Goal: Task Accomplishment & Management: Use online tool/utility

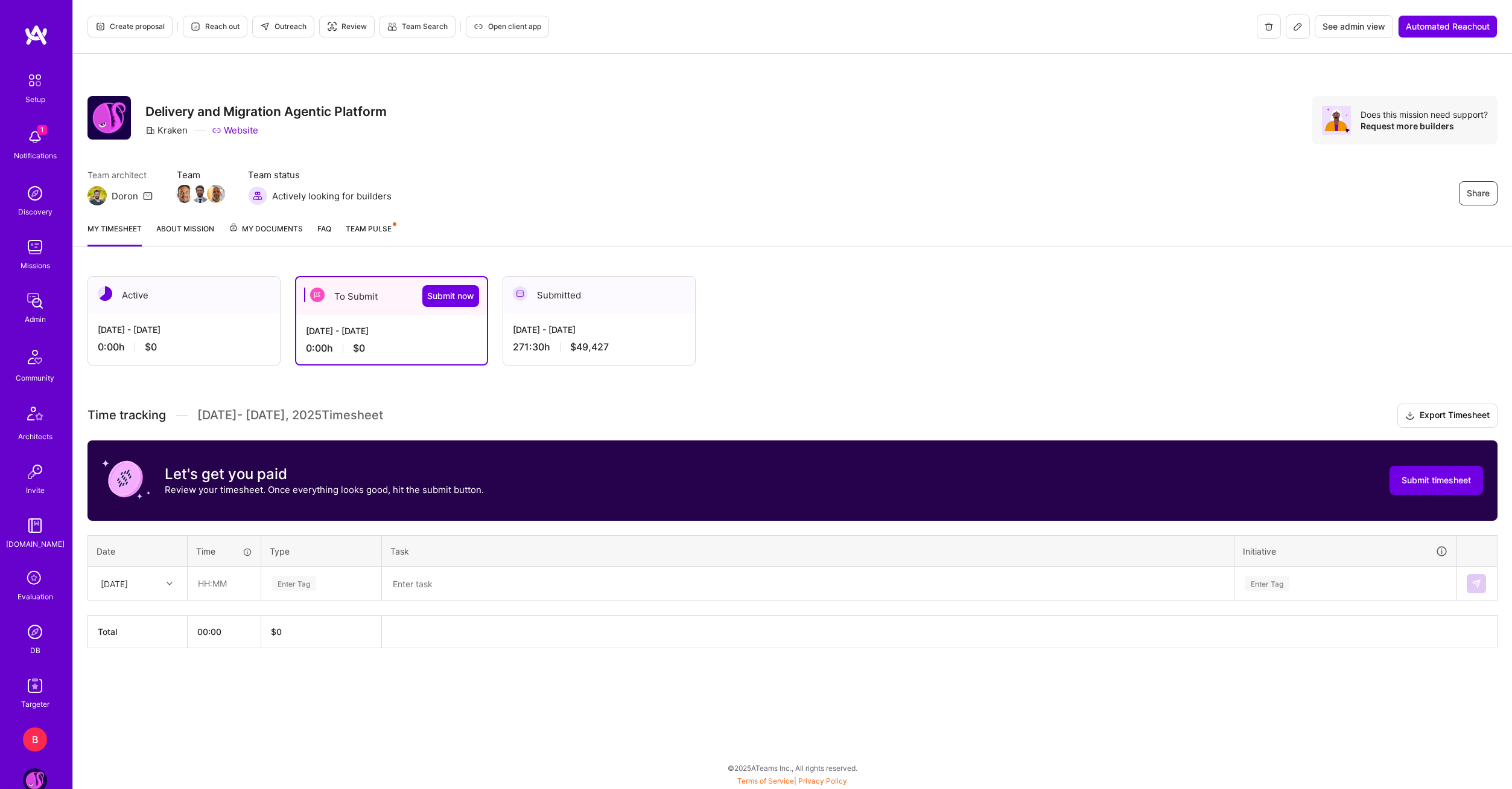
click at [369, 336] on div "[DATE] - [DATE]" at bounding box center [392, 330] width 171 height 13
click at [173, 590] on div at bounding box center [170, 583] width 18 height 19
click at [142, 658] on div "[DATE]" at bounding box center [137, 662] width 98 height 22
click at [217, 594] on input "text" at bounding box center [225, 583] width 72 height 32
type input "02:30"
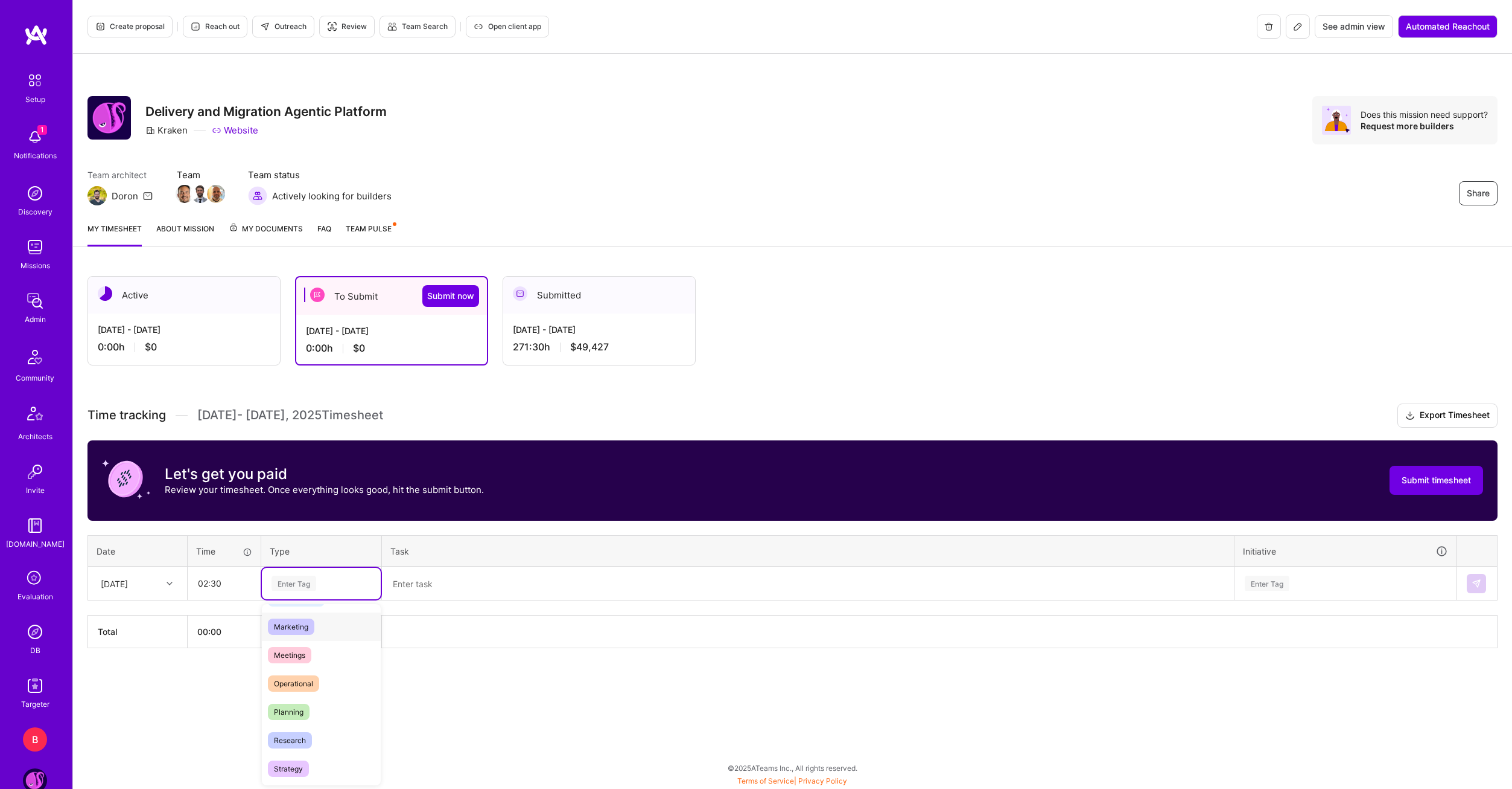
scroll to position [181, 0]
click at [297, 638] on span "Meetings" at bounding box center [290, 640] width 44 height 17
click at [420, 594] on textarea at bounding box center [808, 583] width 850 height 31
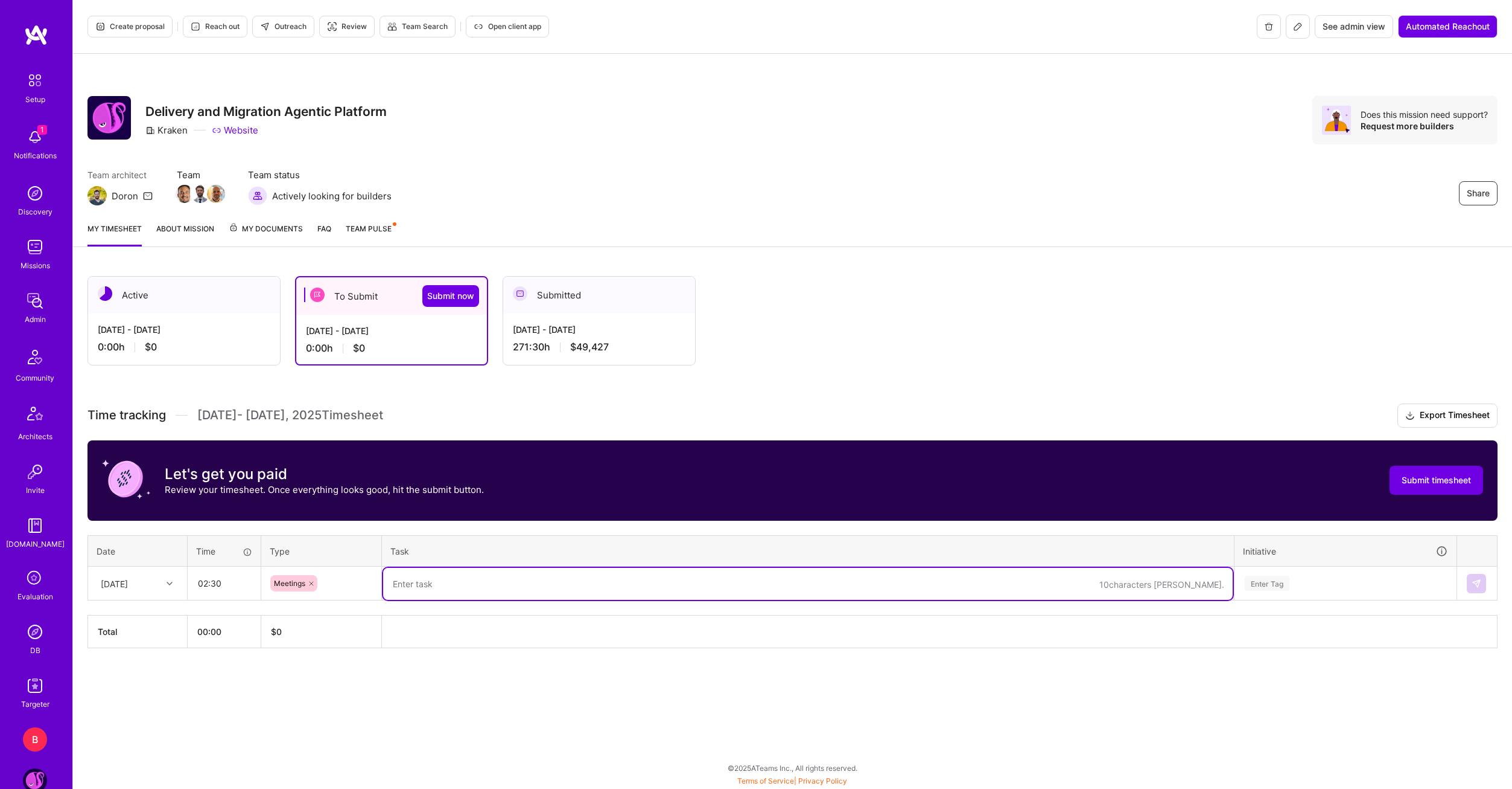
paste textarea "Vendor stage 1 interviews (COgnigy, [PERSON_NAME], Decagon)"
type textarea "Vendor stage 1 interviews (COgnigy, [PERSON_NAME], Decagon)"
click at [651, 692] on div "Active [DATE] - [DATE] 0:00 h $0 To Submit Submit now [DATE] - [DATE] 0:00 h $0…" at bounding box center [792, 484] width 1439 height 446
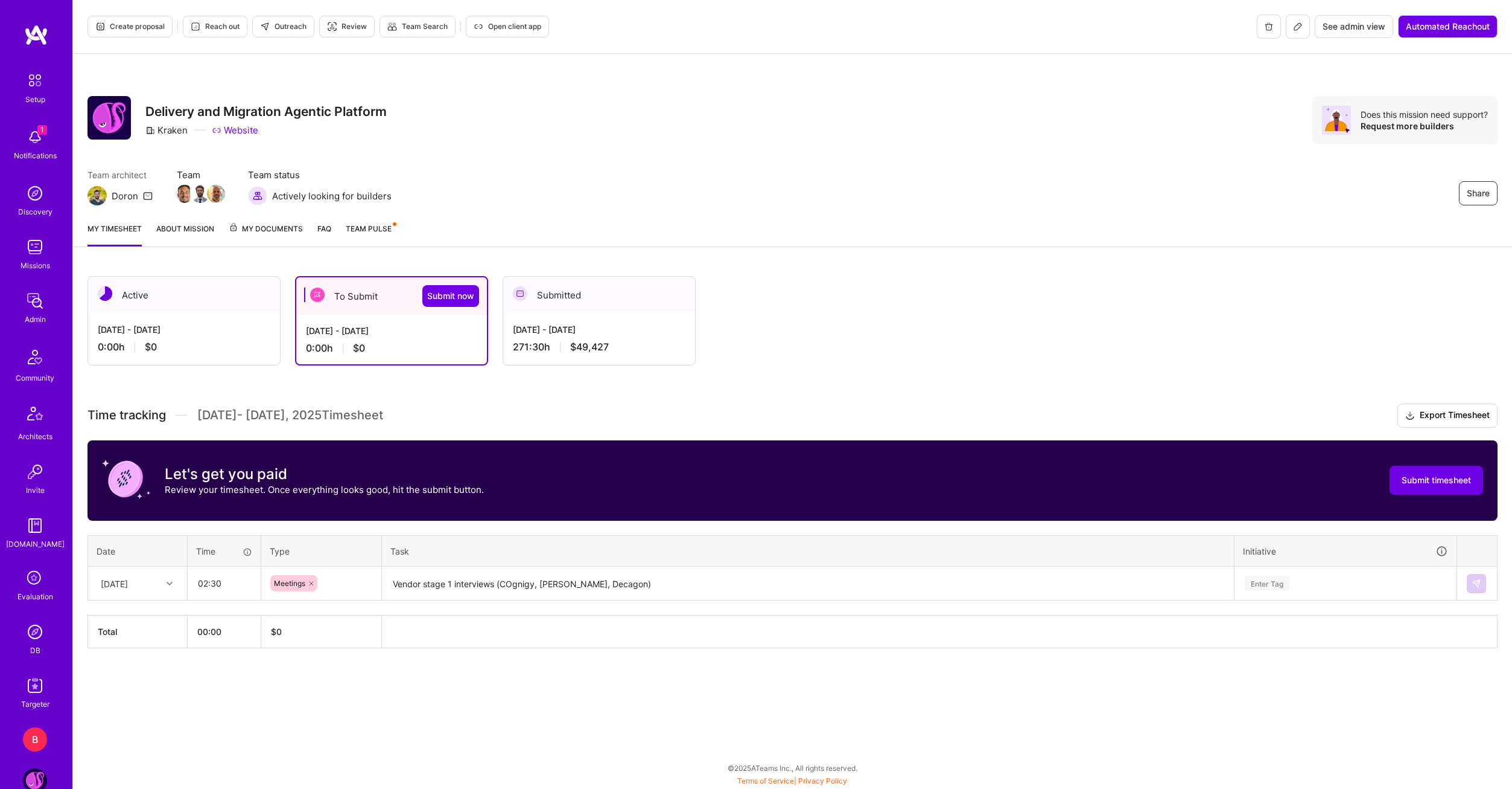
click at [1340, 592] on div "Enter Tag" at bounding box center [1346, 583] width 221 height 31
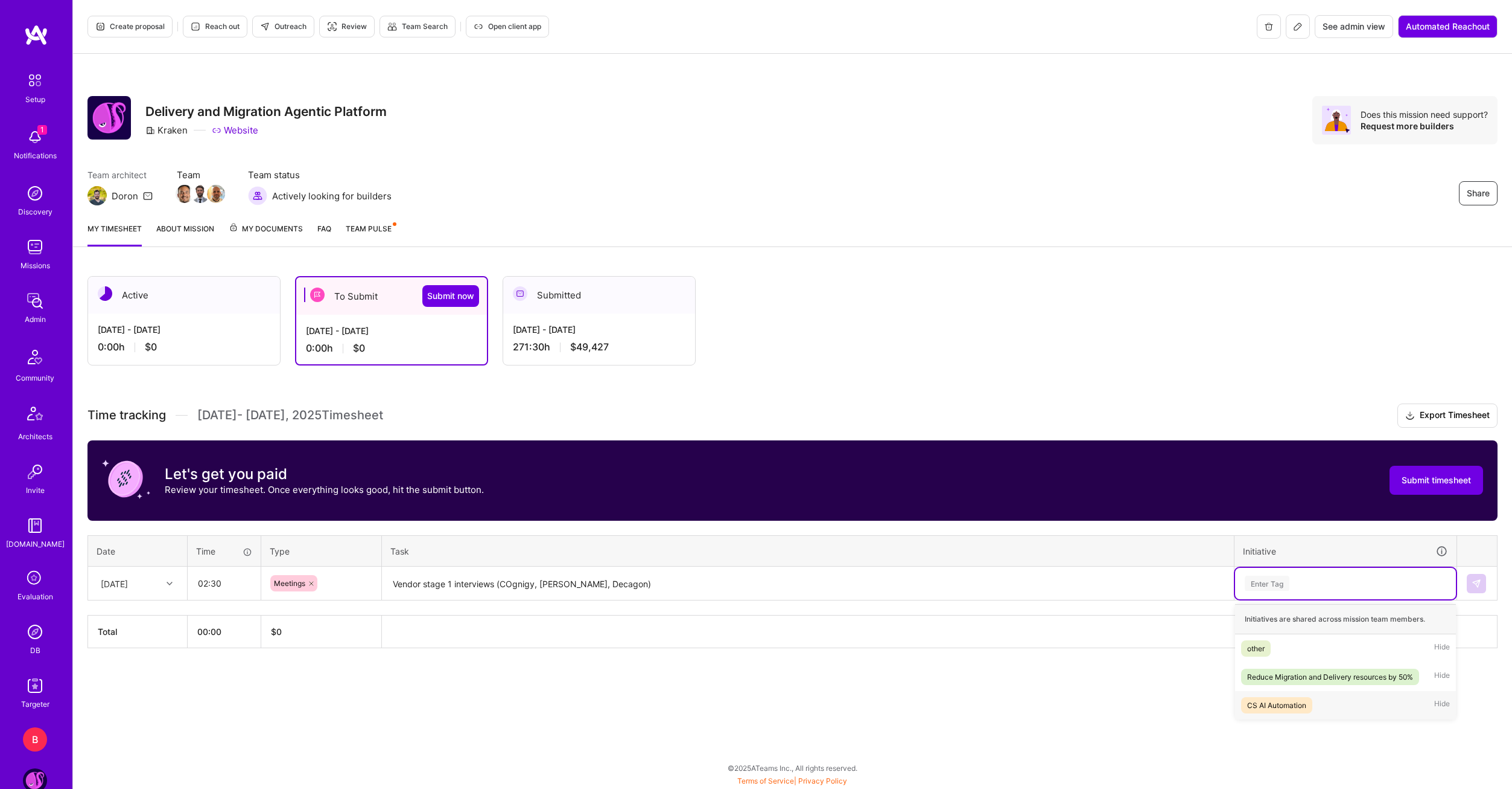
click at [1248, 699] on div "CS AI Automation" at bounding box center [1277, 704] width 59 height 13
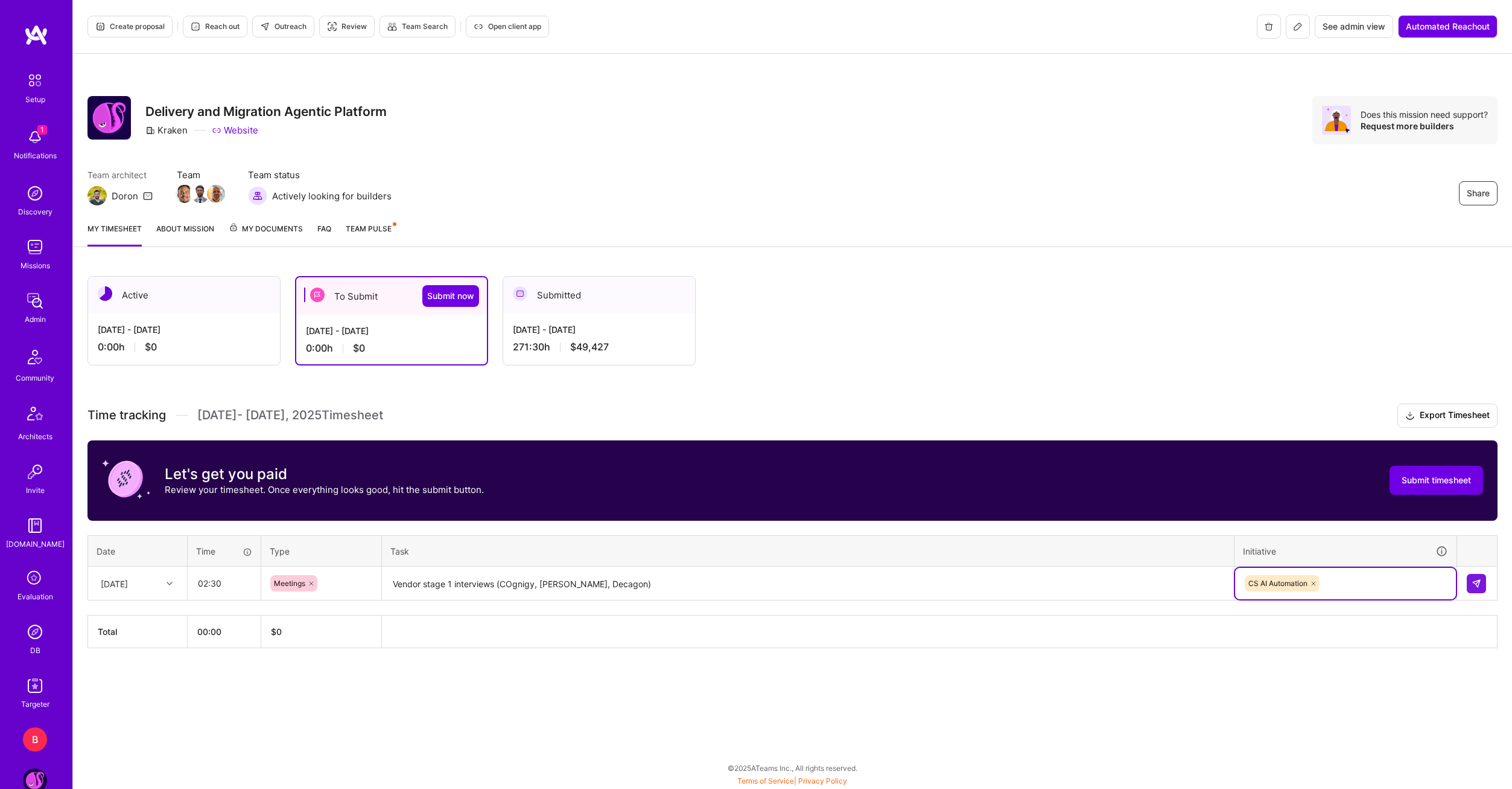
click at [1251, 701] on div "Active [DATE] - [DATE] 0:00 h $0 To Submit Submit now [DATE] - [DATE] 0:00 h $0…" at bounding box center [792, 484] width 1439 height 446
click at [1483, 581] on button at bounding box center [1477, 584] width 19 height 19
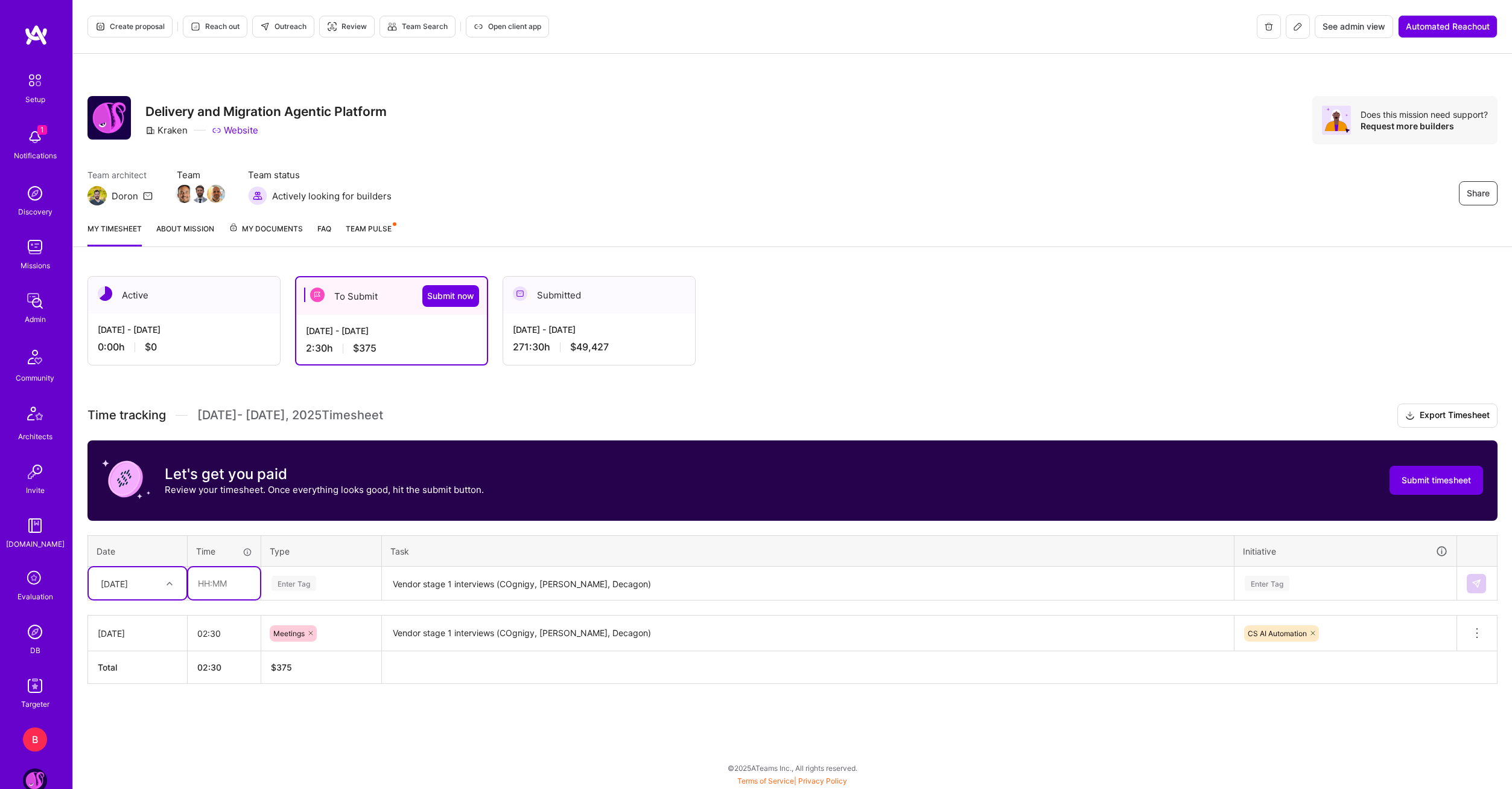
click at [222, 579] on input "text" at bounding box center [225, 583] width 72 height 32
type input "00:45"
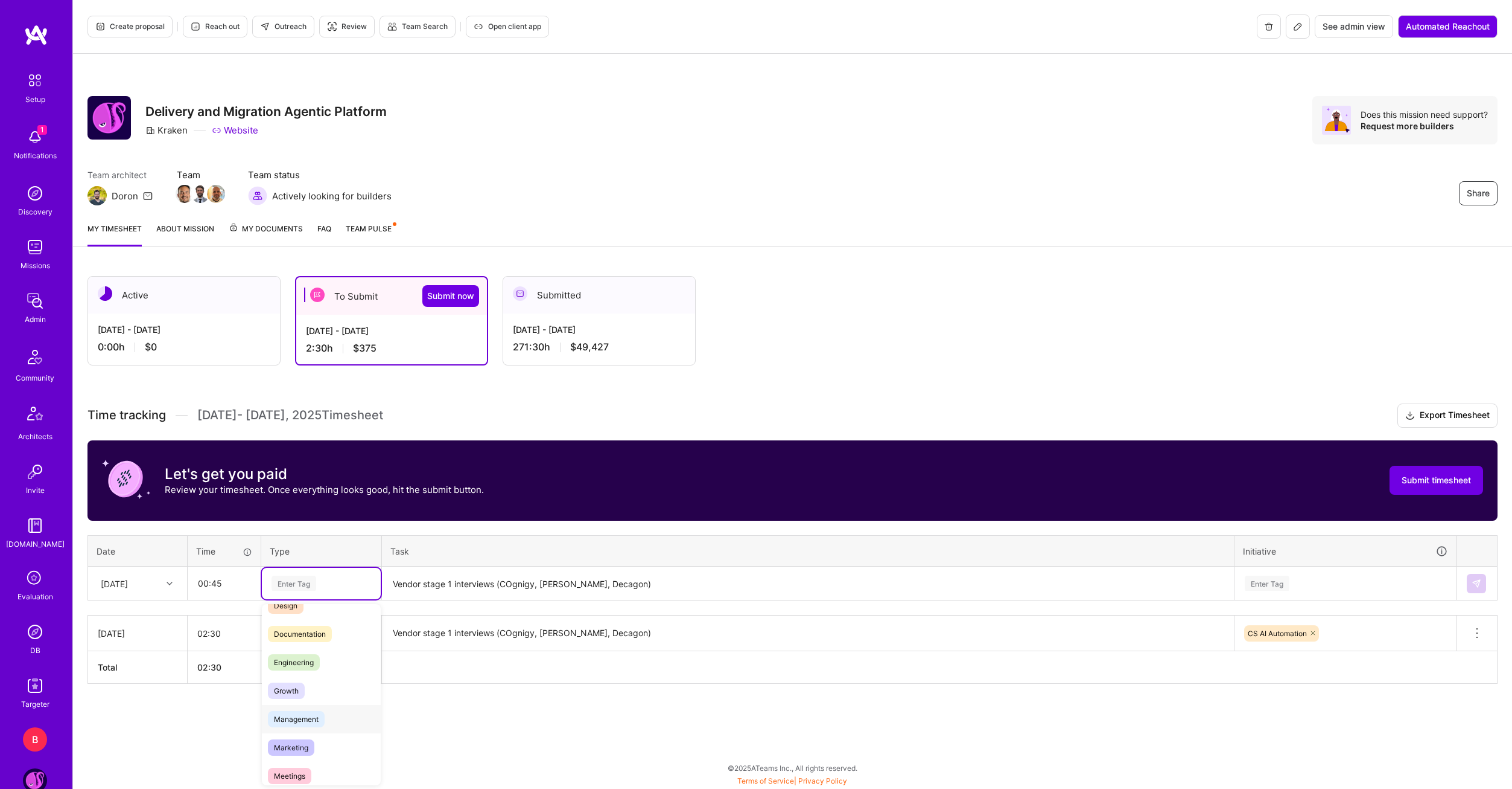
scroll to position [60, 0]
click at [299, 754] on span "Meetings" at bounding box center [290, 761] width 44 height 17
click at [424, 606] on div "Time tracking [DATE] - [DATE] Timesheet Export Timesheet Let's get you paid Rev…" at bounding box center [792, 544] width 1411 height 280
click at [428, 596] on textarea "Vendor stage 1 interviews (COgnigy, [PERSON_NAME], Decagon)" at bounding box center [808, 583] width 850 height 32
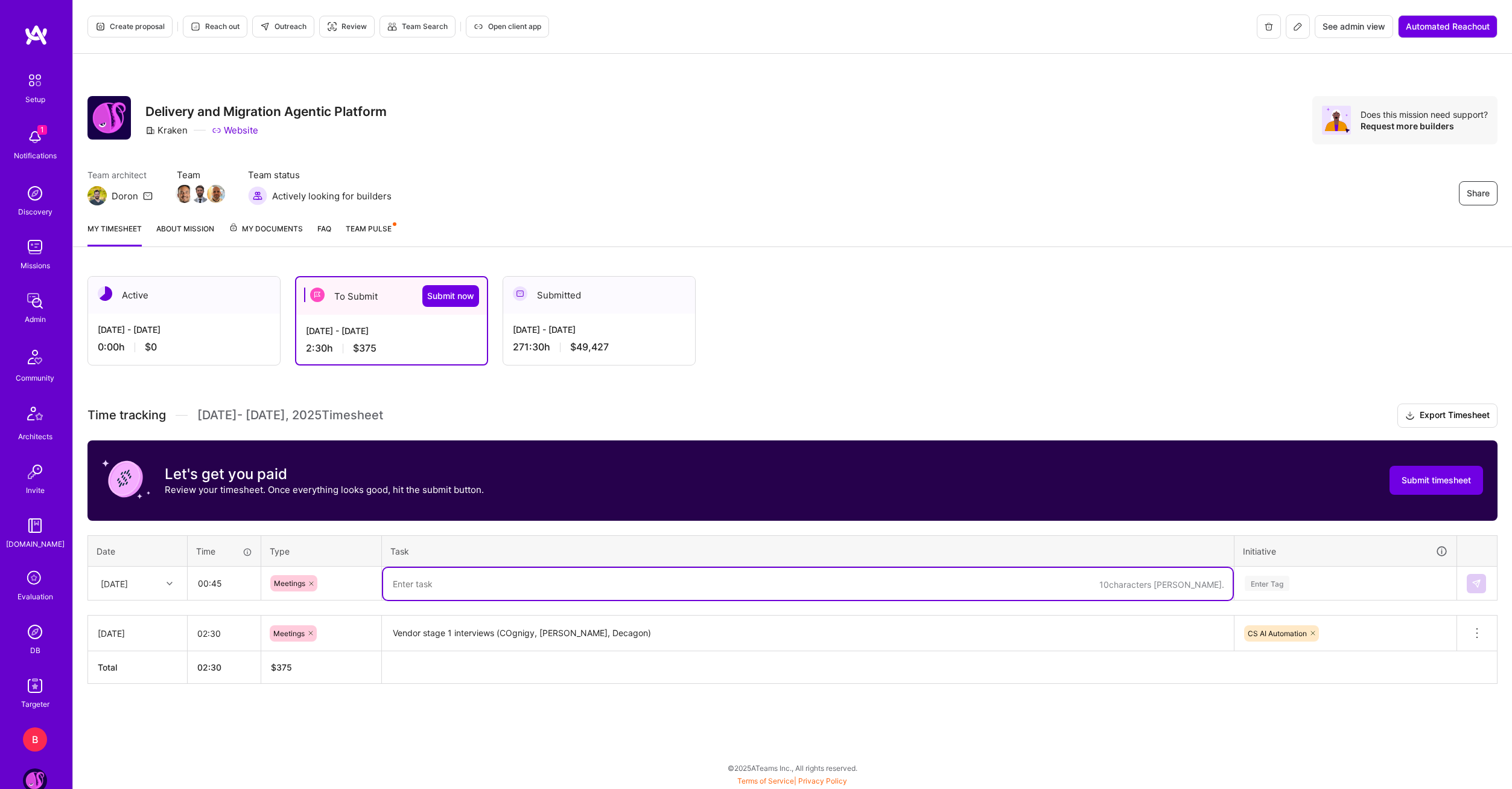
paste textarea "Intro to Kraken operations team"
type textarea "Intro to Kraken operations team"
click at [1289, 576] on div "Enter Tag" at bounding box center [1346, 584] width 204 height 16
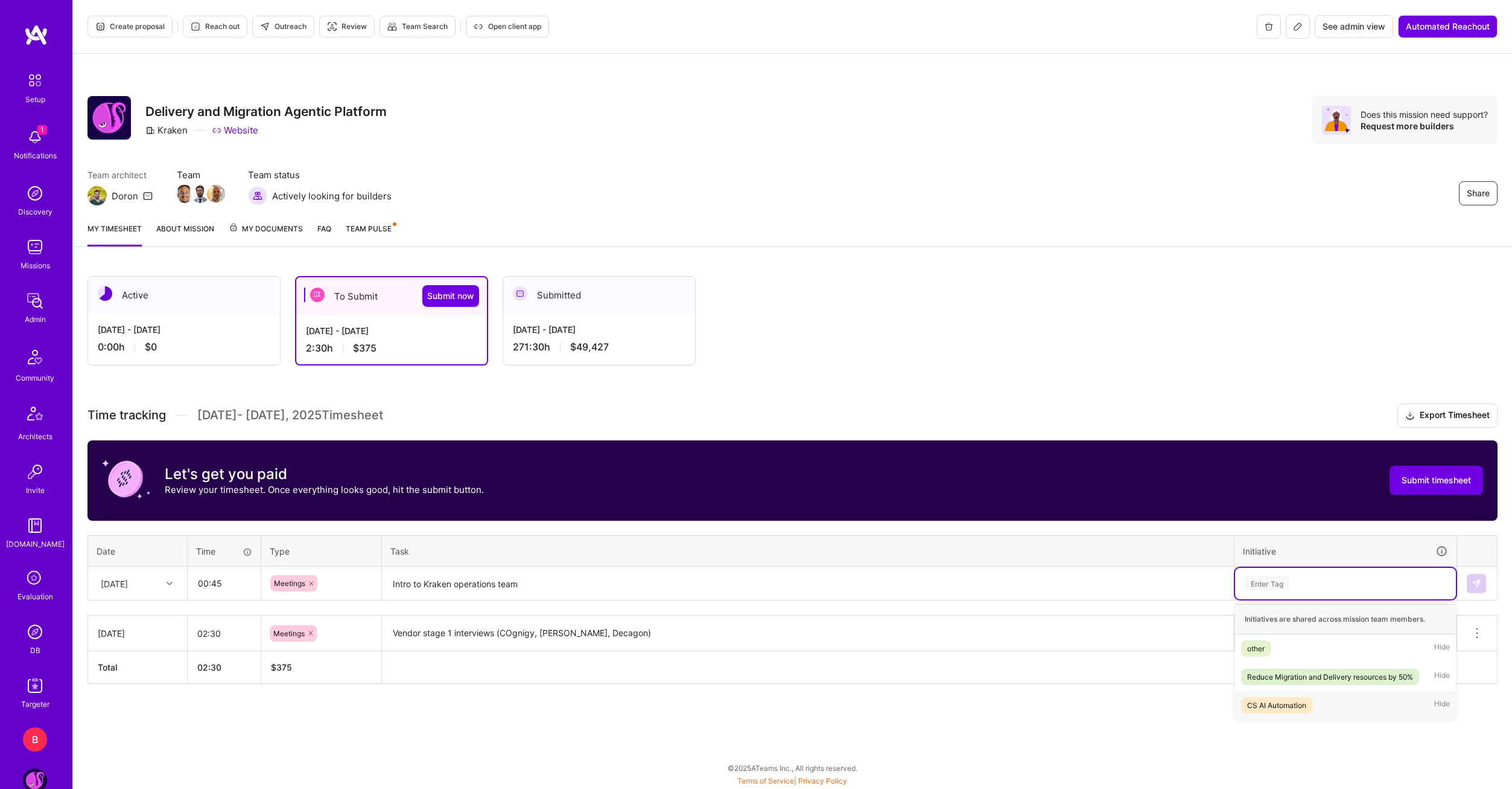
click at [1296, 699] on div "CS AI Automation" at bounding box center [1277, 704] width 59 height 13
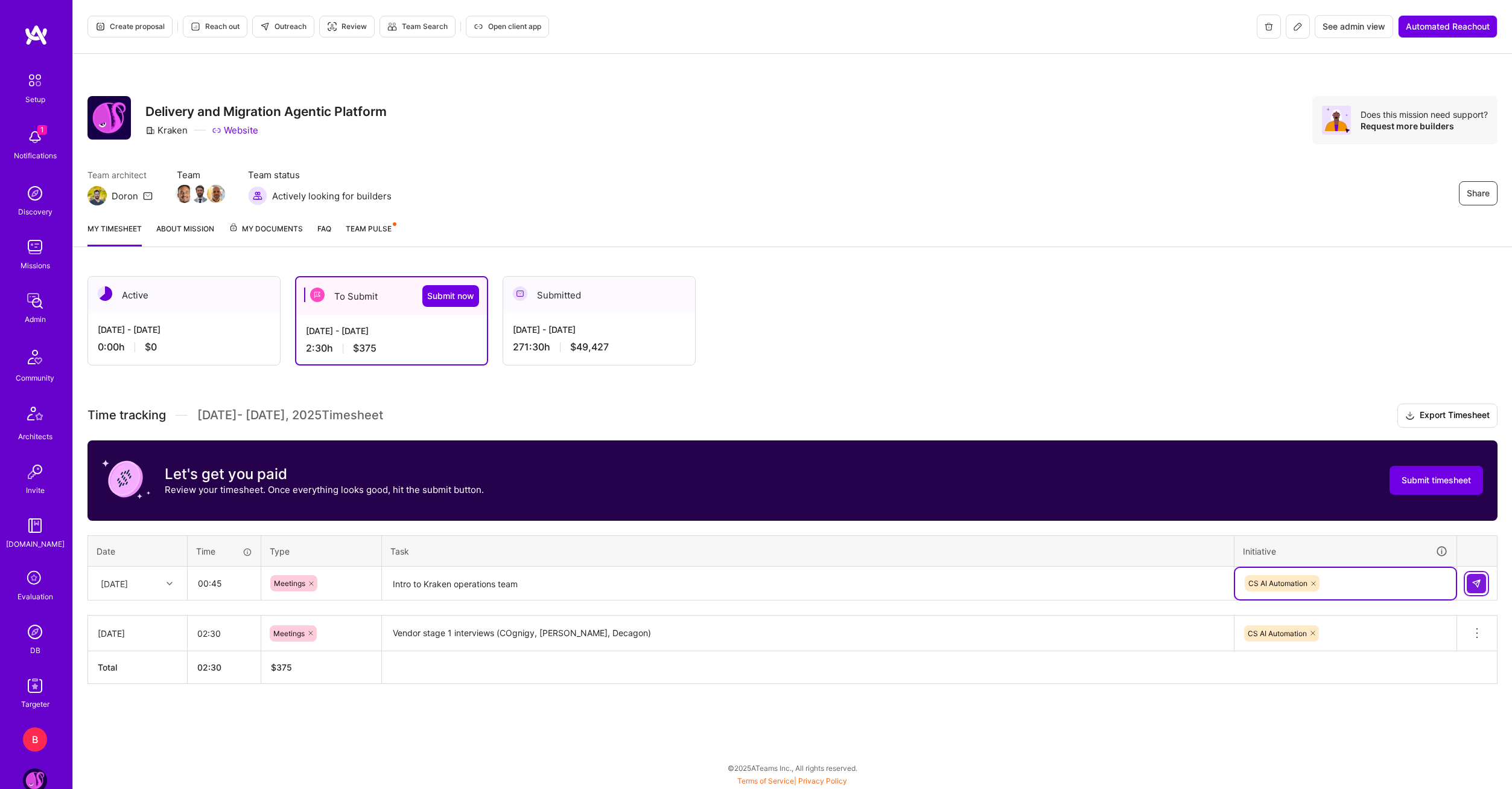
click at [1472, 579] on img at bounding box center [1477, 584] width 10 height 10
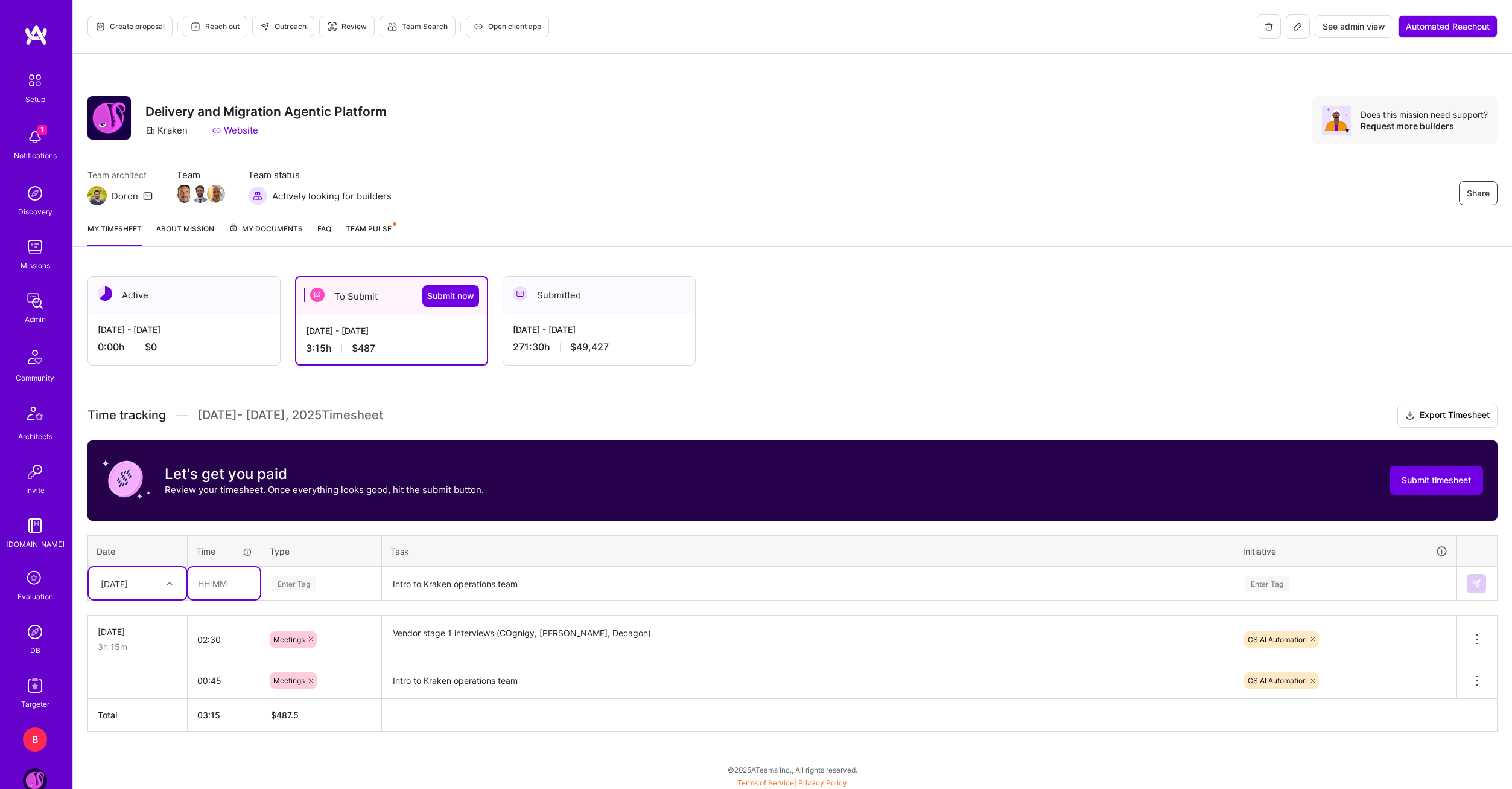
click at [205, 584] on input "text" at bounding box center [225, 583] width 72 height 32
type input "02:00"
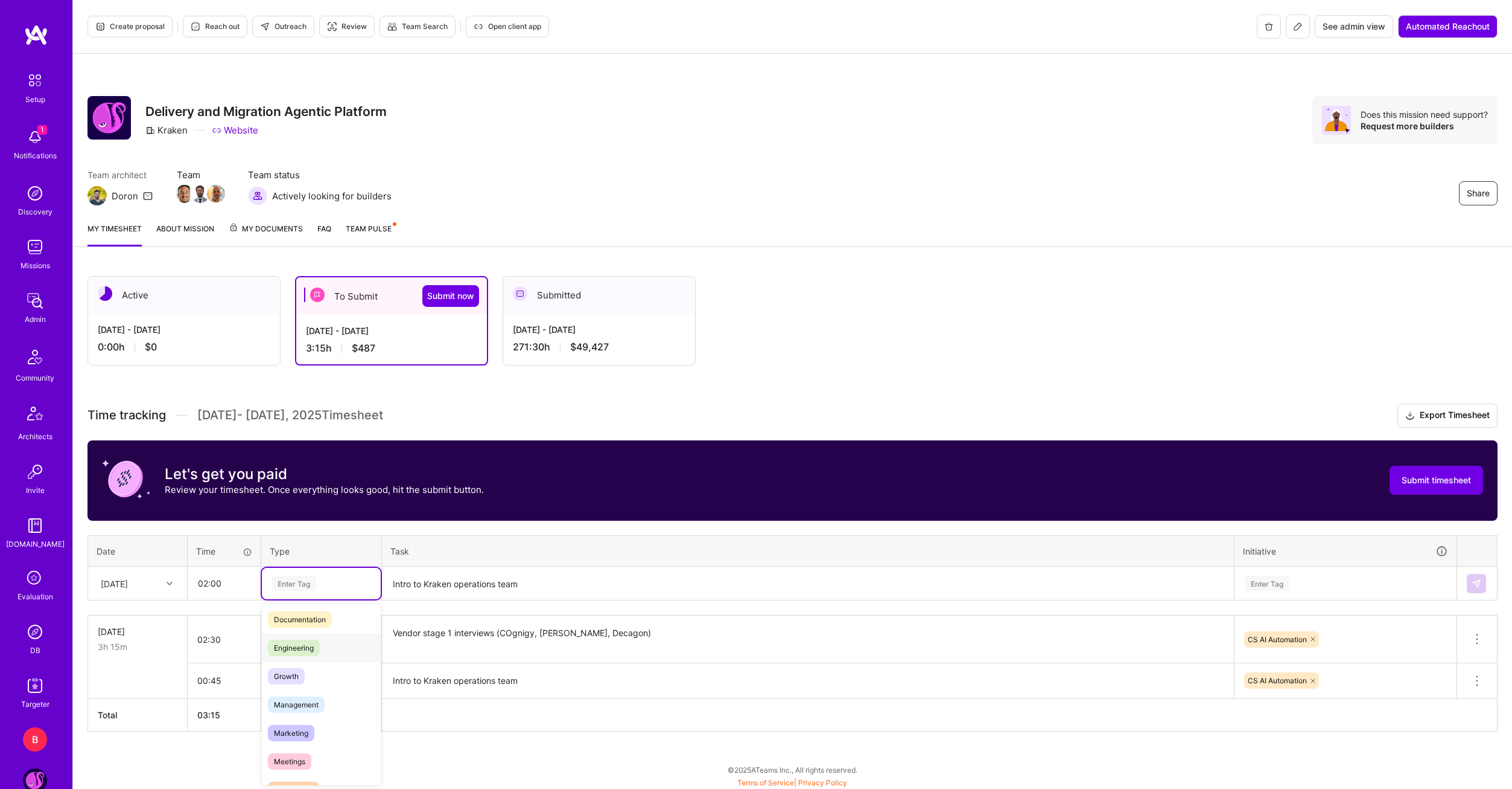
click at [321, 644] on div "Engineering" at bounding box center [321, 647] width 119 height 28
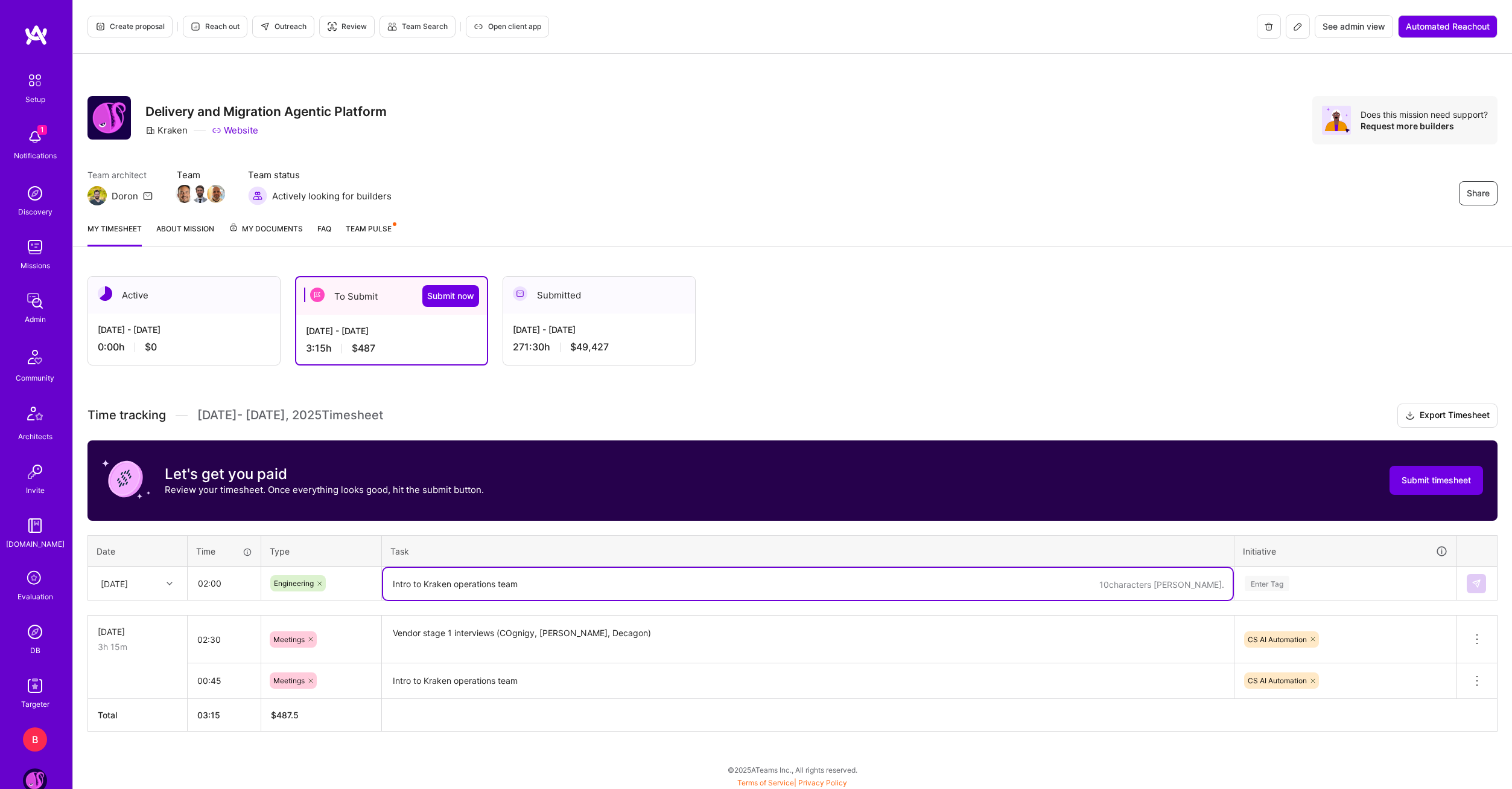
click at [451, 587] on textarea "Intro to Kraken operations team" at bounding box center [808, 583] width 850 height 32
paste textarea "Automated data mapping and cohort identification solution aproach"
type textarea "Automated data mapping and cohort identification solution aproach"
click at [1317, 588] on div "Enter Tag" at bounding box center [1346, 584] width 204 height 16
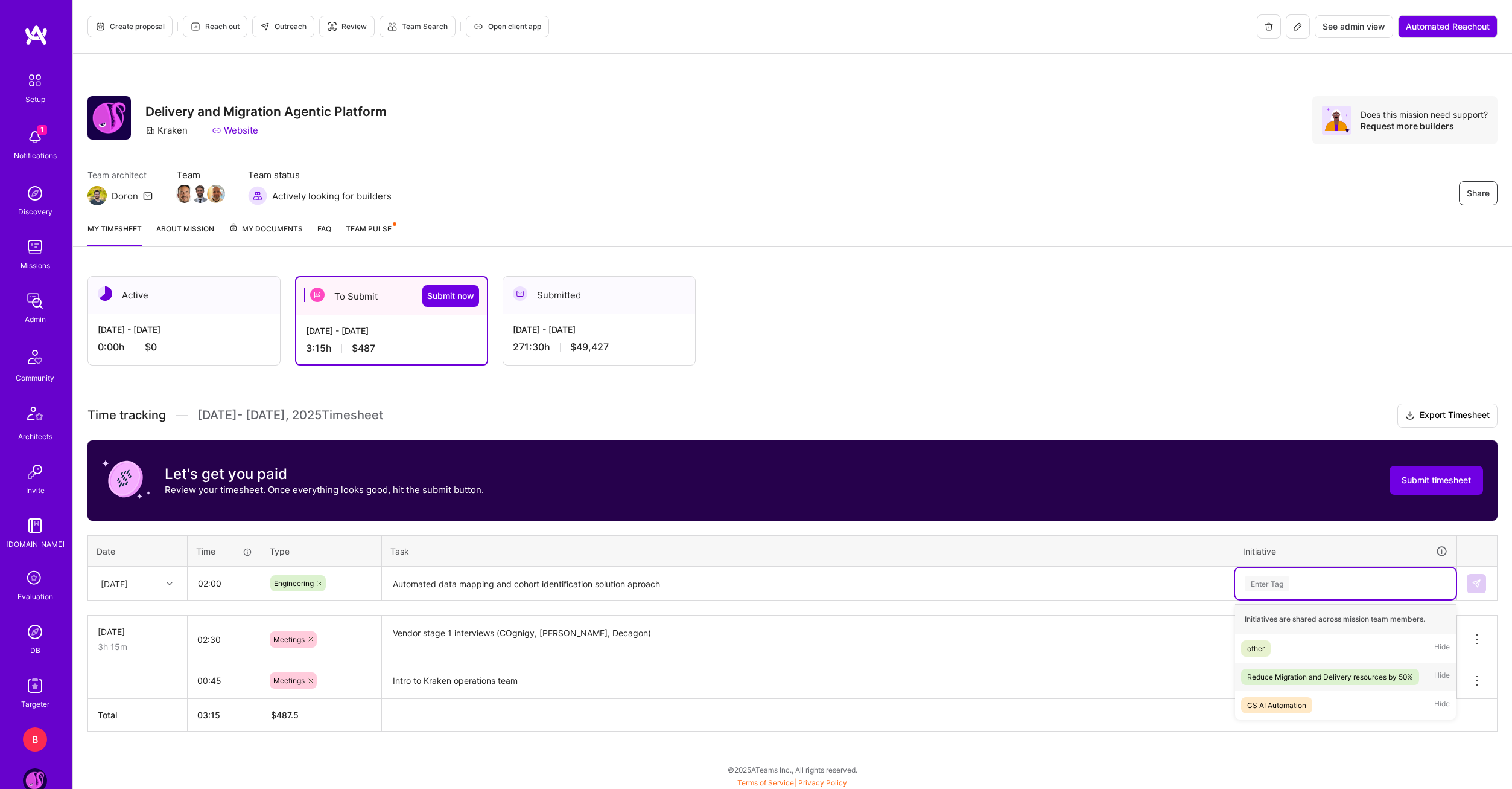
click at [1328, 670] on div "Reduce Migration and Delivery resources by 50%" at bounding box center [1330, 676] width 166 height 13
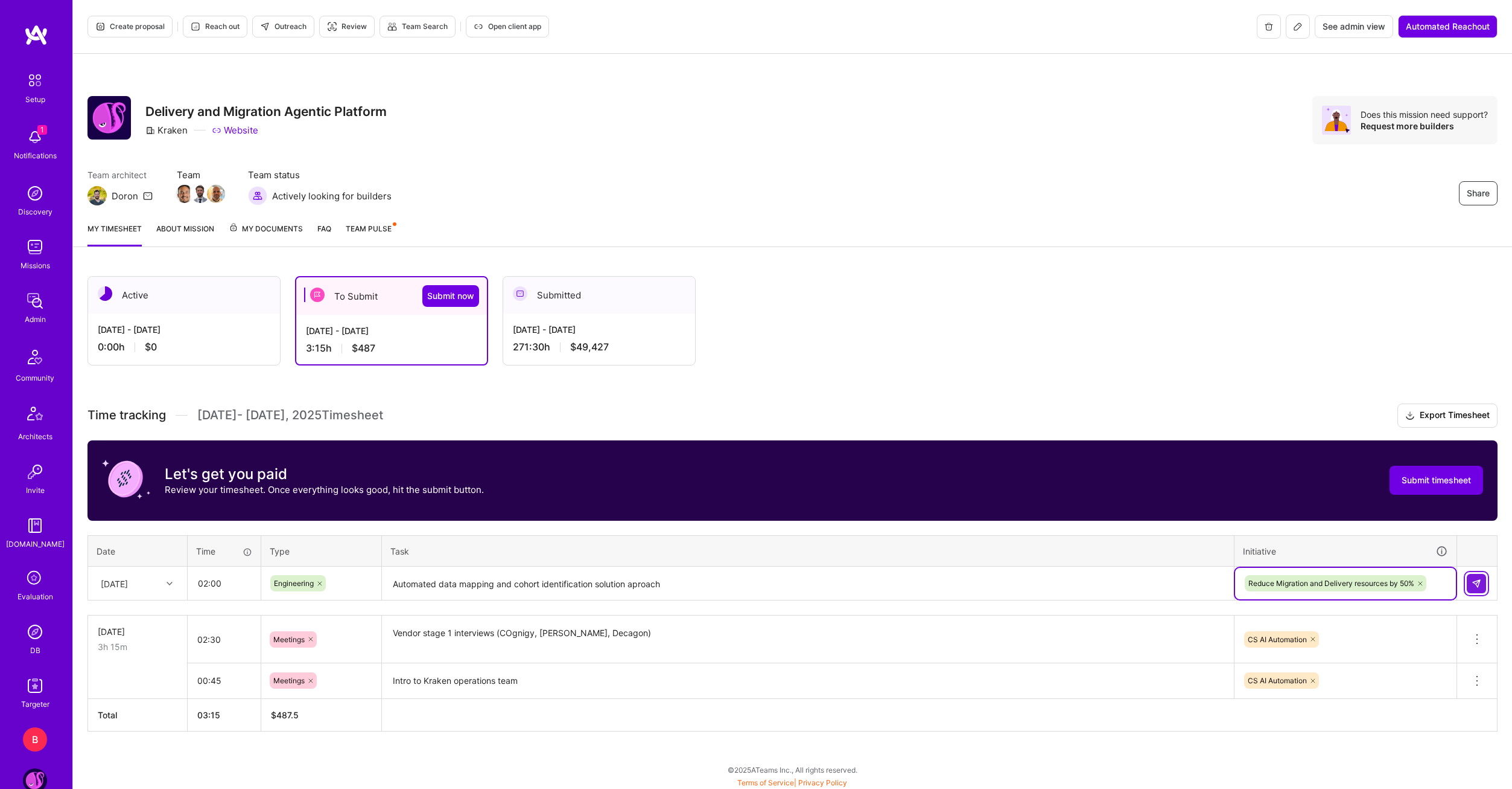
click at [1485, 575] on button at bounding box center [1477, 584] width 19 height 19
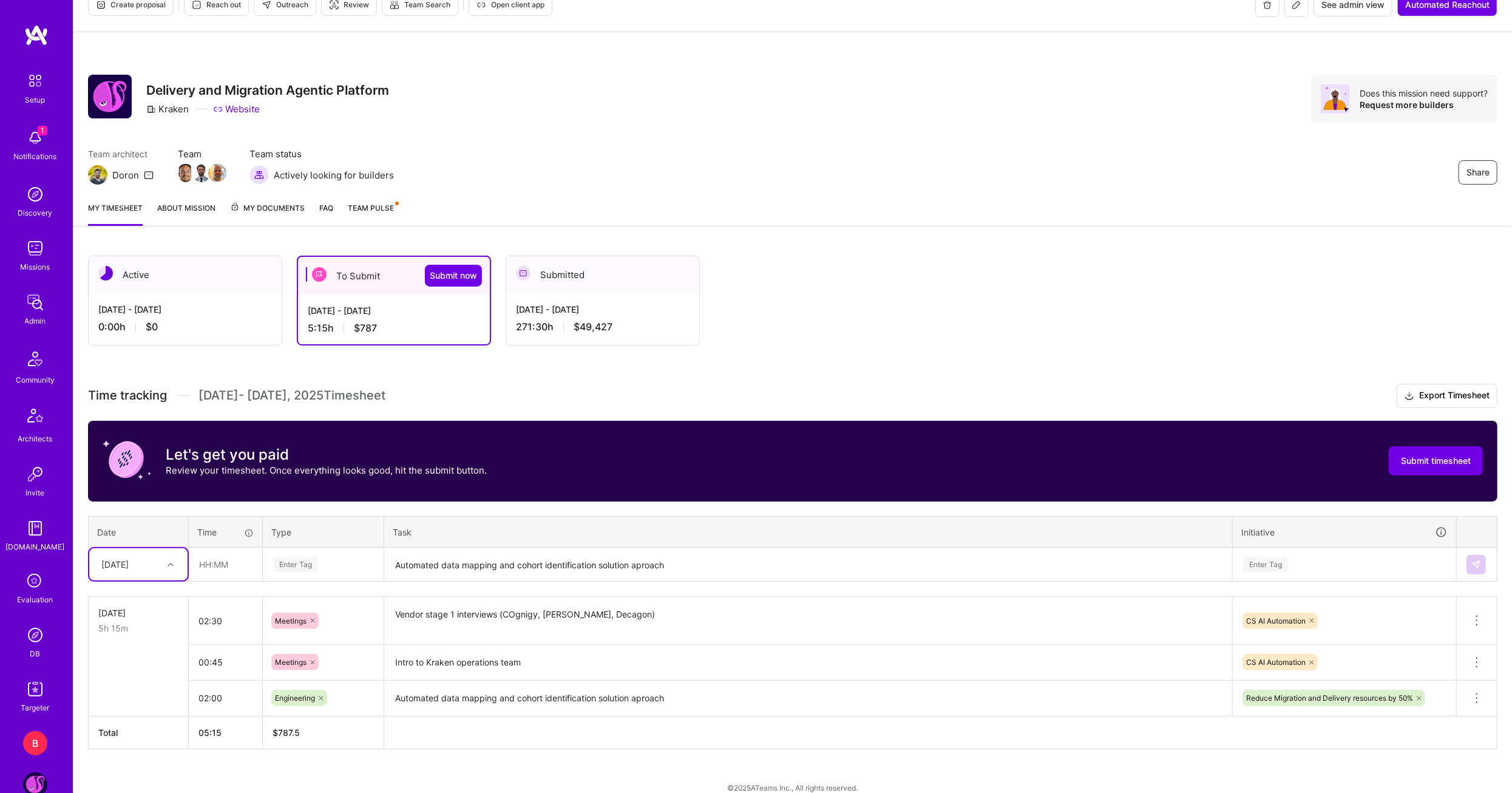
scroll to position [34, 0]
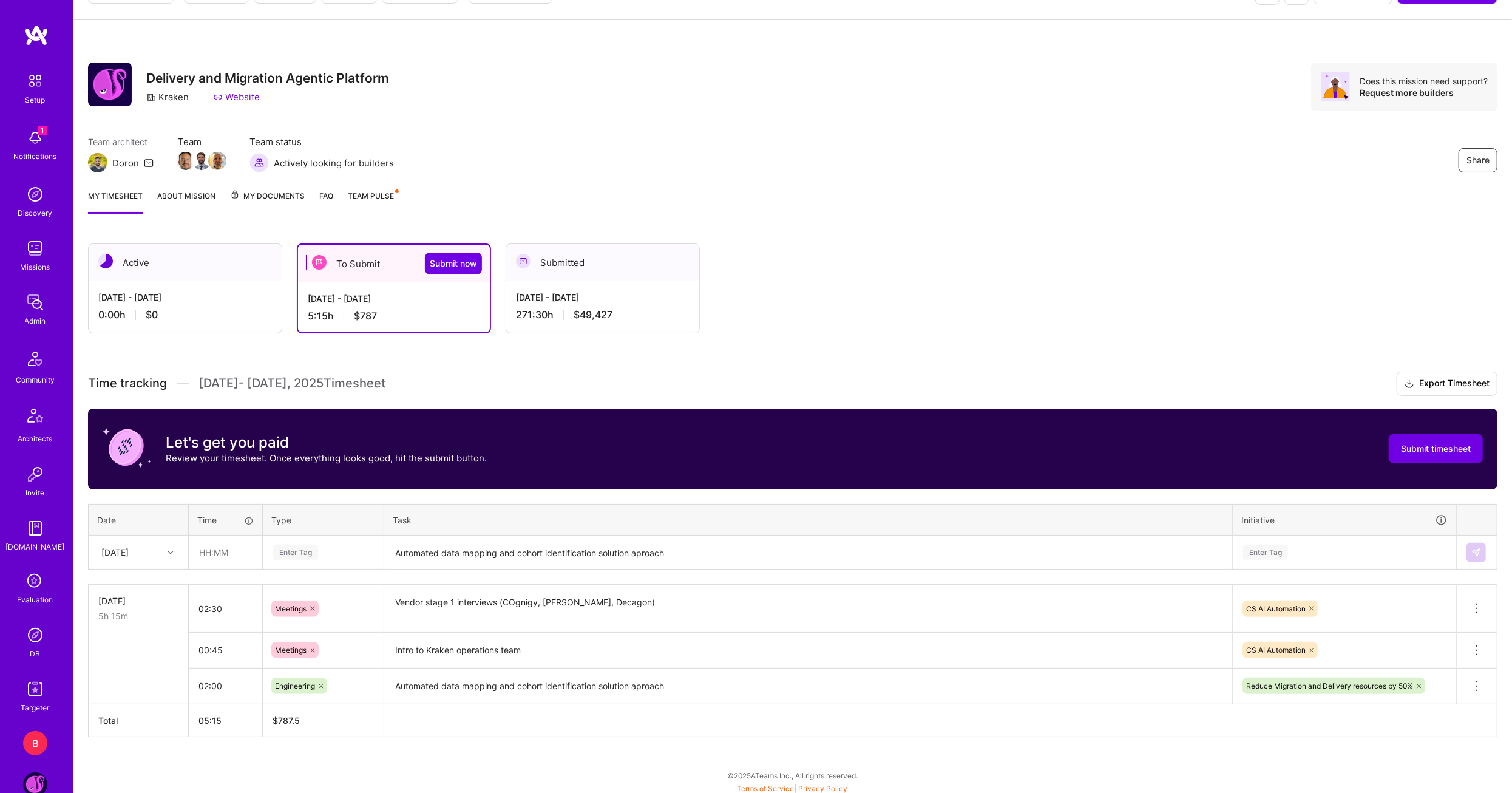
click at [36, 746] on div "B" at bounding box center [35, 742] width 24 height 24
click at [166, 559] on div at bounding box center [171, 551] width 19 height 20
click at [135, 653] on div "[DATE]" at bounding box center [138, 653] width 99 height 22
click at [199, 557] on input "text" at bounding box center [226, 551] width 72 height 32
click at [241, 554] on input "00:21" at bounding box center [226, 551] width 72 height 32
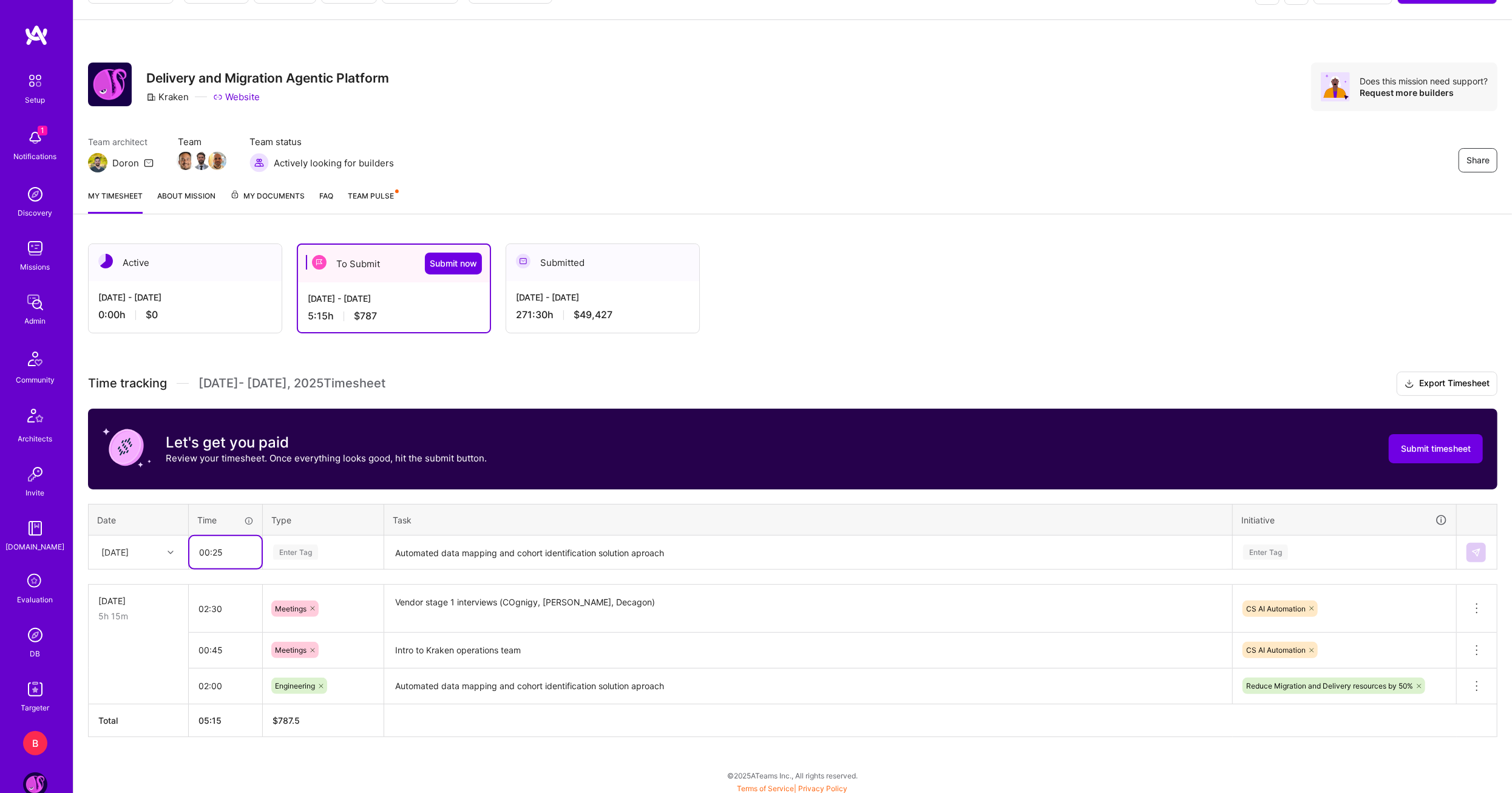
type input "00:25"
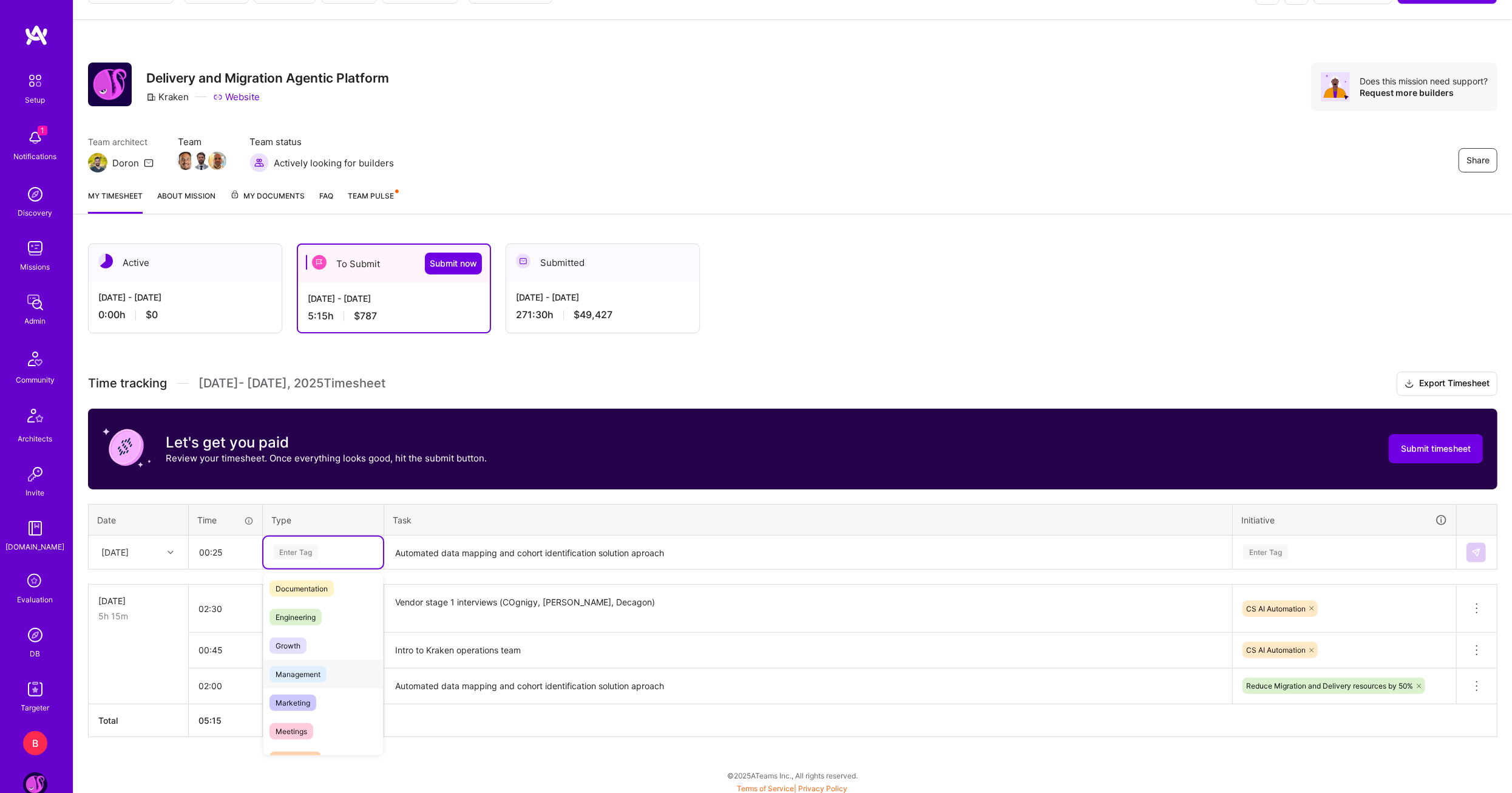
click at [313, 672] on span "Management" at bounding box center [298, 674] width 57 height 17
click at [430, 554] on textarea "Automated data mapping and cohort identification solution aproach" at bounding box center [808, 552] width 846 height 32
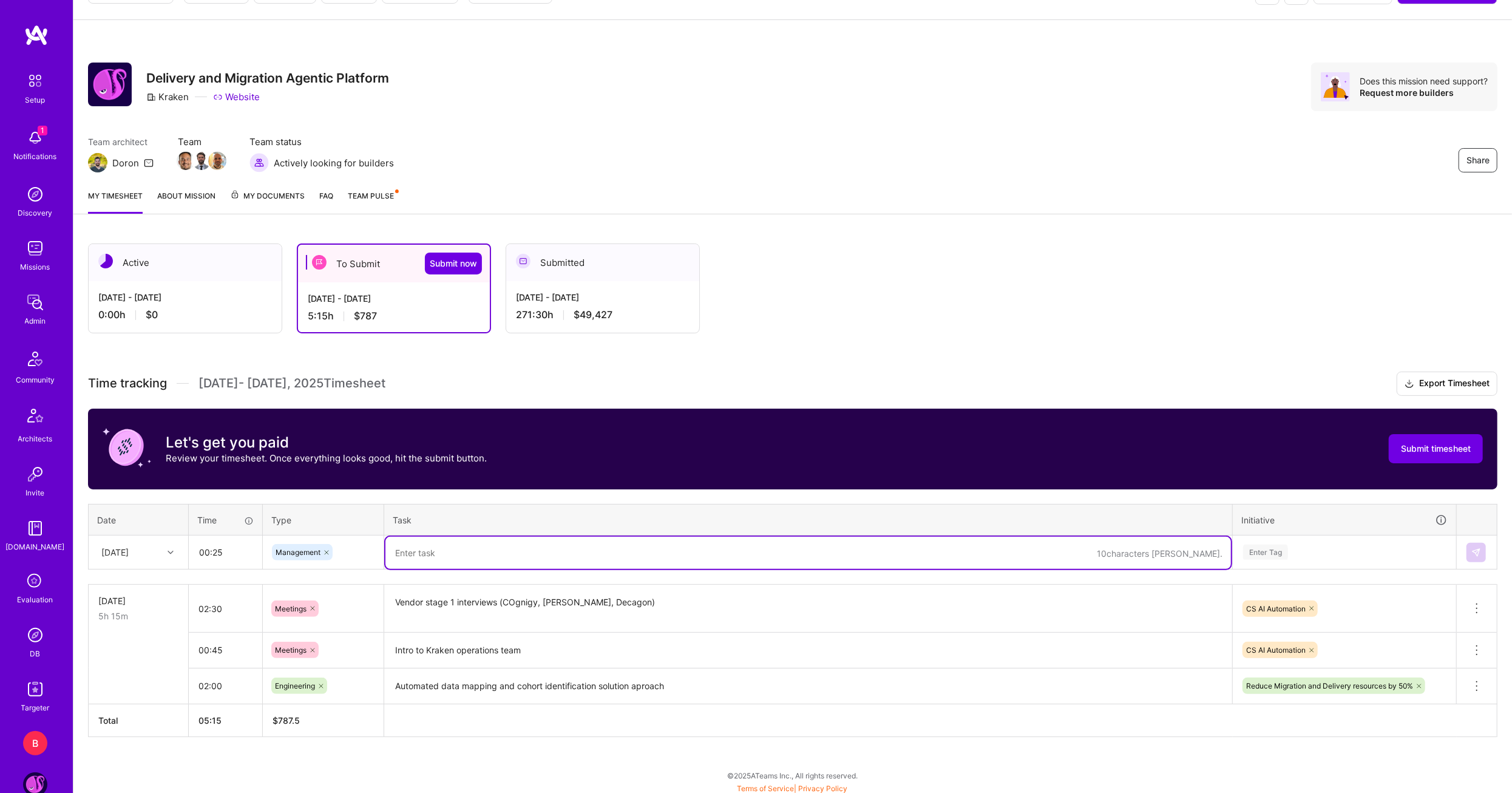
paste textarea "Weekly sync call with [PERSON_NAME]"
type textarea "Weekly sync call with [PERSON_NAME] - team management and admin"
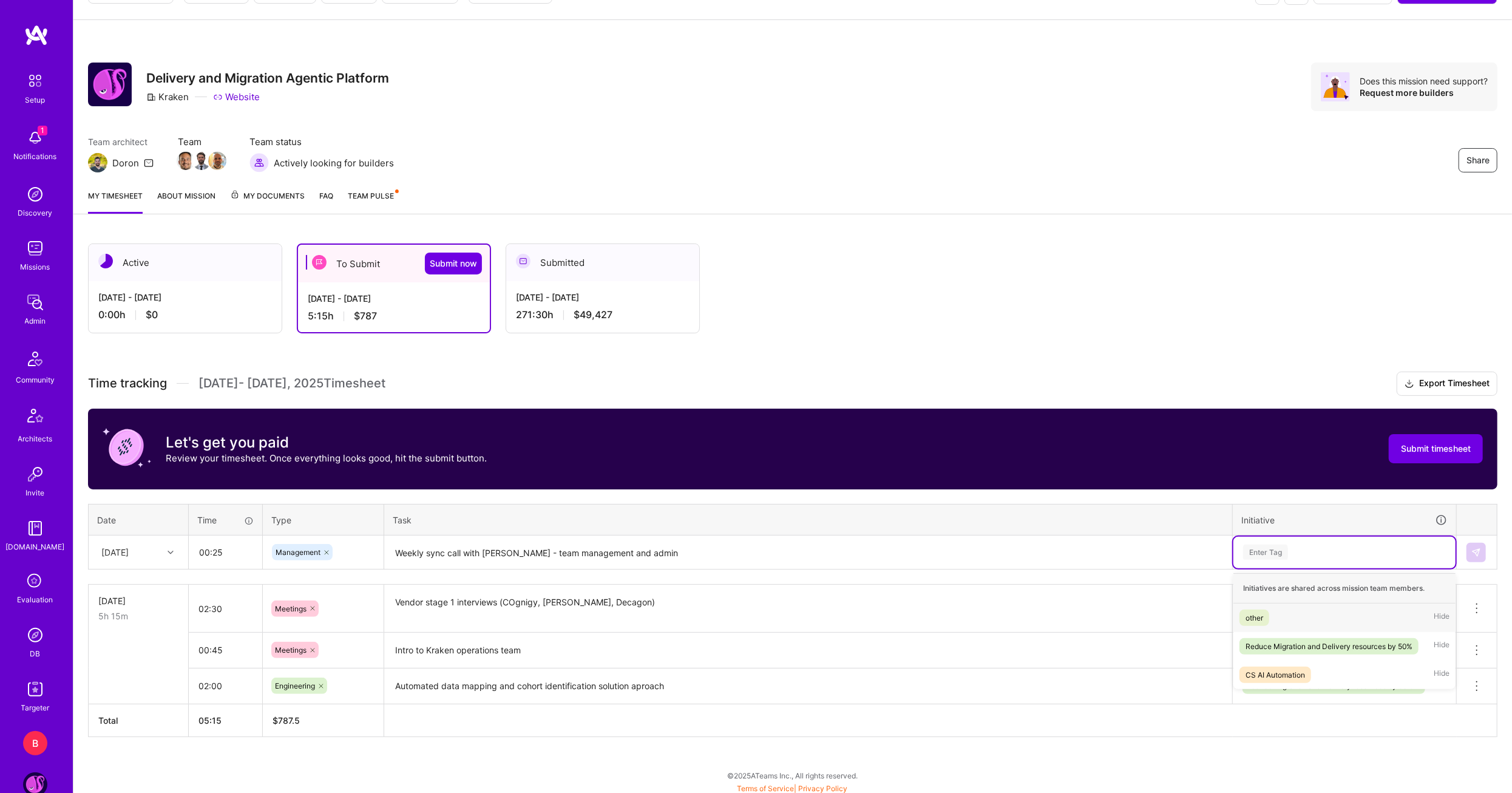
click at [1353, 545] on div "Enter Tag" at bounding box center [1345, 552] width 205 height 16
click at [1312, 648] on div "Reduce Migration and Delivery resources by 50%" at bounding box center [1329, 645] width 167 height 13
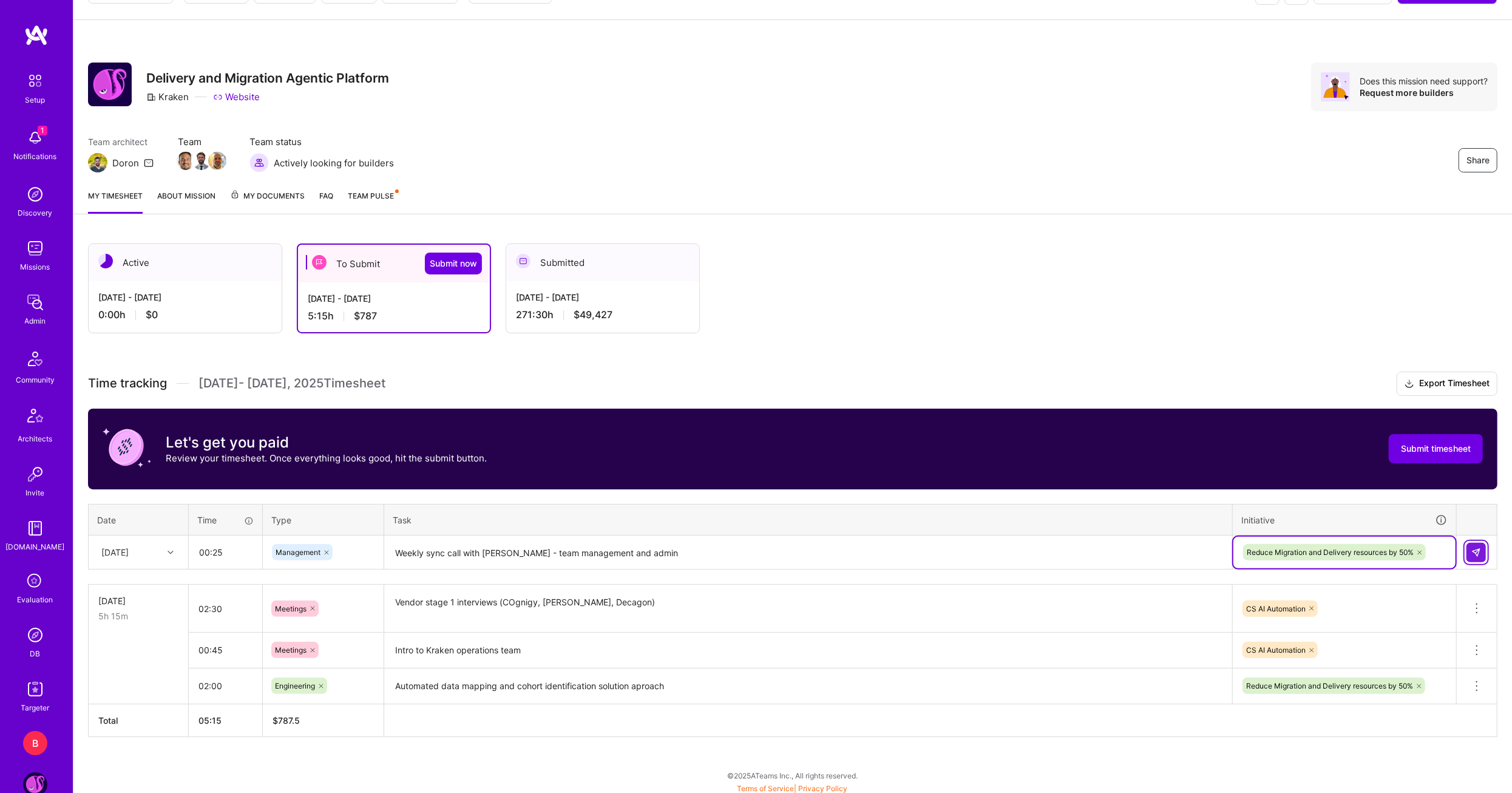
click at [1479, 551] on img at bounding box center [1477, 552] width 10 height 10
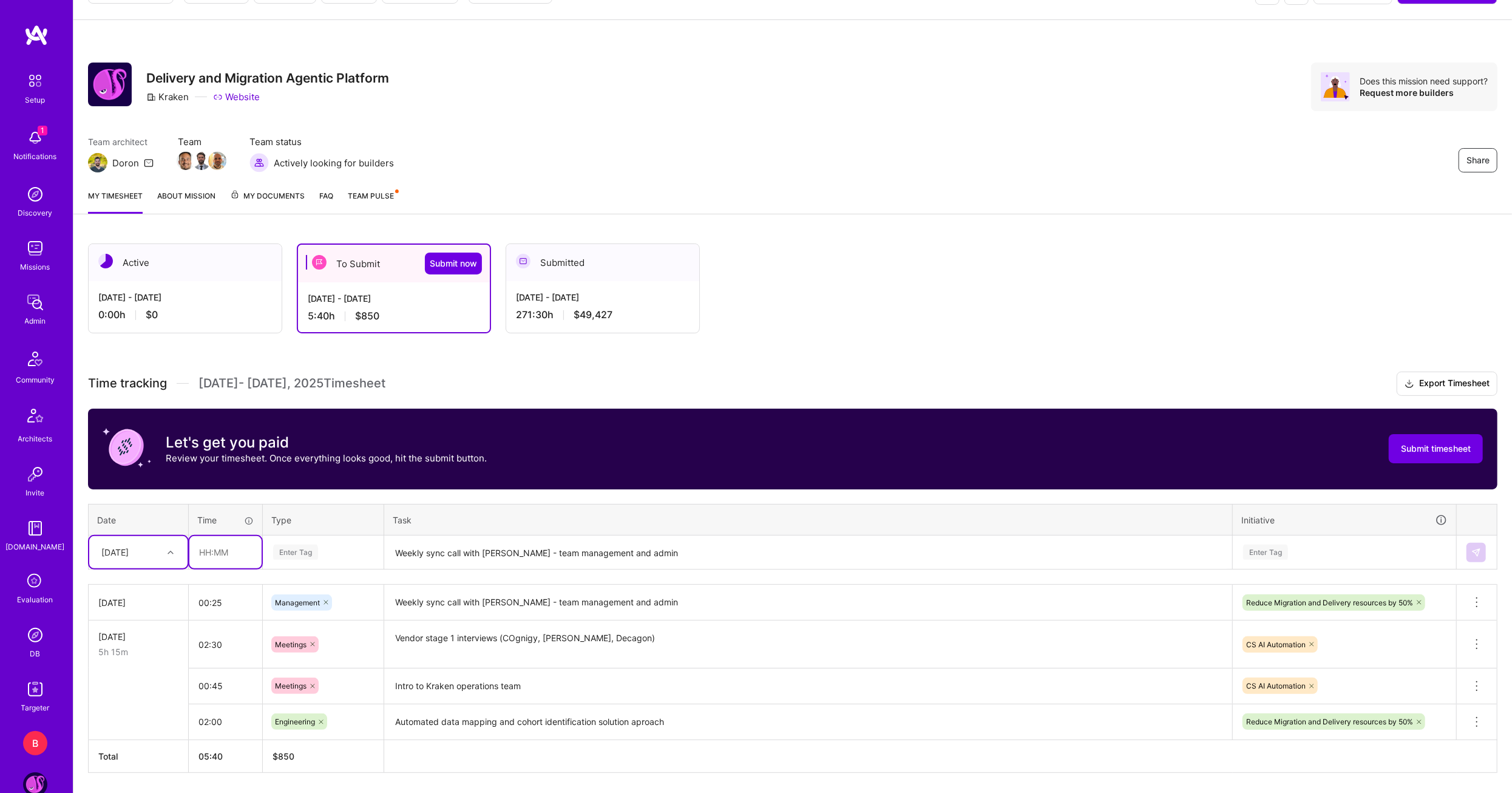
click at [222, 552] on input "text" at bounding box center [226, 551] width 72 height 32
type input "00:30"
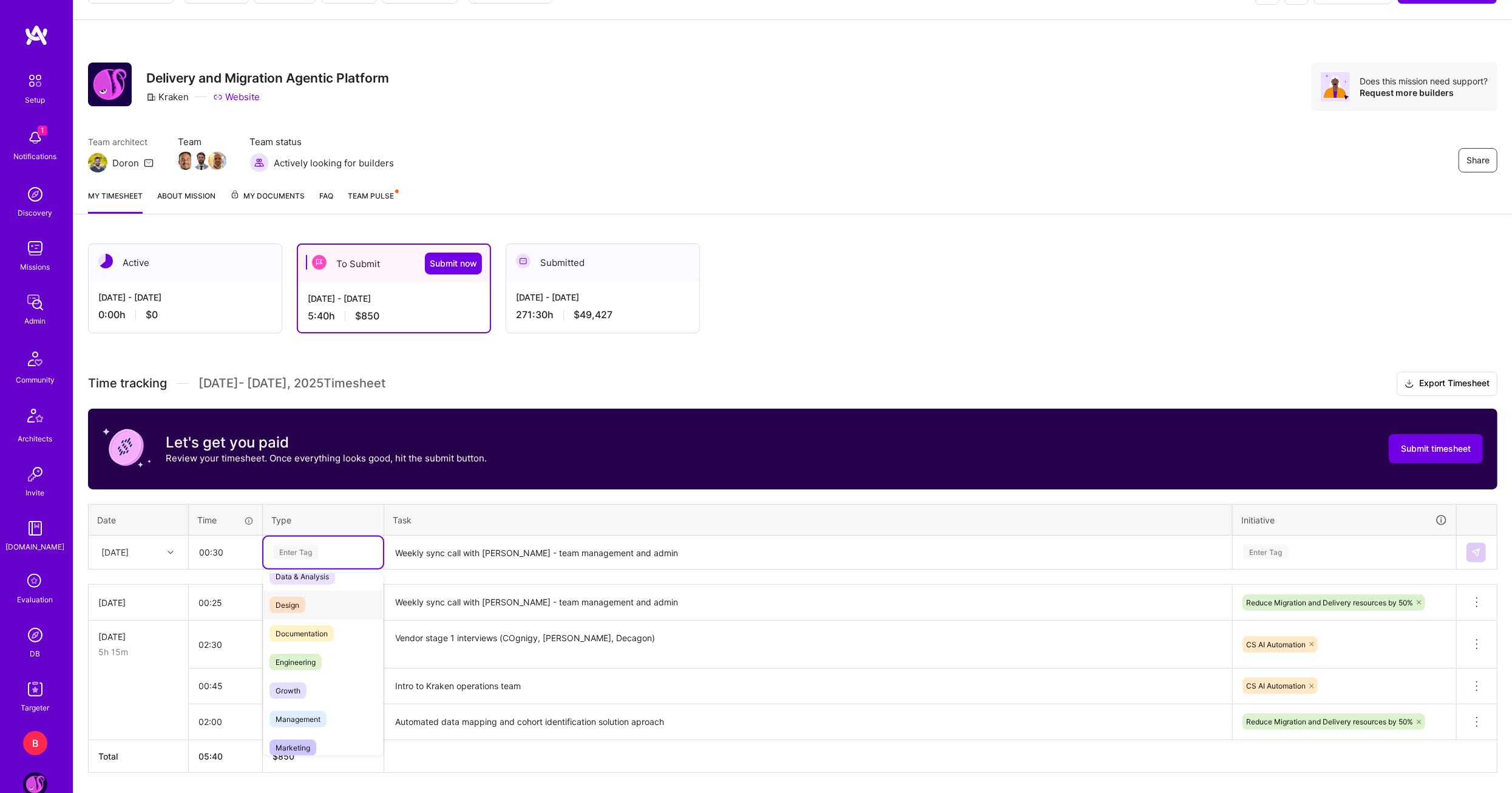
scroll to position [0, 0]
click at [281, 631] on div "Design" at bounding box center [323, 620] width 119 height 28
click at [411, 560] on textarea "Weekly sync call with [PERSON_NAME] - team management and admin" at bounding box center [808, 552] width 846 height 32
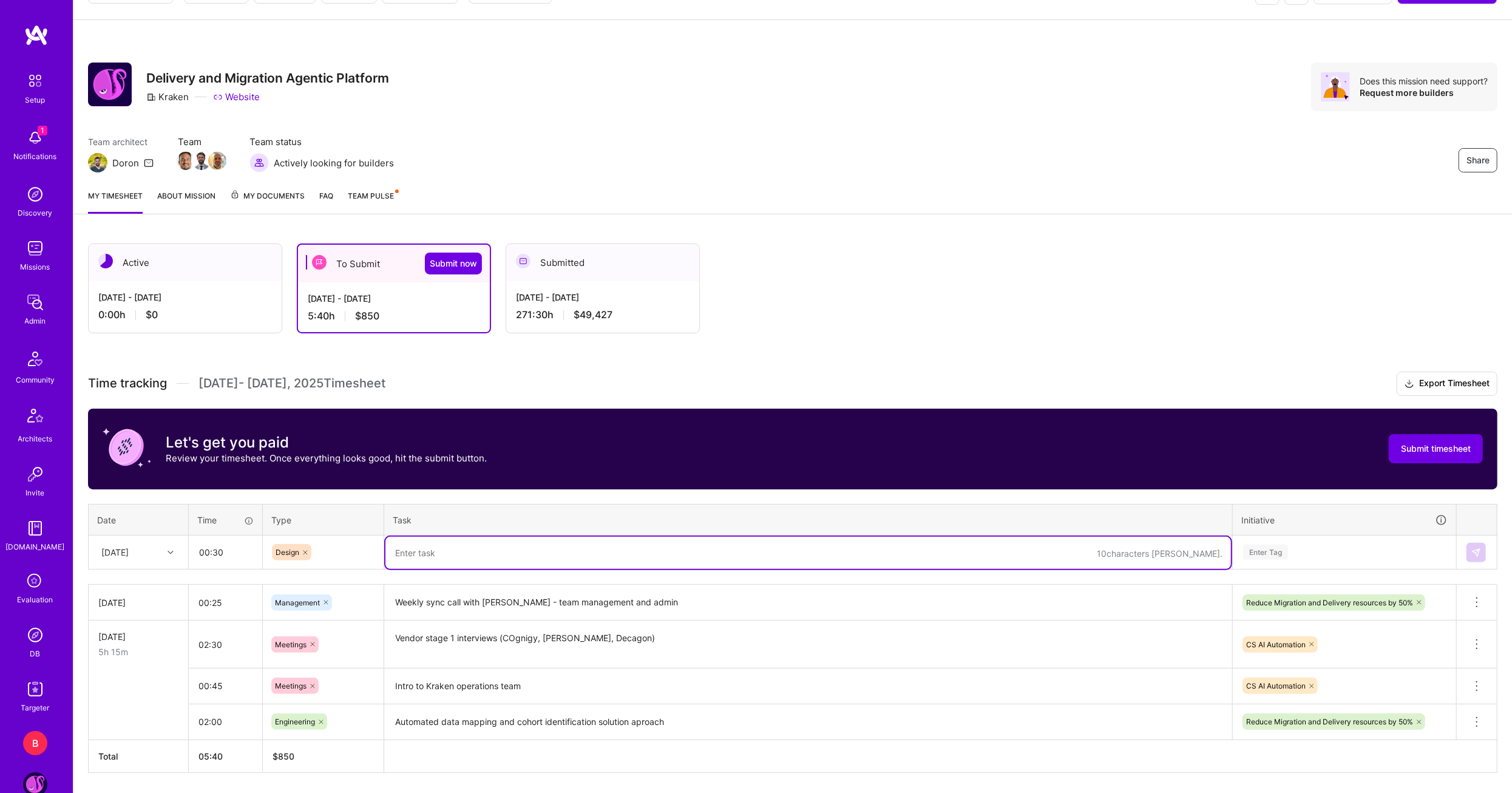
paste textarea "Review ops model slides and contribute to North Star doc"
type textarea "Review ops model slides and contribute to North Star doc"
click at [1280, 541] on div "Enter Tag" at bounding box center [1344, 552] width 222 height 31
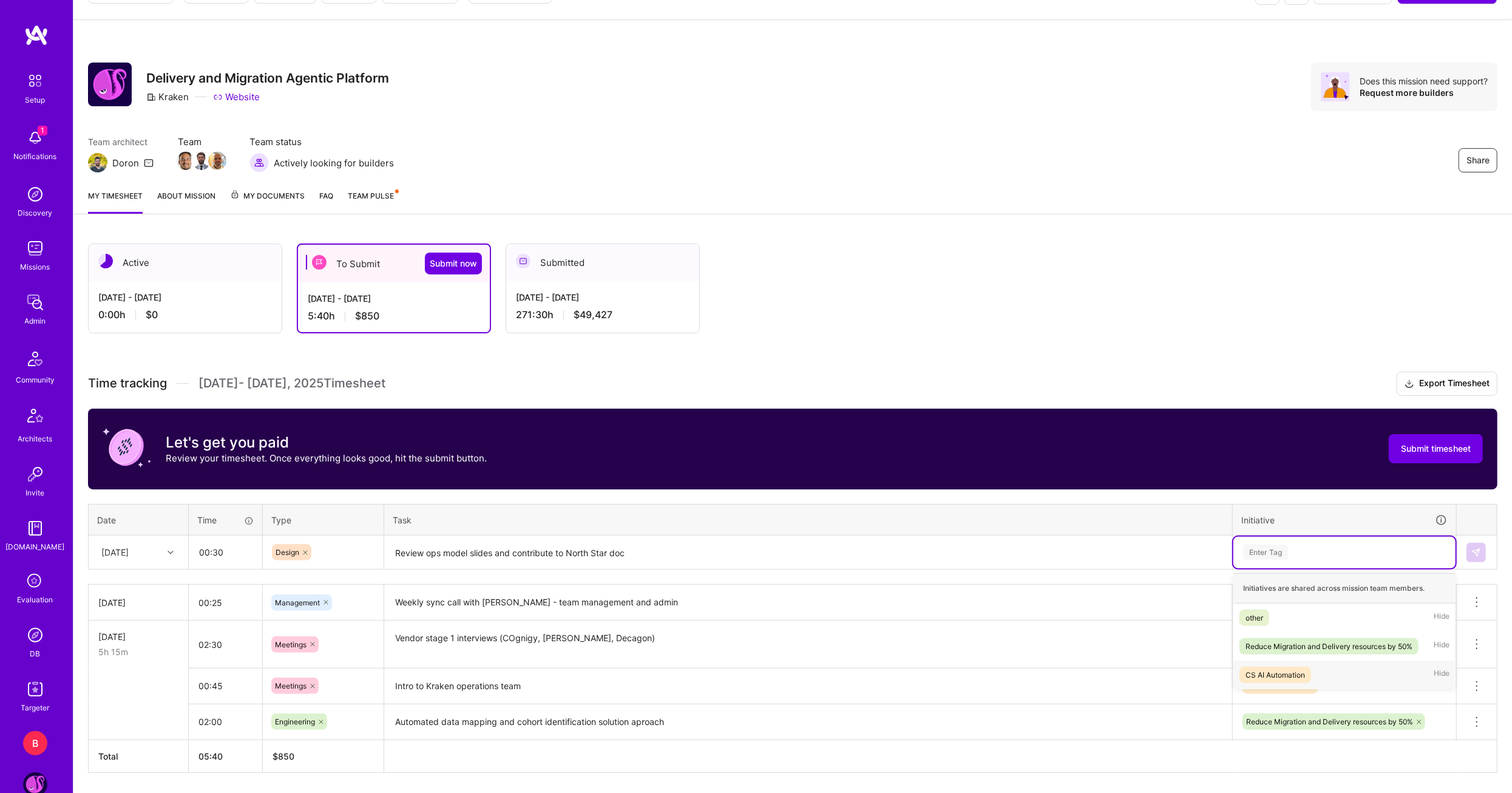
click at [1283, 674] on div "CS AI Automation" at bounding box center [1275, 674] width 60 height 13
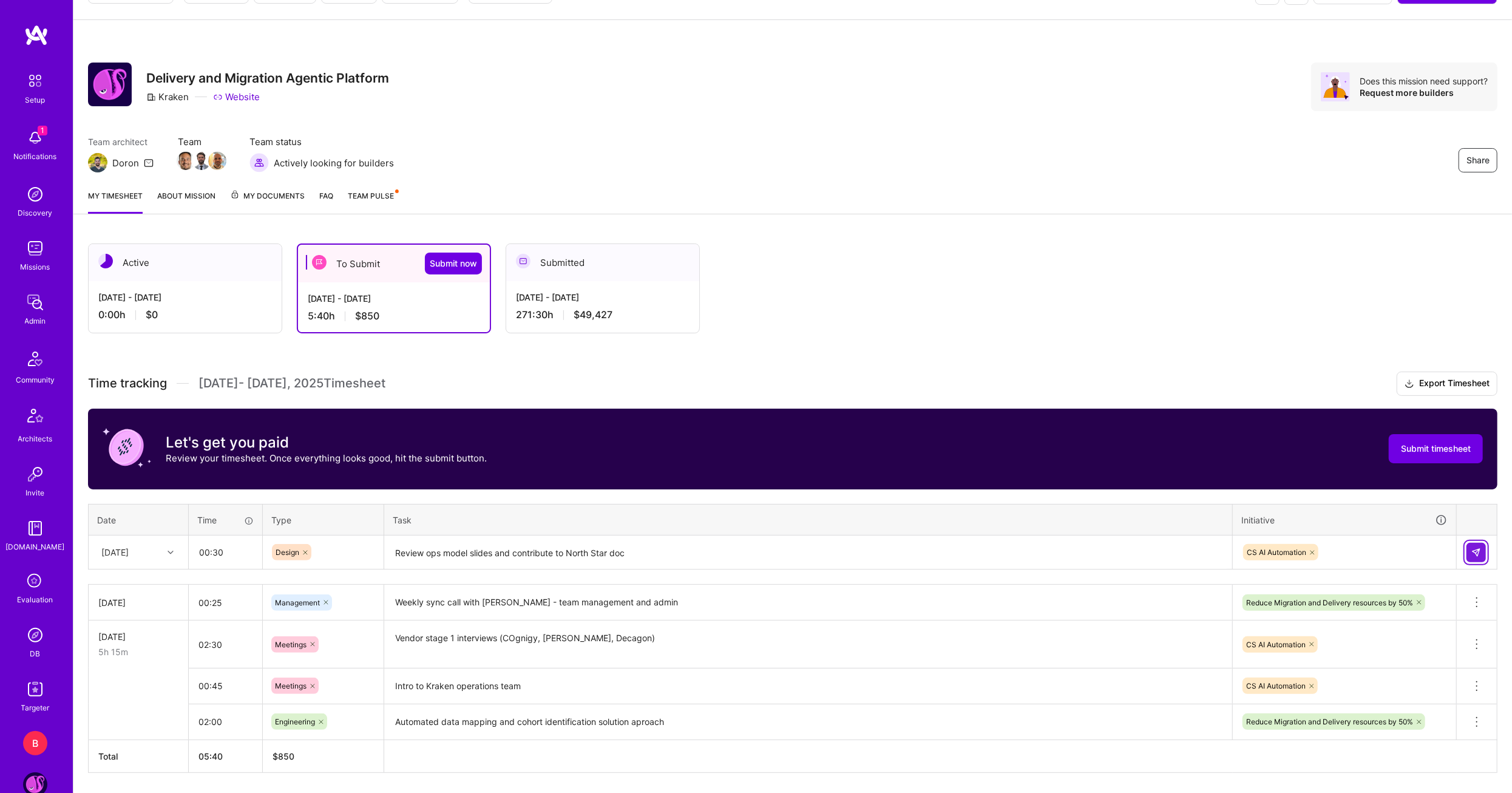
click at [1480, 548] on img at bounding box center [1477, 552] width 10 height 10
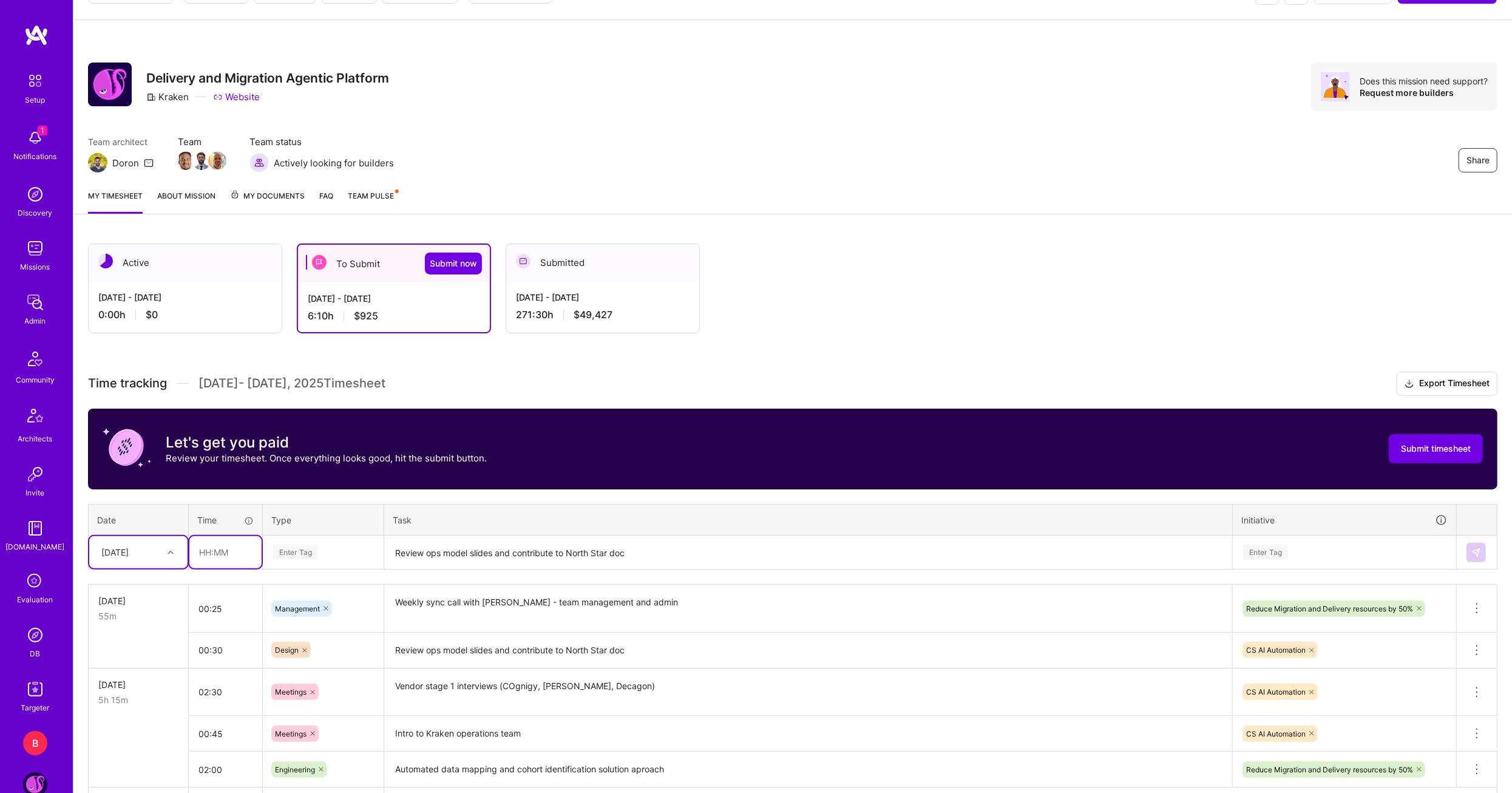
click at [230, 548] on input "text" at bounding box center [226, 551] width 72 height 32
type input "01:15"
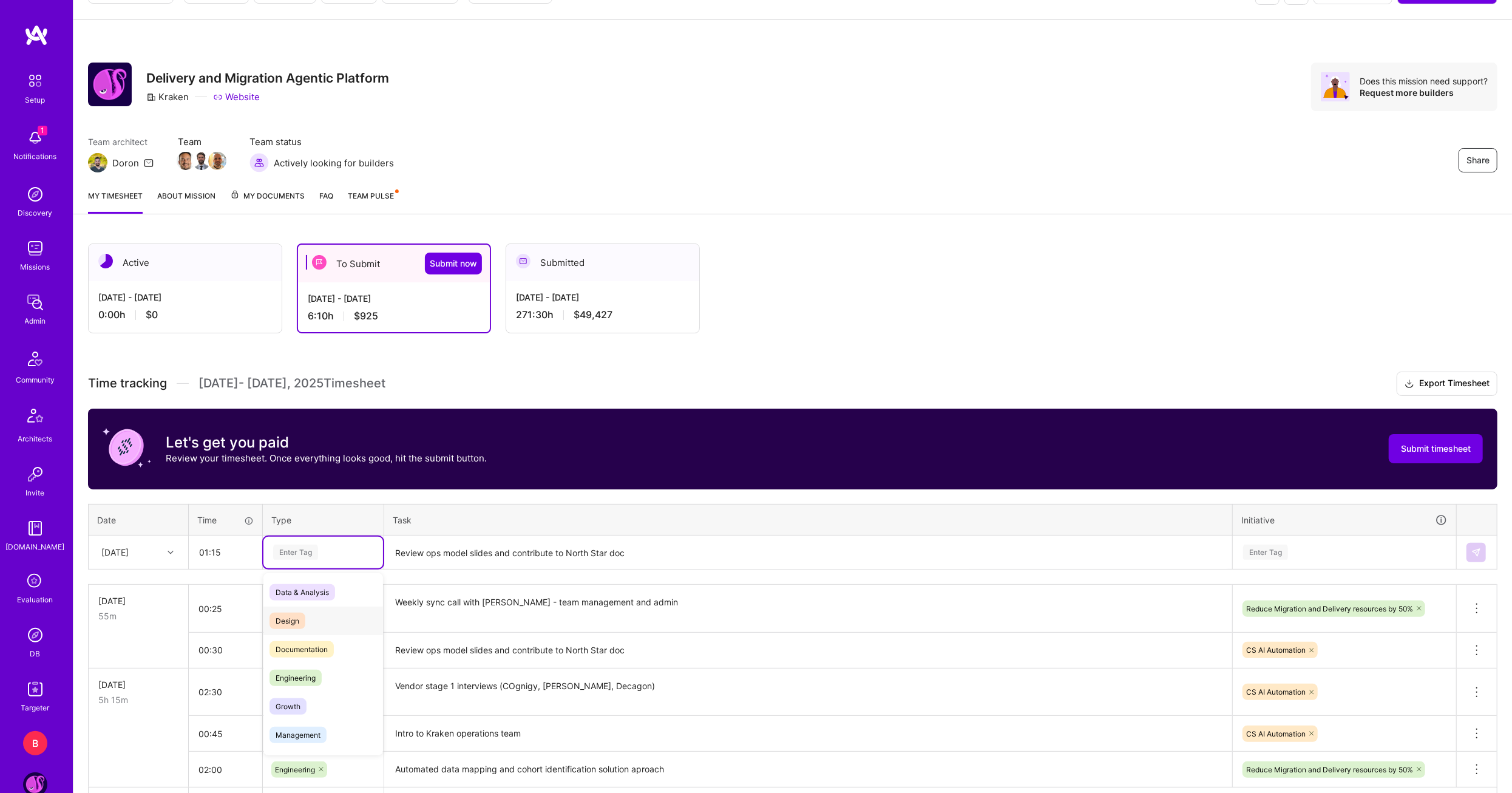
scroll to position [61, 0]
click at [305, 612] on span "Engineering" at bounding box center [295, 617] width 52 height 17
click at [423, 561] on textarea "Review ops model slides and contribute to North Star doc" at bounding box center [808, 552] width 846 height 32
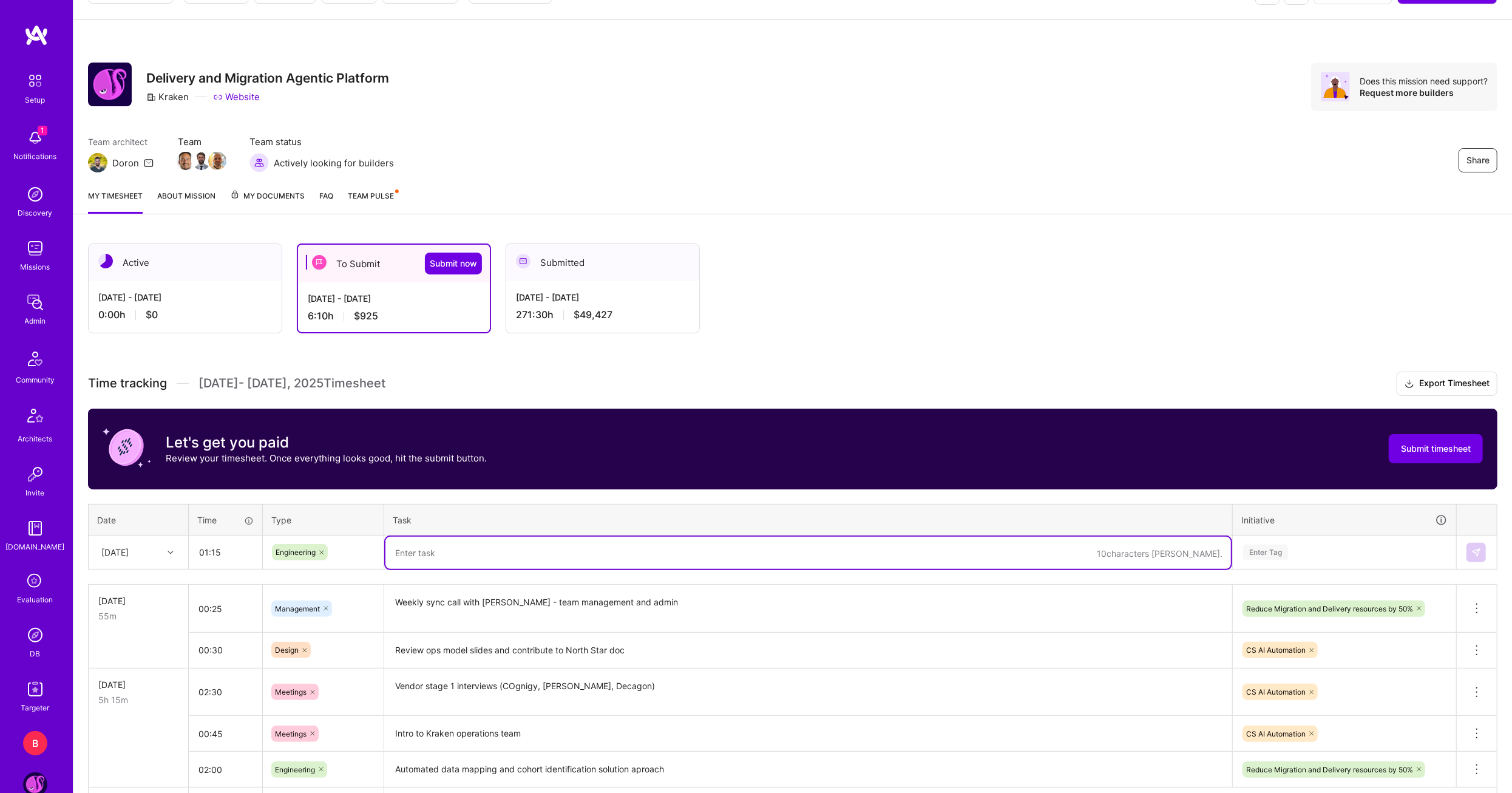
paste textarea "Data mapping discussion and technical strategy"
type textarea "Data mapping discussion and technical strategy"
click at [1320, 554] on div "Enter Tag" at bounding box center [1345, 552] width 205 height 16
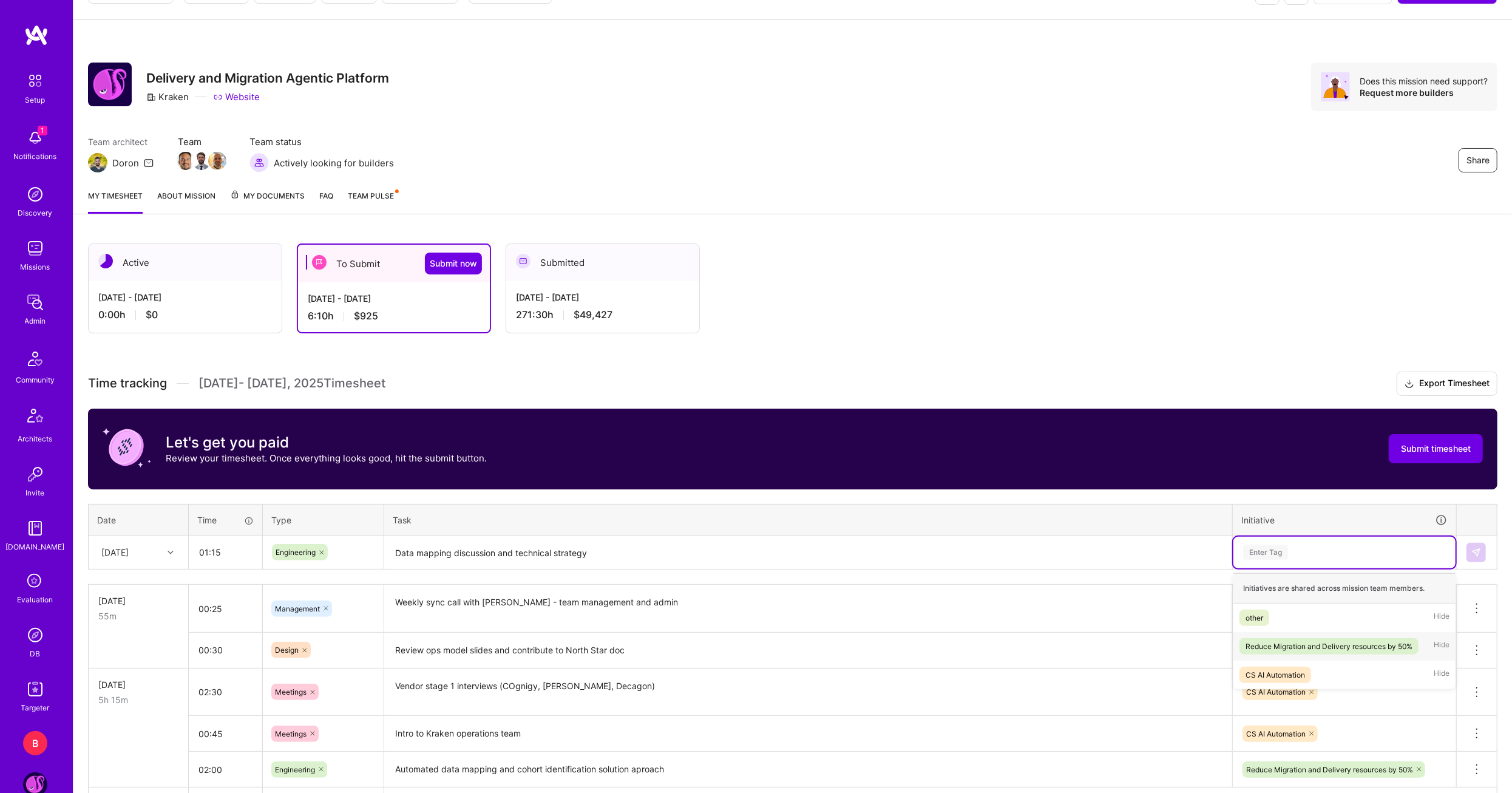
click at [1316, 640] on div "Reduce Migration and Delivery resources by 50%" at bounding box center [1329, 645] width 167 height 13
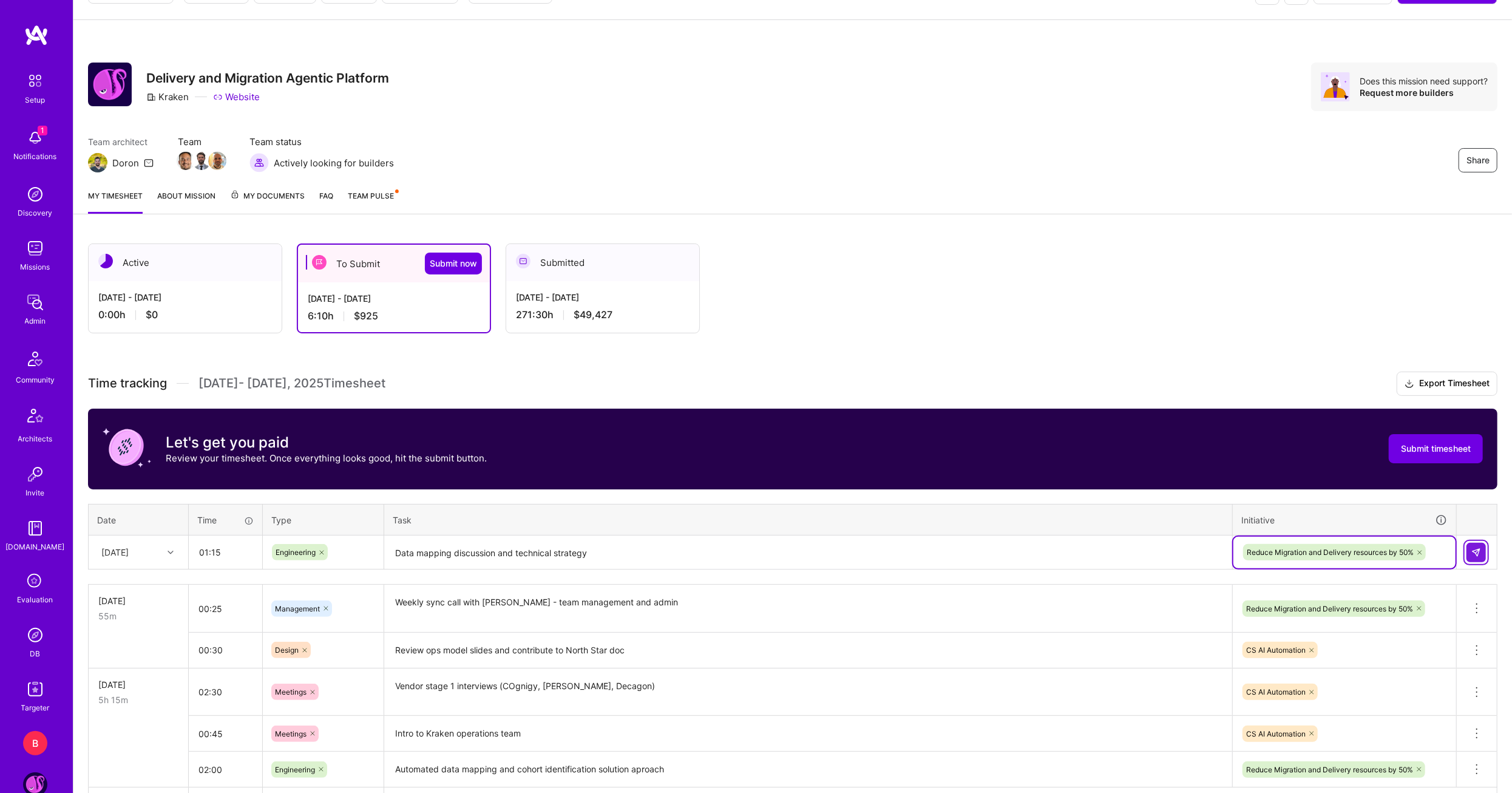
click at [1478, 548] on img at bounding box center [1477, 552] width 10 height 10
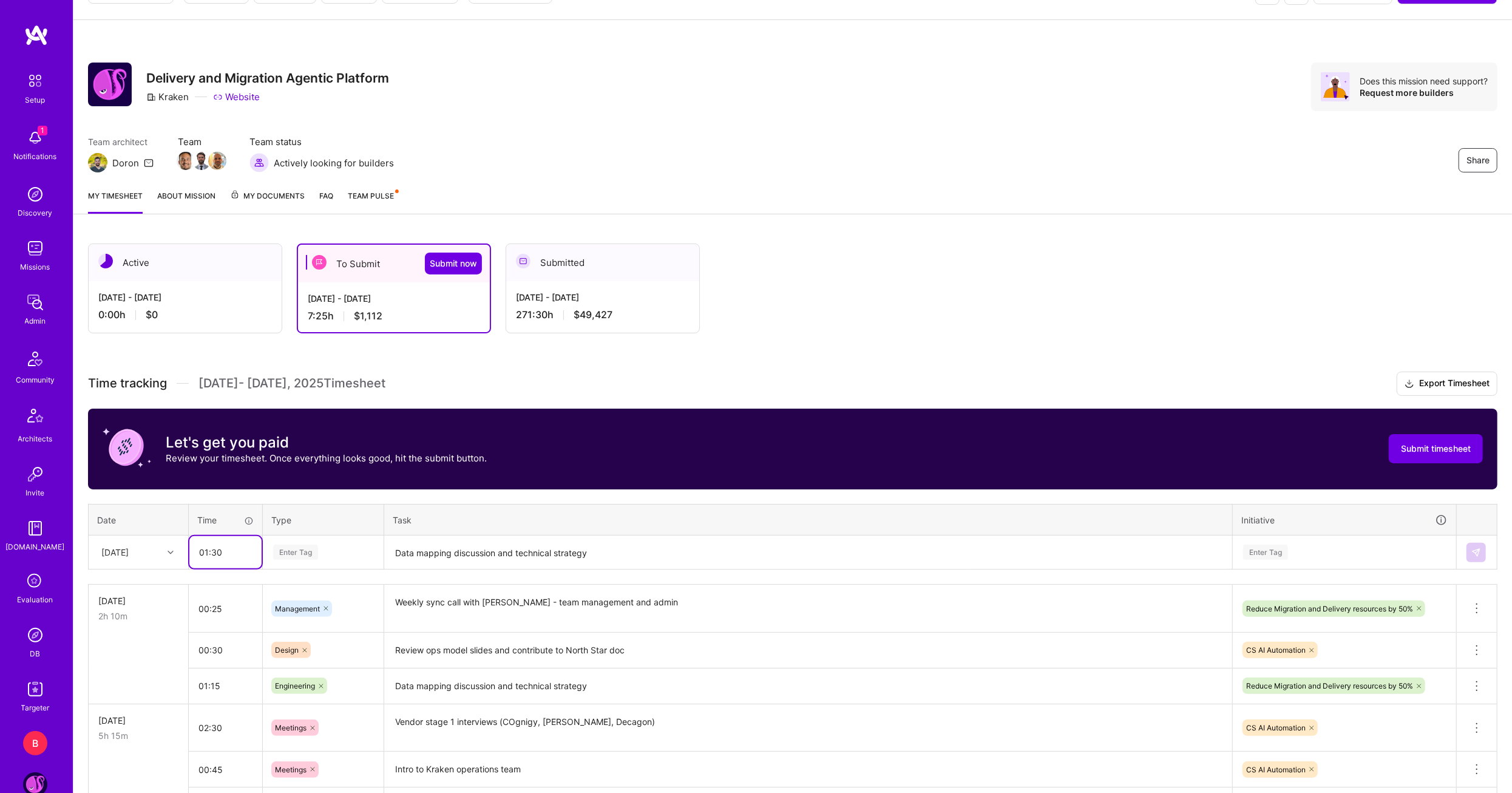
type input "01:30"
click at [309, 670] on span "Engineering" at bounding box center [295, 678] width 52 height 17
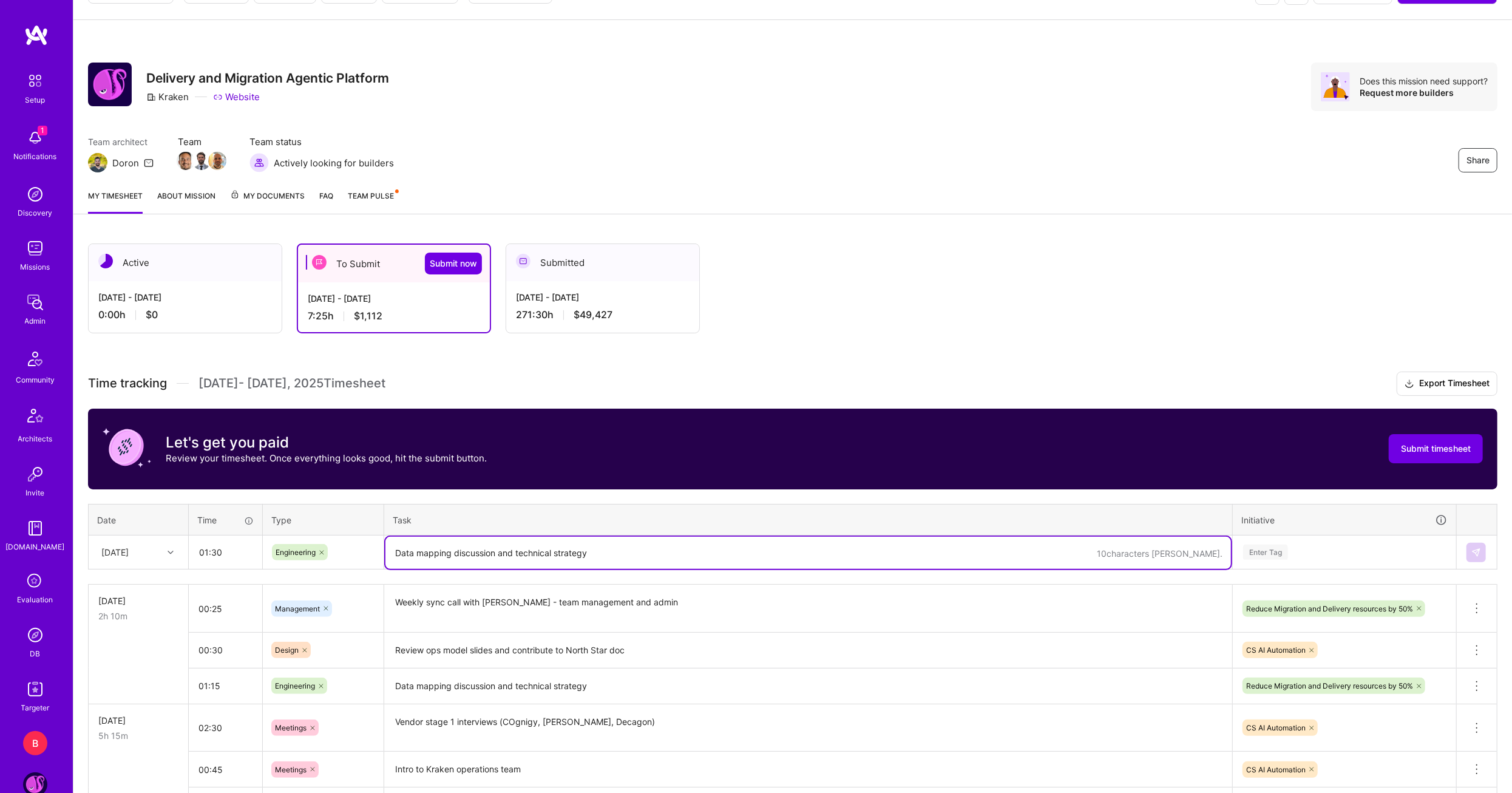
click at [454, 559] on textarea "Data mapping discussion and technical strategy" at bounding box center [808, 552] width 846 height 32
paste textarea "Architectural discussion with [PERSON_NAME] for ink integration."
click at [579, 554] on textarea "Architectural discussion with [PERSON_NAME] for ink integration." at bounding box center [808, 552] width 846 height 32
type textarea "Architectural discussion with [PERSON_NAME] for Krakn Ink integration."
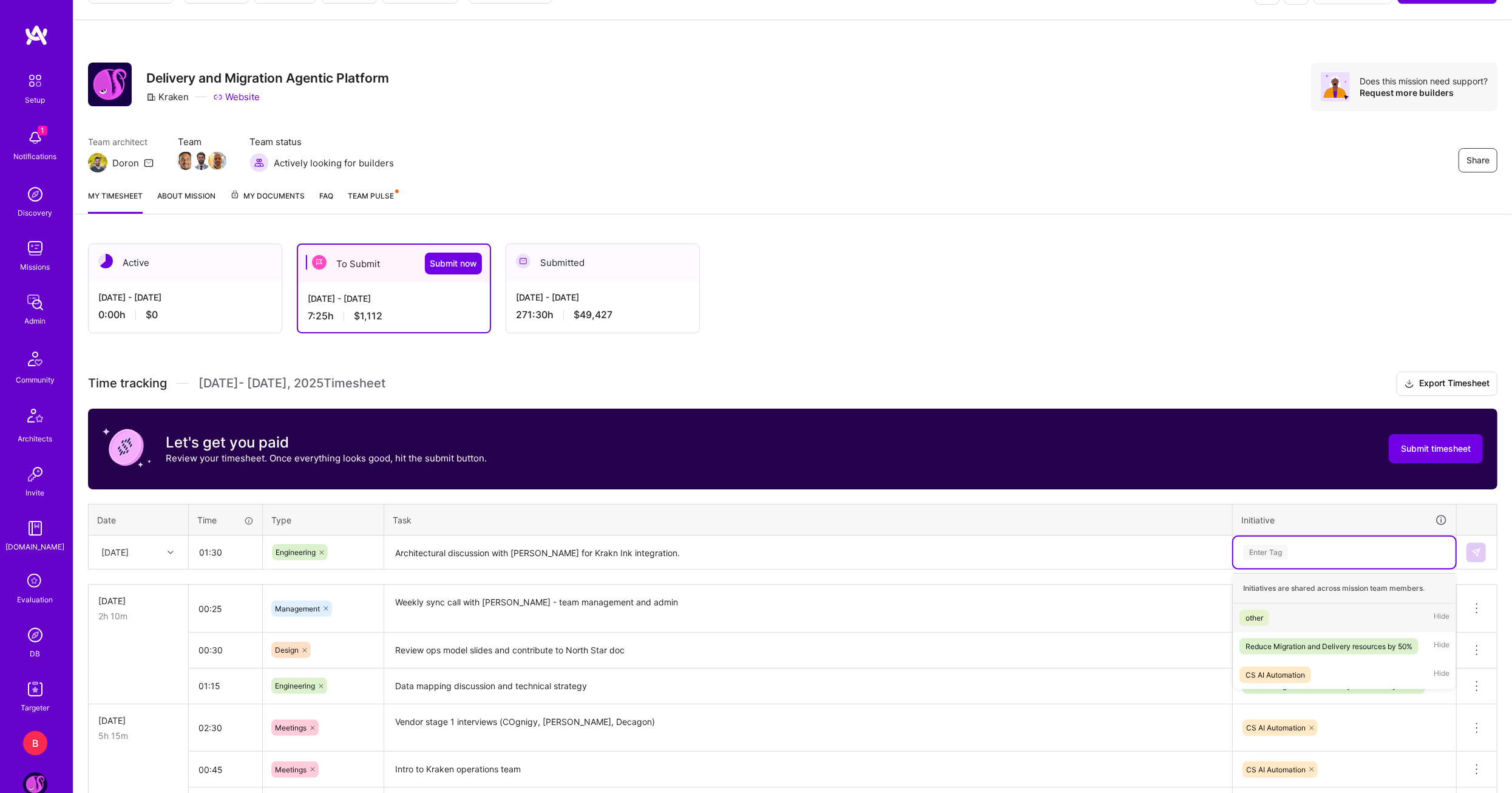
click at [1278, 545] on div "Enter Tag" at bounding box center [1266, 551] width 45 height 19
click at [1281, 667] on span "CS AI Automation" at bounding box center [1274, 675] width 71 height 17
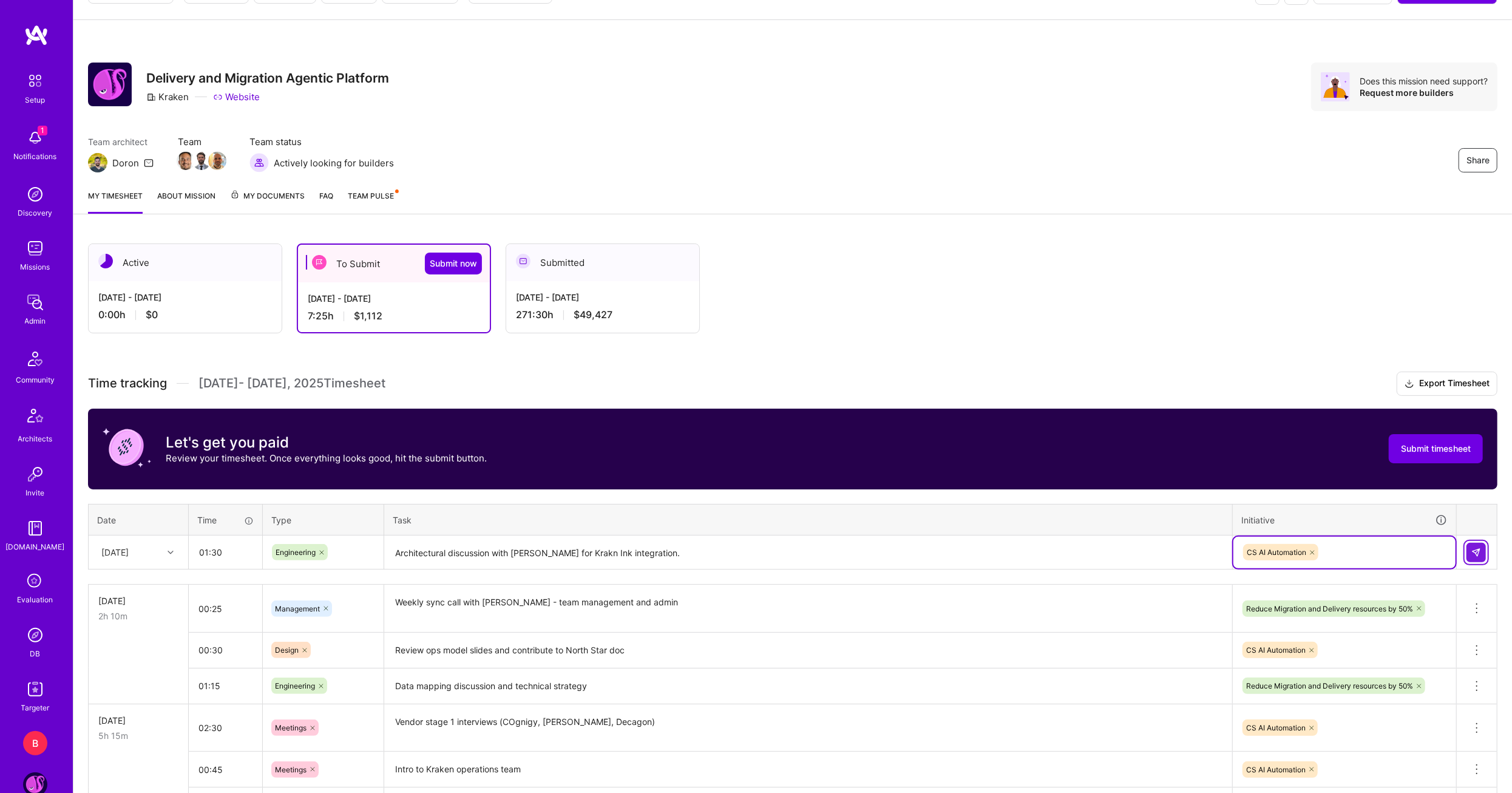
click at [1476, 551] on img at bounding box center [1477, 552] width 10 height 10
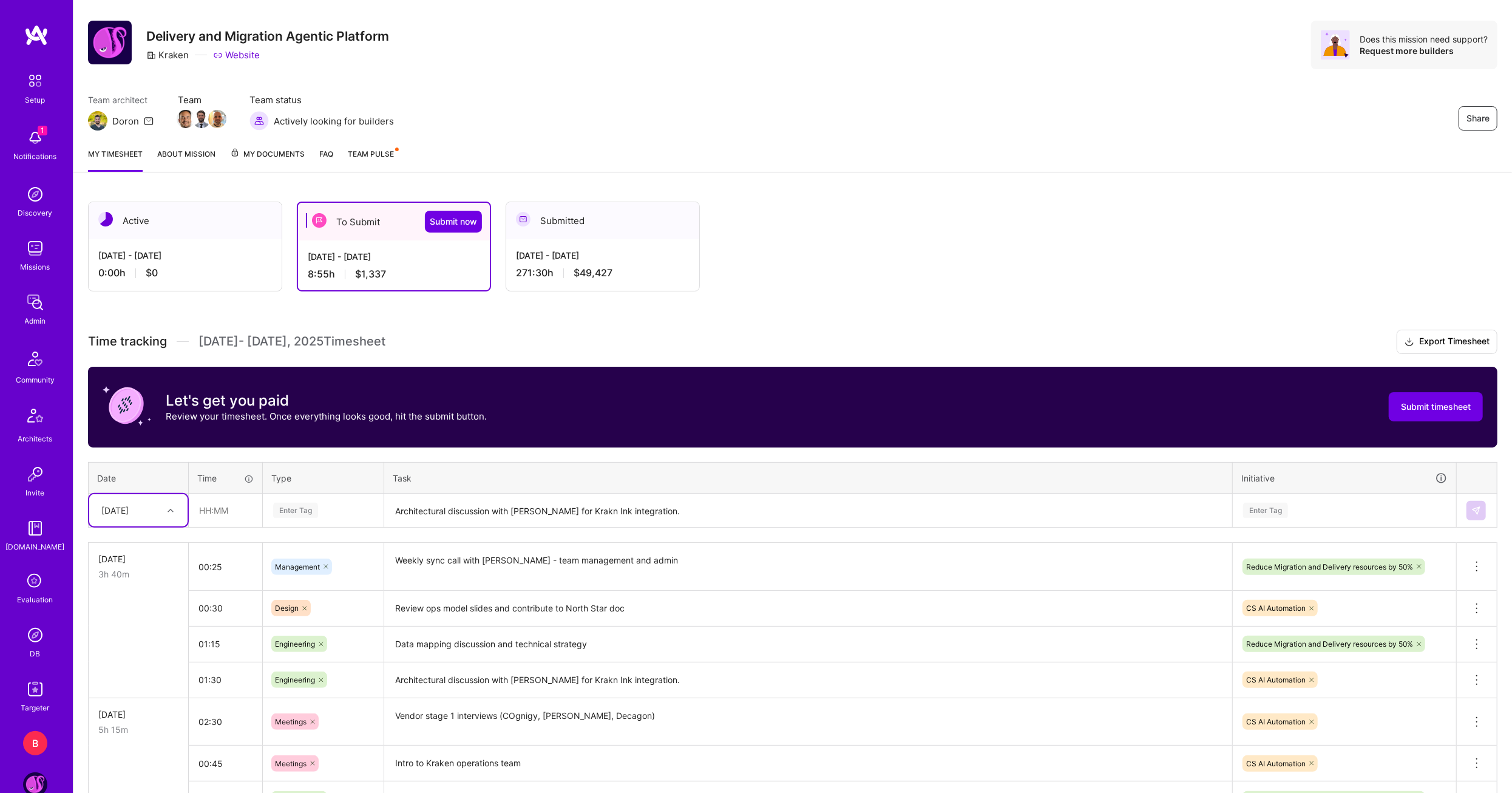
scroll to position [95, 0]
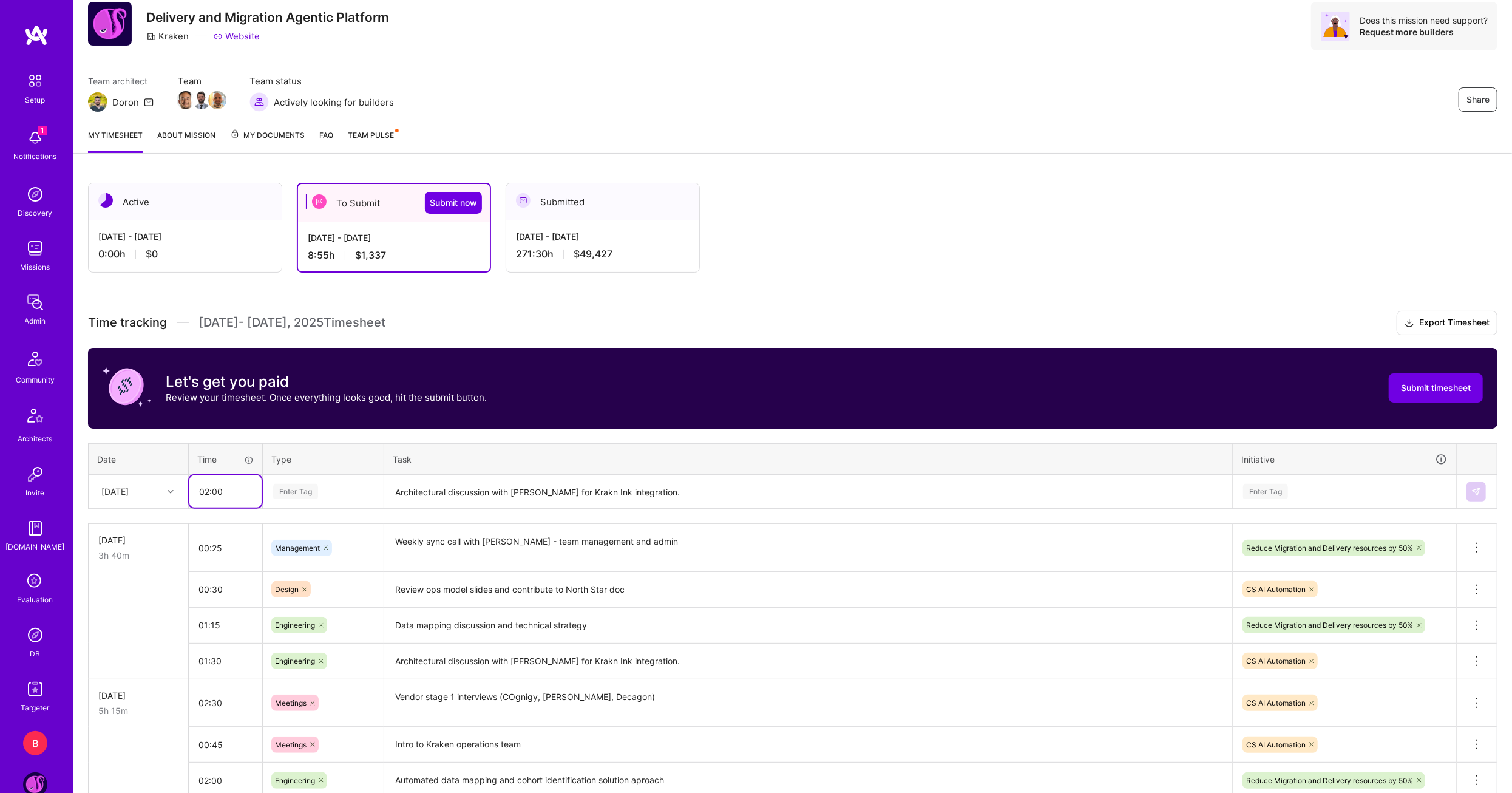
type input "02:00"
click at [314, 555] on span "Management" at bounding box center [298, 552] width 57 height 17
click at [438, 482] on textarea "Architectural discussion with [PERSON_NAME] for Krakn Ink integration." at bounding box center [808, 492] width 846 height 32
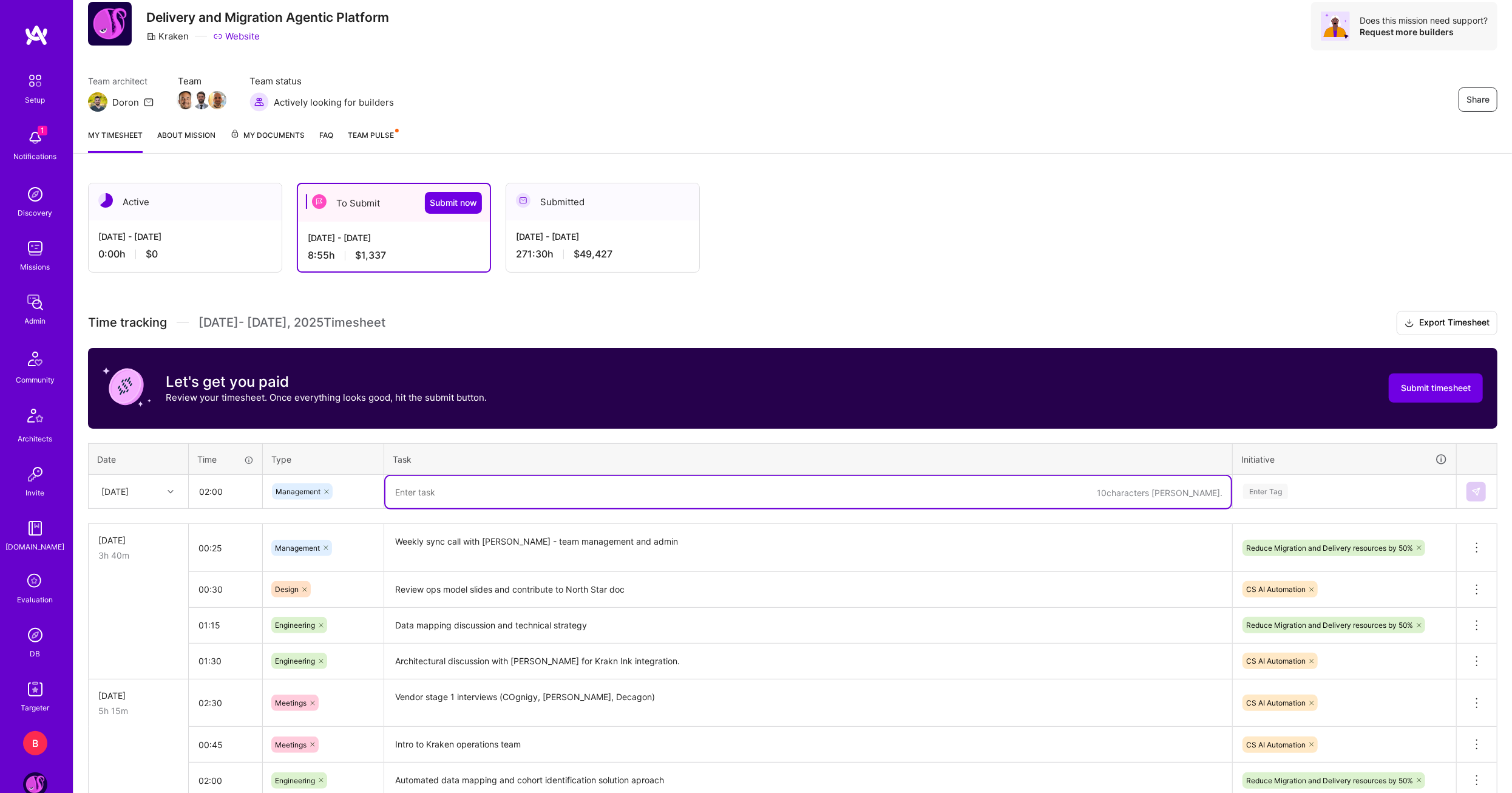
paste textarea "AI Foundry team planning and MVP scoping meeting"
type textarea "AI Foundry team planning and MVP scoping meeting"
click at [1307, 491] on div "Enter Tag" at bounding box center [1345, 492] width 205 height 16
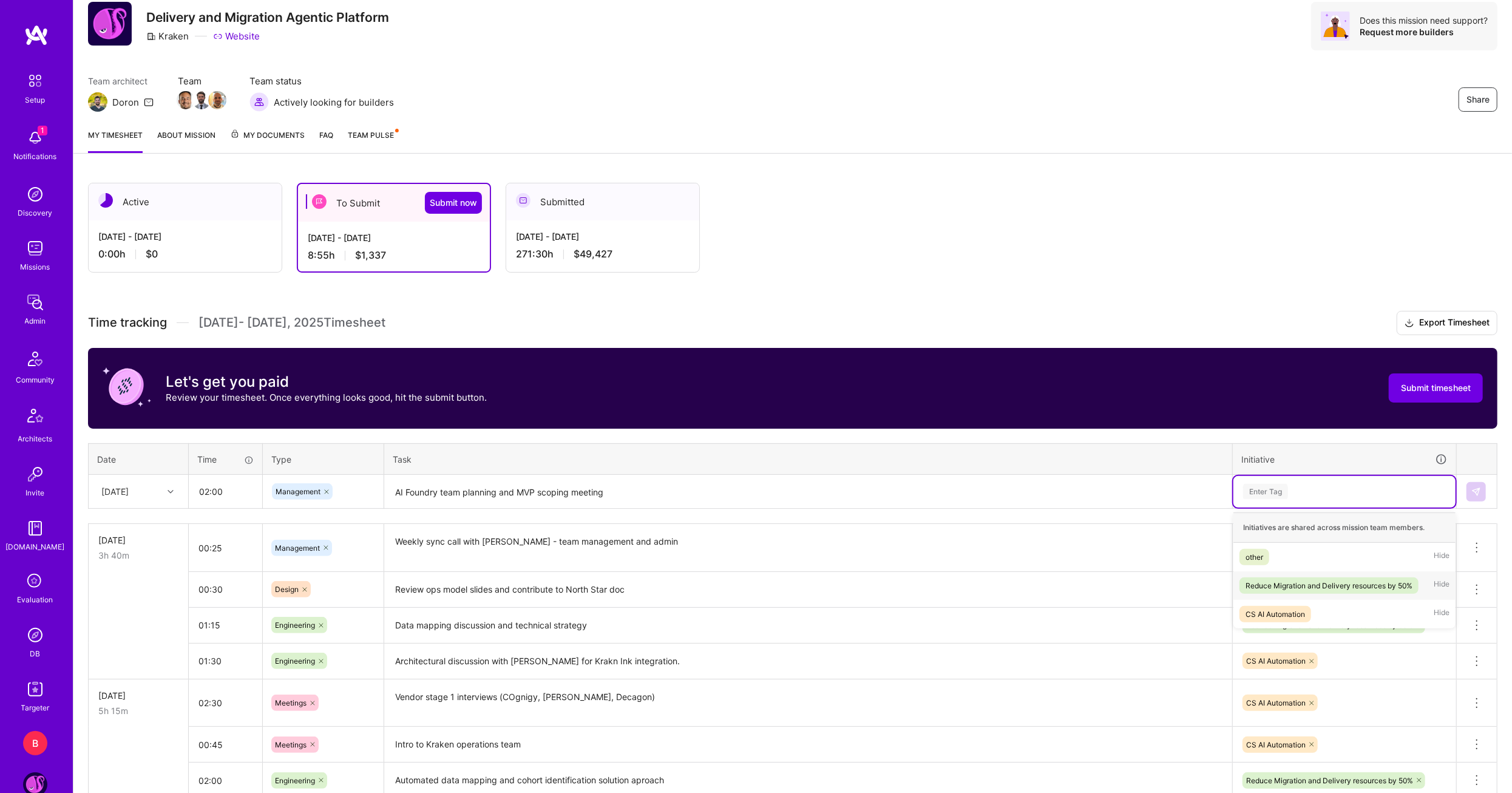
click at [1312, 579] on div "Reduce Migration and Delivery resources by 50%" at bounding box center [1329, 585] width 167 height 13
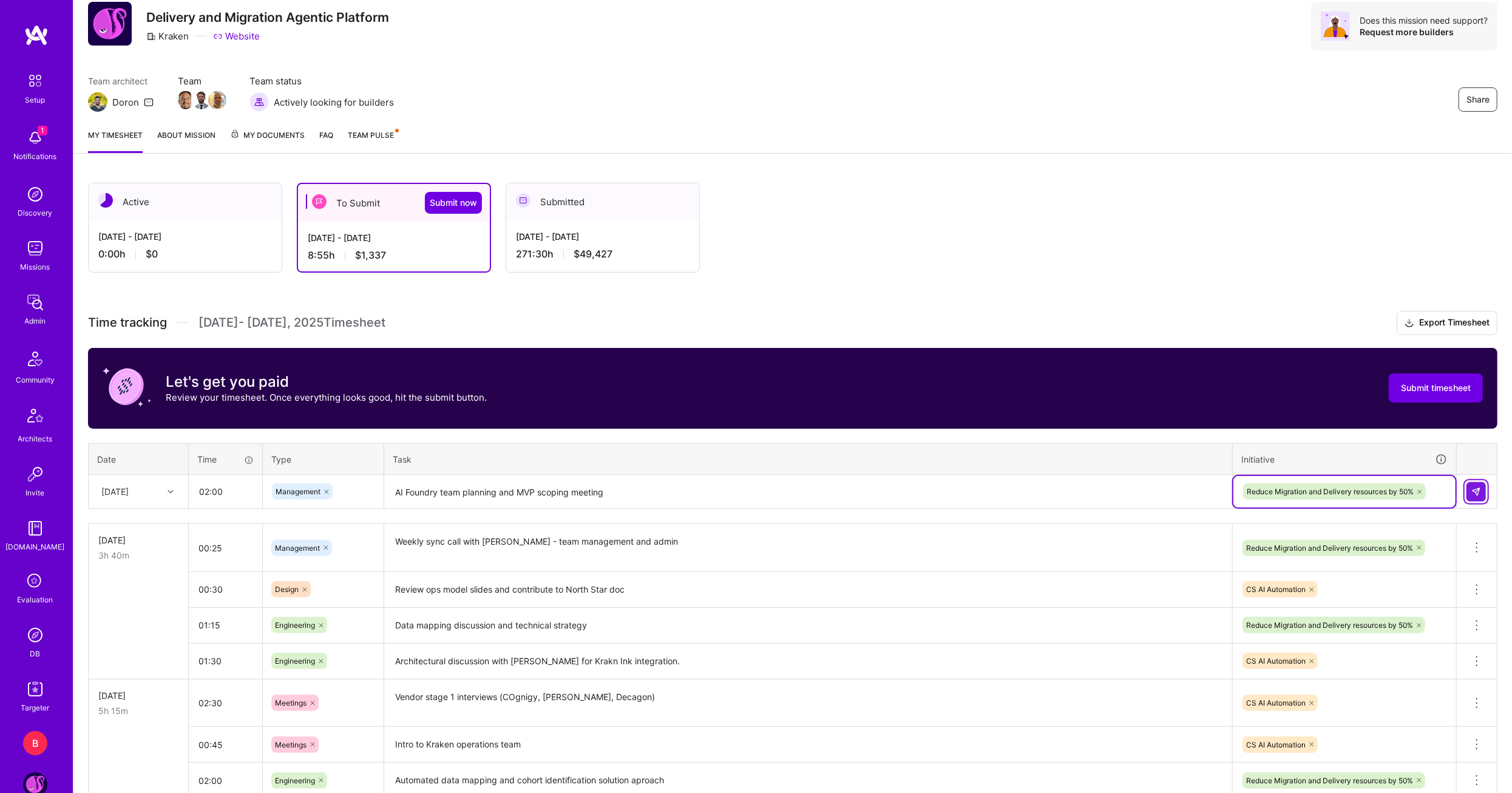
click at [1473, 491] on img at bounding box center [1477, 492] width 10 height 10
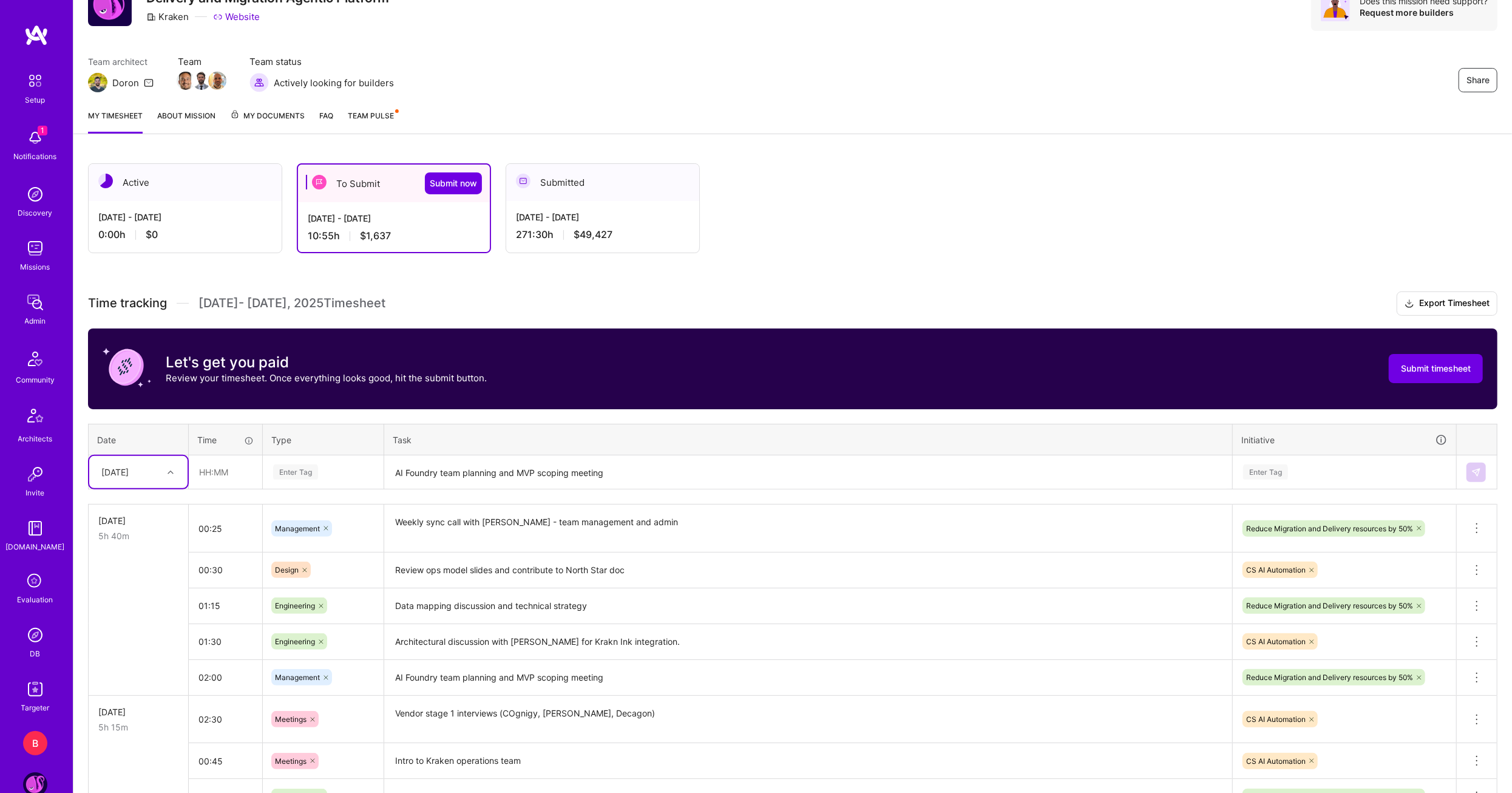
scroll to position [103, 0]
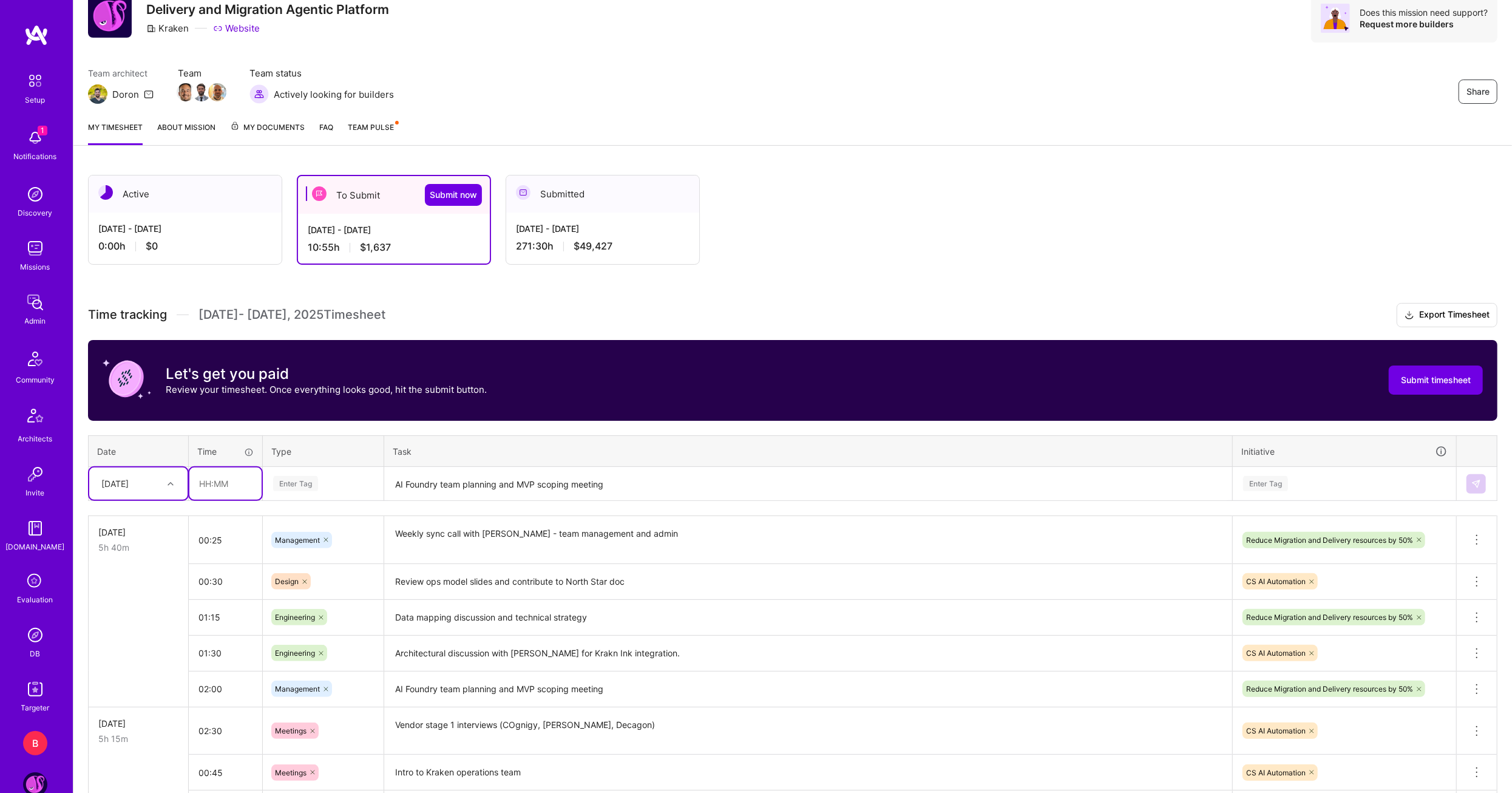
click at [205, 475] on input "text" at bounding box center [226, 483] width 72 height 32
type input "00:30"
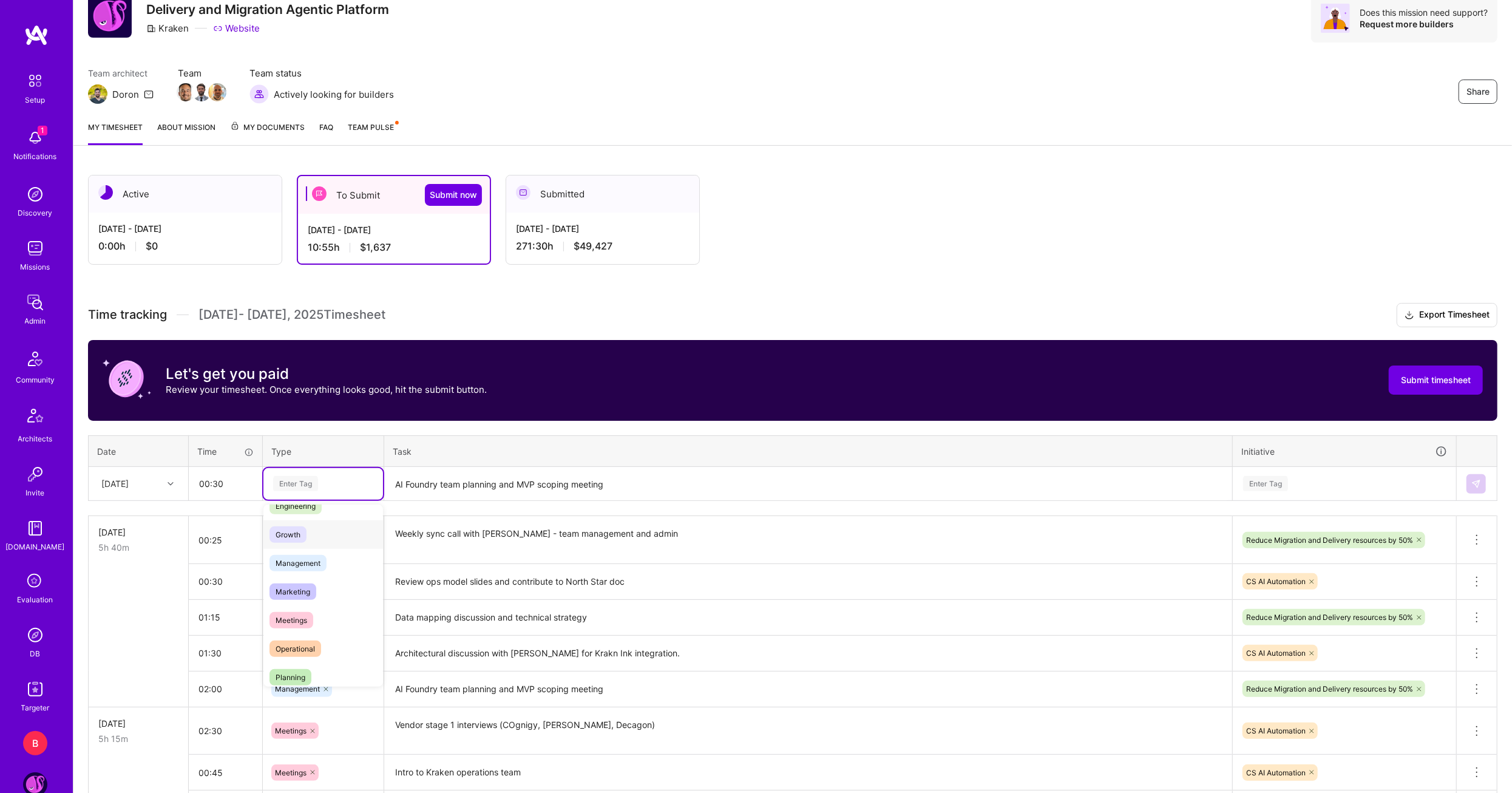
scroll to position [121, 0]
click at [294, 595] on span "Meetings" at bounding box center [291, 601] width 44 height 17
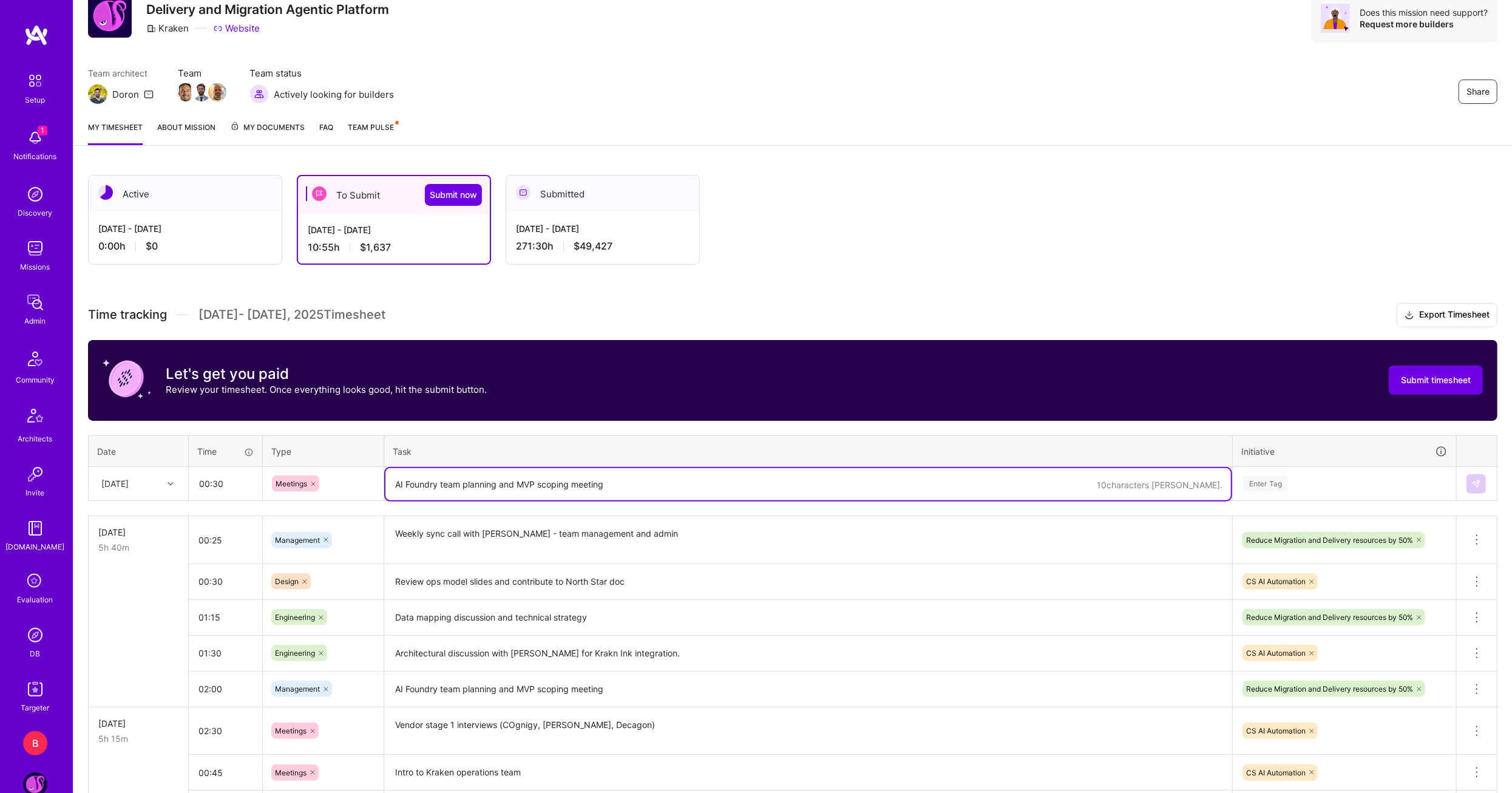
click at [433, 492] on textarea "AI Foundry team planning and MVP scoping meeting" at bounding box center [808, 484] width 846 height 32
paste textarea "Vendor procurement and eye diligence call"
type textarea "Vendor procurement and eye diligence call"
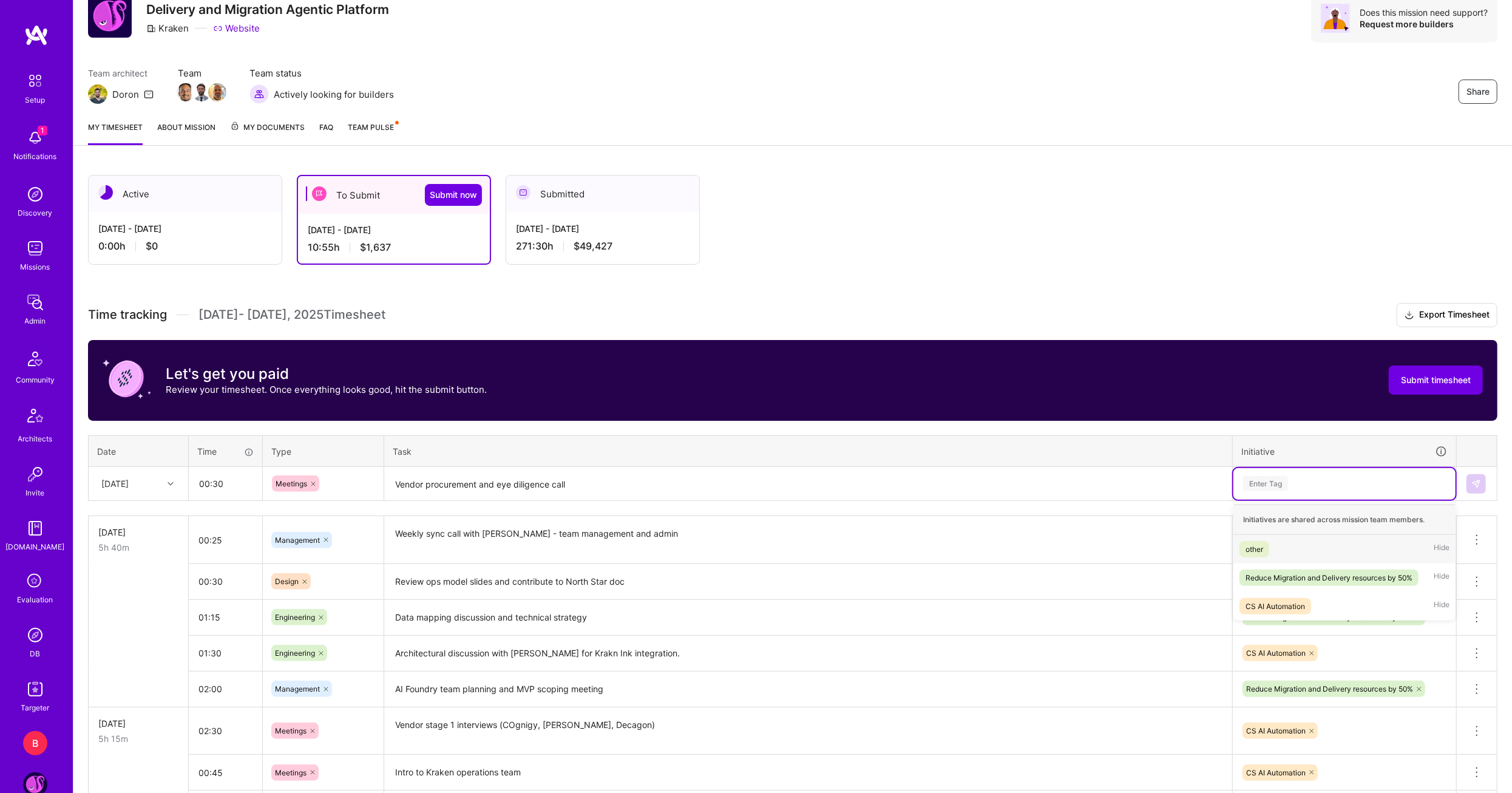
click at [1340, 485] on div "Enter Tag" at bounding box center [1345, 484] width 205 height 16
click at [1283, 599] on div "CS AI Automation" at bounding box center [1275, 605] width 60 height 13
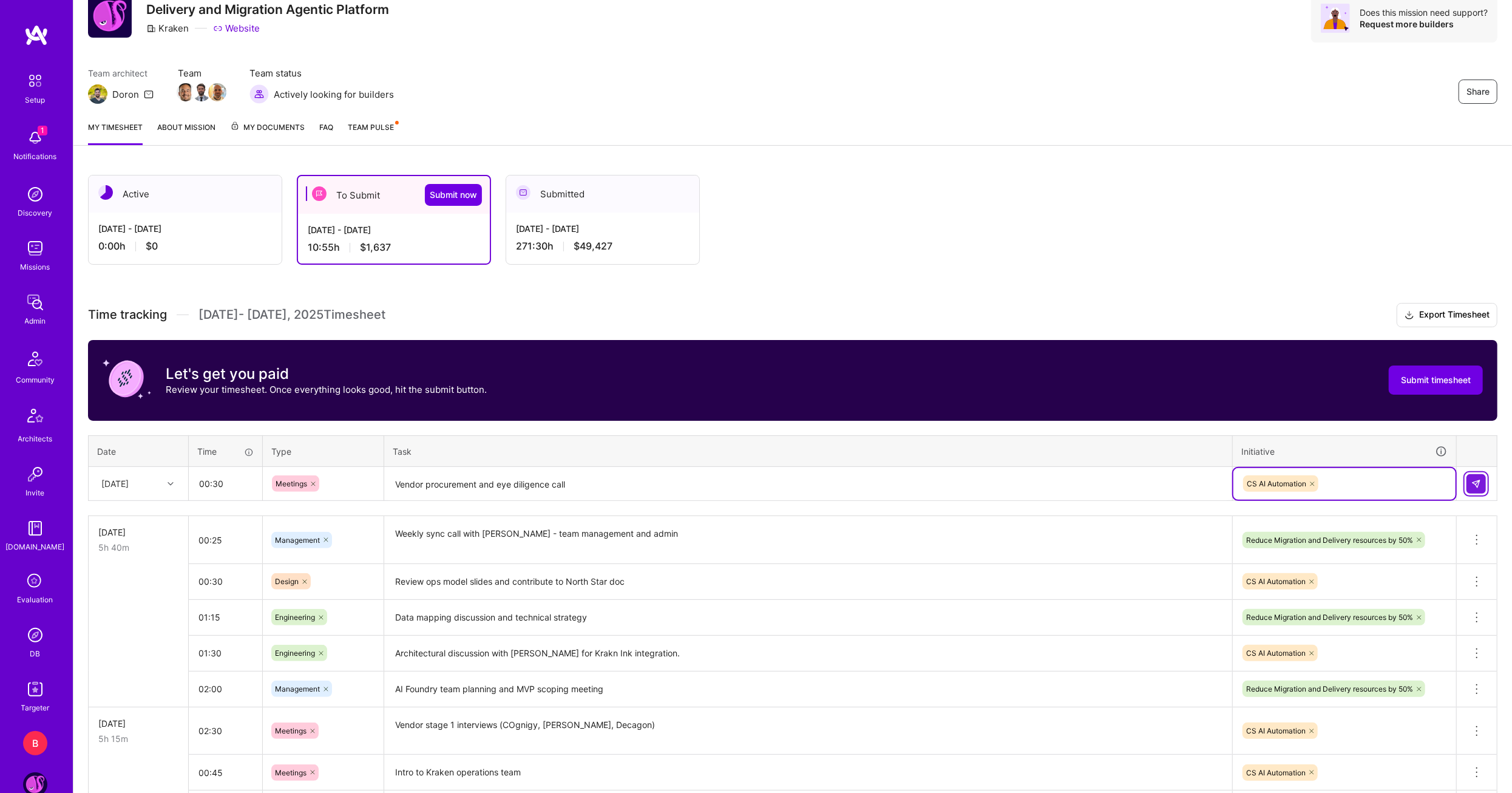
click at [1477, 479] on img at bounding box center [1477, 484] width 10 height 10
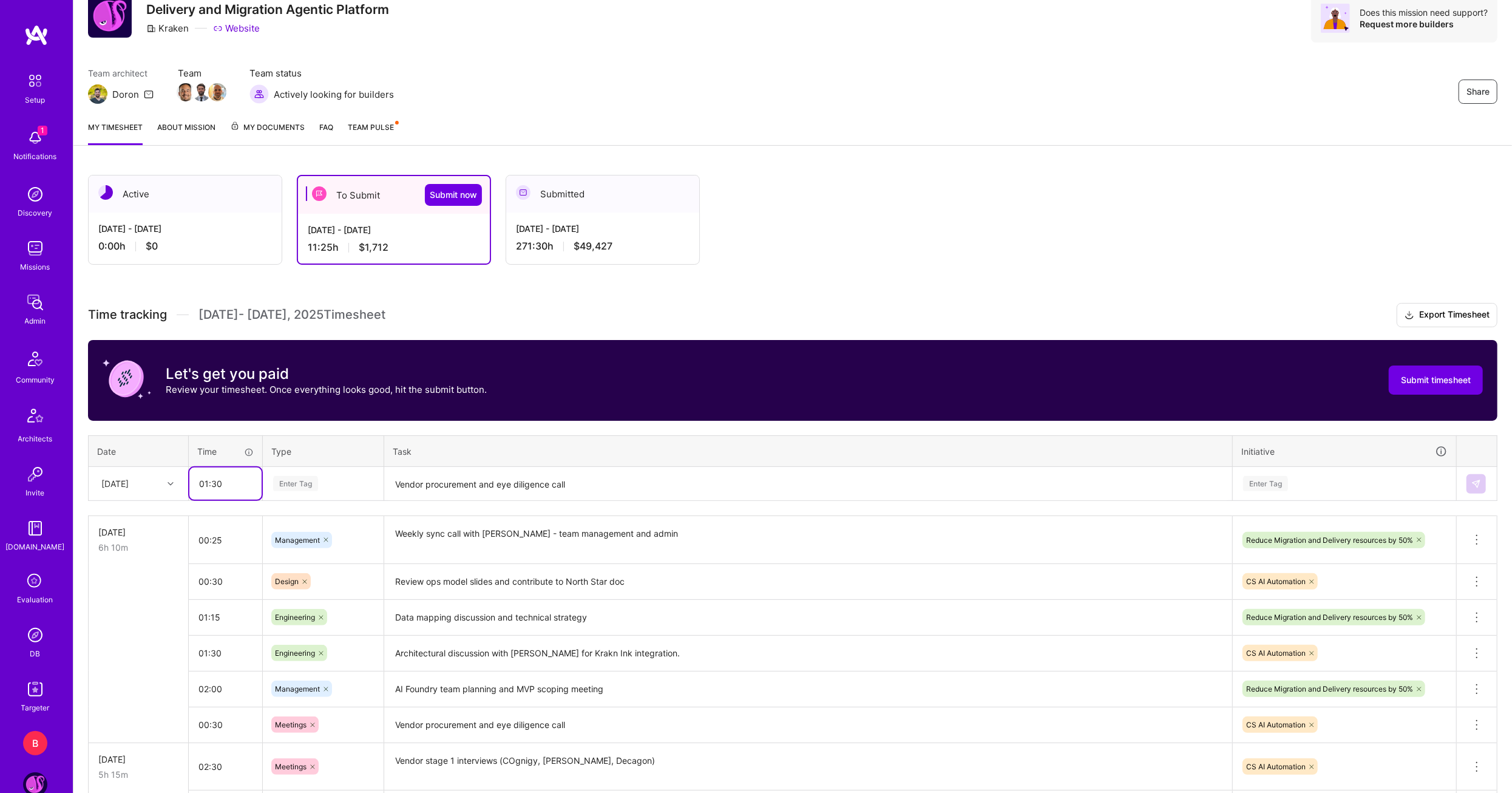
type input "01:30"
click at [303, 658] on span "Meetings" at bounding box center [291, 662] width 44 height 17
click at [429, 496] on textarea "Vendor procurement and eye diligence call" at bounding box center [808, 484] width 846 height 32
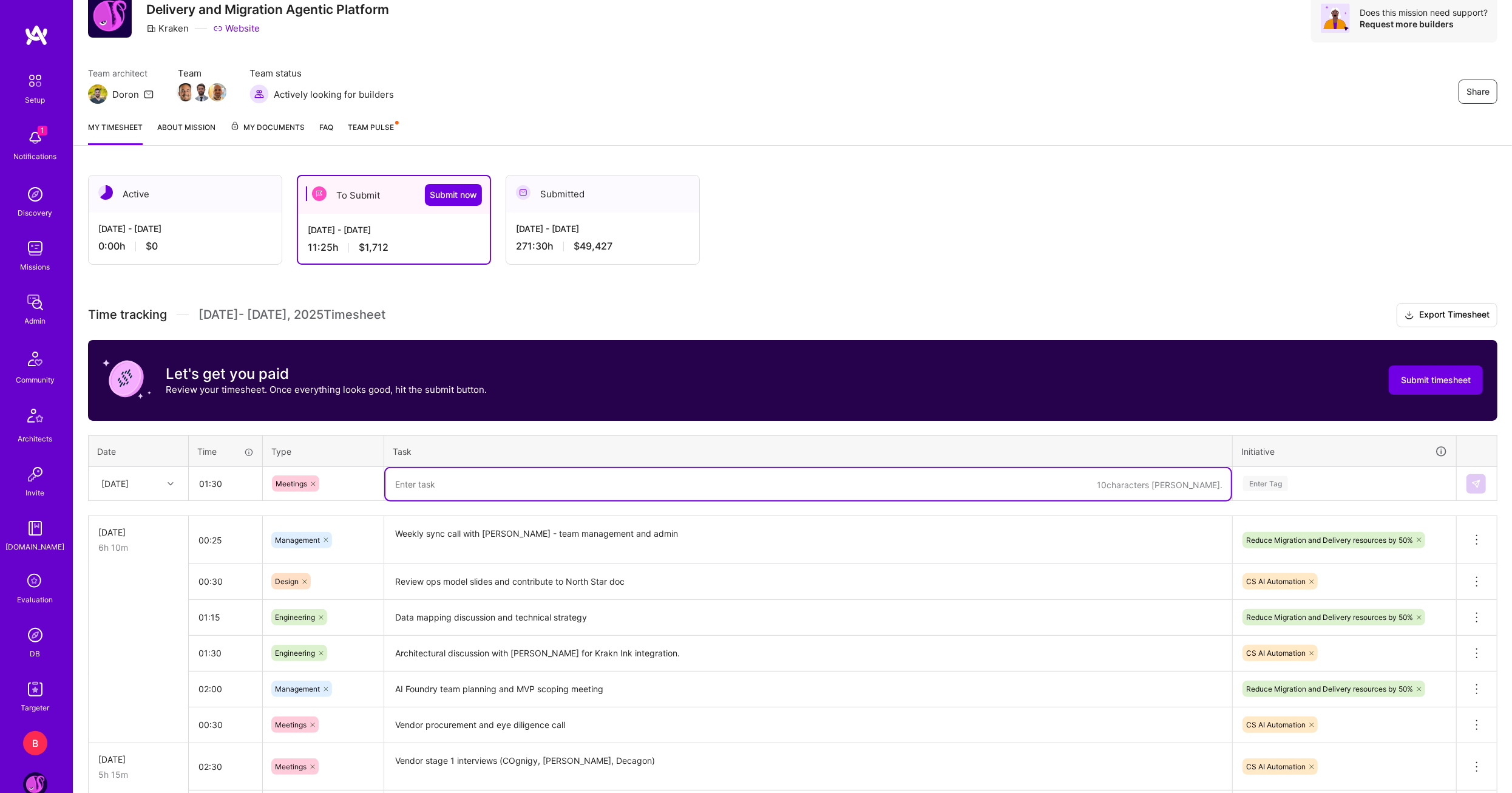
paste textarea "AI Automation Nort Star alignment and status update with Assaf and Ruby."
click at [652, 484] on textarea "AI Automation Nort Star alignment and status update with Assaf and Ruby." at bounding box center [808, 484] width 846 height 32
click at [471, 484] on textarea "AI Automation Nort Star alignment and status update with Assaf Bidderman and Ru…" at bounding box center [808, 484] width 846 height 32
click at [614, 482] on textarea "AI Automation North Star alignment and status update with Assaf Bidderman and R…" at bounding box center [808, 484] width 846 height 32
paste textarea "meeting"
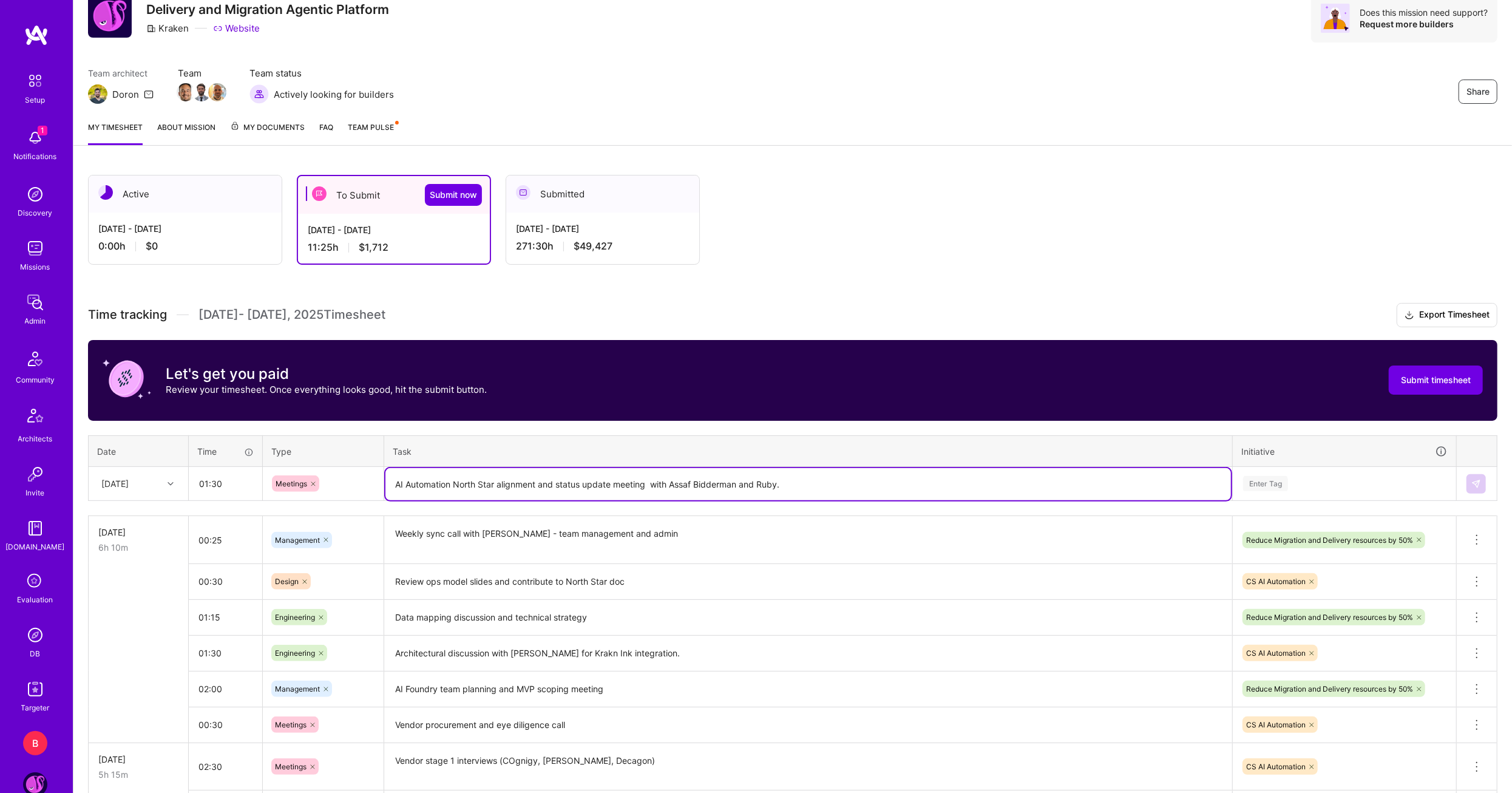
click at [687, 481] on textarea "AI Automation North Star alignment and status update meeting with Assaf Bidderm…" at bounding box center [808, 484] width 846 height 32
click at [785, 476] on textarea "AI Automation North Star alignment and status update meeting with Assaf Bidderm…" at bounding box center [808, 484] width 846 height 32
type textarea "AI Automation North Star alignment and status update meeting with [PERSON_NAME]…"
click at [859, 454] on th "Task" at bounding box center [809, 451] width 849 height 31
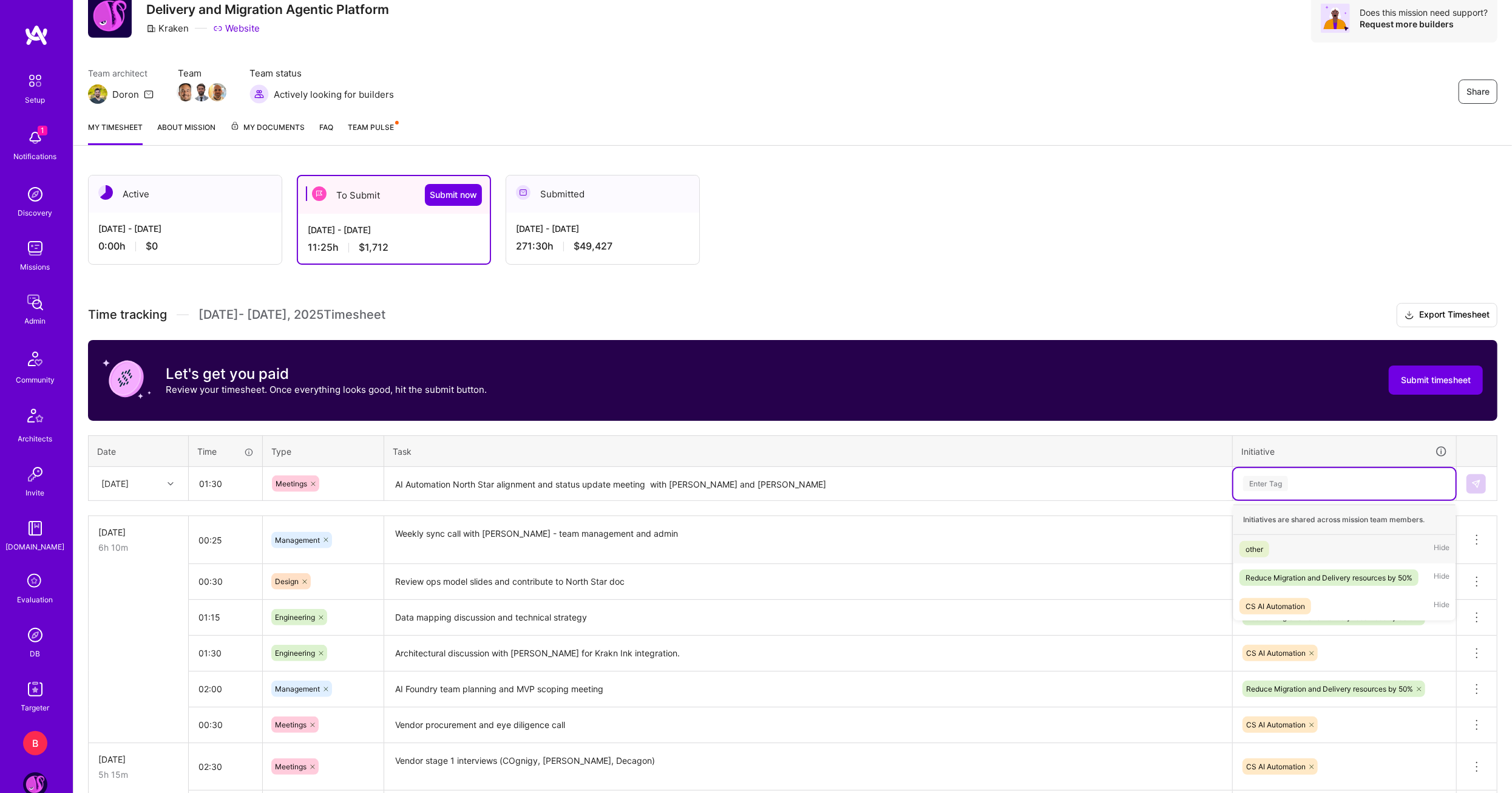
click at [1343, 468] on div "Enter Tag" at bounding box center [1344, 484] width 222 height 31
click at [1314, 595] on div "CS AI Automation Hide" at bounding box center [1344, 605] width 222 height 28
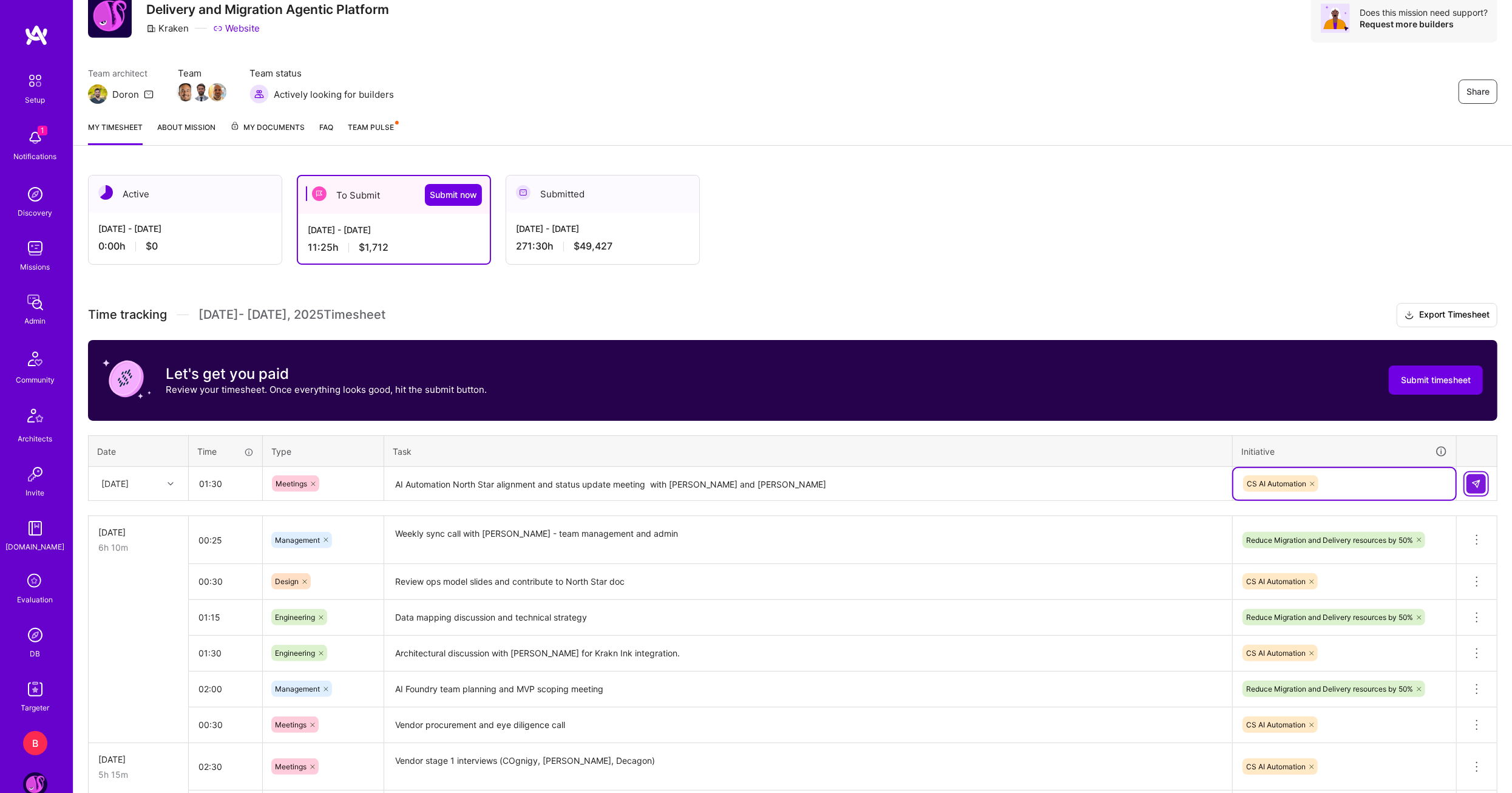
click at [1476, 479] on img at bounding box center [1477, 484] width 10 height 10
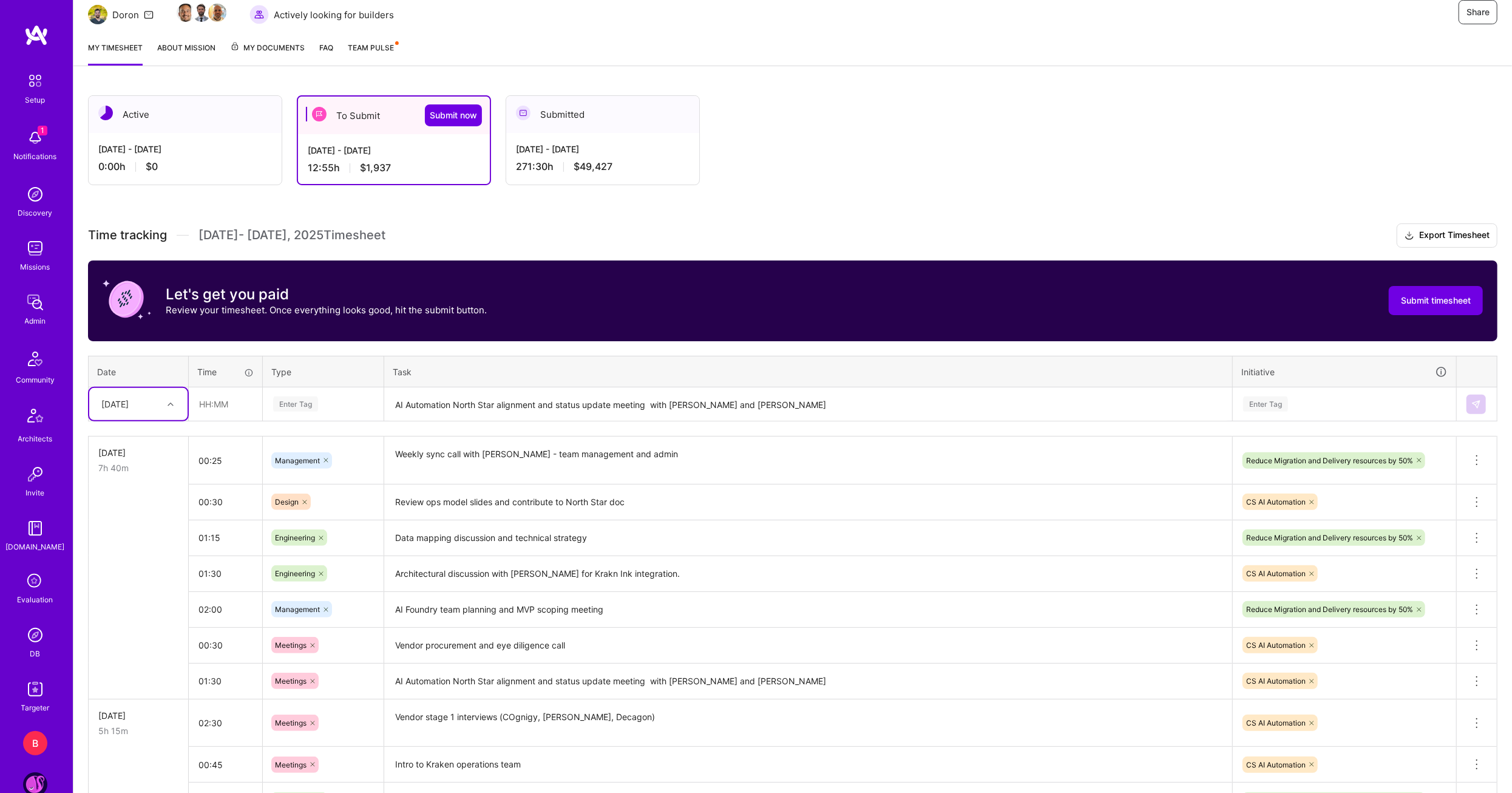
scroll to position [163, 0]
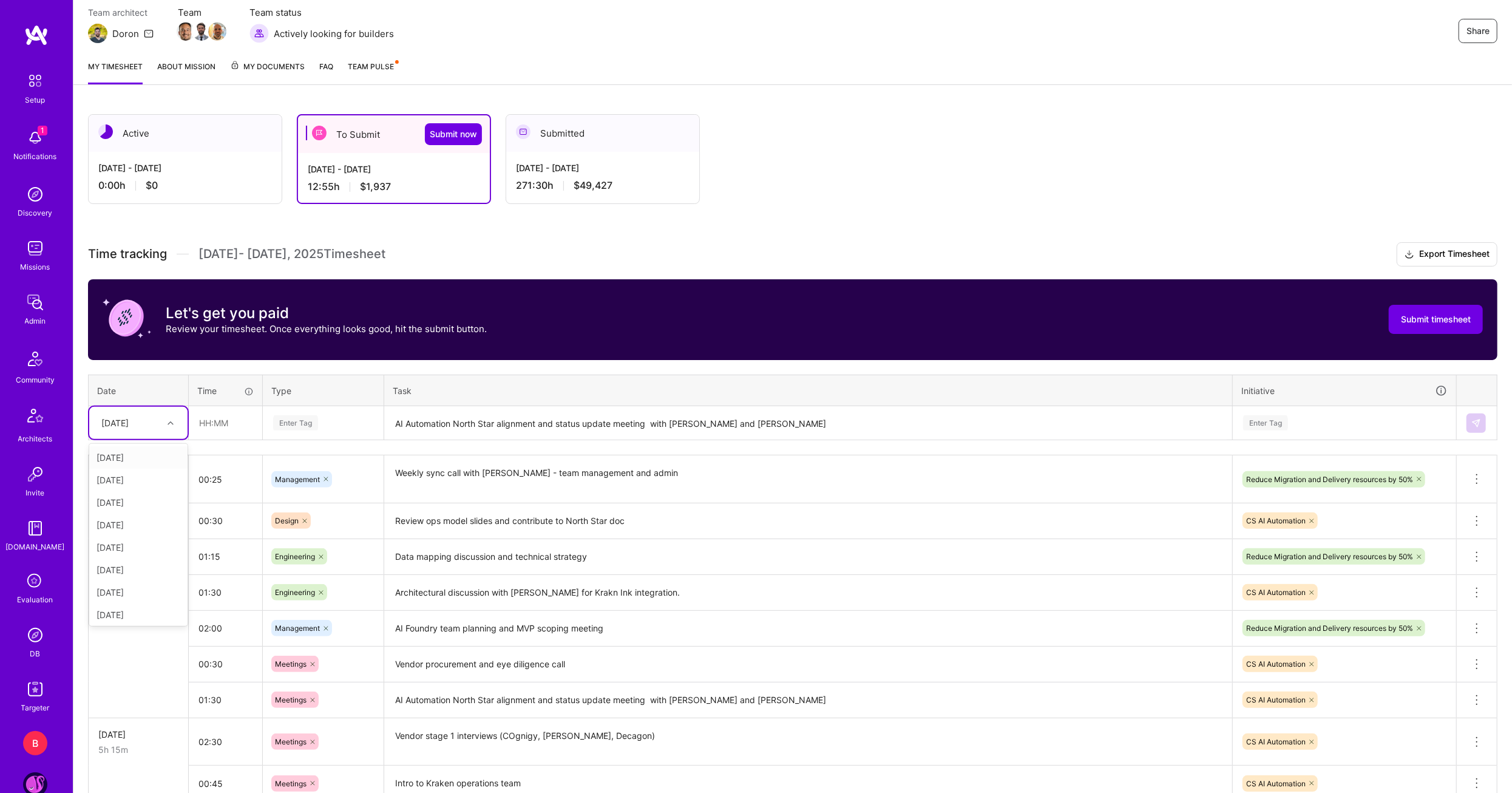
click at [170, 421] on icon at bounding box center [170, 423] width 6 height 6
click at [133, 550] on div "[DATE]" at bounding box center [138, 547] width 99 height 22
click at [193, 419] on input "text" at bounding box center [226, 422] width 72 height 32
click at [177, 423] on div at bounding box center [171, 423] width 19 height 16
click at [195, 420] on input "text" at bounding box center [226, 422] width 72 height 32
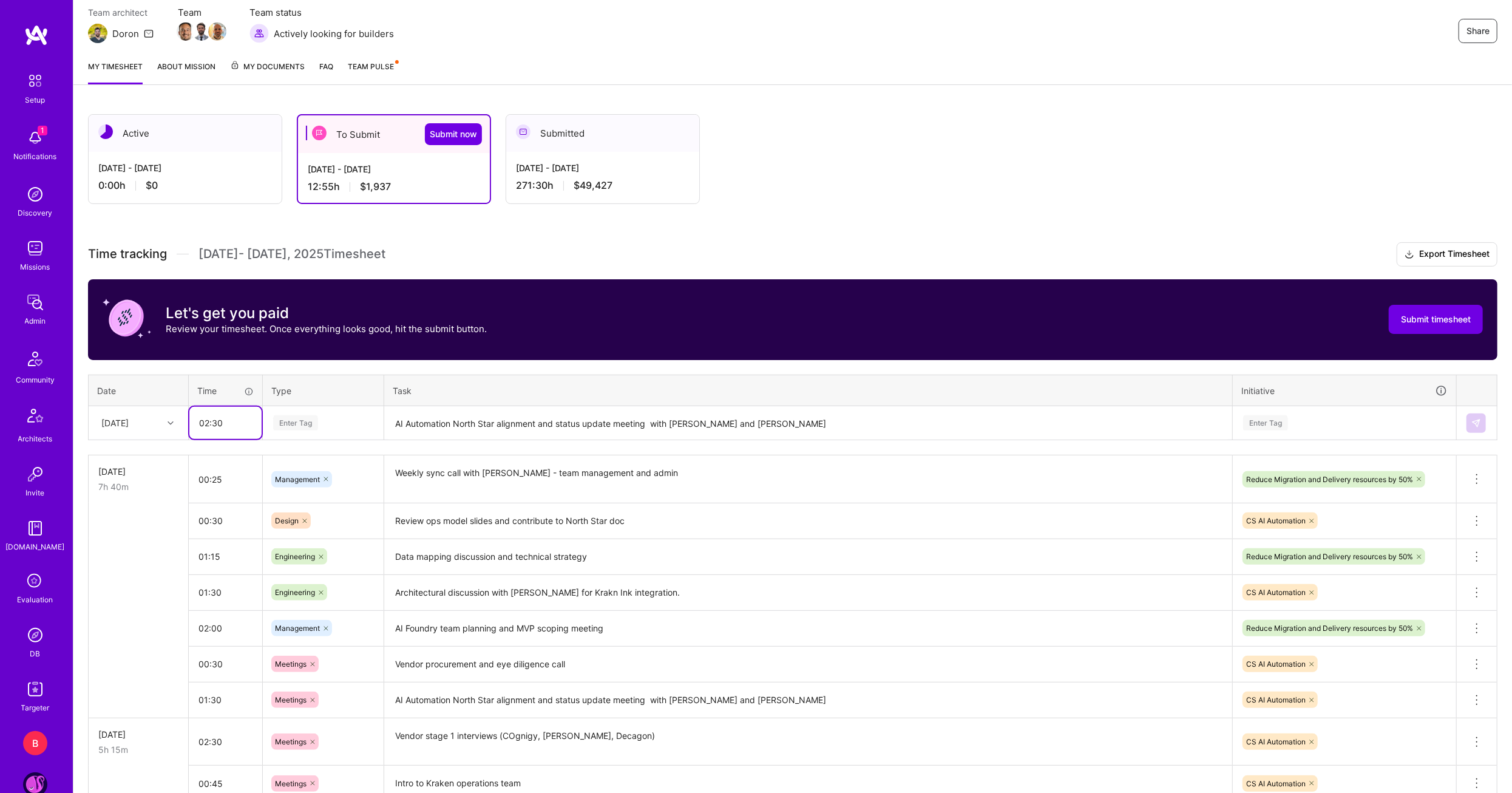
type input "02:30"
click at [294, 494] on span "Design" at bounding box center [288, 491] width 36 height 17
click at [305, 419] on icon at bounding box center [304, 422] width 7 height 7
click at [320, 424] on div "Enter Tag" at bounding box center [323, 423] width 103 height 16
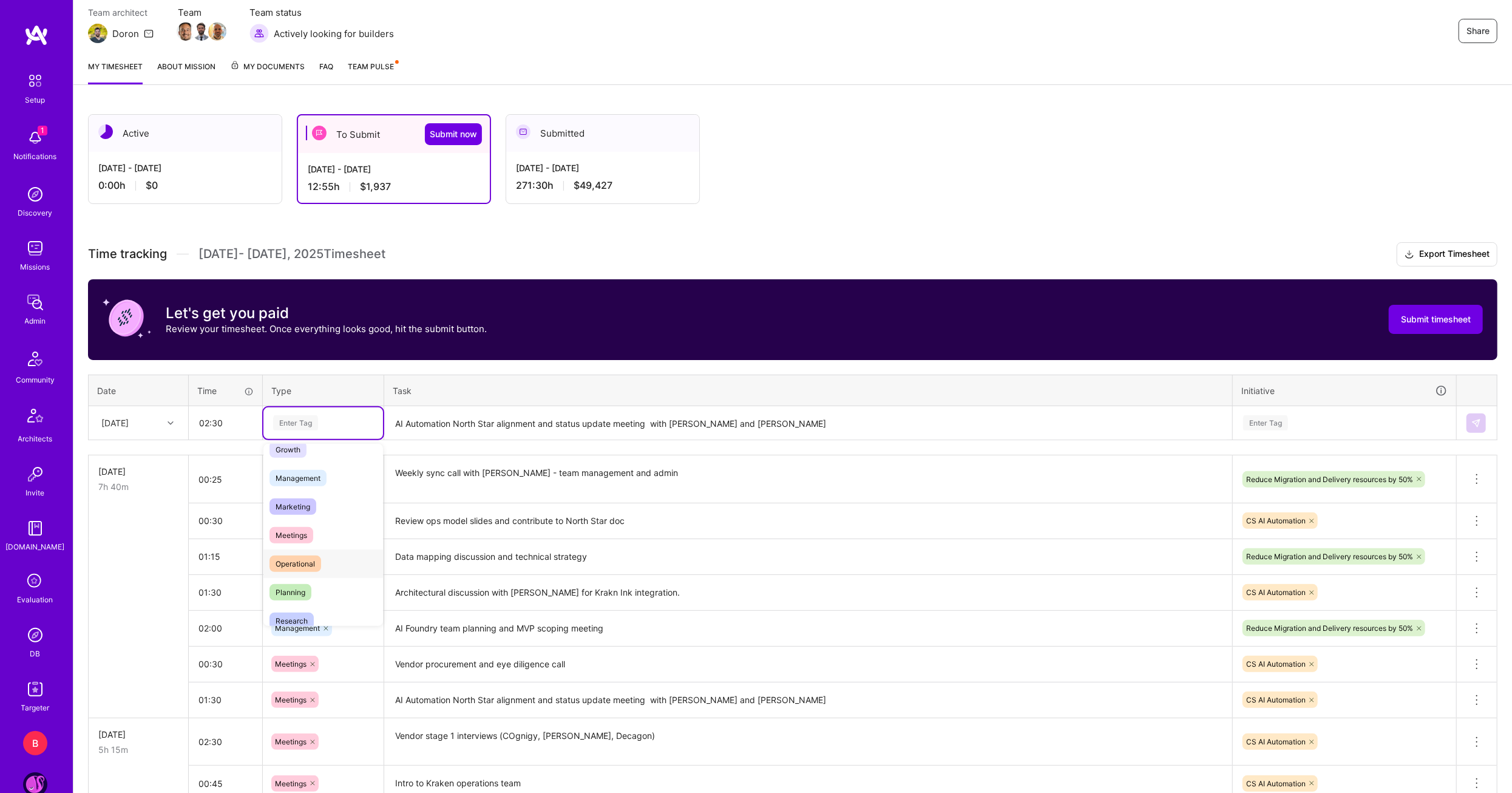
scroll to position [182, 0]
click at [306, 566] on span "Research" at bounding box center [291, 565] width 44 height 17
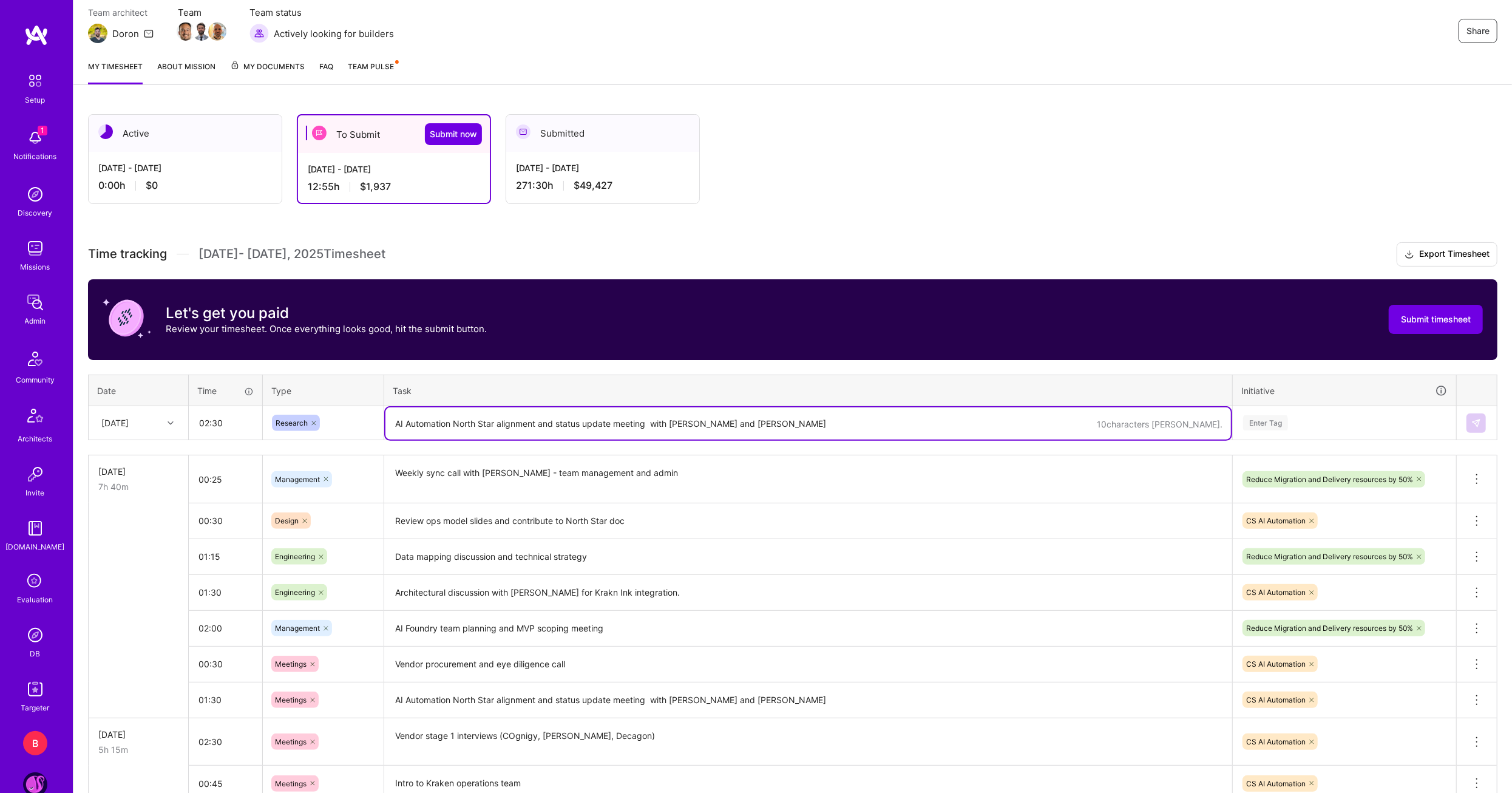
click at [444, 428] on textarea "AI Automation North Star alignment and status update meeting with [PERSON_NAME]…" at bounding box center [808, 422] width 846 height 32
paste textarea "meeting"
drag, startPoint x: 447, startPoint y: 419, endPoint x: 366, endPoint y: 417, distance: 81.0
click at [366, 417] on tr "[DATE] 02:30 Research 10 characters min. meeting Enter Tag" at bounding box center [793, 422] width 1409 height 34
paste textarea "Technical architecture diagram"
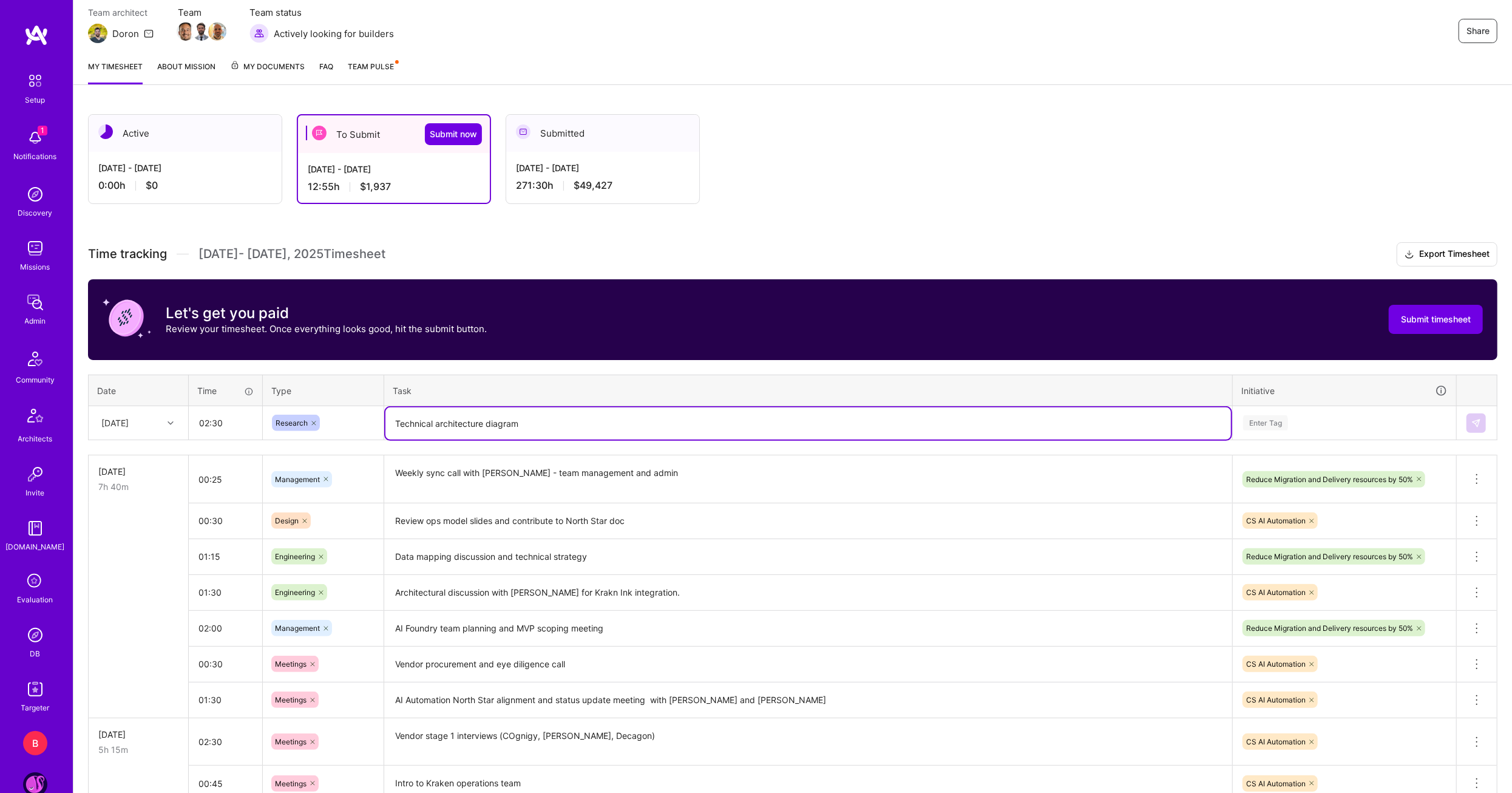
click at [493, 419] on textarea "Technical architecture diagram" at bounding box center [808, 422] width 846 height 32
click at [529, 423] on textarea "Technical architecture design and stakeholder engagement" at bounding box center [808, 422] width 846 height 32
type textarea "Technical architecture design and technical stakeholder engagement"
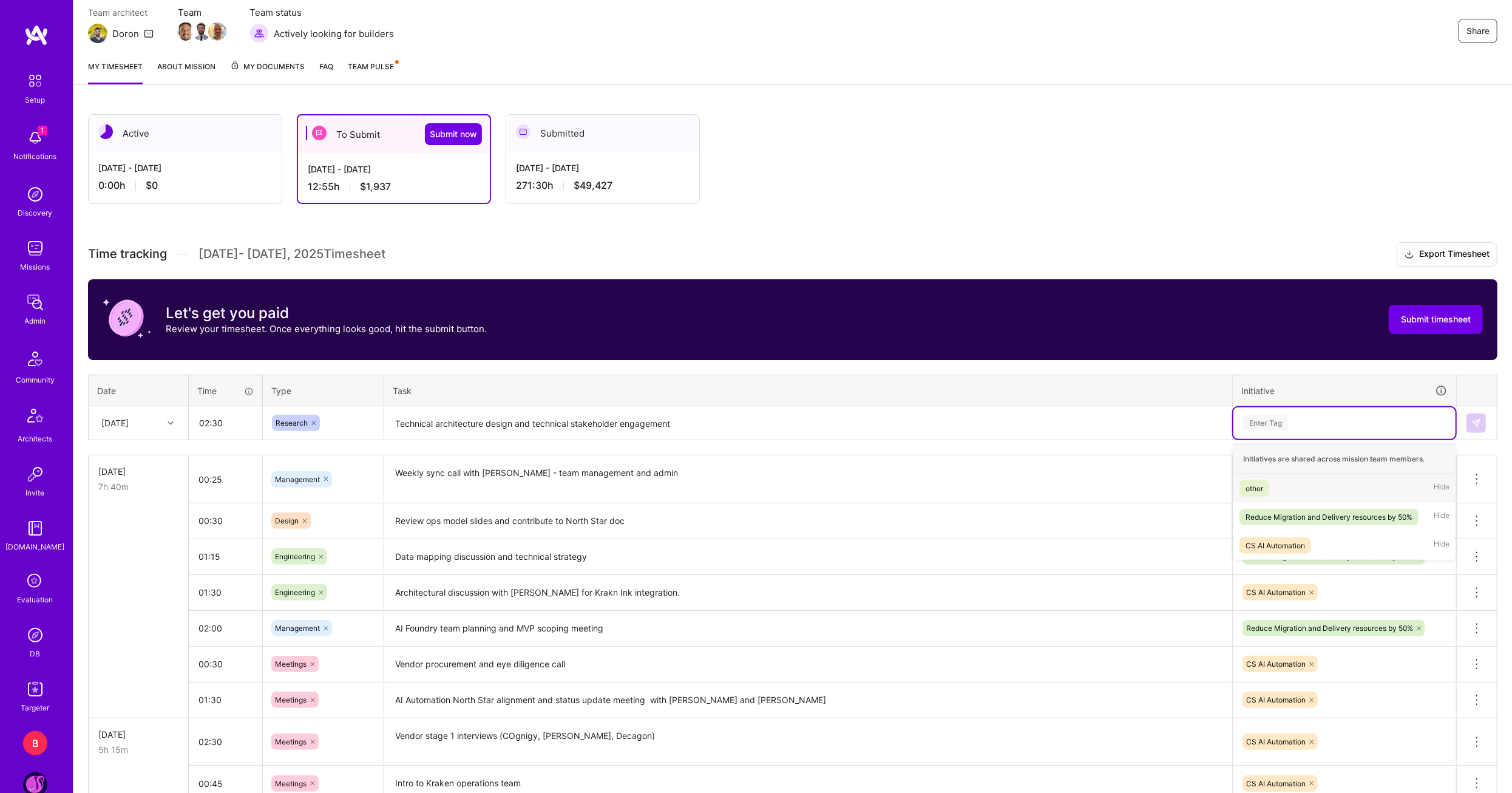
click at [1356, 419] on div "Enter Tag" at bounding box center [1345, 423] width 205 height 16
click at [1300, 539] on div "CS AI Automation" at bounding box center [1275, 545] width 60 height 13
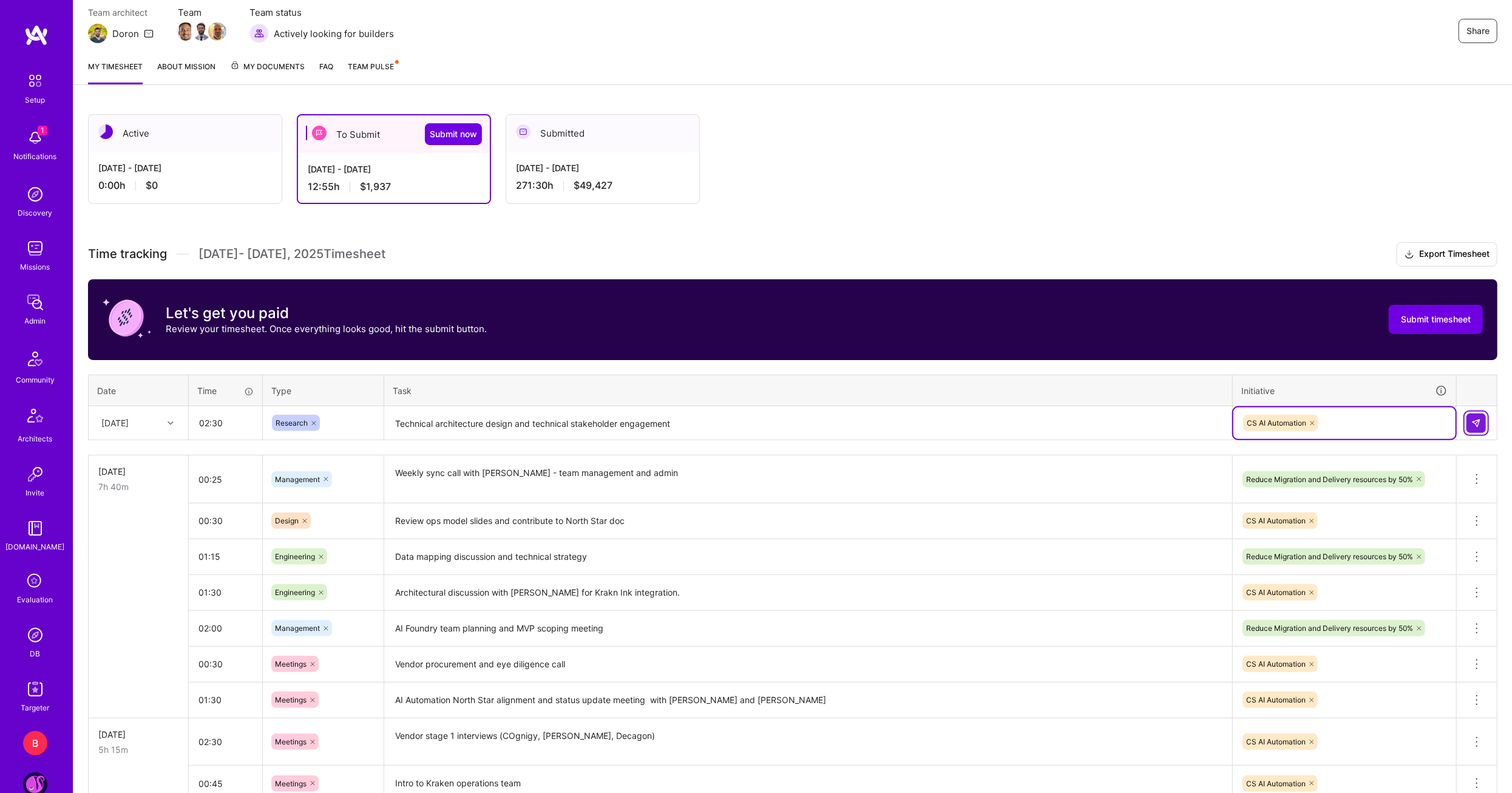
click at [1478, 422] on img at bounding box center [1477, 423] width 10 height 10
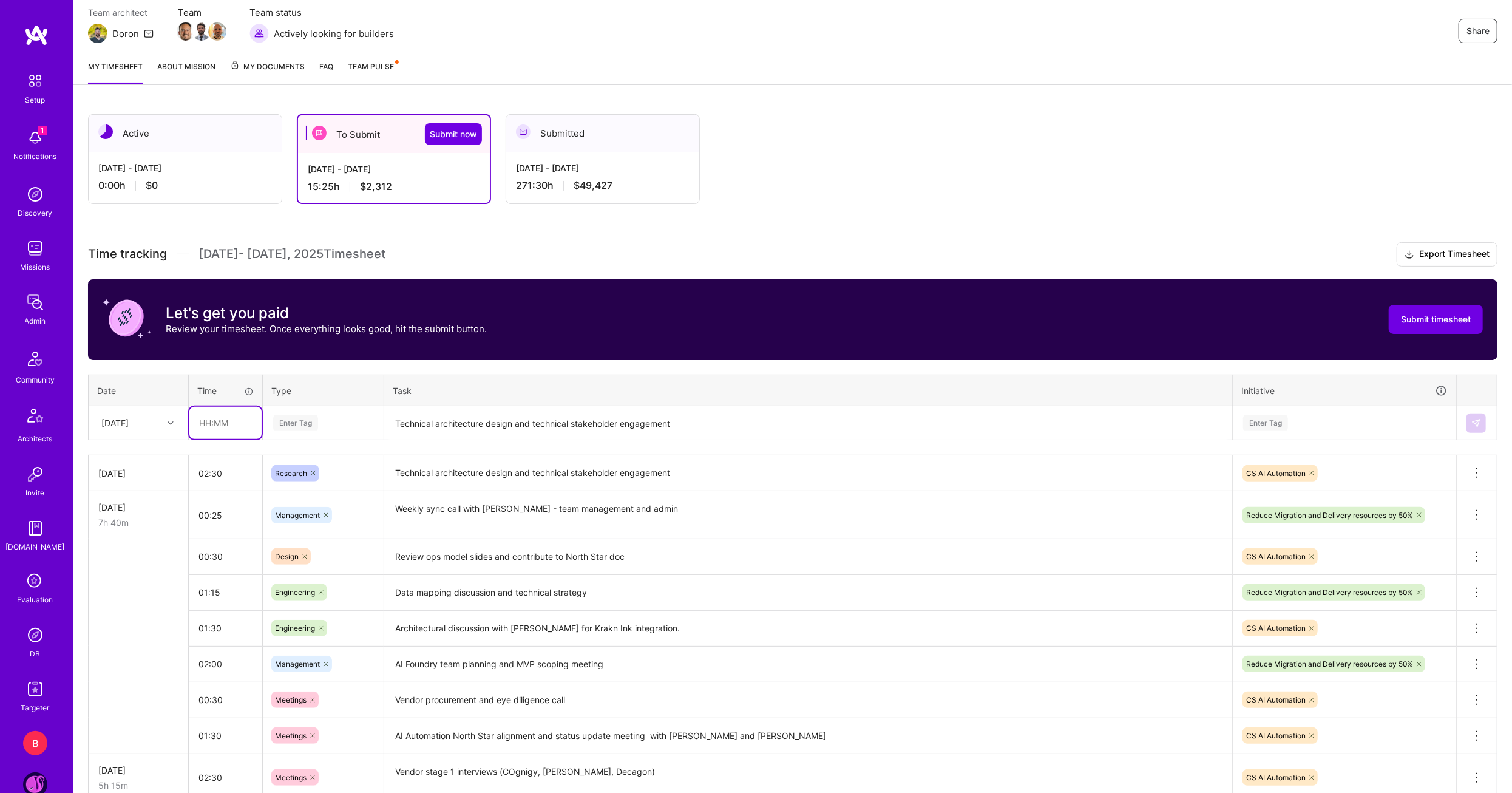
click at [201, 428] on input "text" at bounding box center [226, 422] width 72 height 32
type input "01:00"
click at [319, 540] on span "Management" at bounding box center [298, 545] width 57 height 17
click at [462, 419] on textarea "Technical architecture design and technical stakeholder engagement" at bounding box center [808, 422] width 846 height 32
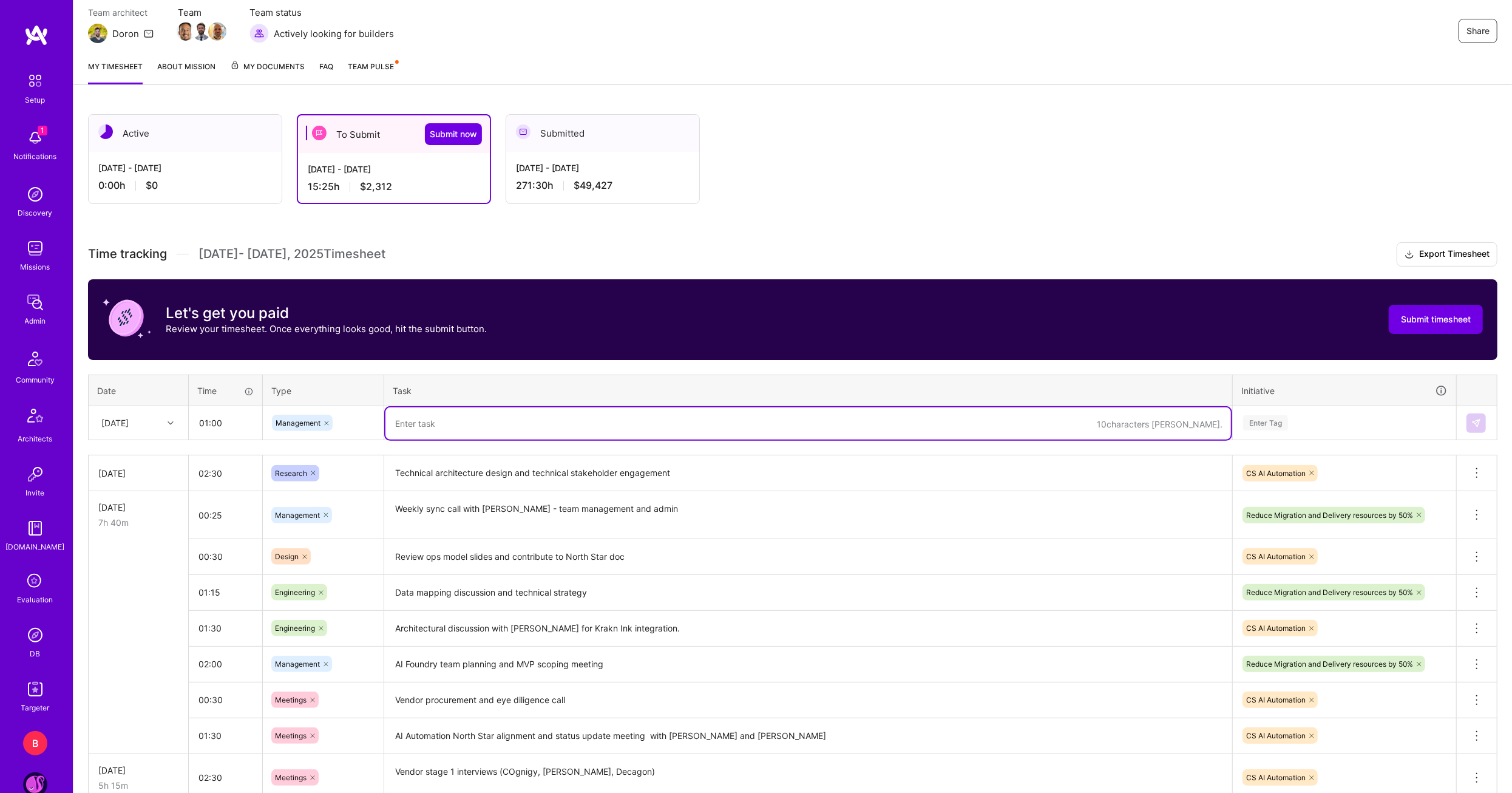
paste textarea "Call with [PERSON_NAME] to discuss pilot customers"
click at [570, 412] on textarea "Call with [PERSON_NAME] to discuss pilot customers" at bounding box center [808, 422] width 846 height 32
type textarea "Call with [PERSON_NAME] to discuss pilot customer review criteria and progress"
click at [1327, 417] on div "Enter Tag" at bounding box center [1345, 423] width 205 height 16
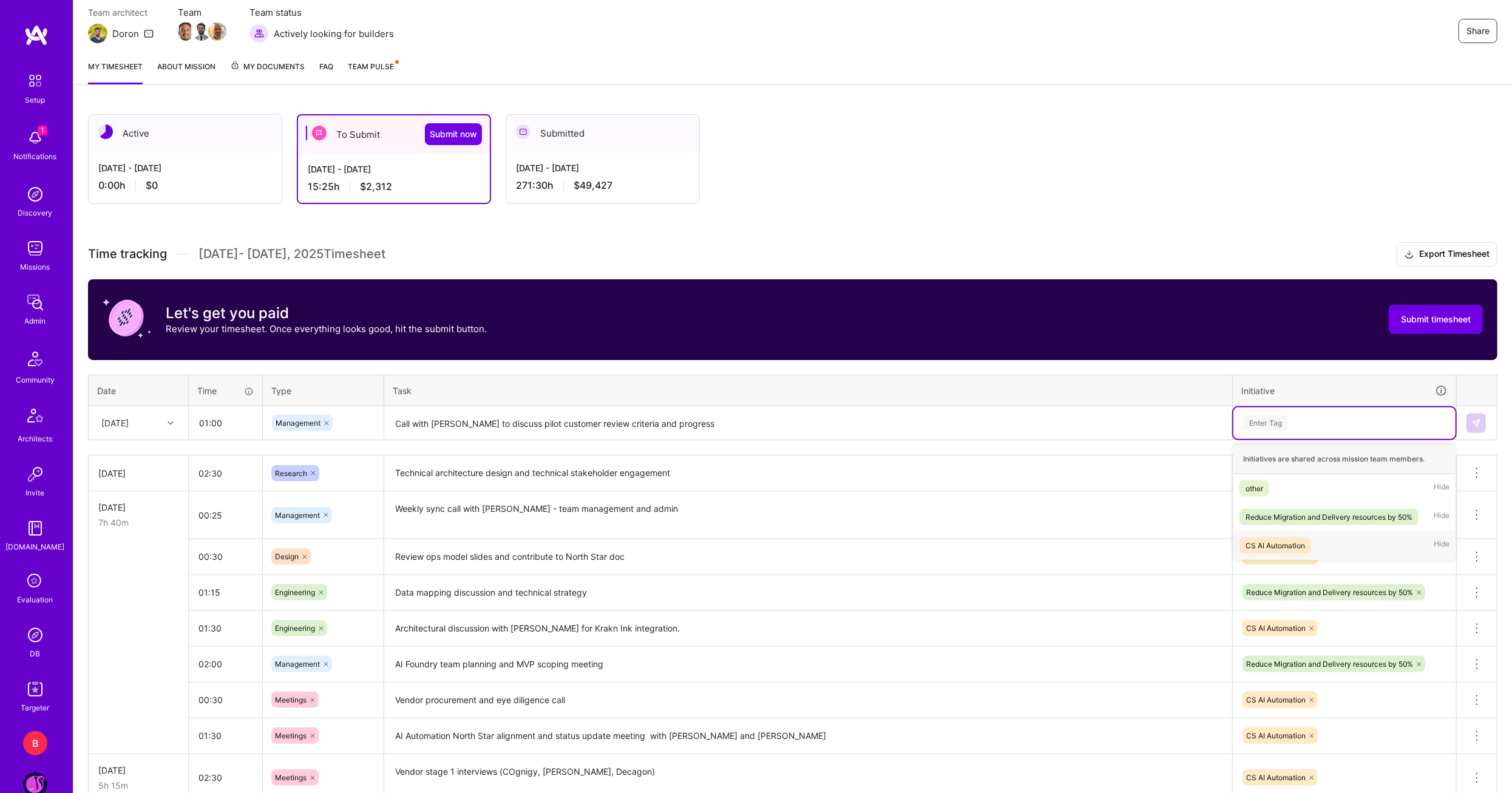
click at [1287, 537] on span "CS AI Automation" at bounding box center [1274, 545] width 71 height 17
click at [1472, 423] on img at bounding box center [1477, 423] width 10 height 10
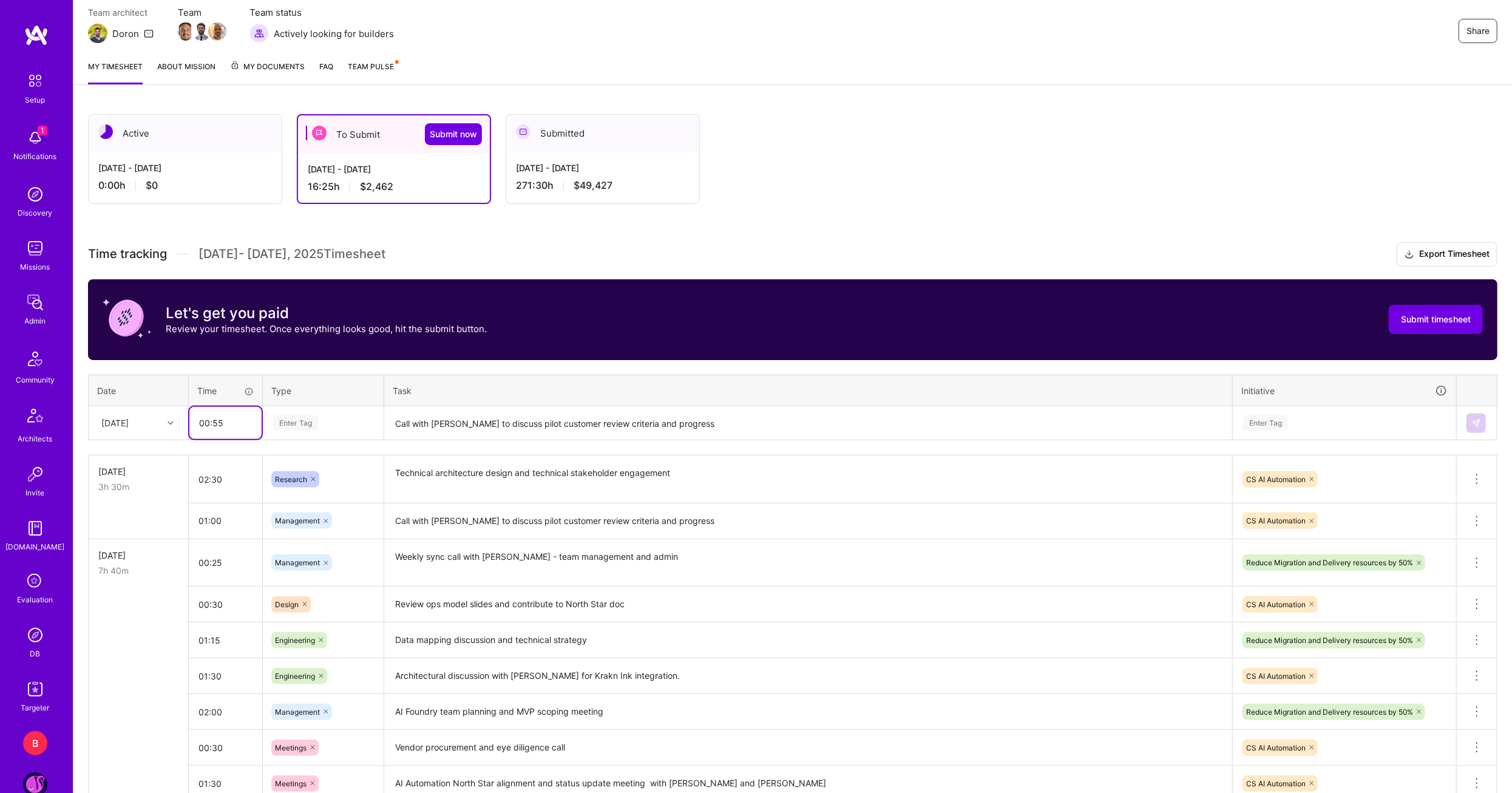
type input "00:55"
click at [308, 484] on span "Engineering" at bounding box center [295, 487] width 52 height 17
click at [445, 419] on textarea "Call with [PERSON_NAME] to discuss pilot customer review criteria and progress" at bounding box center [808, 422] width 846 height 32
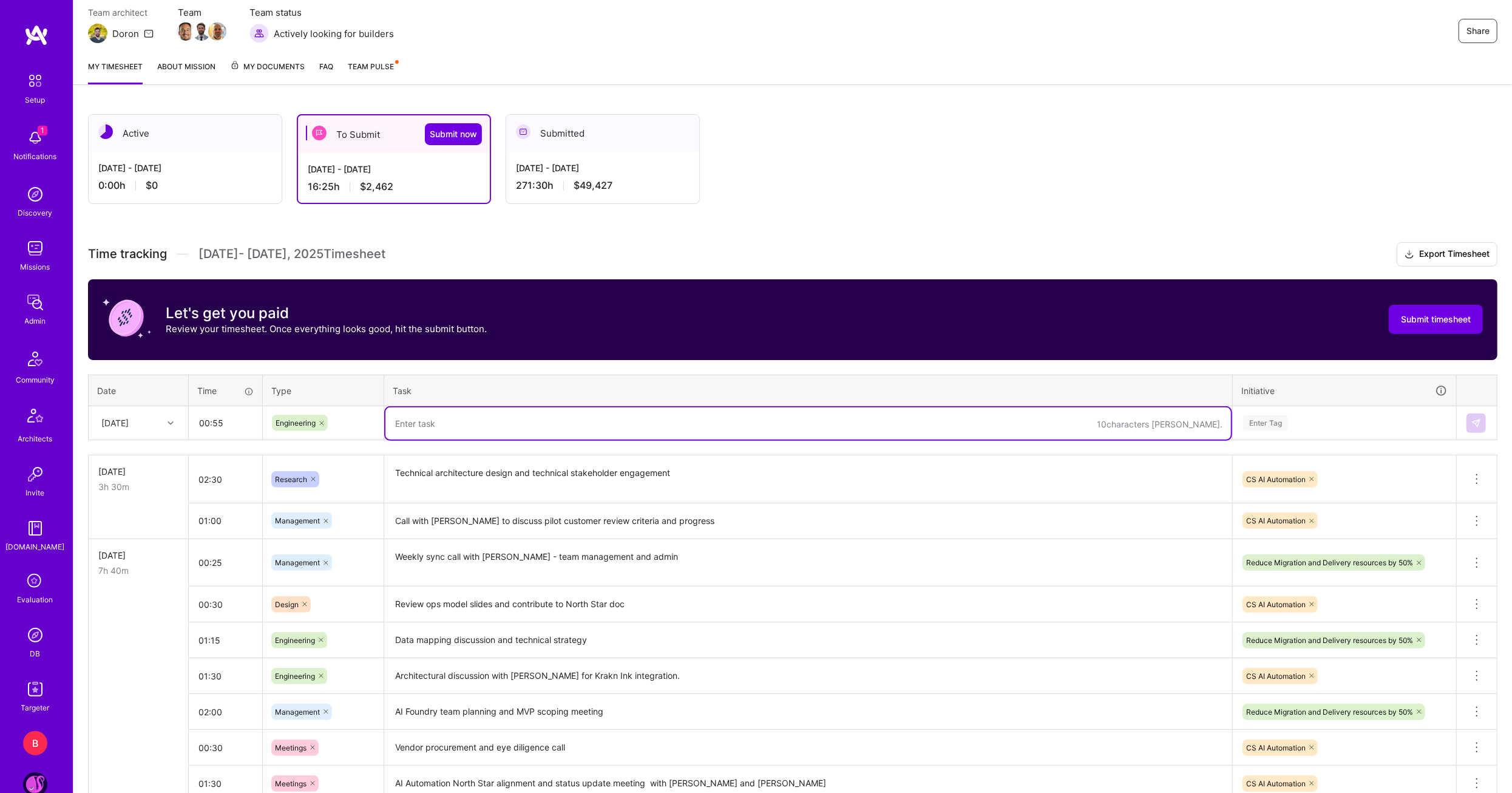
paste textarea "Catch-up with [PERSON_NAME]"
type textarea "Catch-up with [PERSON_NAME]"
click at [1257, 401] on th "Initiative" at bounding box center [1345, 390] width 224 height 31
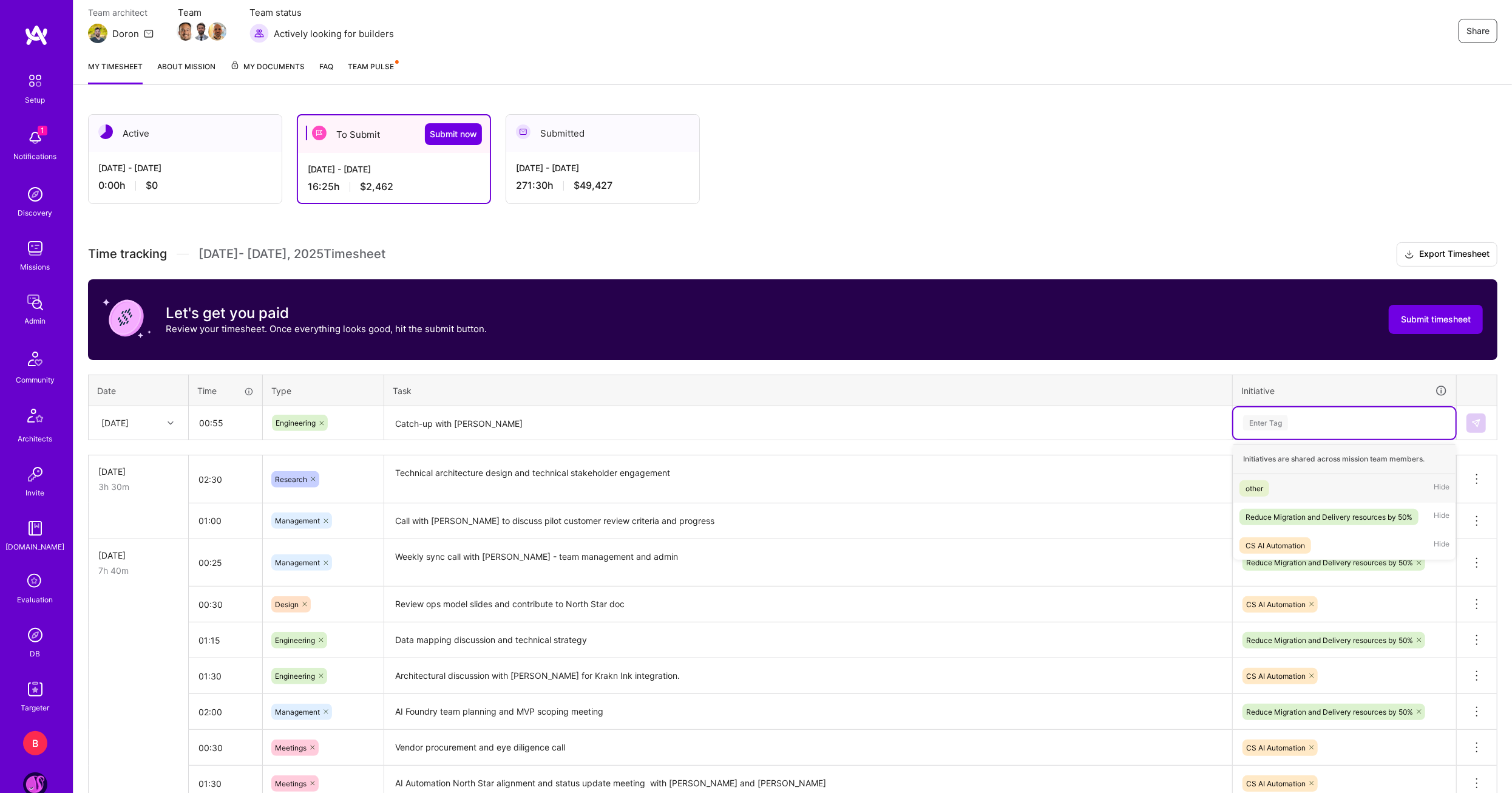
click at [1264, 414] on div "Enter Tag" at bounding box center [1266, 422] width 45 height 19
click at [1296, 539] on div "CS AI Automation" at bounding box center [1275, 545] width 60 height 13
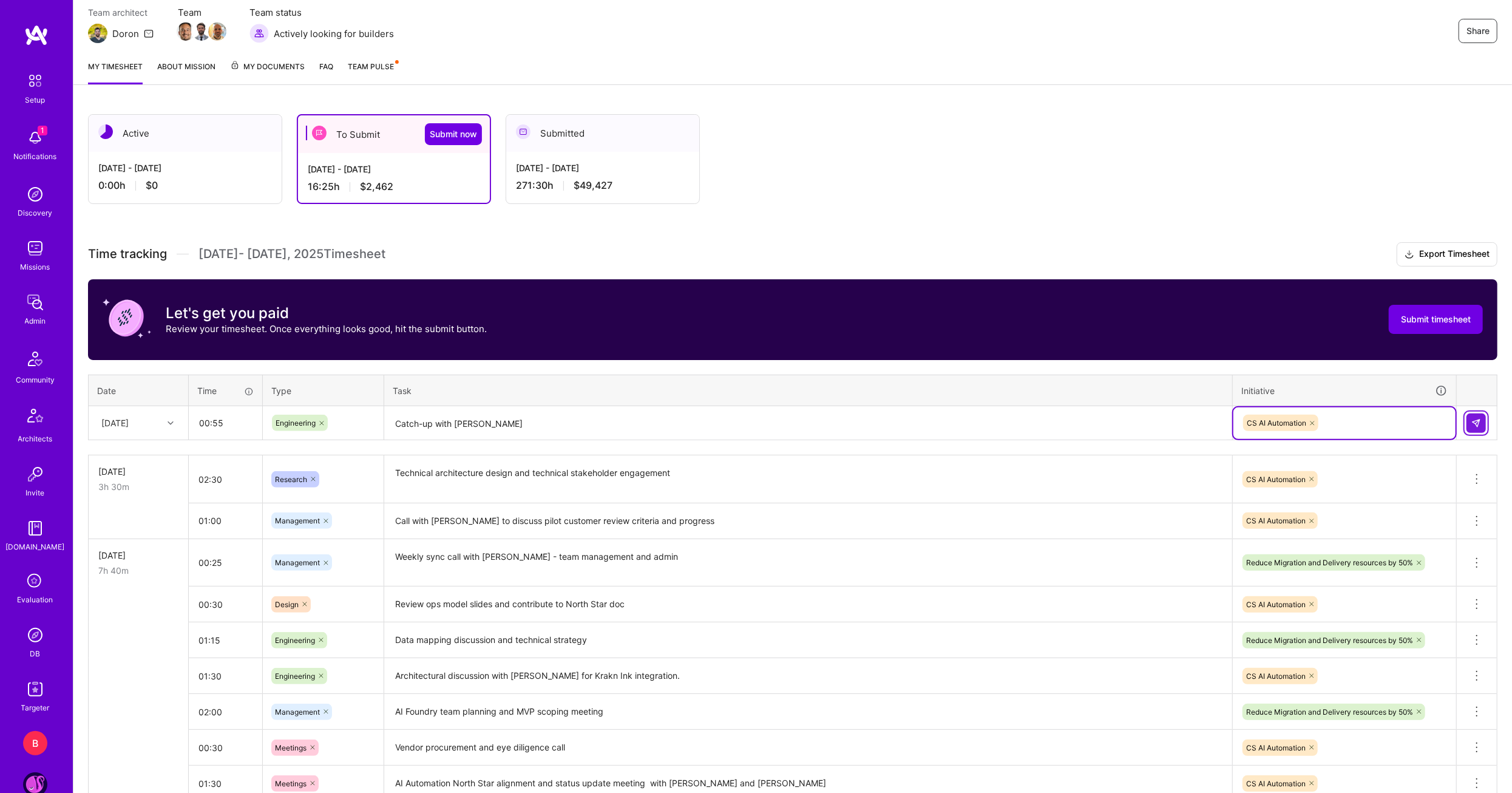
click at [1477, 420] on img at bounding box center [1477, 423] width 10 height 10
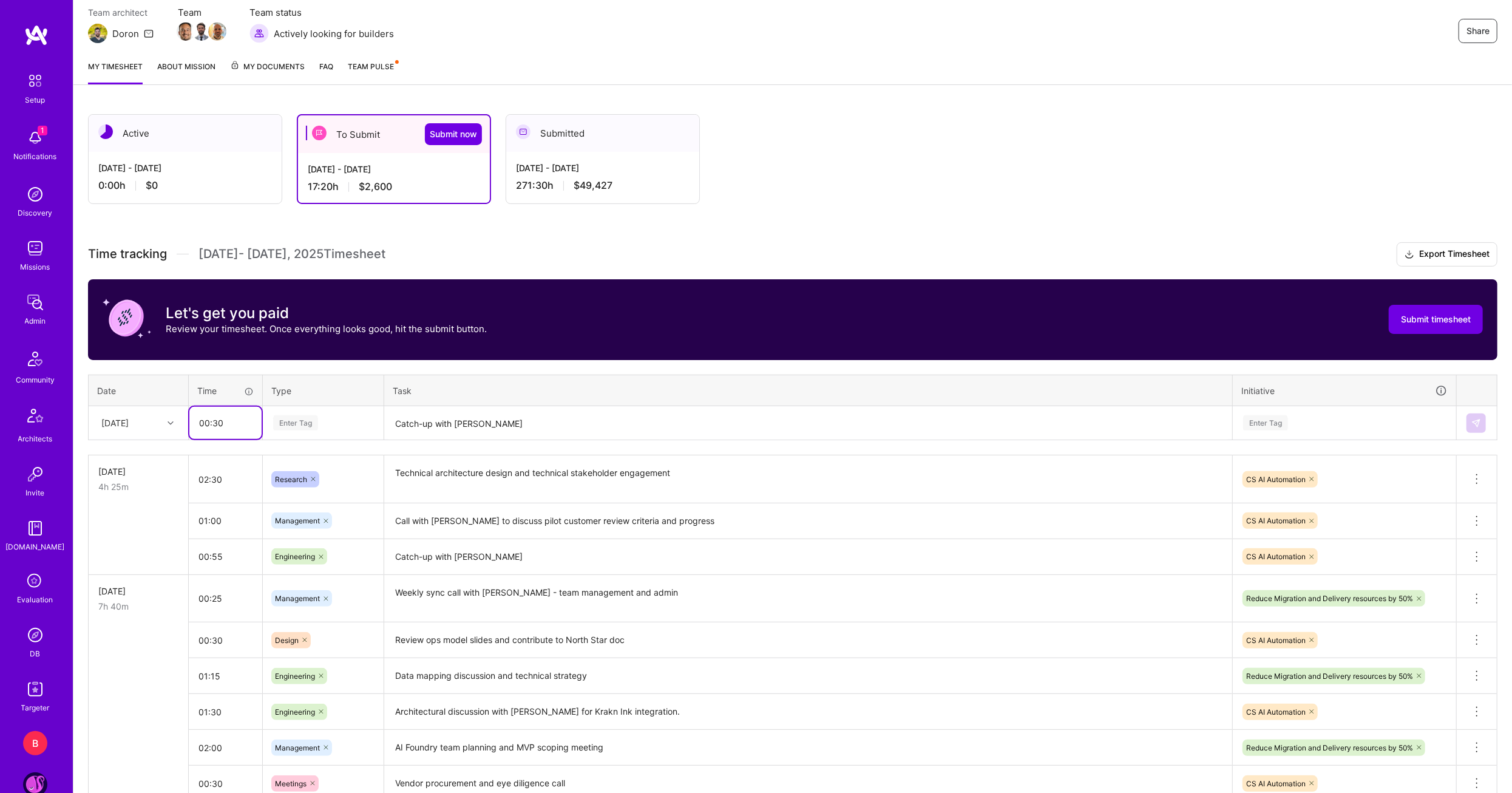
type input "00:30"
click at [309, 545] on span "Engineering" at bounding box center [295, 548] width 52 height 17
click at [485, 416] on textarea "Catch-up with [PERSON_NAME]" at bounding box center [808, 422] width 846 height 32
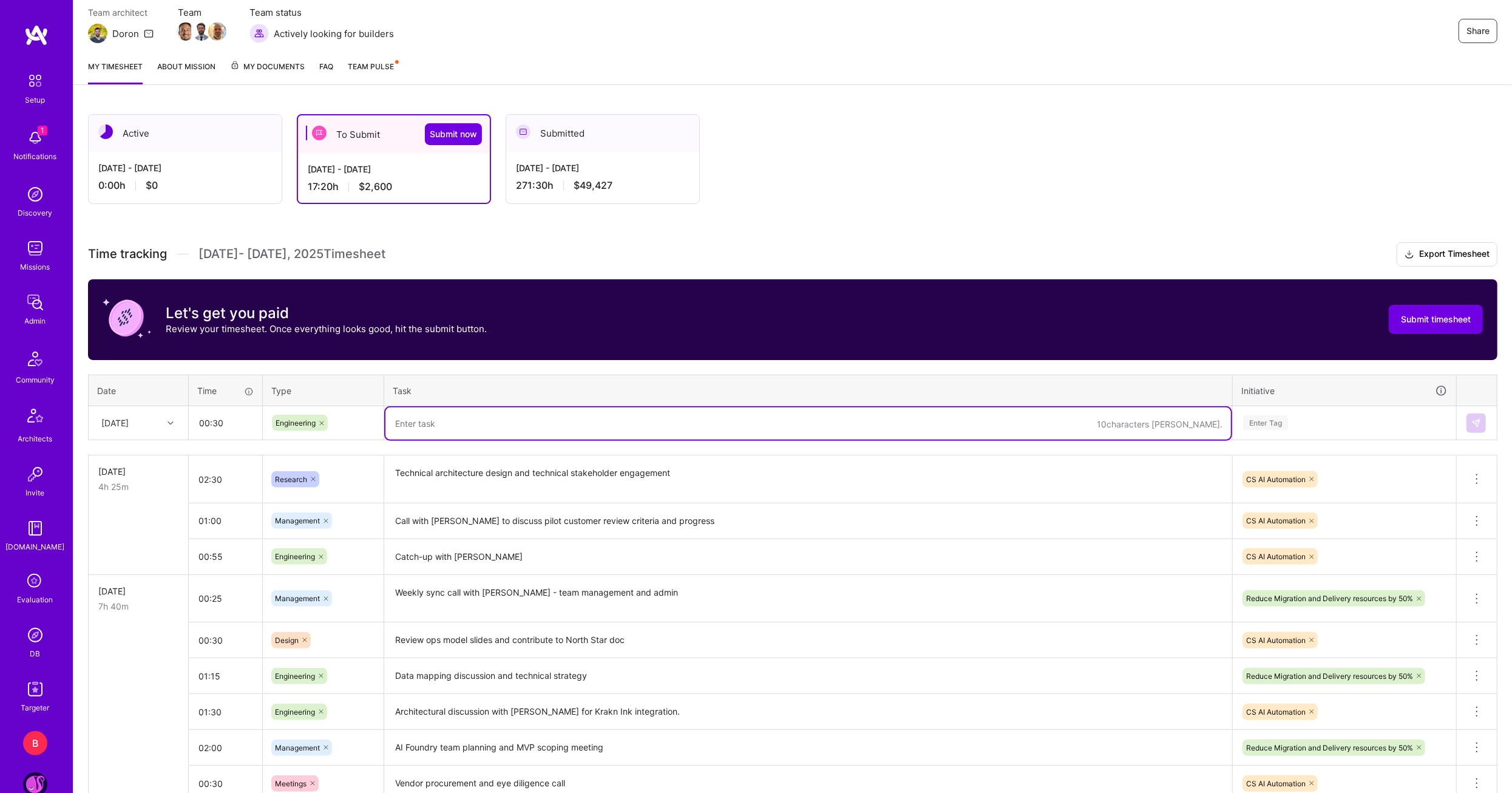
paste textarea "Catch-up with [PERSON_NAME]"
type textarea "Catch-up with [PERSON_NAME]"
click at [1343, 432] on div "Enter Tag" at bounding box center [1344, 422] width 222 height 31
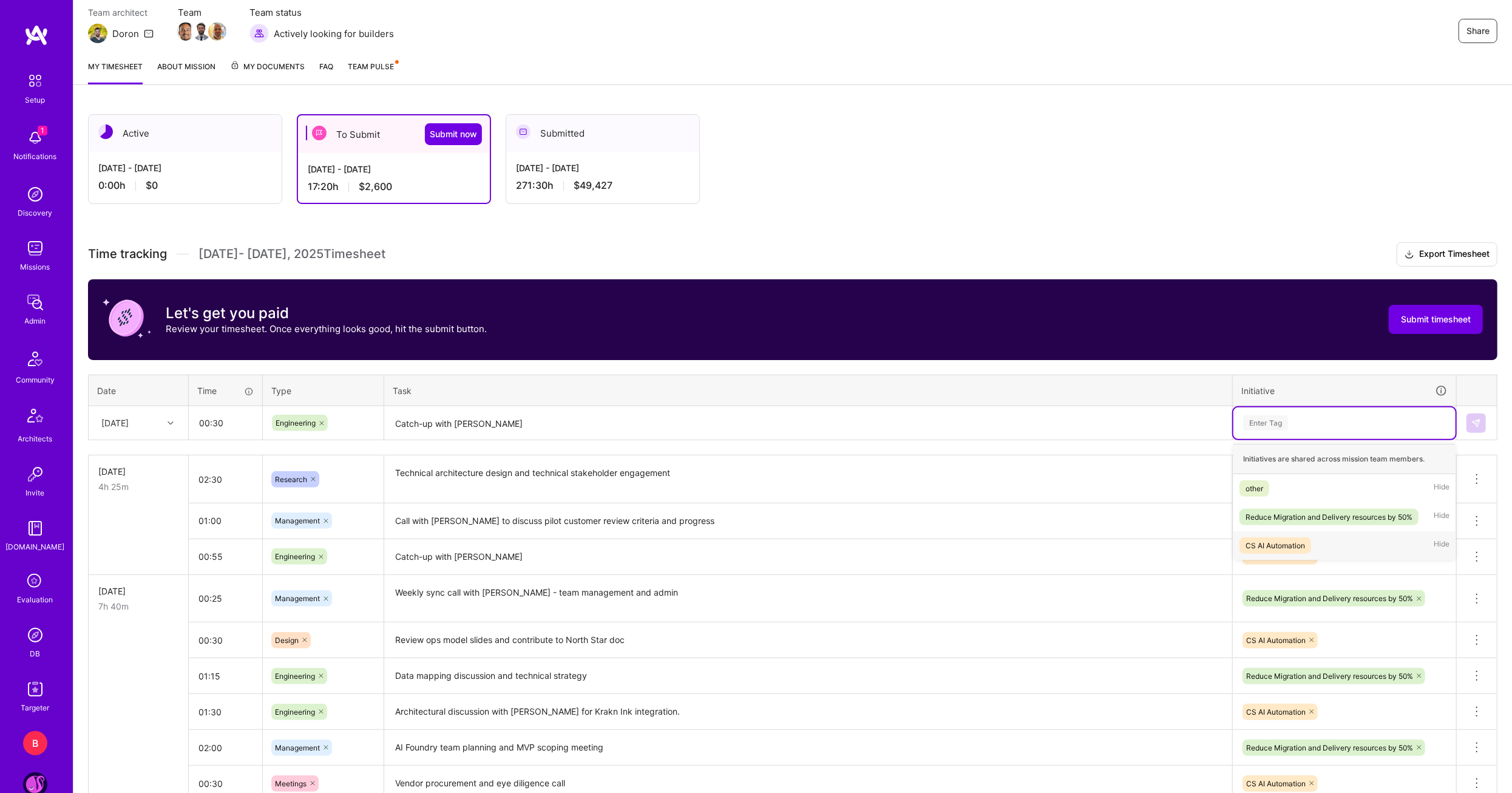
click at [1291, 544] on div "CS AI Automation" at bounding box center [1275, 545] width 60 height 13
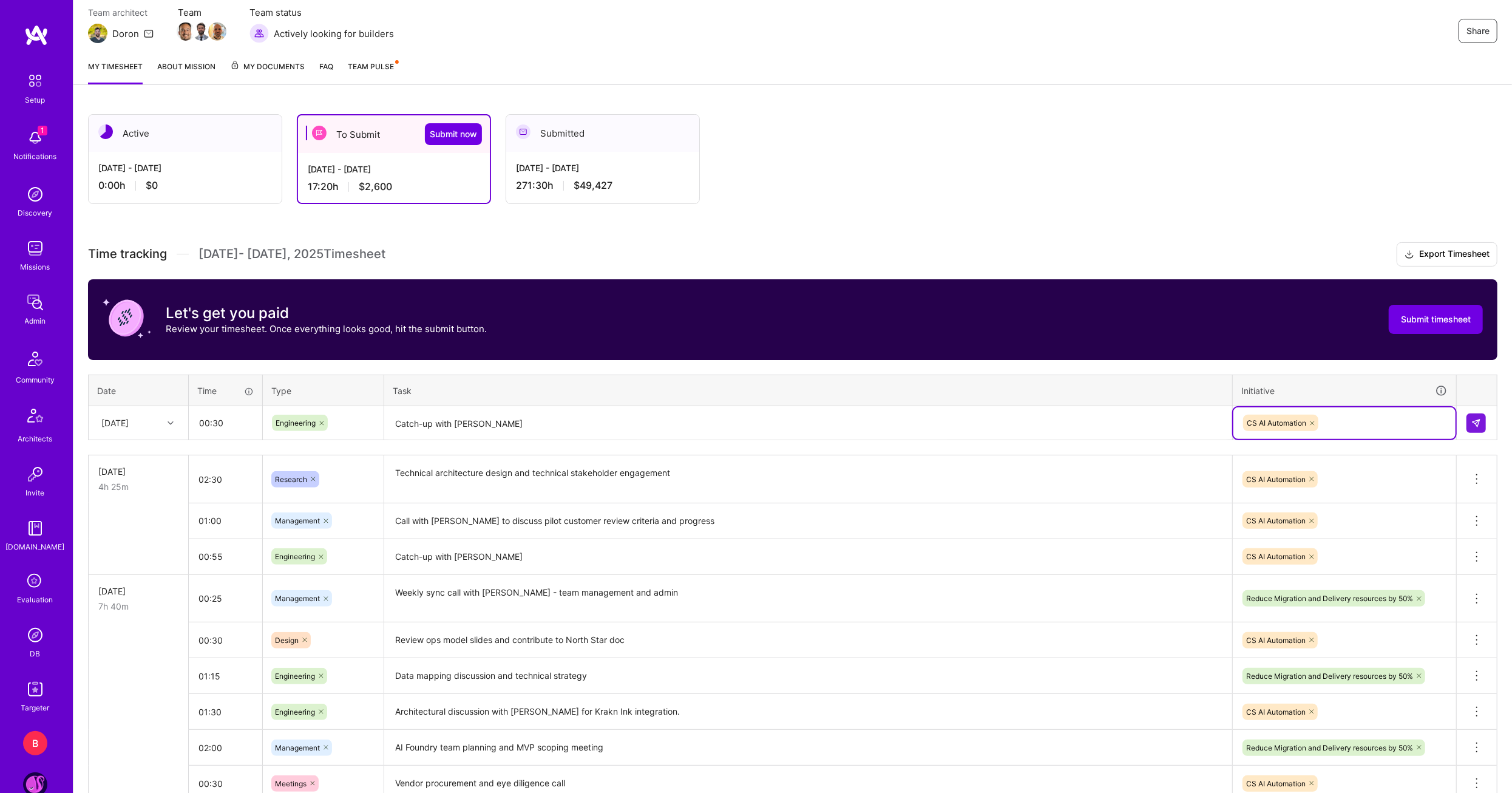
click at [1486, 420] on div at bounding box center [1477, 423] width 21 height 20
click at [1471, 419] on button at bounding box center [1477, 423] width 20 height 20
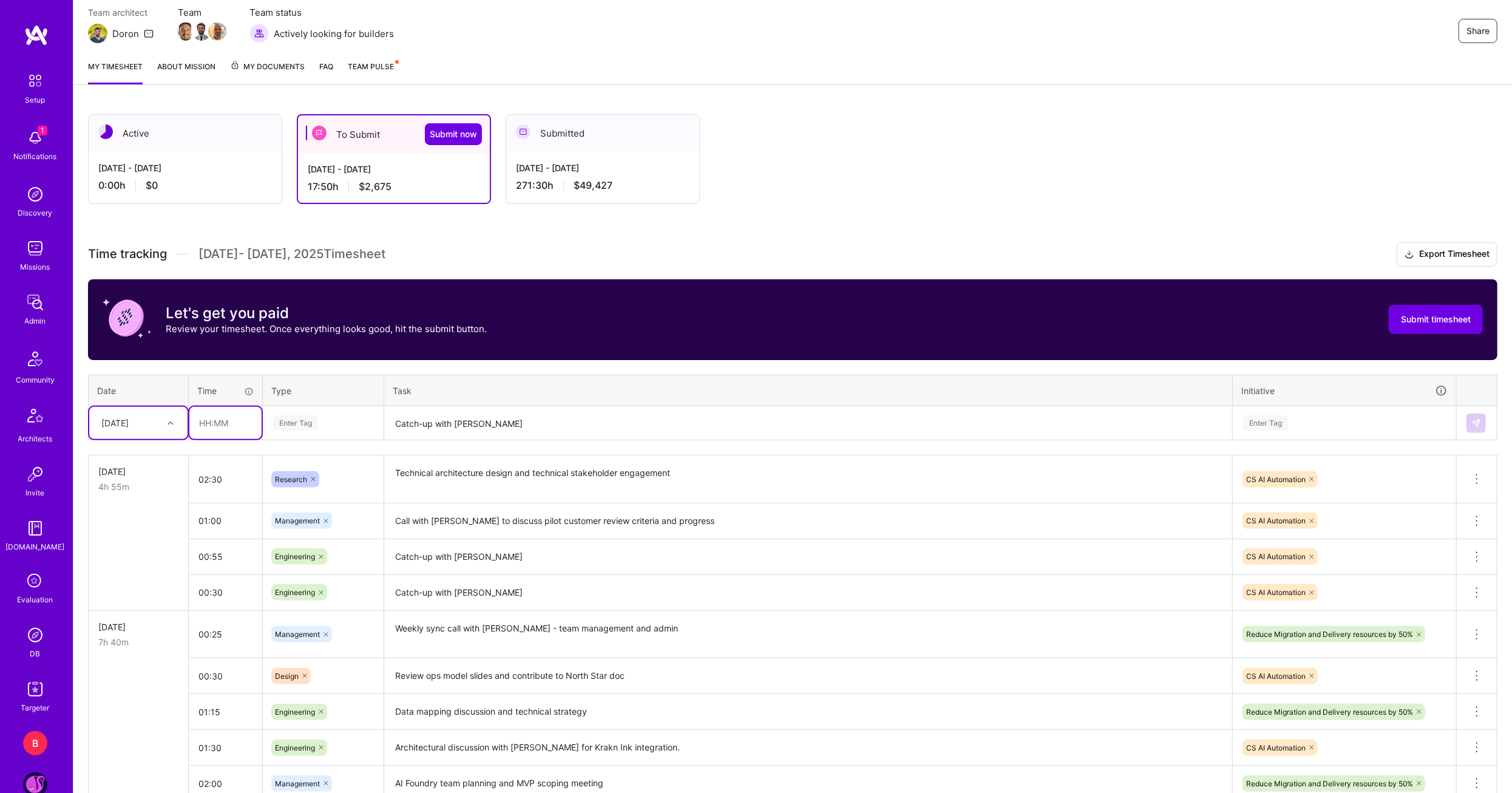
click at [207, 428] on input "text" at bounding box center [226, 422] width 72 height 32
type input "00:45"
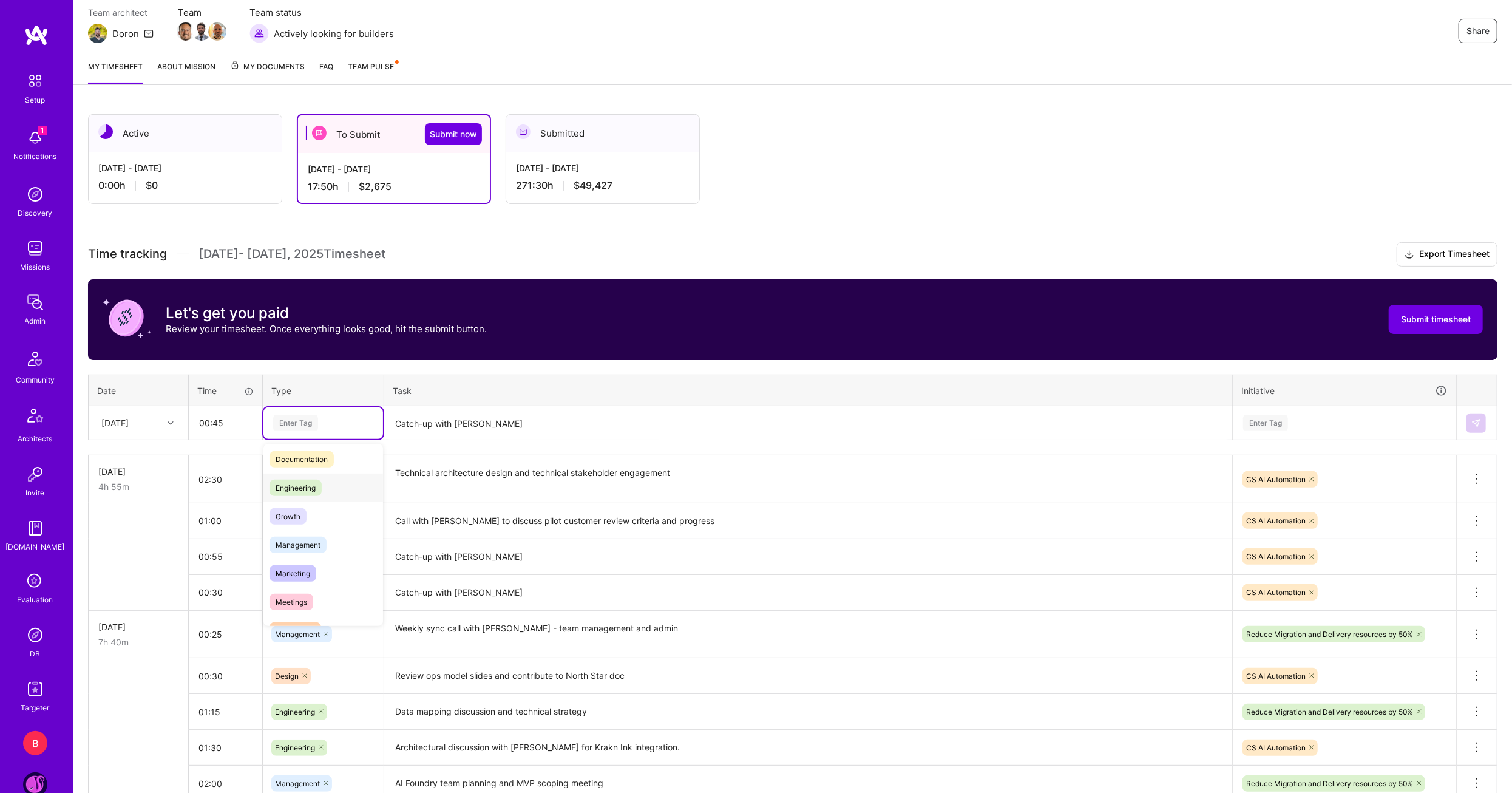
click at [313, 489] on span "Engineering" at bounding box center [295, 487] width 52 height 17
click at [459, 414] on textarea "Catch-up with [PERSON_NAME]" at bounding box center [808, 422] width 846 height 32
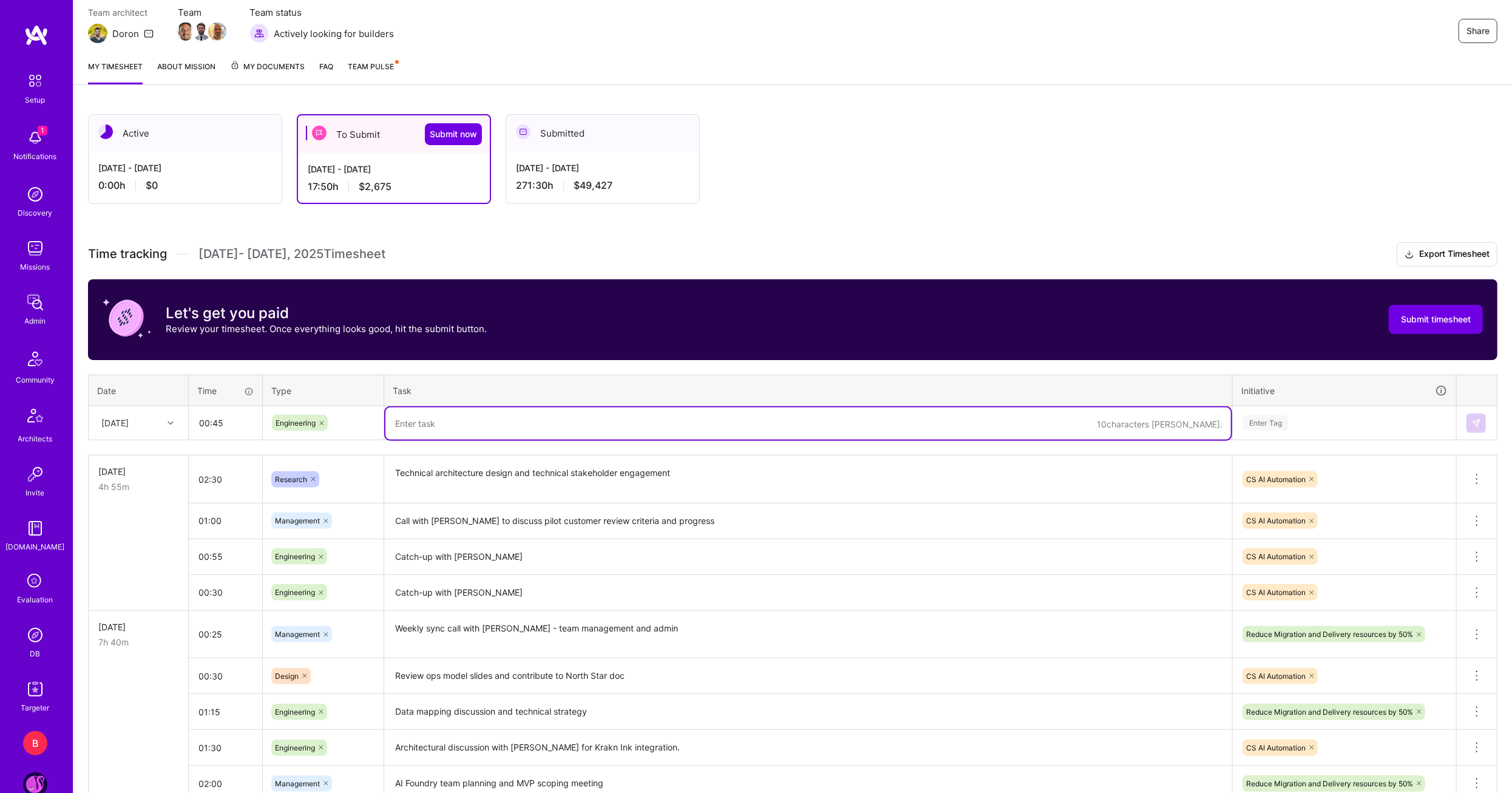
paste textarea "Techical Architecture & stakeholder mapping"
type textarea "Techical Architecture & stakeholder mapping"
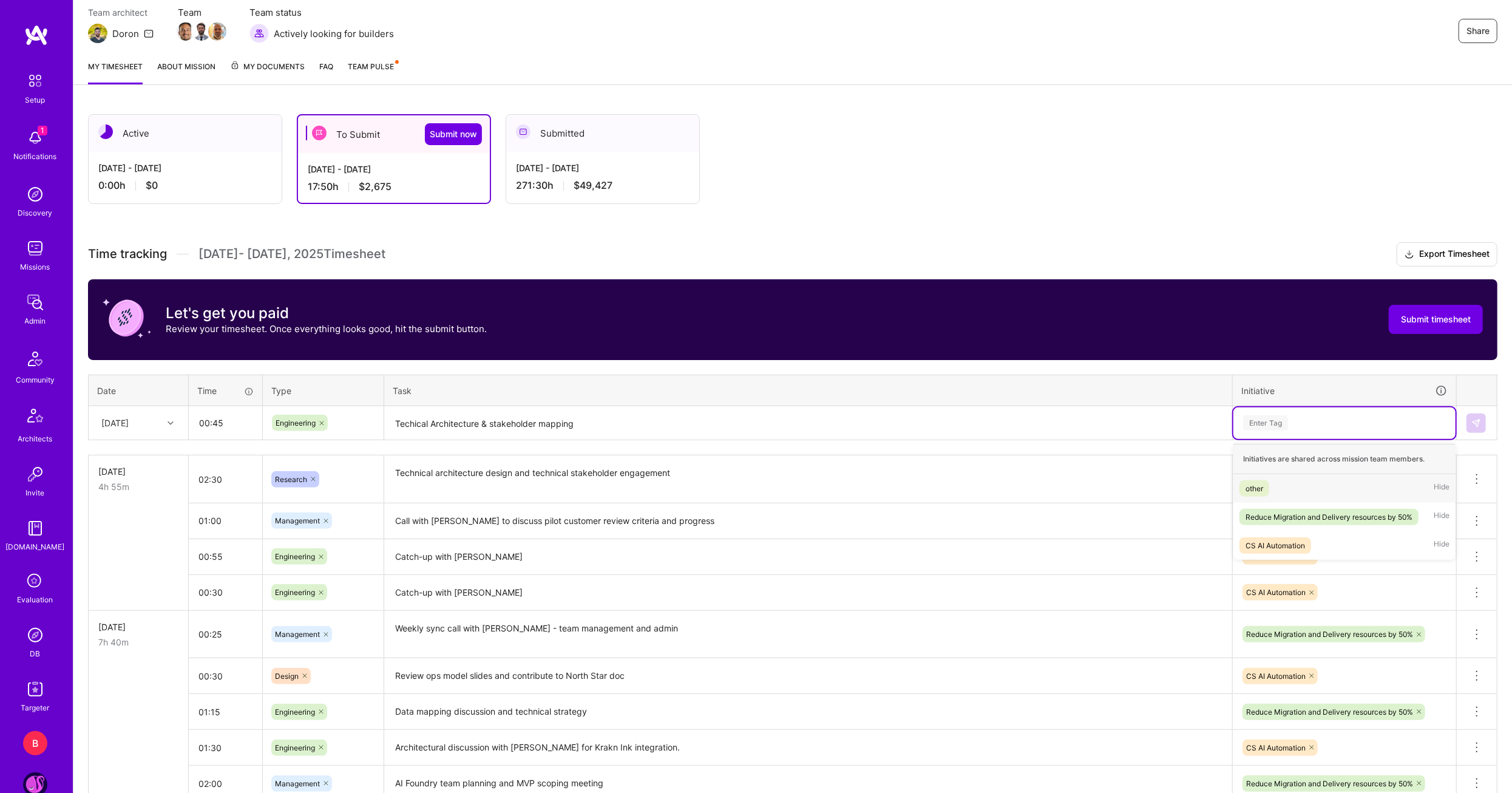
click at [1323, 411] on div "Enter Tag" at bounding box center [1344, 422] width 222 height 31
click at [1297, 540] on div "CS AI Automation" at bounding box center [1275, 545] width 60 height 13
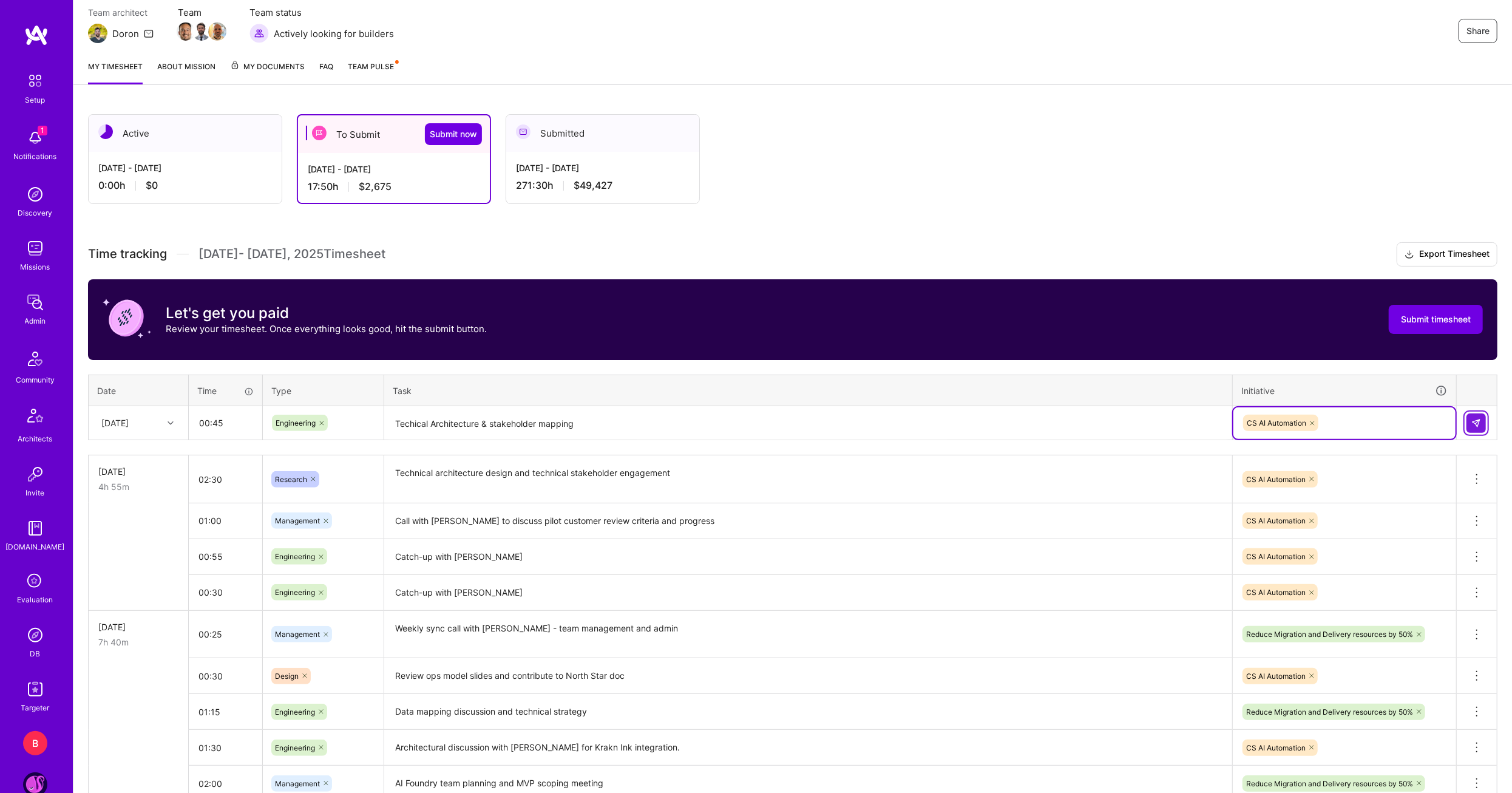
click at [1475, 419] on img at bounding box center [1477, 423] width 10 height 10
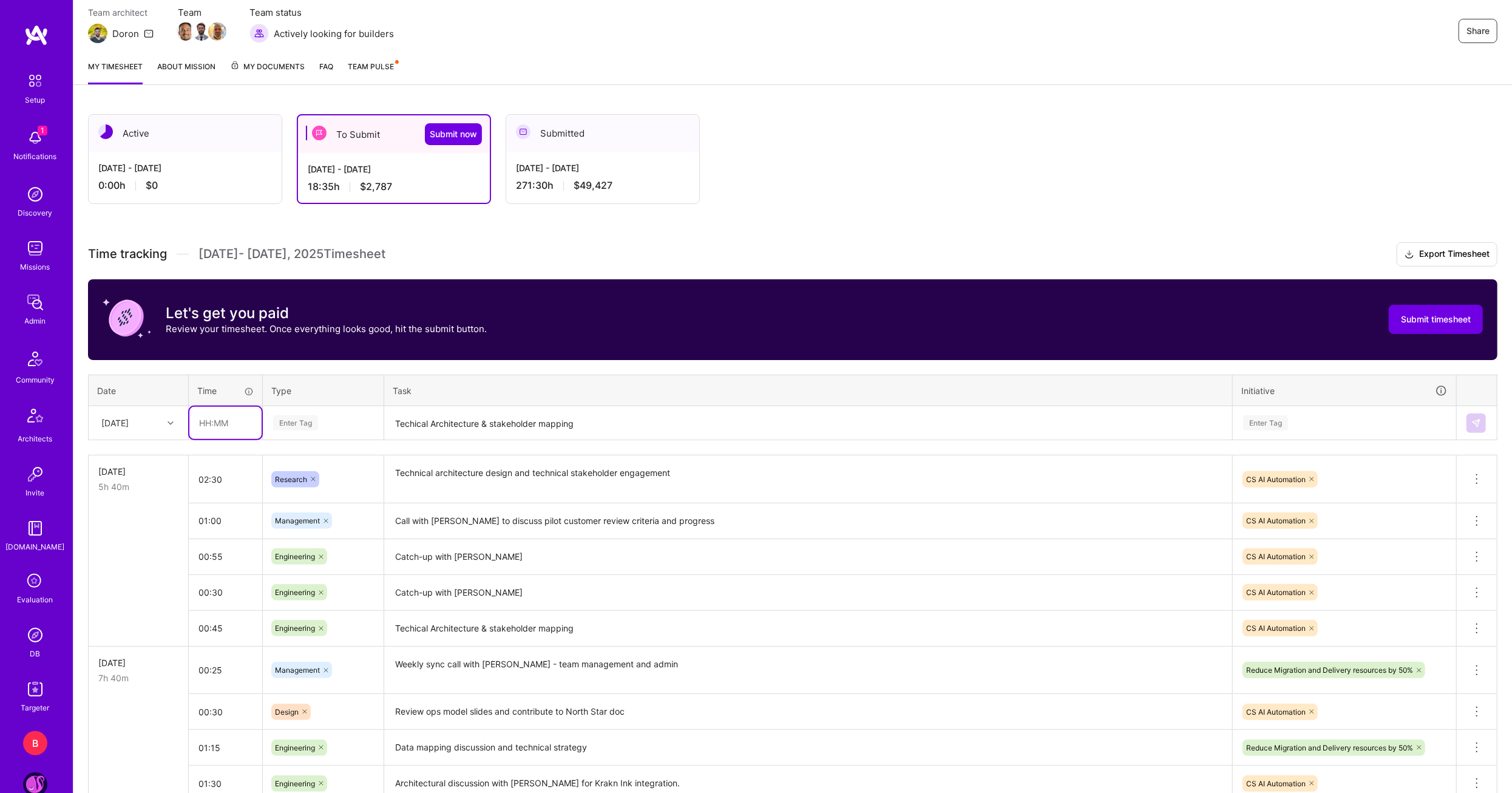
click at [198, 421] on input "text" at bounding box center [226, 422] width 72 height 32
type input "01:15"
click at [298, 595] on span "Meetings" at bounding box center [291, 601] width 44 height 17
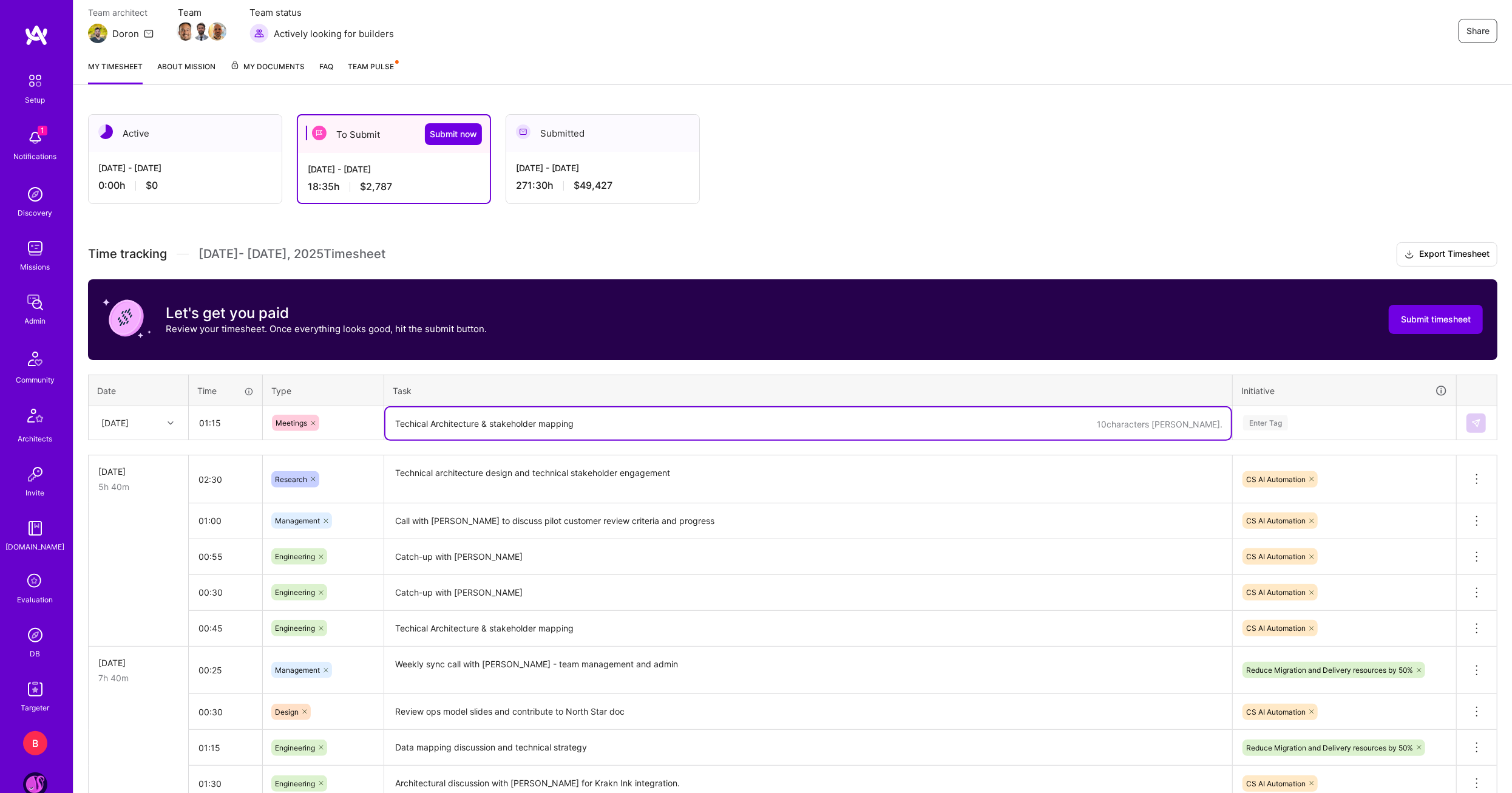
click at [445, 425] on textarea "Techical Architecture & stakeholder mapping" at bounding box center [808, 422] width 846 height 32
paste textarea "Customer Discovery & Strategy Session: AI Agents"
type textarea "Customer Discovery & Strategy Session: AI Agents"
click at [1296, 420] on div "Enter Tag" at bounding box center [1345, 423] width 205 height 16
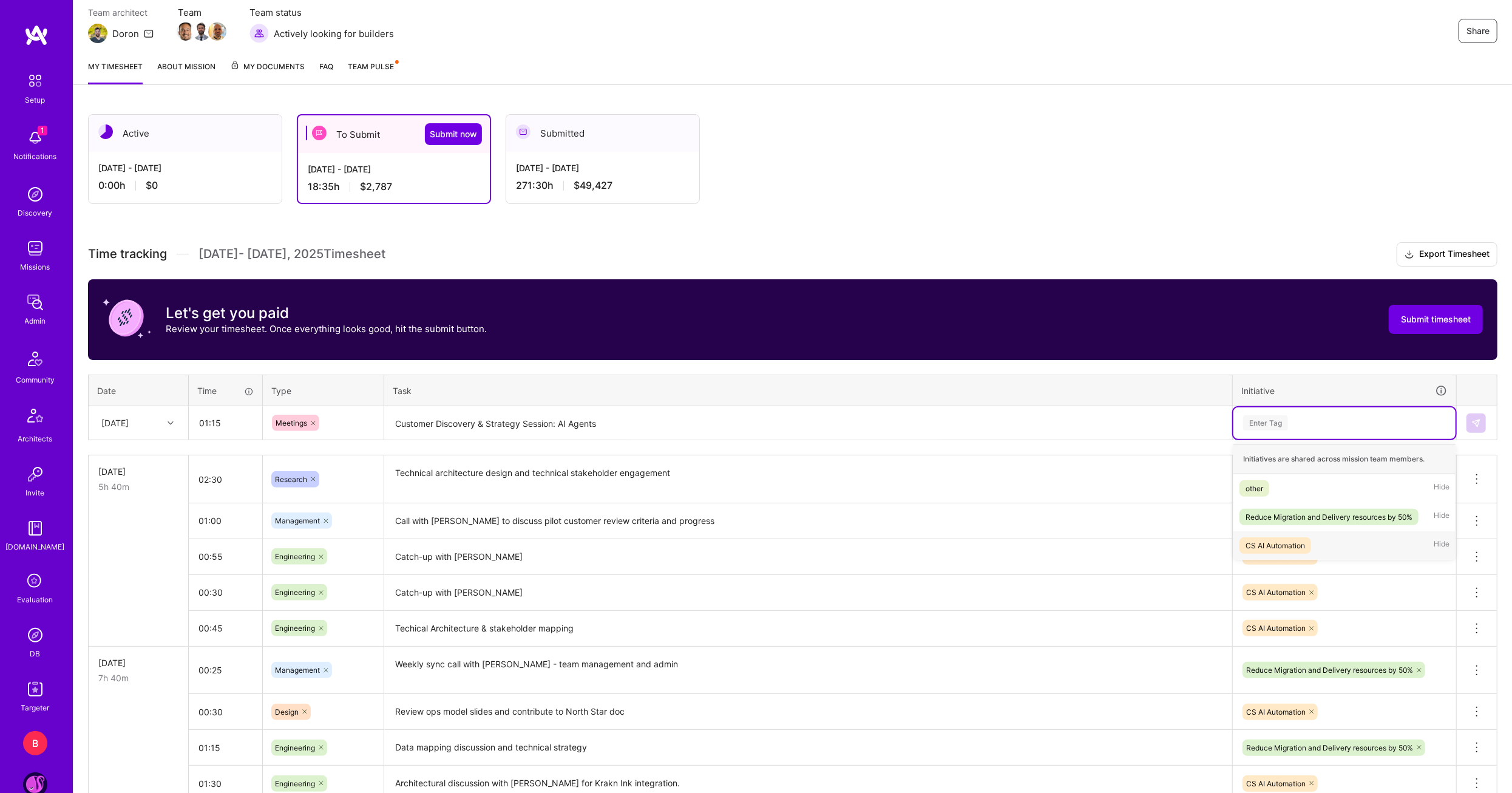
click at [1283, 541] on div "CS AI Automation" at bounding box center [1275, 545] width 60 height 13
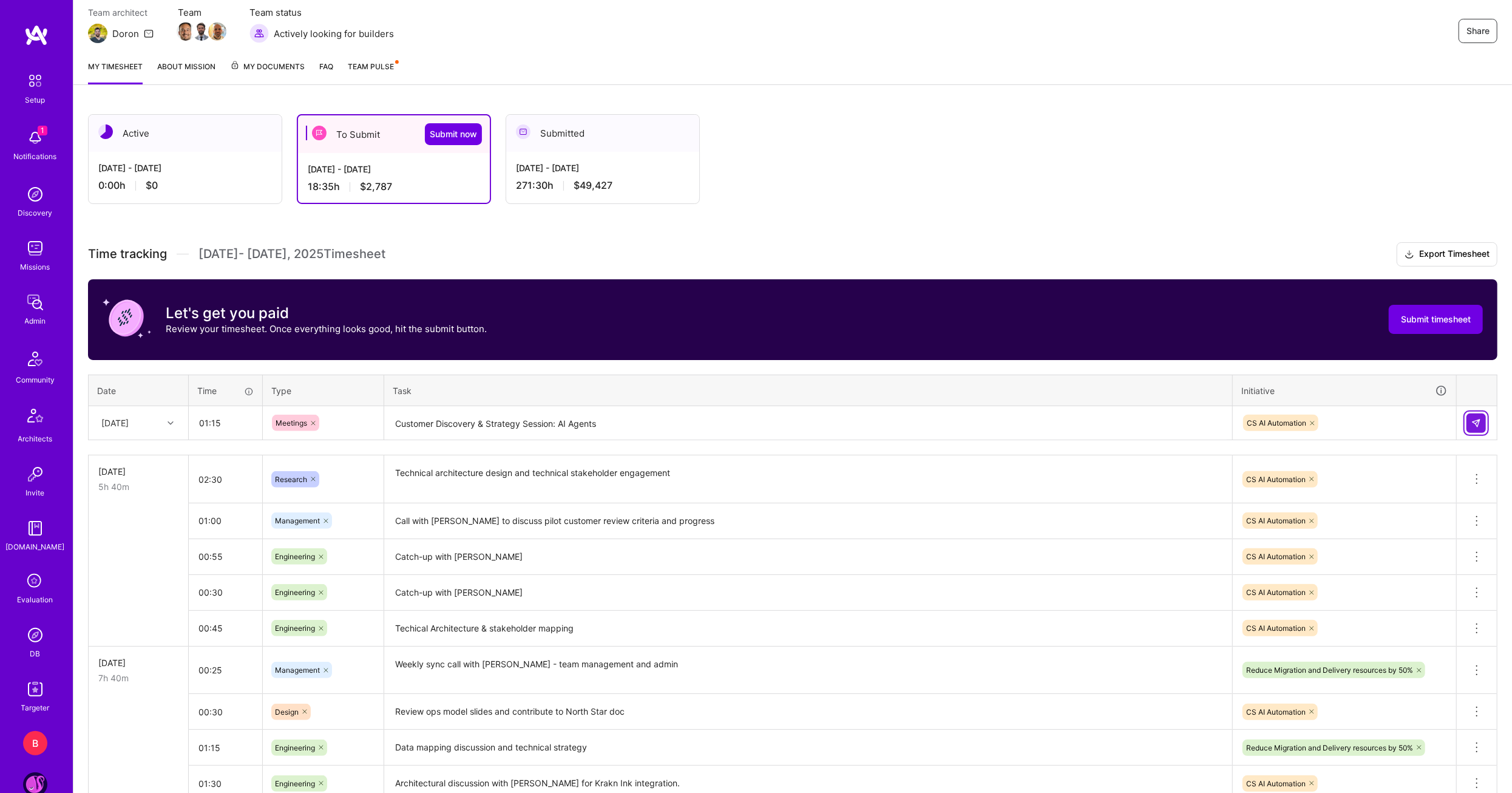
click at [1473, 425] on button at bounding box center [1477, 423] width 20 height 20
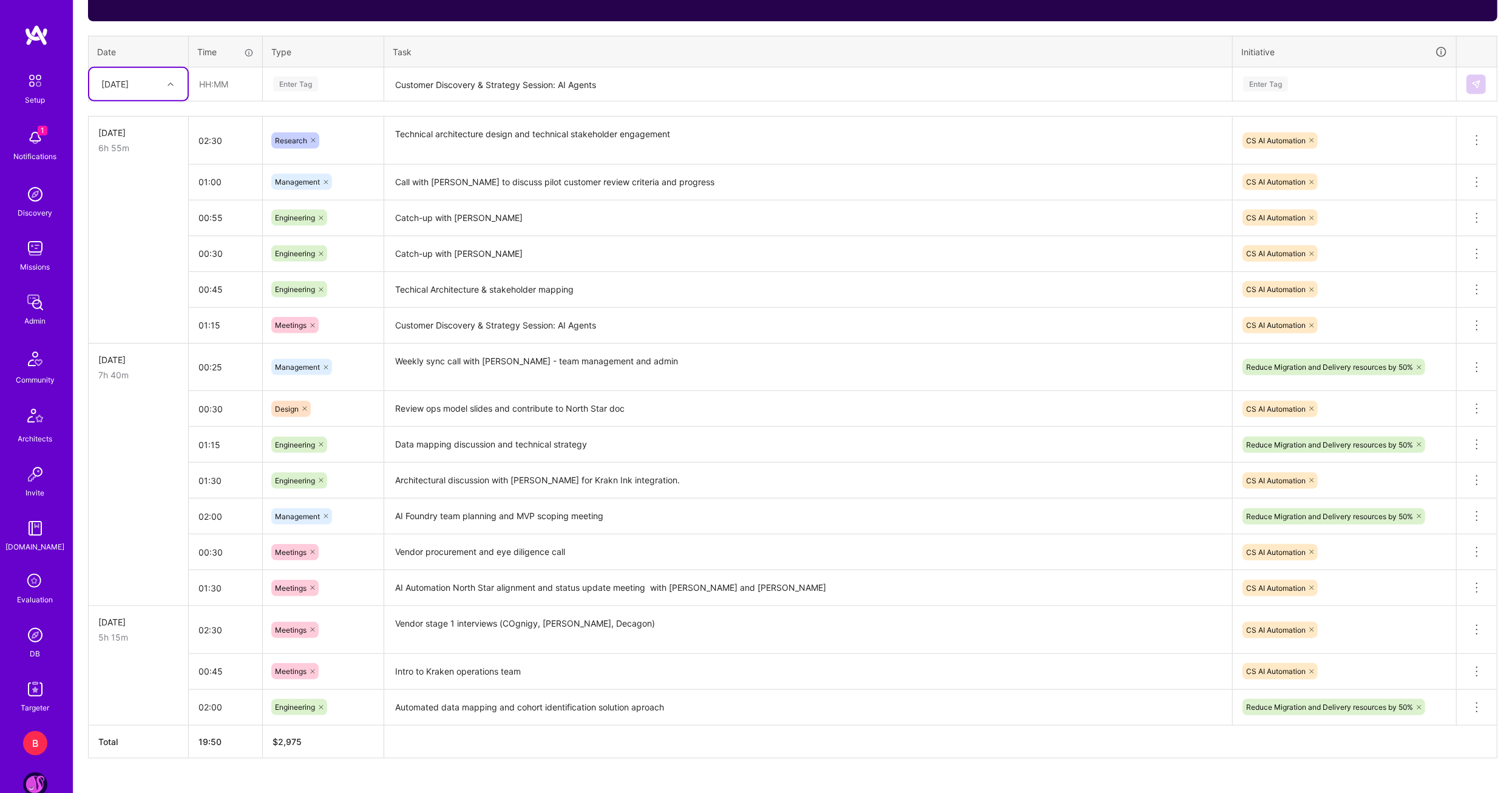
scroll to position [521, 0]
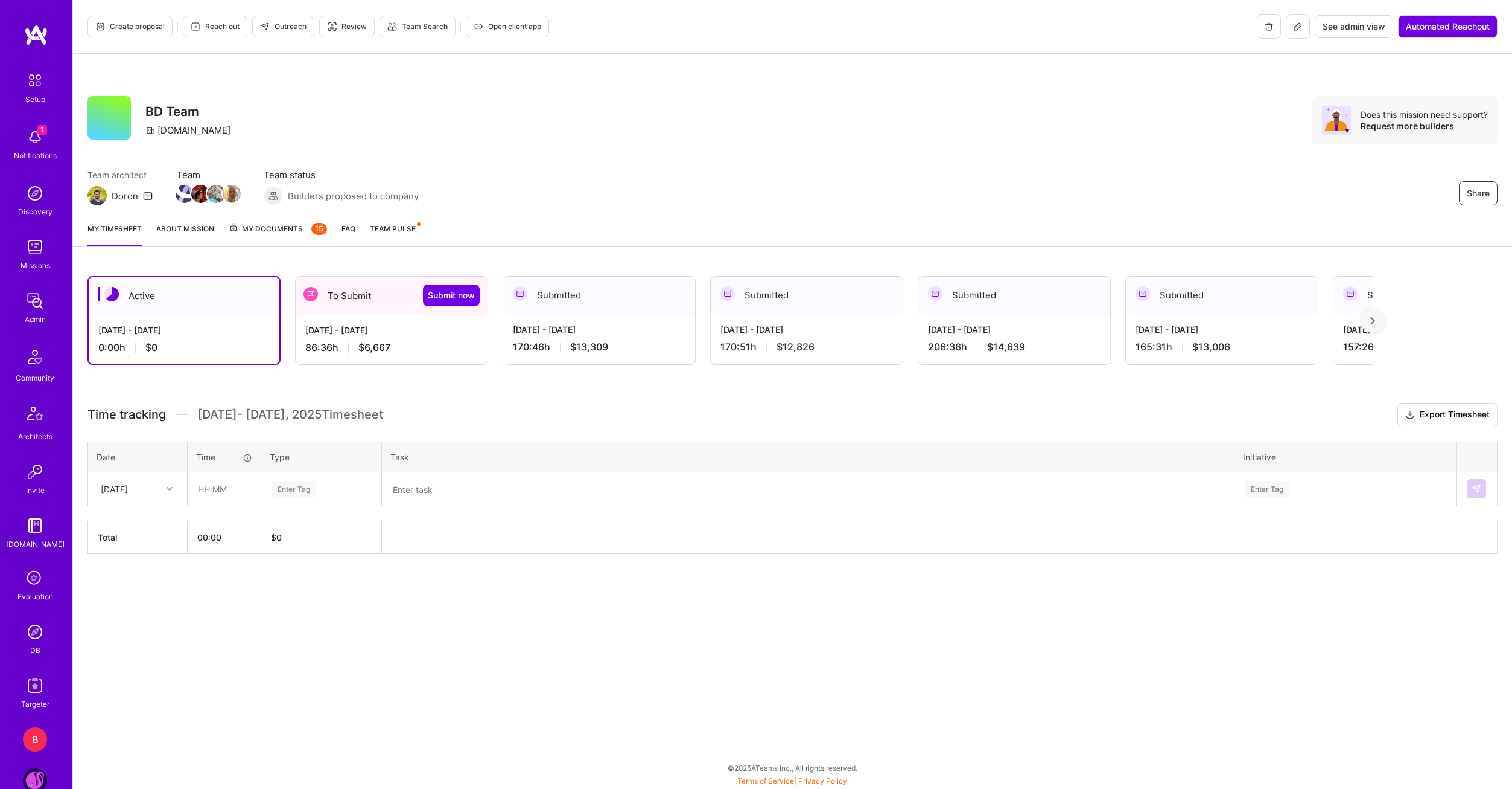
click at [355, 318] on div "[DATE] - [DATE] 86:36 h $6,667" at bounding box center [391, 339] width 192 height 50
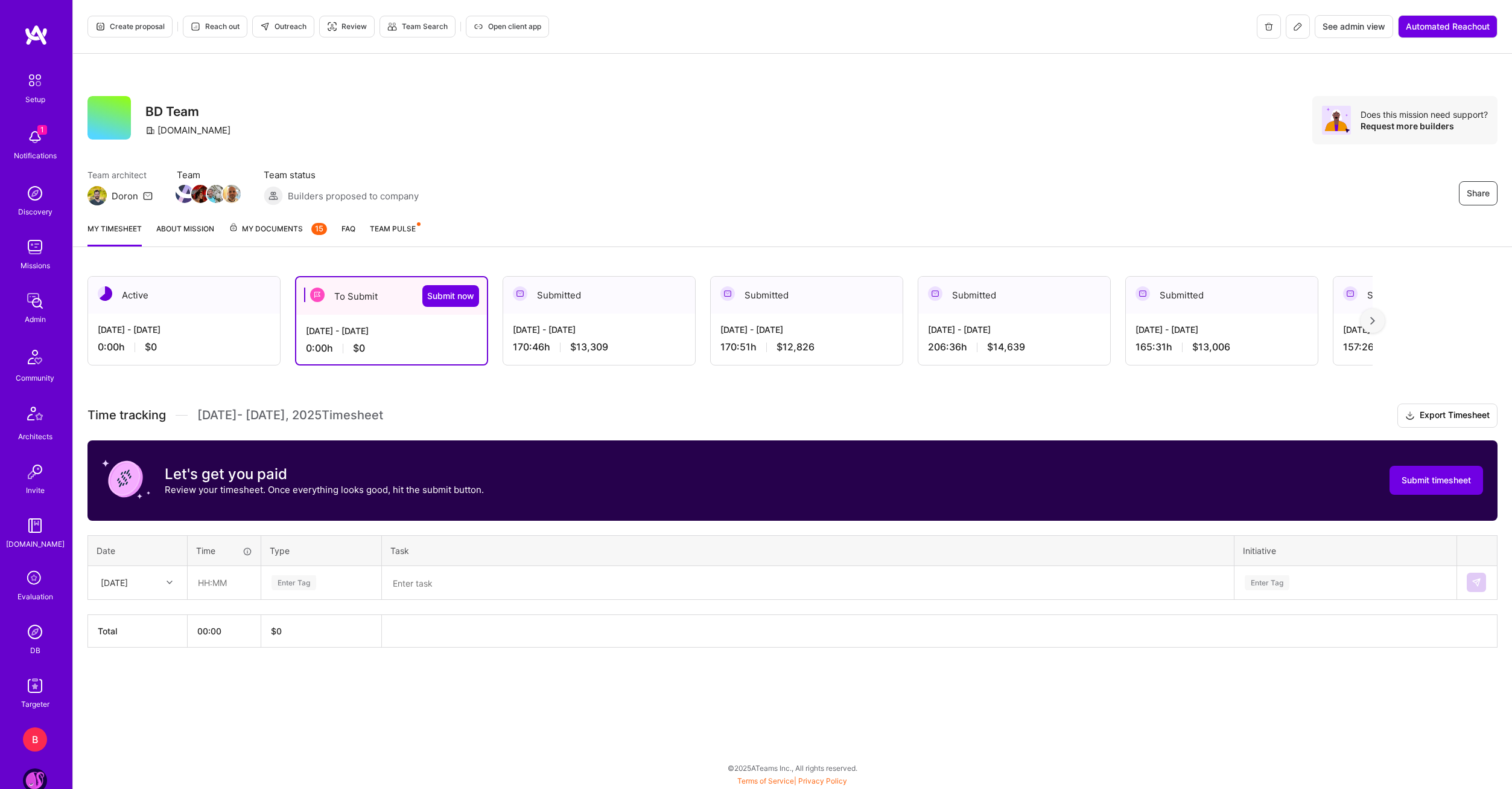
click at [174, 579] on div at bounding box center [170, 582] width 18 height 16
click at [135, 663] on div "[DATE]" at bounding box center [137, 661] width 98 height 22
click at [217, 571] on input "text" at bounding box center [225, 582] width 72 height 32
type input "02:00"
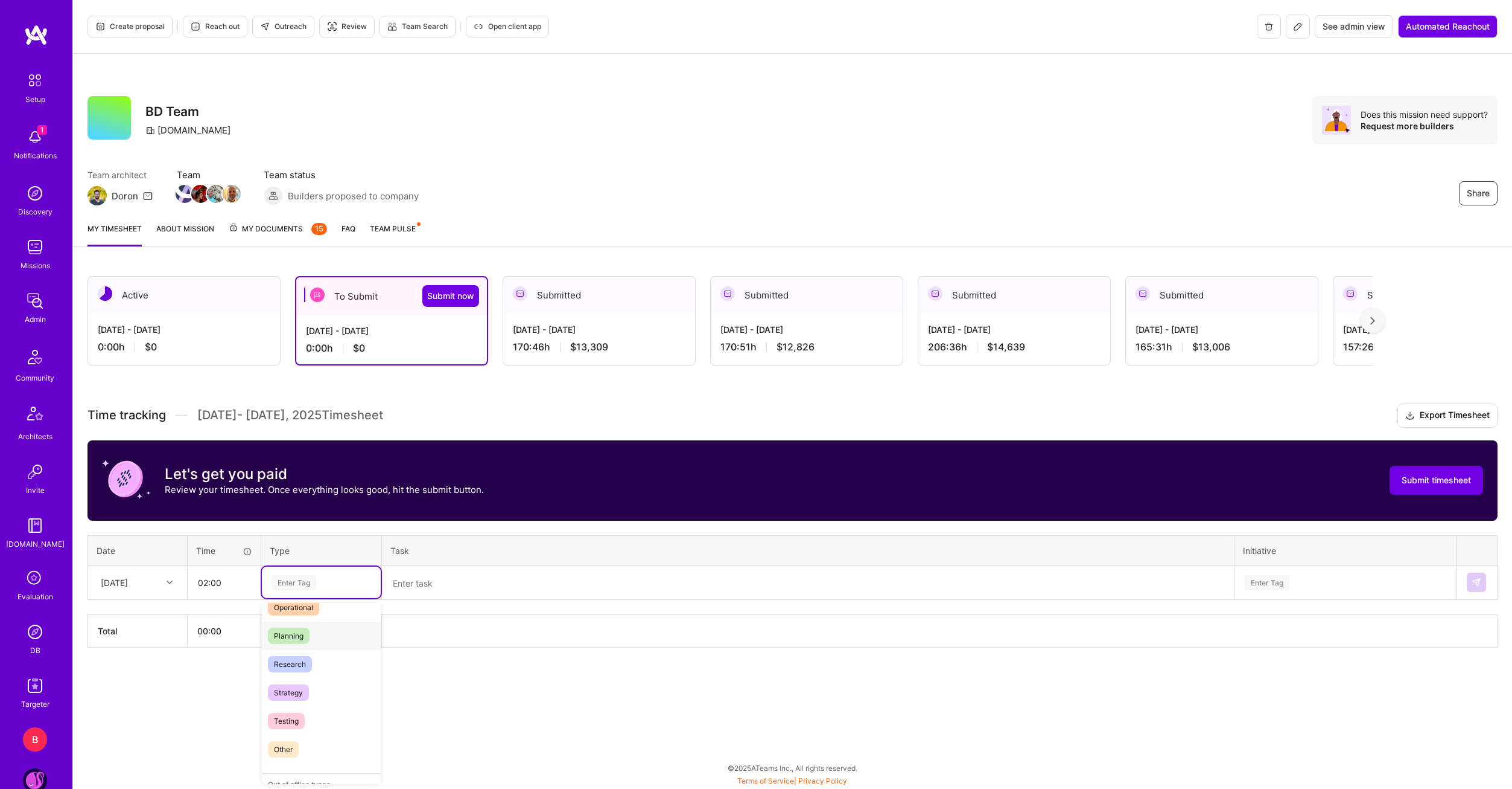
click at [299, 634] on span "Planning" at bounding box center [289, 635] width 42 height 17
type input "res"
click at [279, 623] on span "Research" at bounding box center [290, 622] width 44 height 17
click at [473, 567] on textarea at bounding box center [808, 583] width 850 height 31
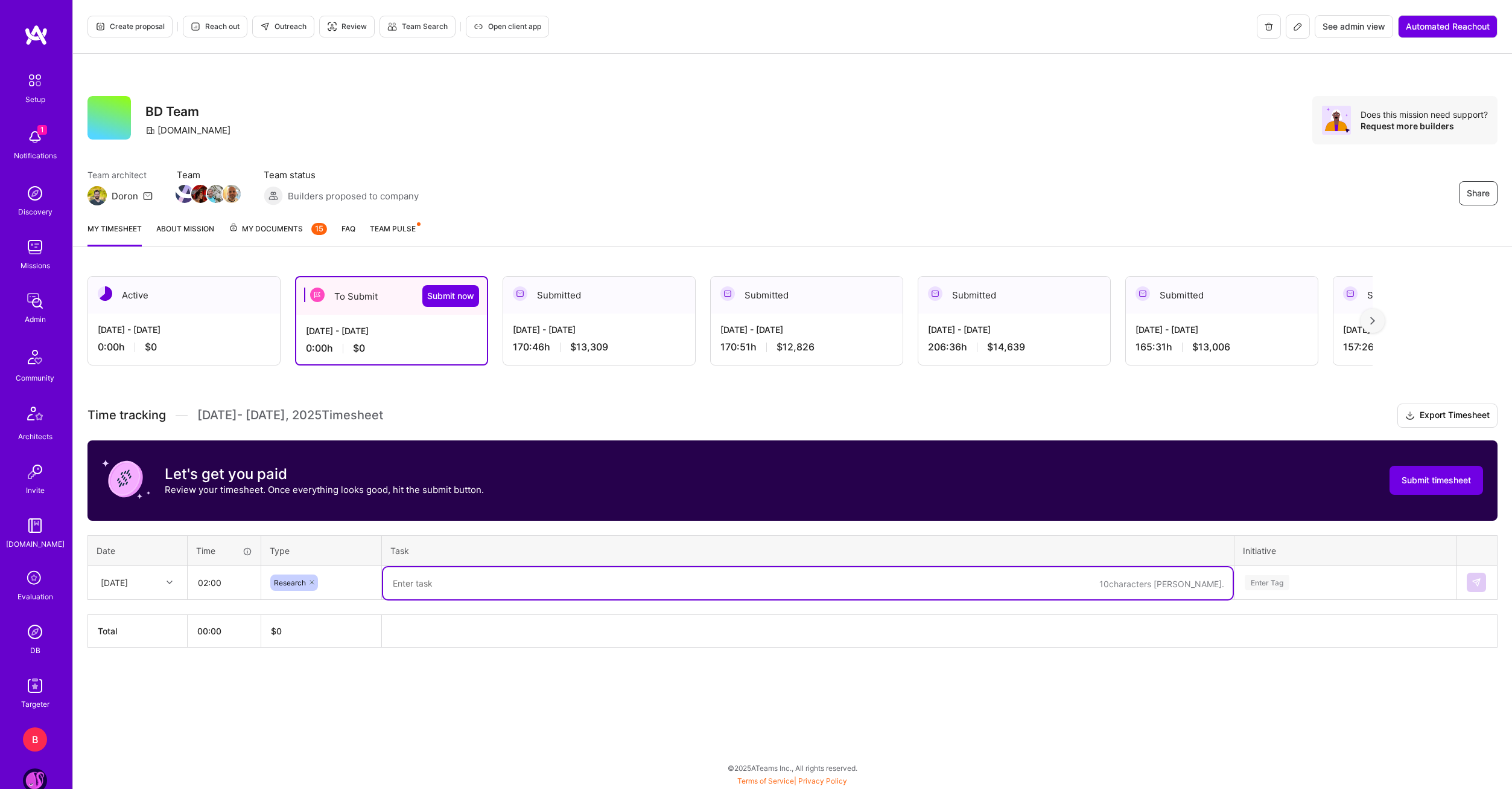
paste textarea "Prep for Chronicle Heritage client deep dive meeting"
type textarea "Prep for Chronicle Heritage client deep dive meeting"
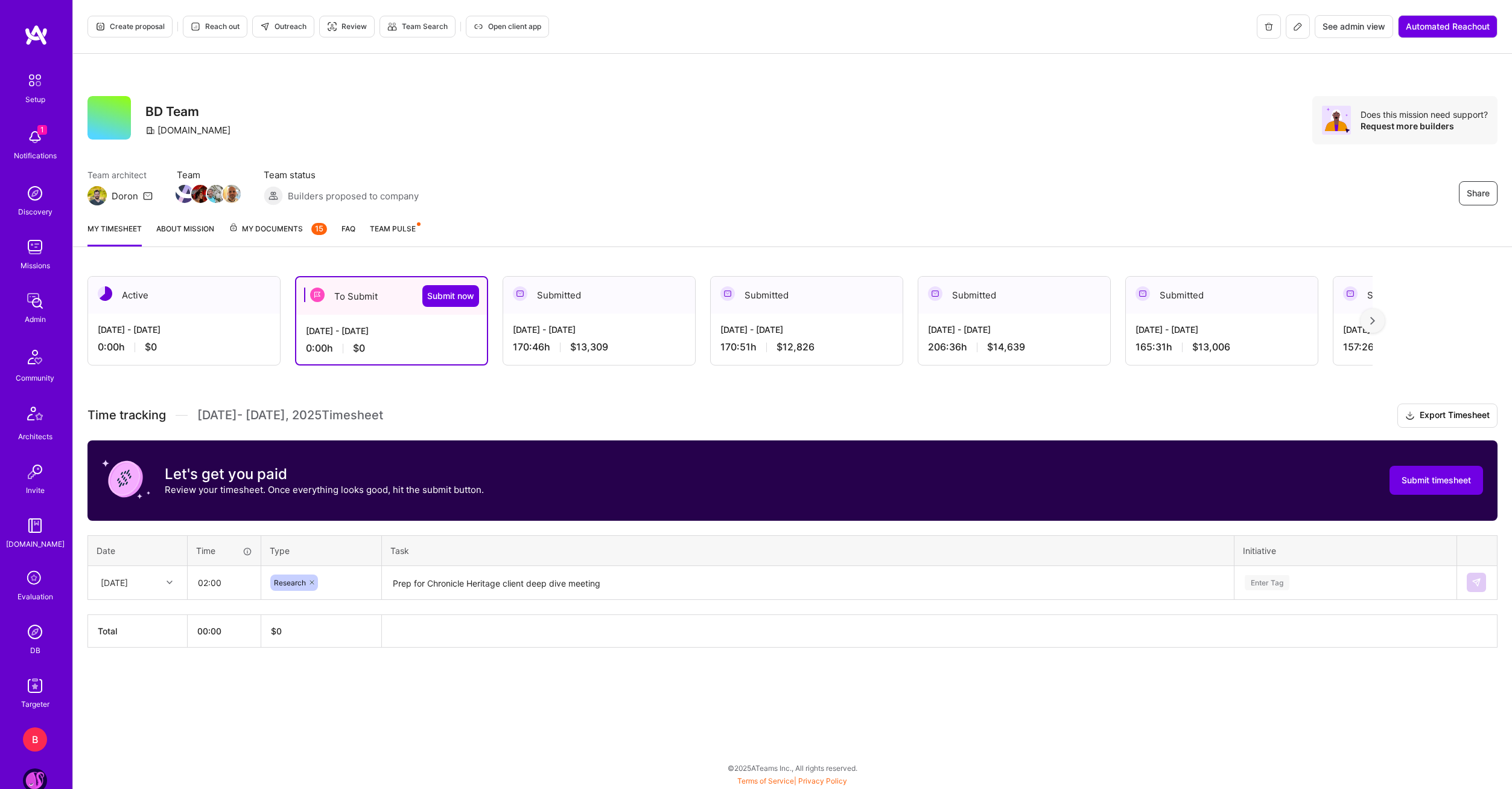
click at [1014, 655] on div "Active Aug 16 - Aug 31, 2025 0:00 h $0 To Submit Submit now Aug 1 - Aug 15, 202…" at bounding box center [792, 484] width 1439 height 445
click at [1356, 565] on td "Enter Tag" at bounding box center [1346, 582] width 223 height 34
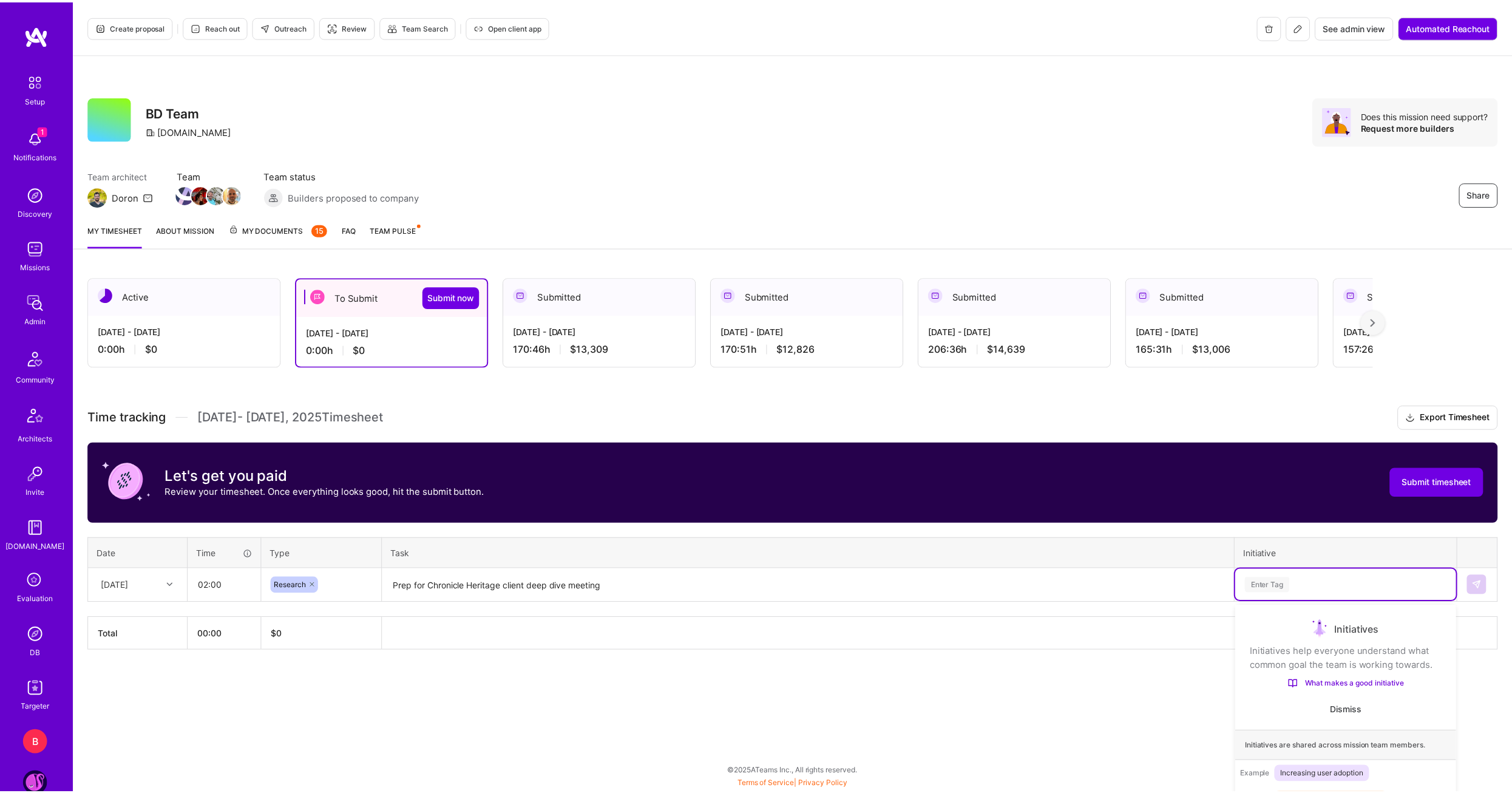
scroll to position [57, 0]
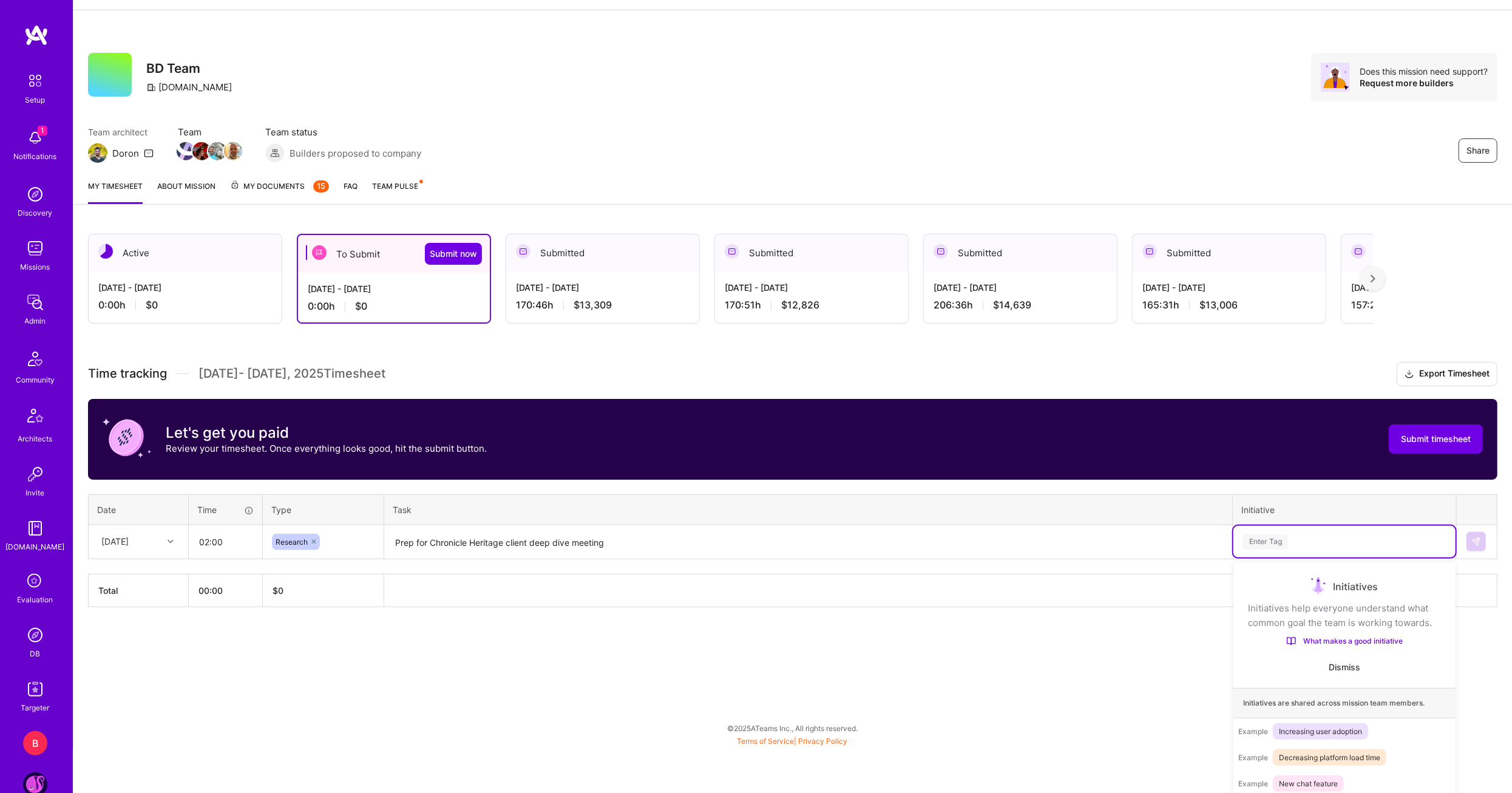
click at [1364, 557] on div "option Opportunity Pipeline focused, 1 of 5. 5 results available. Use Up and Do…" at bounding box center [1344, 542] width 222 height 31
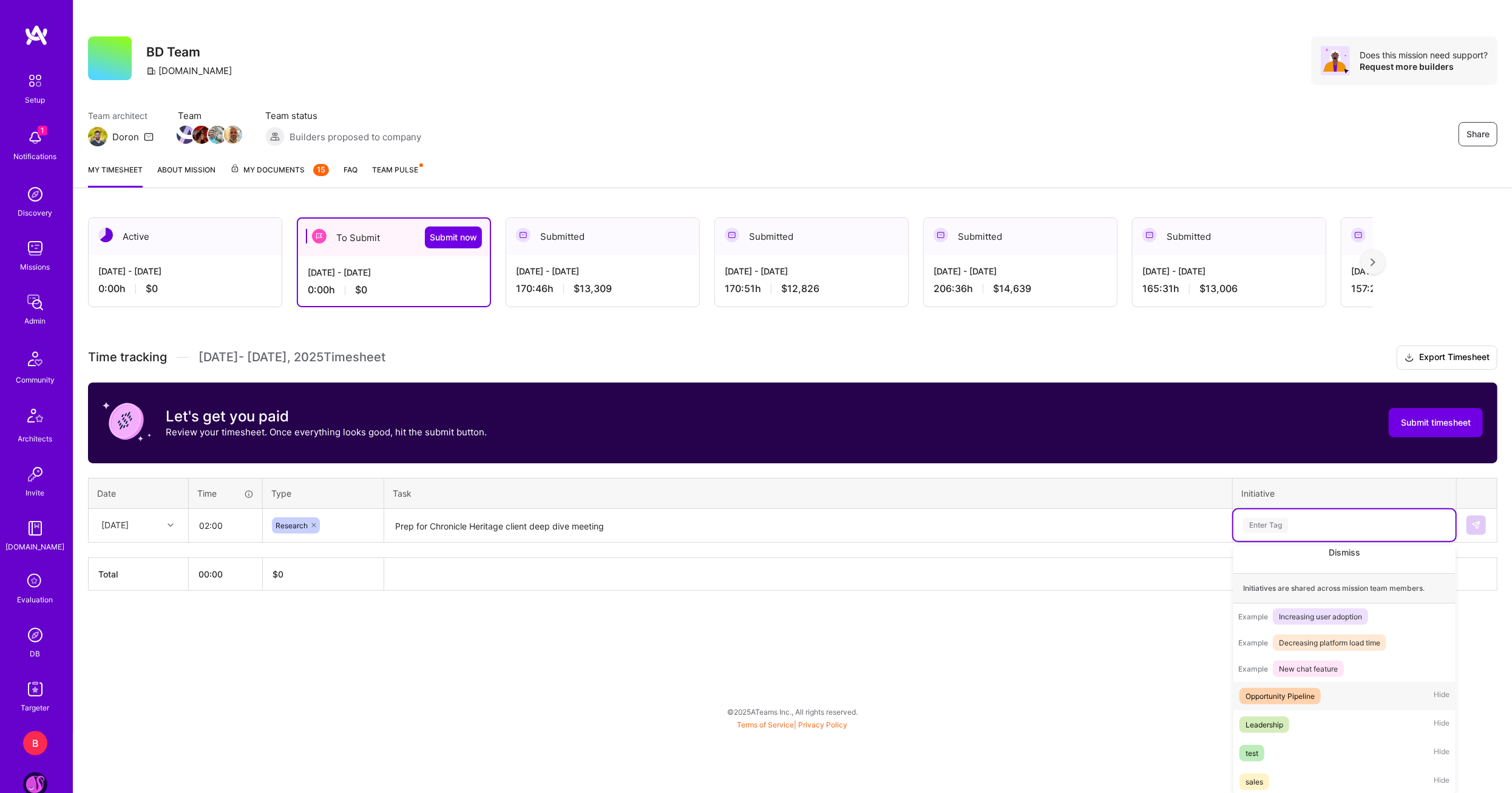
scroll to position [142, 0]
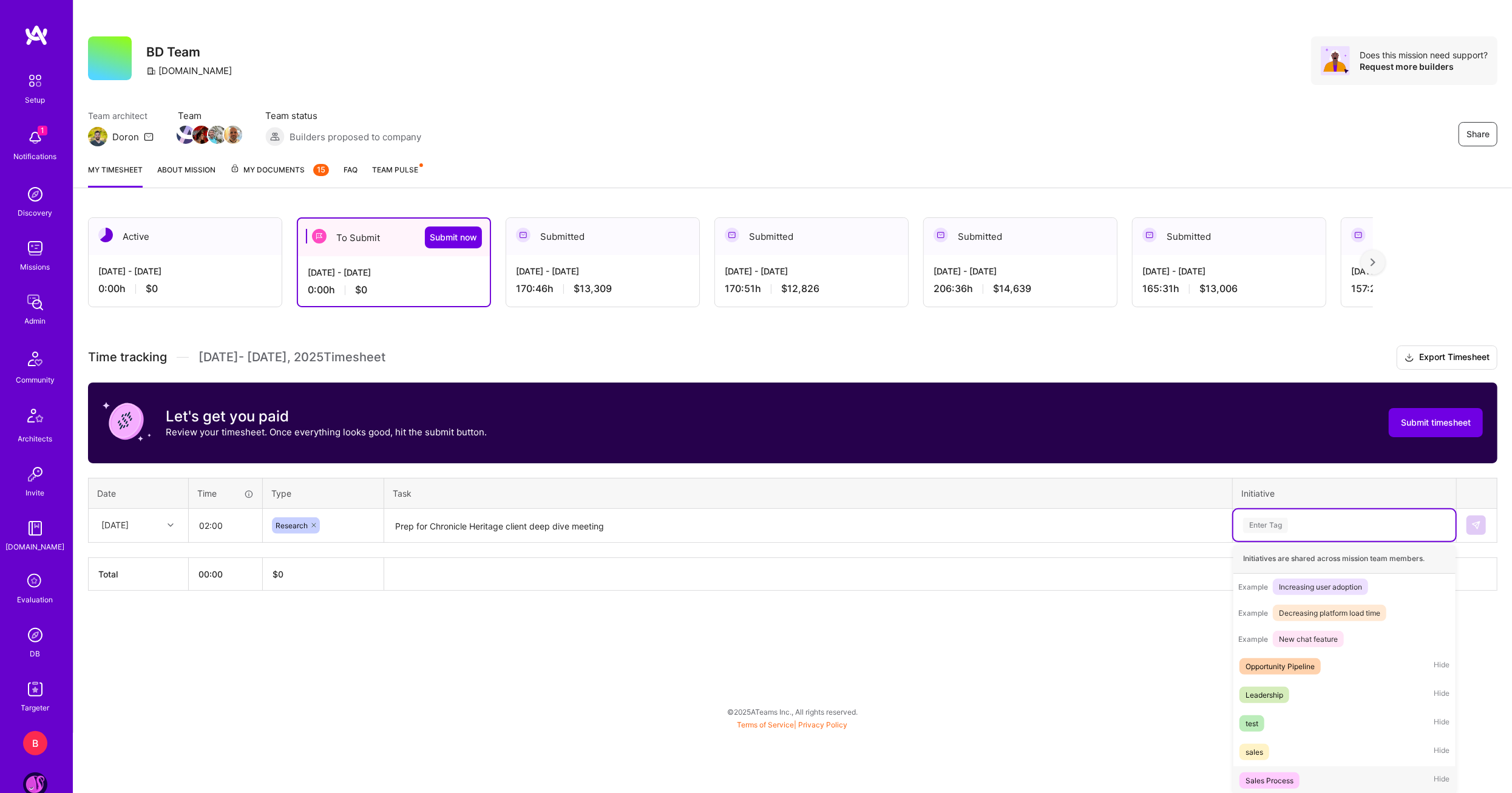
click at [1256, 773] on div "Sales Process" at bounding box center [1269, 779] width 48 height 13
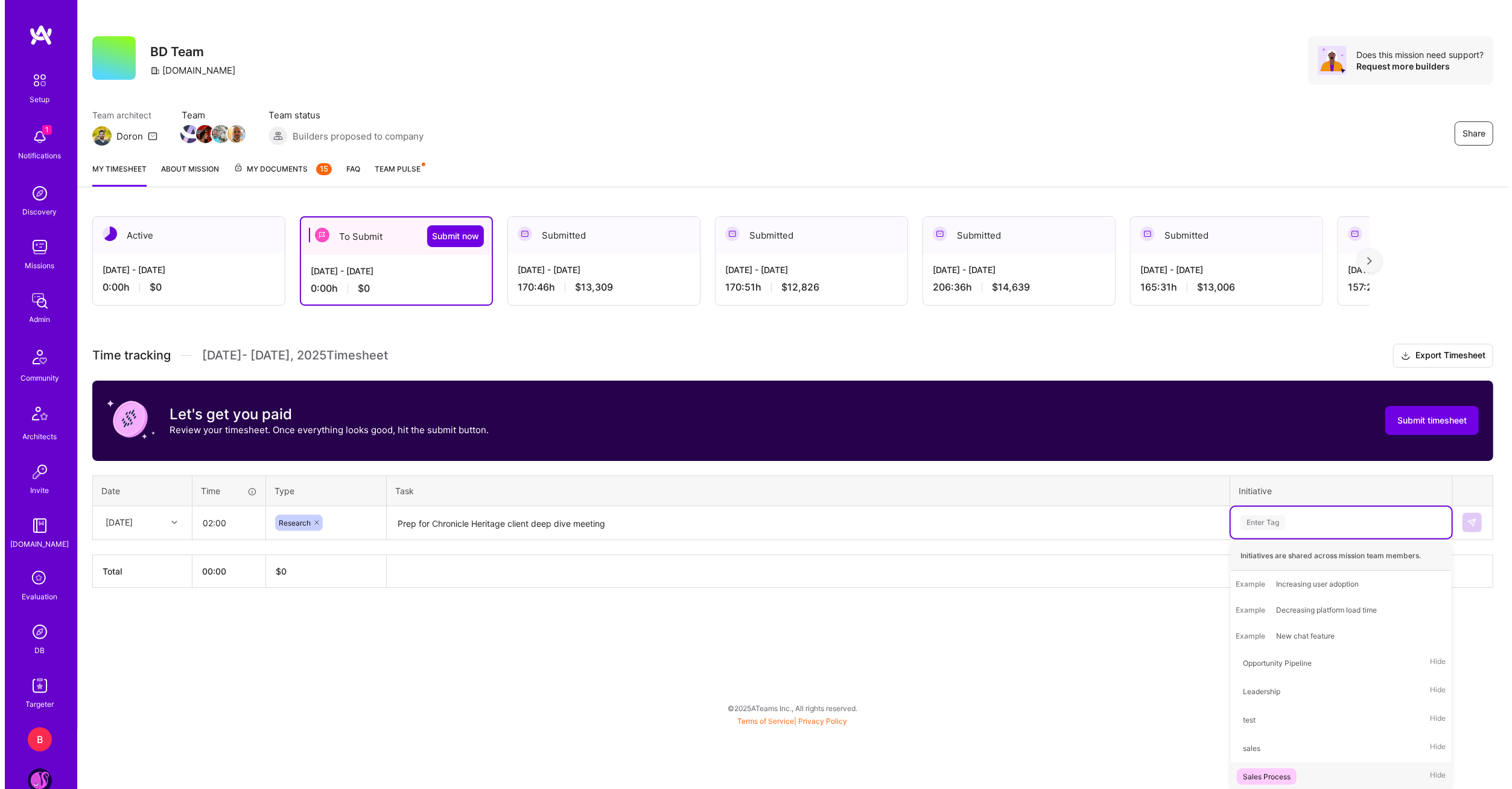
scroll to position [0, 0]
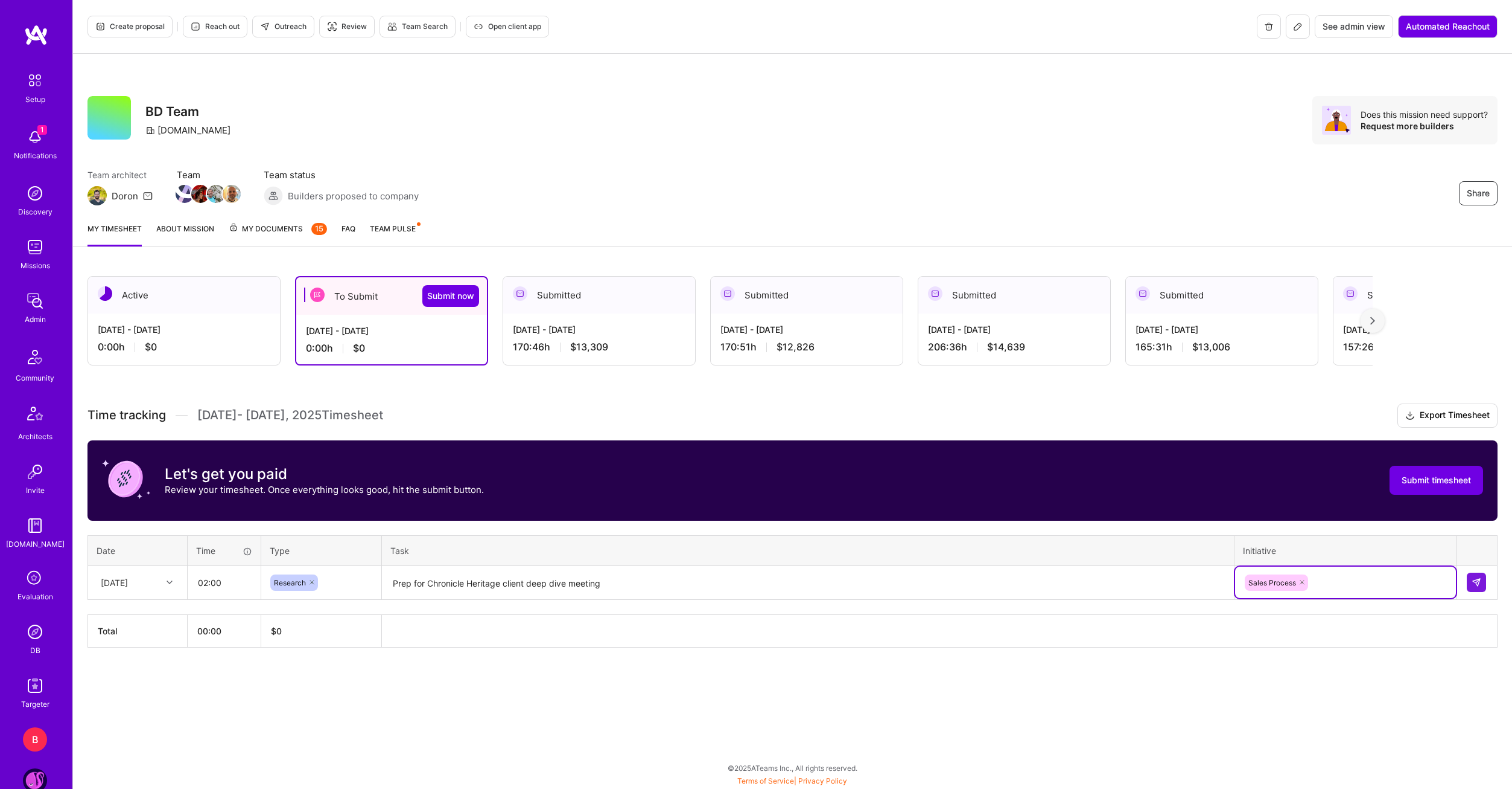
click at [1151, 701] on div "Active Aug 16 - Aug 31, 2025 0:00 h $0 To Submit Submit now Aug 1 - Aug 15, 202…" at bounding box center [792, 484] width 1439 height 445
click at [1476, 574] on button at bounding box center [1477, 582] width 19 height 19
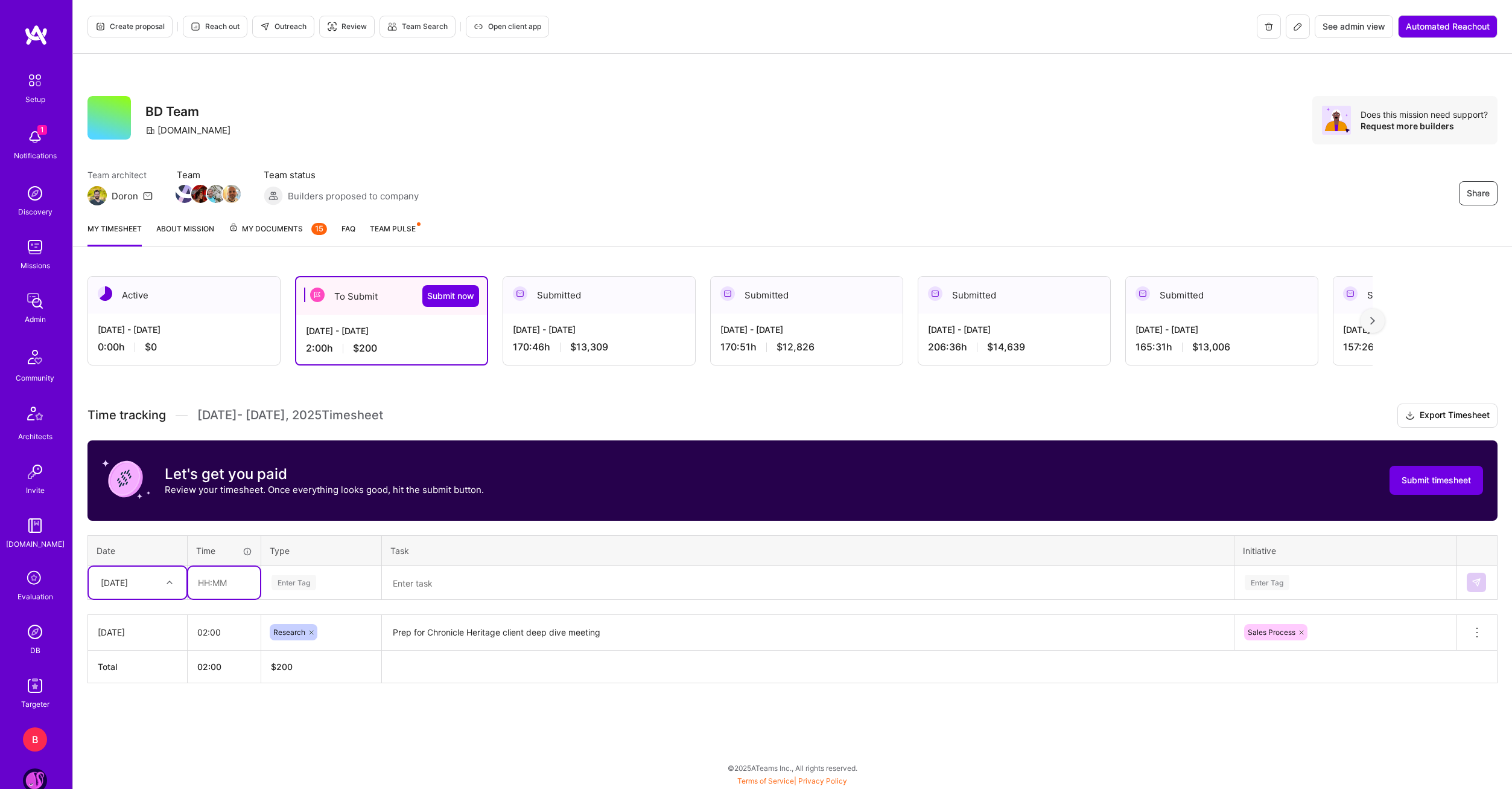
click at [205, 587] on input "text" at bounding box center [225, 582] width 72 height 32
type input "01:00"
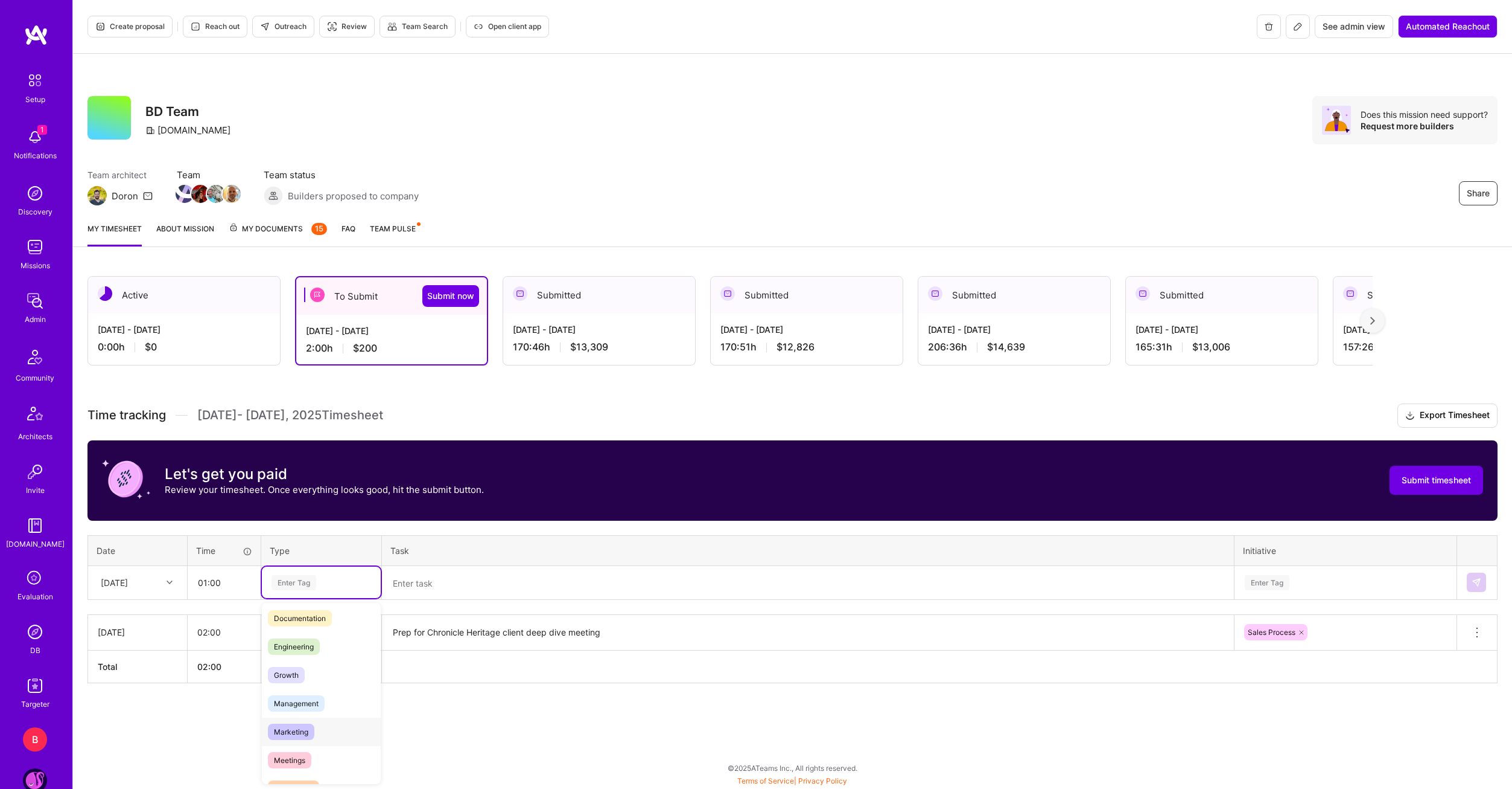
scroll to position [121, 0]
click at [289, 703] on span "Meetings" at bounding box center [290, 699] width 44 height 17
click at [421, 592] on textarea at bounding box center [808, 583] width 850 height 32
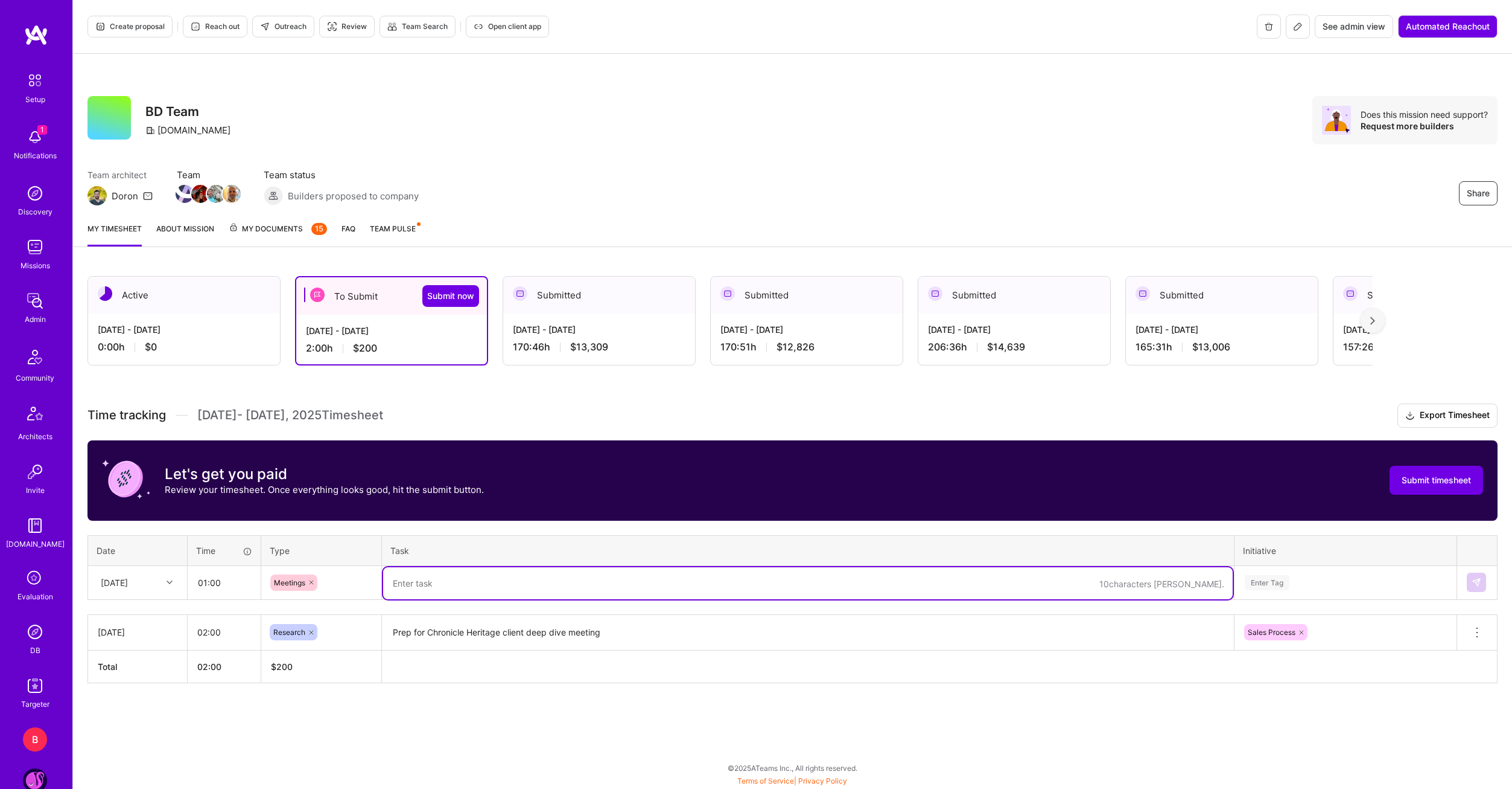
paste textarea "Chronicle Heritage client deep dive and pitch meeting"
type textarea "Chronicle Heritage client deep dive and pitch meeting"
click at [1361, 566] on div "Enter Tag" at bounding box center [1346, 582] width 221 height 31
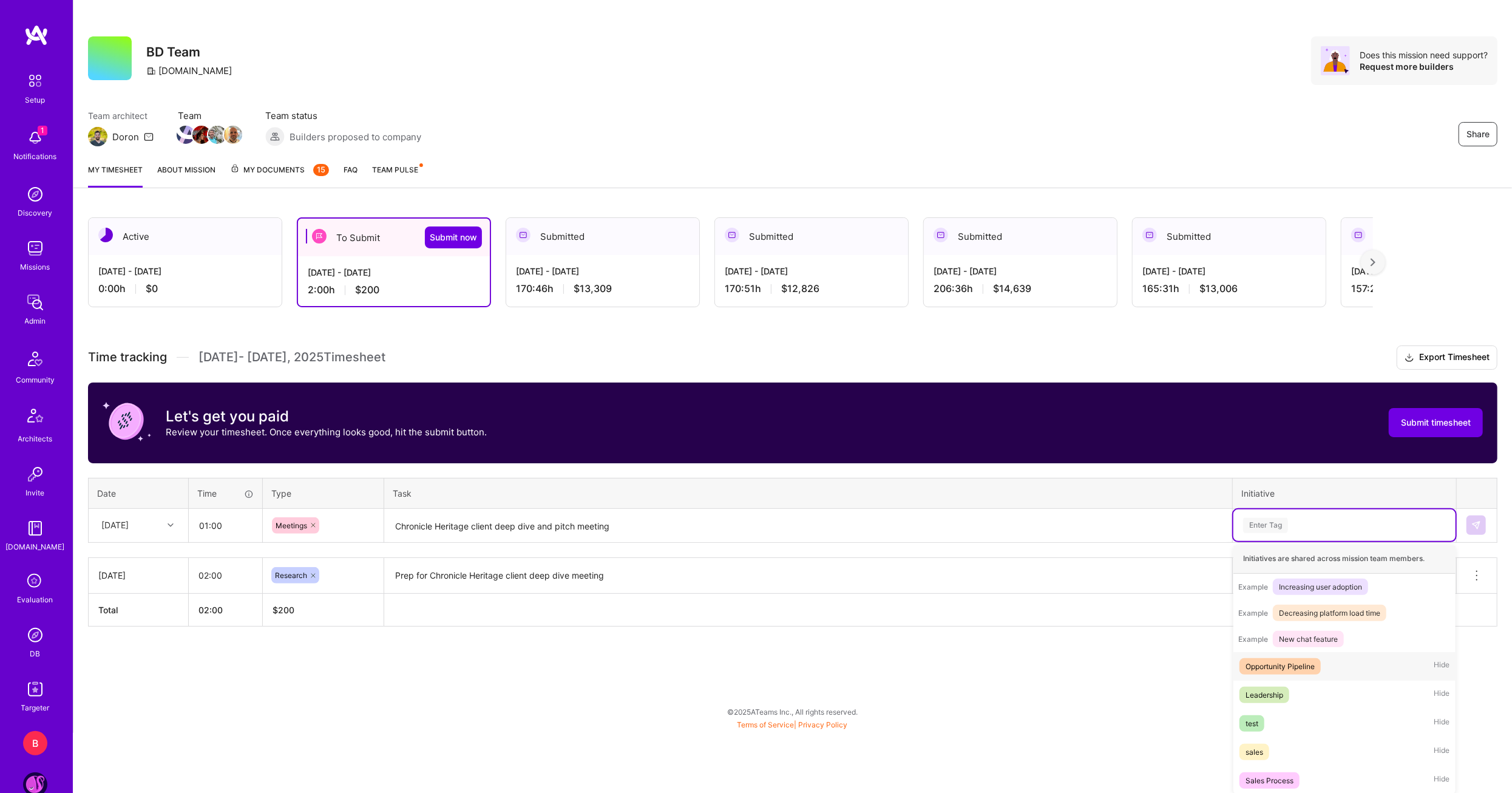
scroll to position [142, 0]
click at [1287, 774] on div "Sales Process" at bounding box center [1269, 779] width 48 height 13
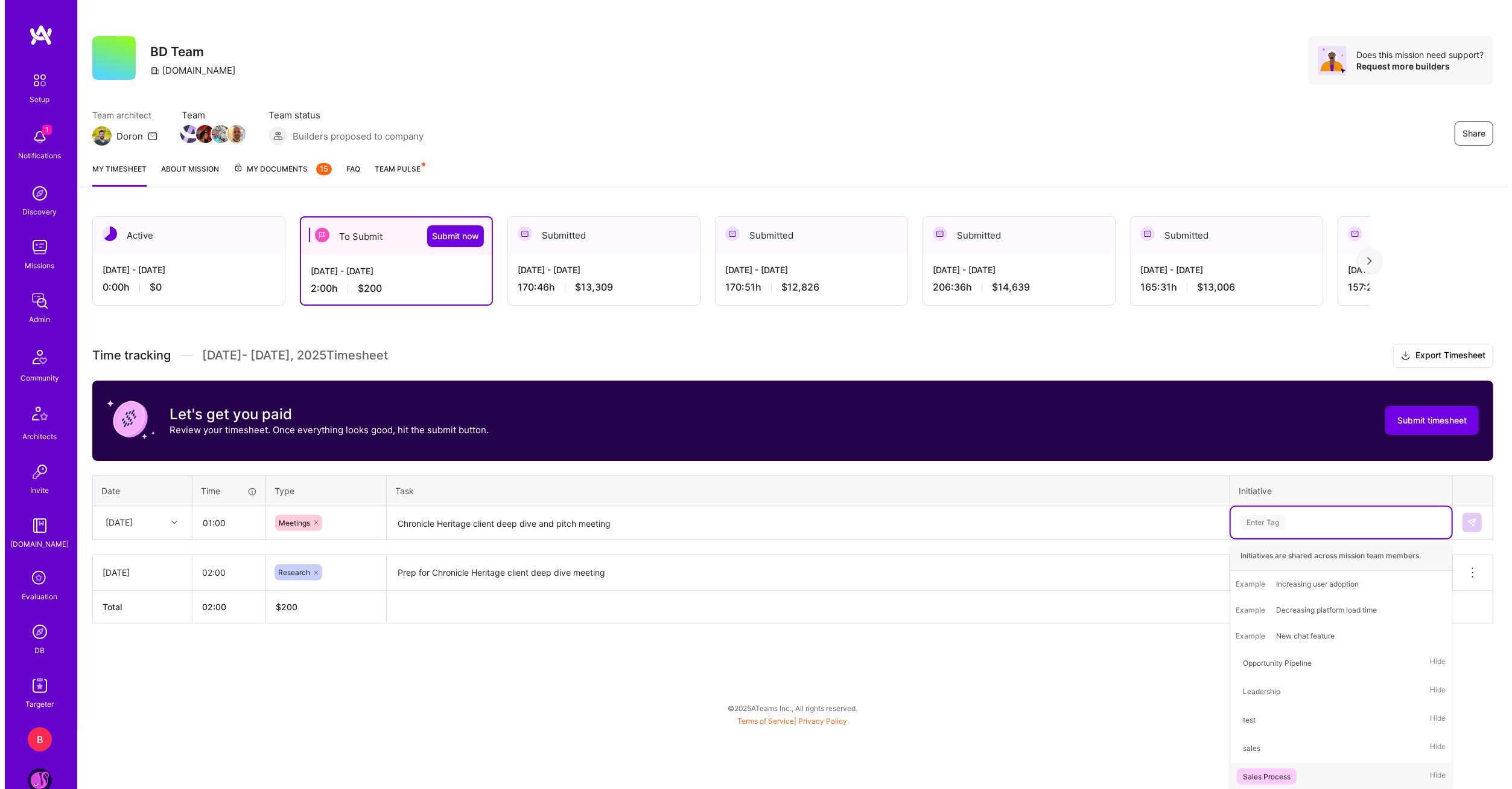
scroll to position [0, 0]
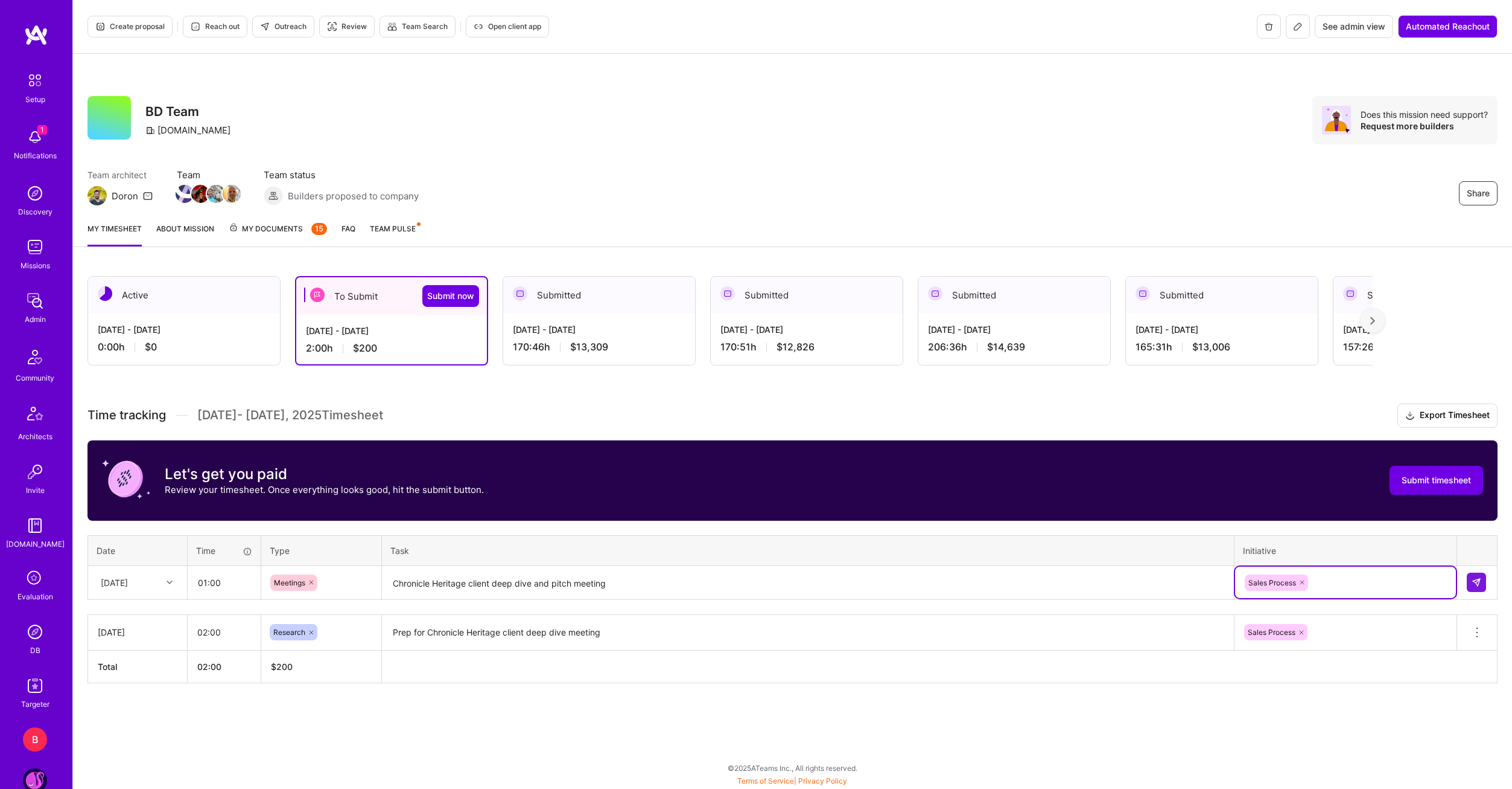
click at [1352, 699] on div "Active Aug 16 - Aug 31, 2025 0:00 h $0 To Submit Submit now Aug 1 - Aug 15, 202…" at bounding box center [792, 502] width 1439 height 481
click at [1483, 580] on button at bounding box center [1477, 582] width 19 height 19
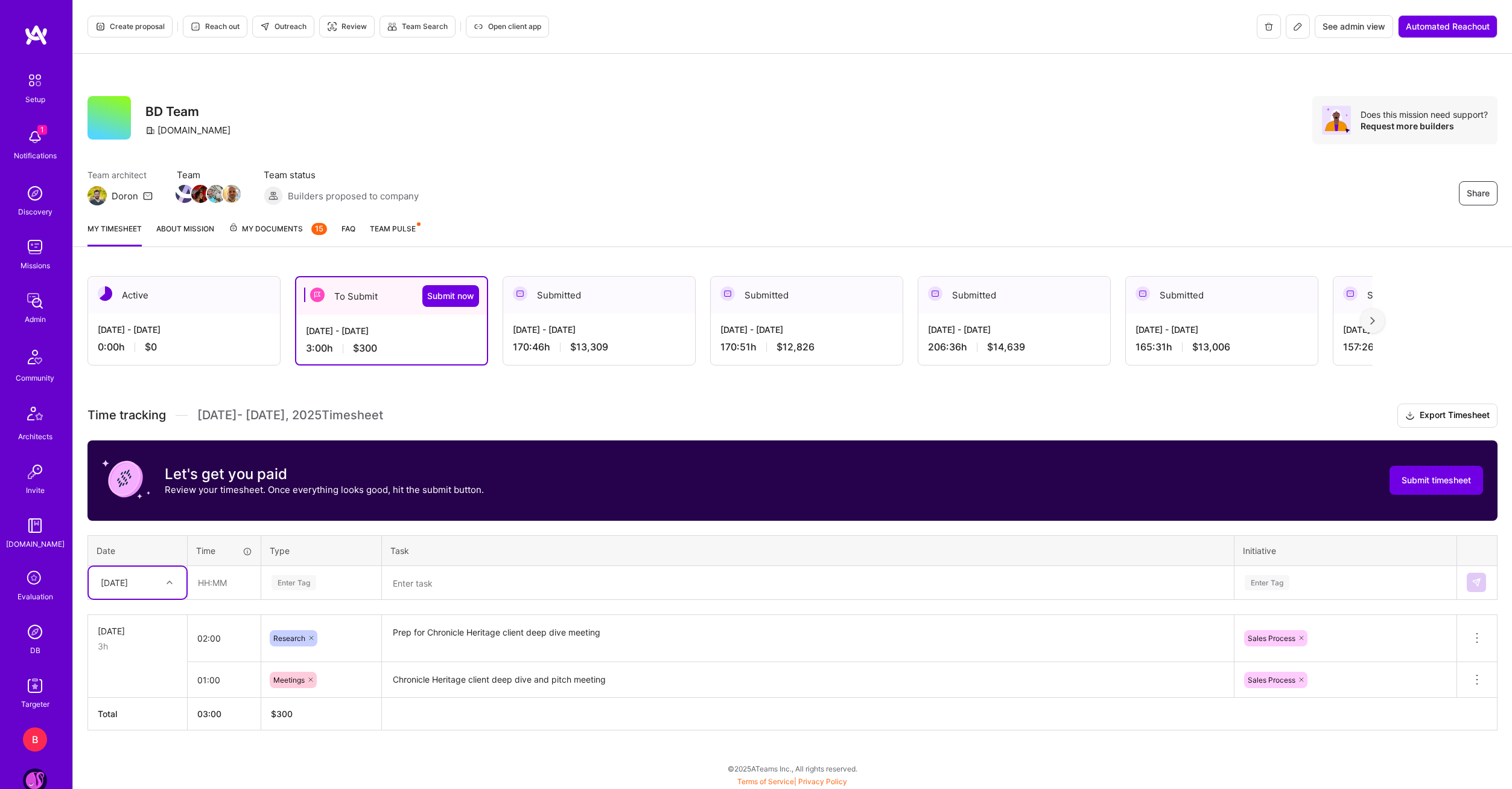
click at [158, 587] on div "[DATE]" at bounding box center [127, 582] width 67 height 19
click at [144, 625] on div "[DATE]" at bounding box center [137, 623] width 98 height 22
click at [217, 589] on input "text" at bounding box center [225, 582] width 72 height 32
type input "00:30"
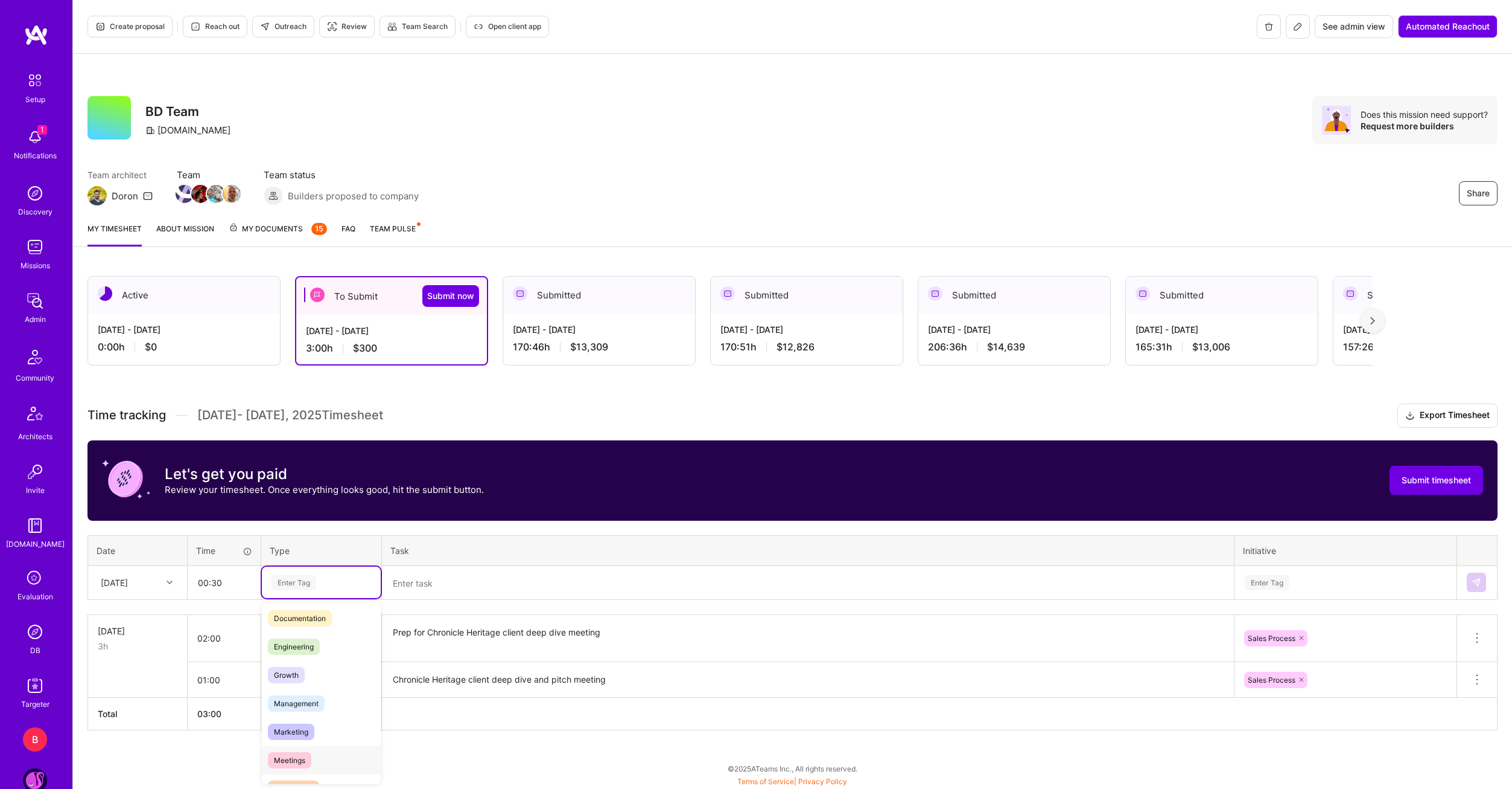
click at [300, 762] on span "Meetings" at bounding box center [290, 760] width 44 height 17
click at [433, 574] on textarea at bounding box center [808, 583] width 850 height 32
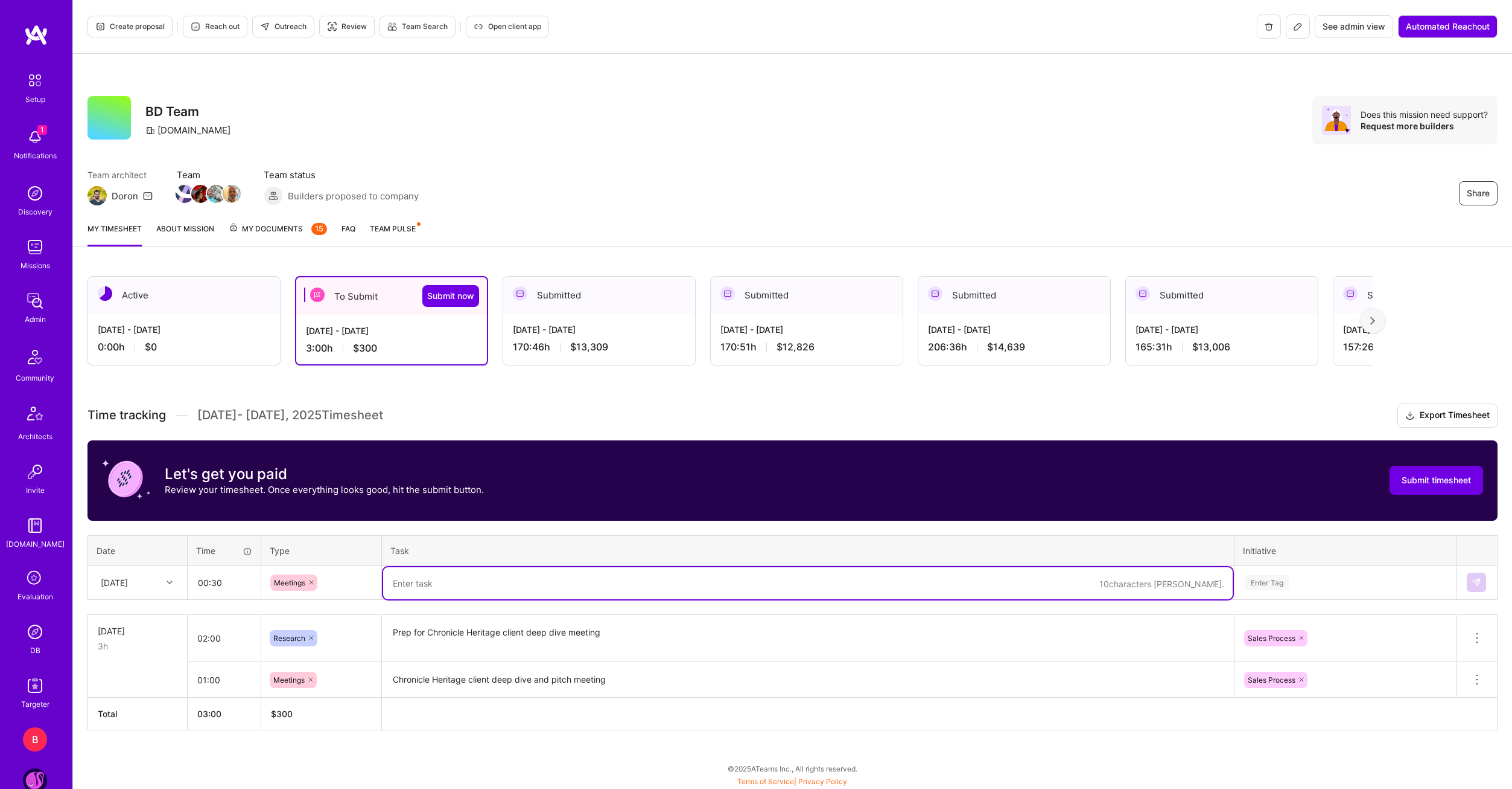
paste textarea "AI Solutions Pipeline Call"
type textarea "AI Solutions Pipeline Call"
click at [1264, 583] on div "Enter Tag" at bounding box center [1346, 582] width 221 height 31
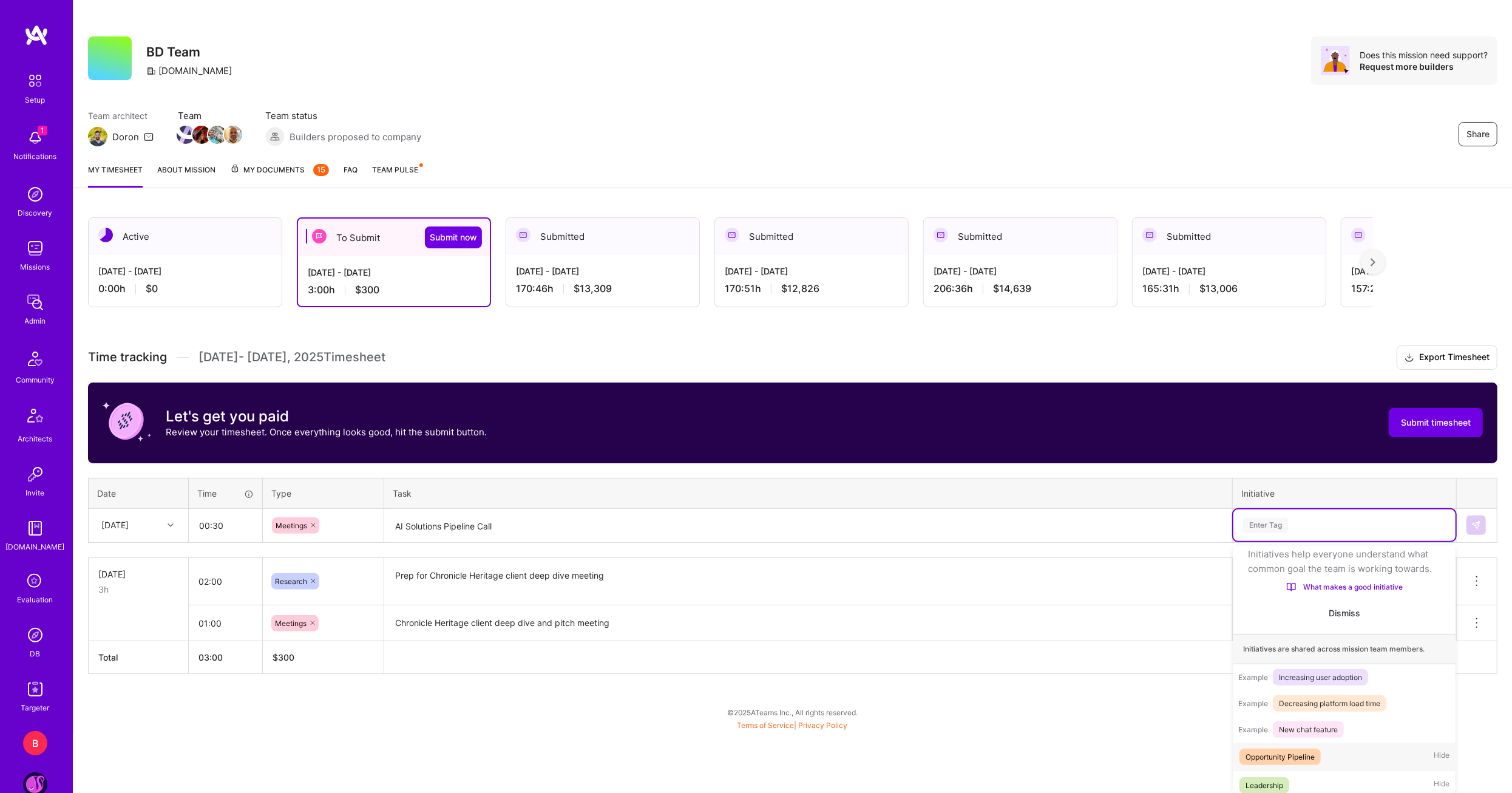
scroll to position [99, 0]
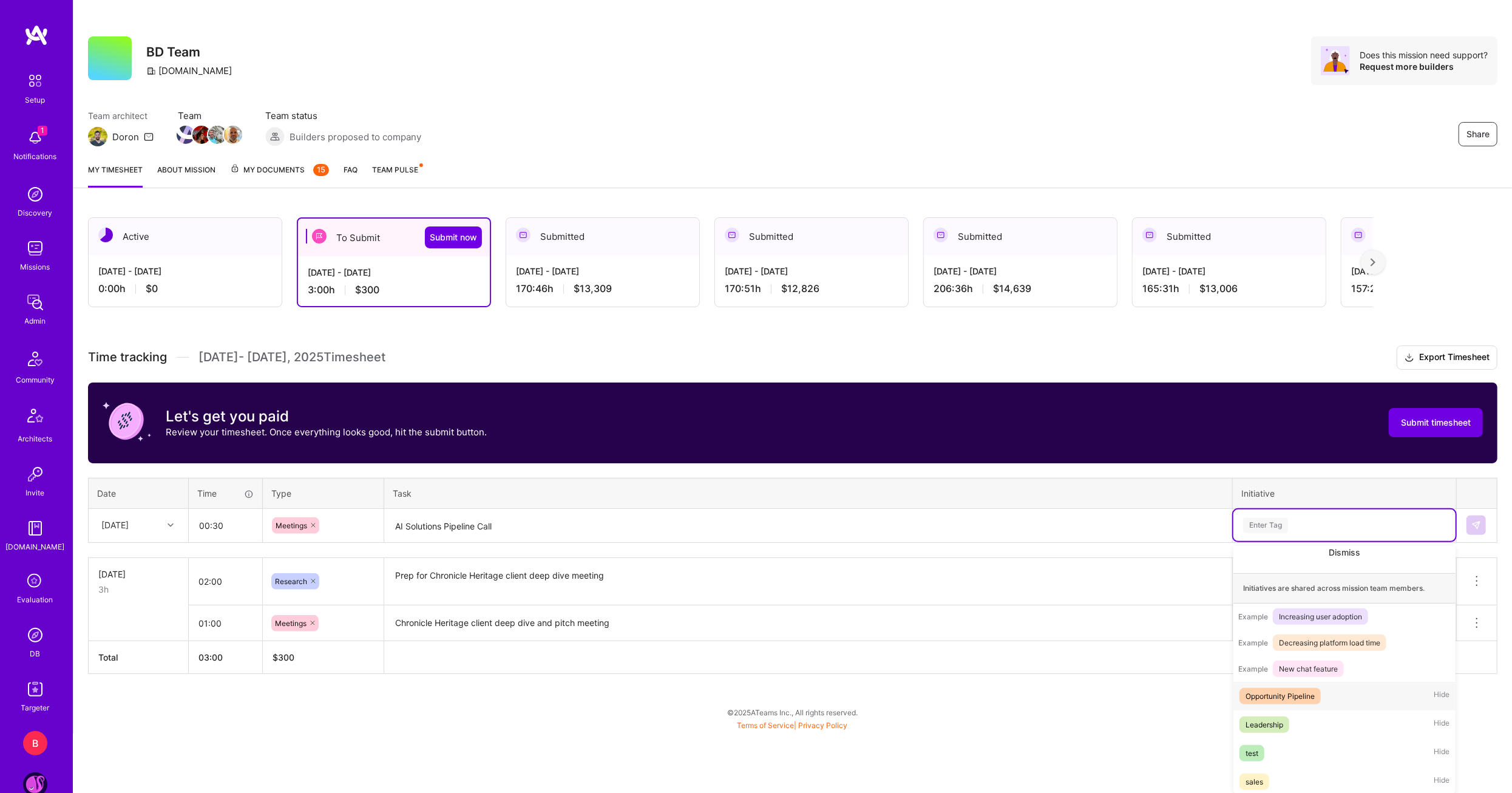
click at [1310, 702] on div "Opportunity Pipeline" at bounding box center [1280, 695] width 69 height 13
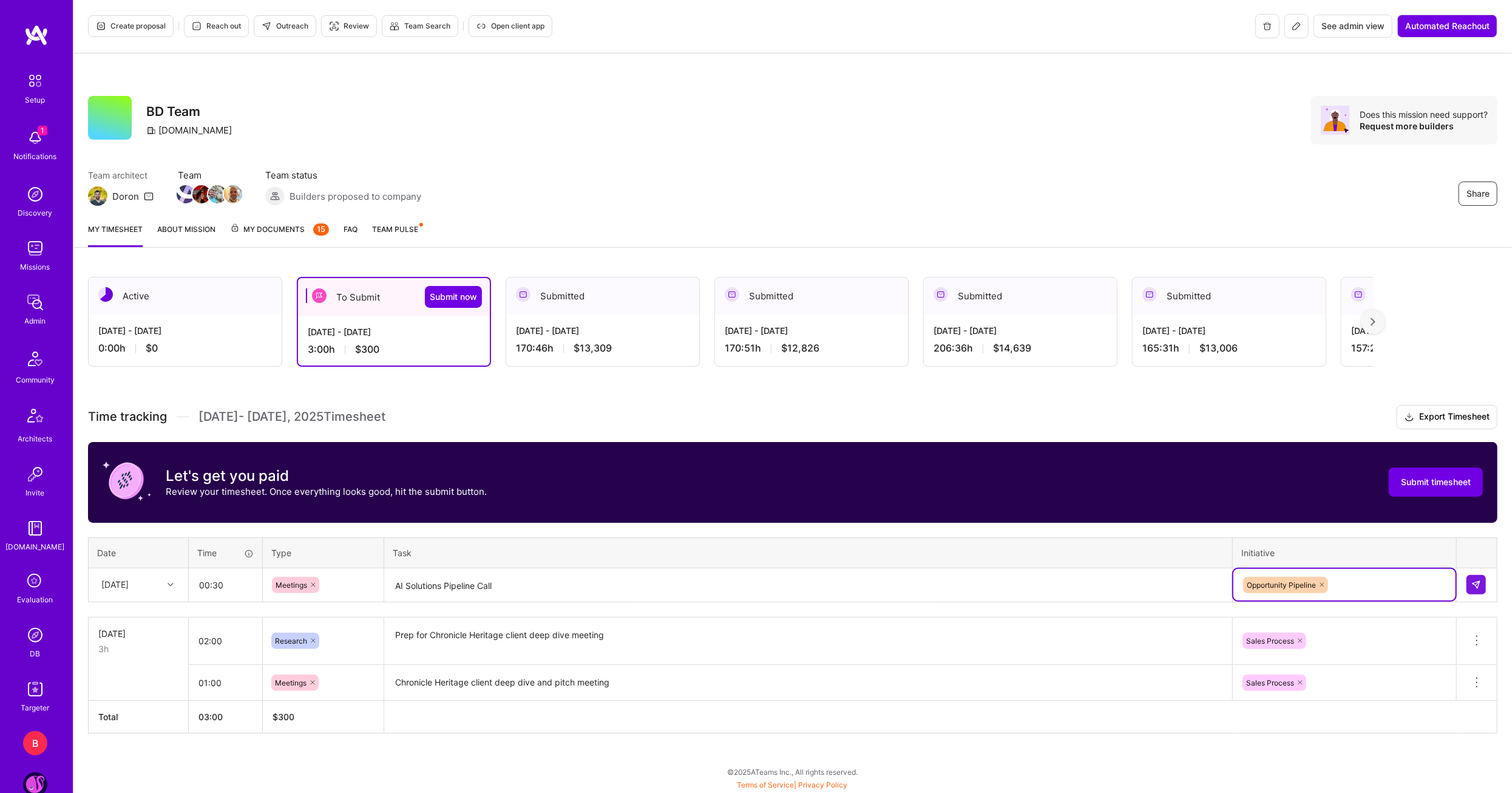
scroll to position [0, 0]
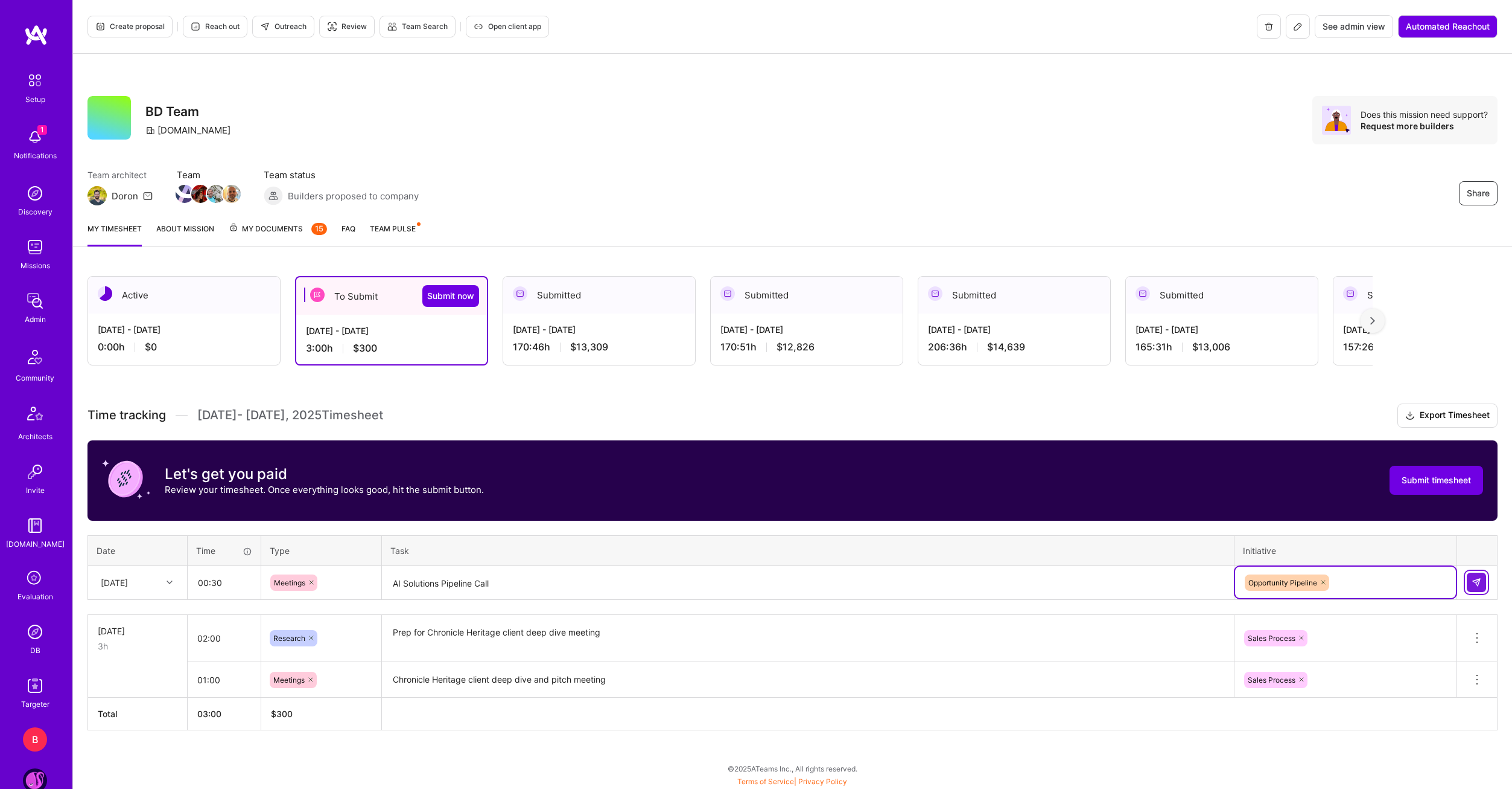
click at [1481, 585] on button at bounding box center [1477, 582] width 19 height 19
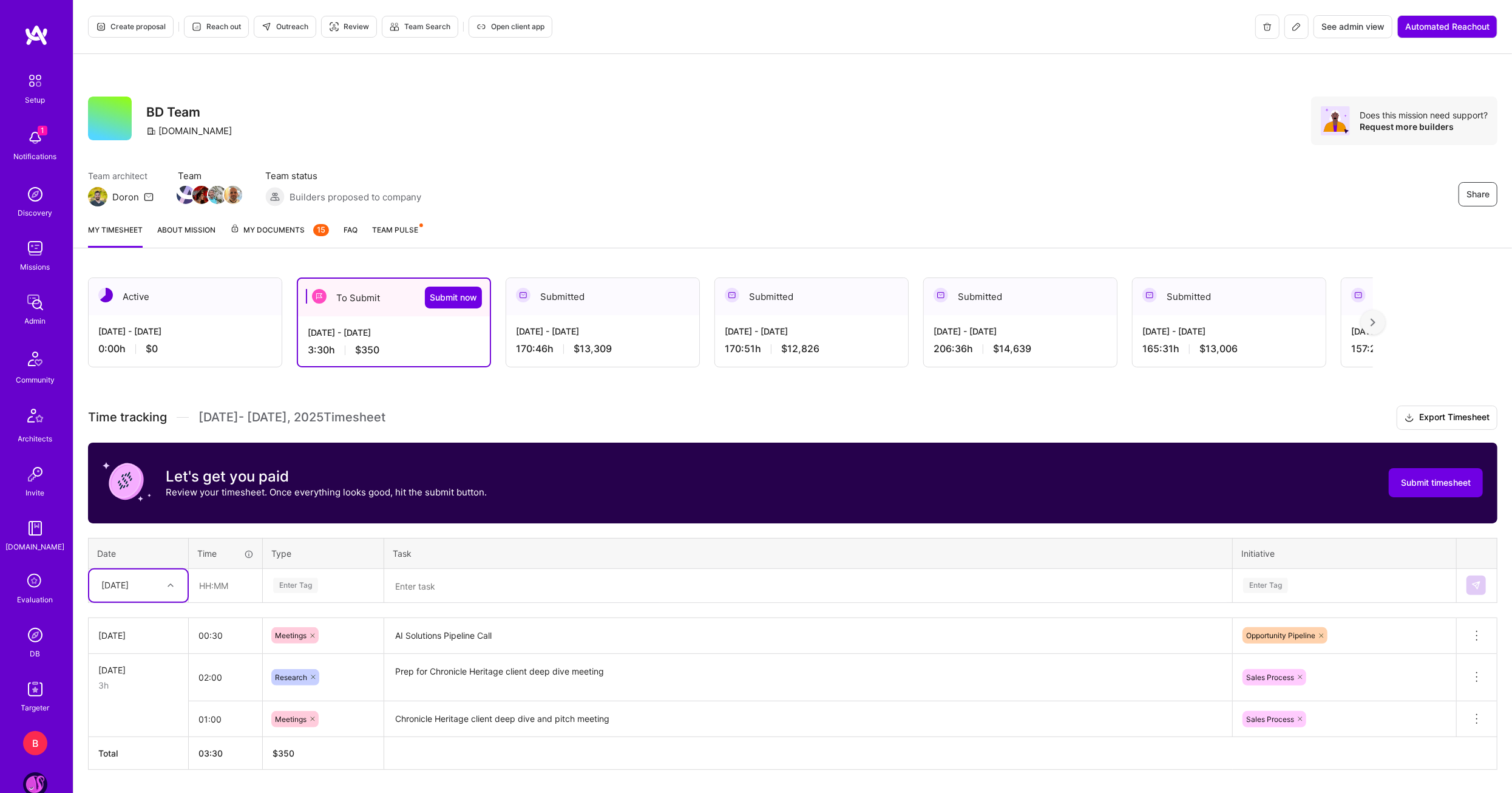
scroll to position [33, 0]
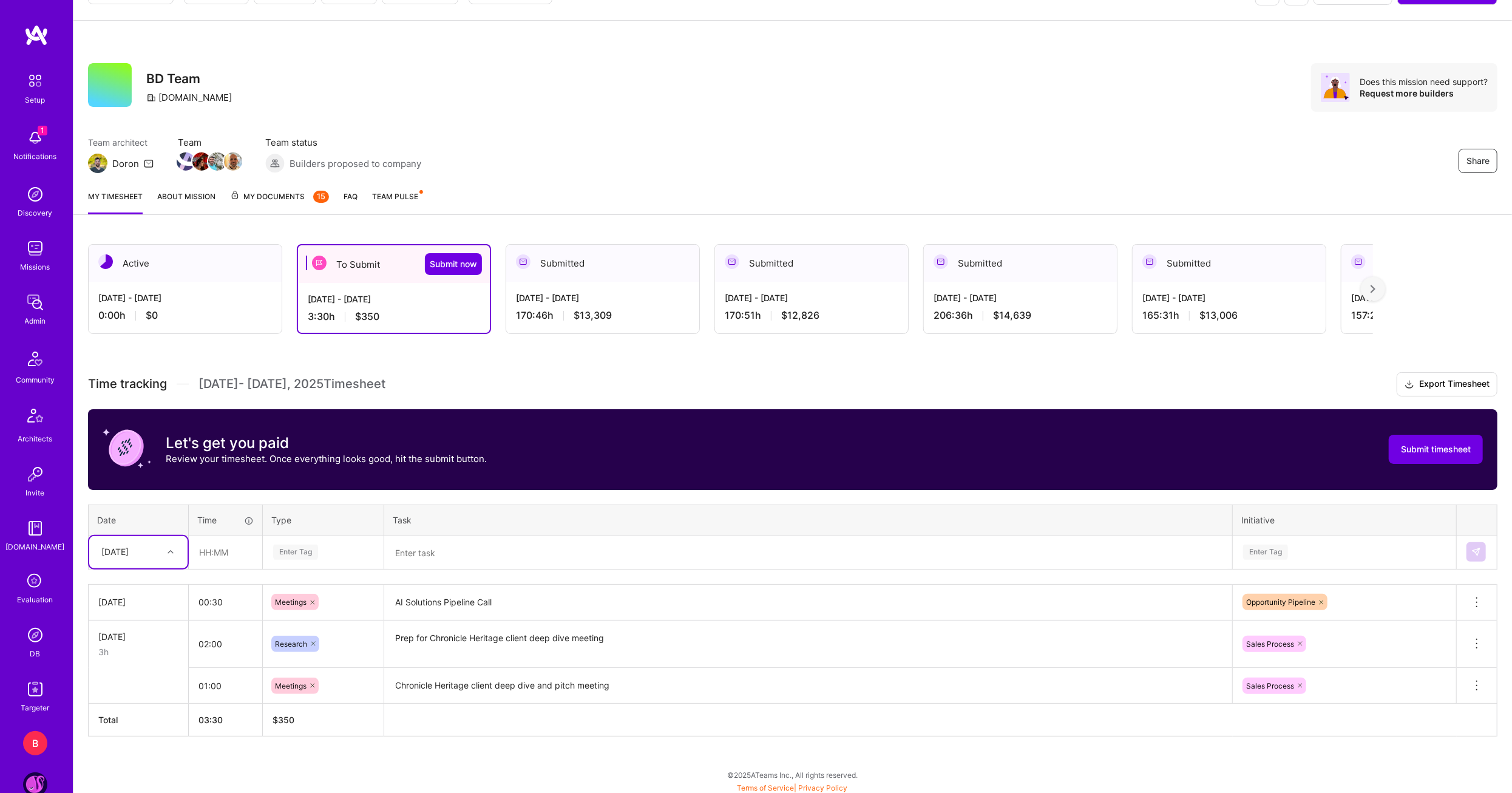
click at [117, 546] on div "[DATE]" at bounding box center [115, 551] width 27 height 13
click at [135, 671] on div "[DATE]" at bounding box center [138, 676] width 99 height 22
click at [198, 555] on input "text" at bounding box center [226, 551] width 72 height 32
type input "01:00"
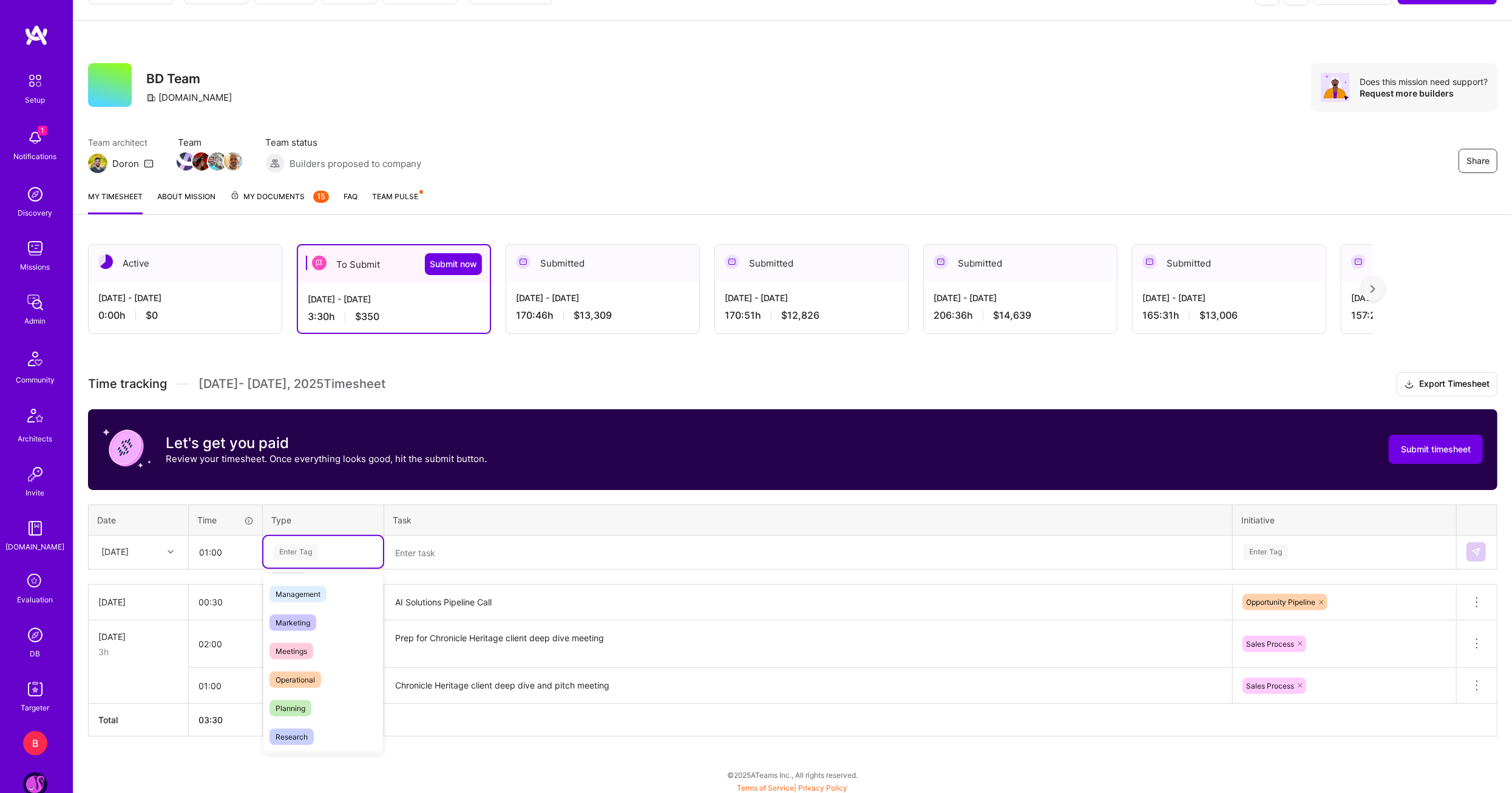
scroll to position [121, 0]
click at [316, 615] on span "Management" at bounding box center [298, 612] width 57 height 17
click at [429, 542] on textarea at bounding box center [808, 552] width 846 height 32
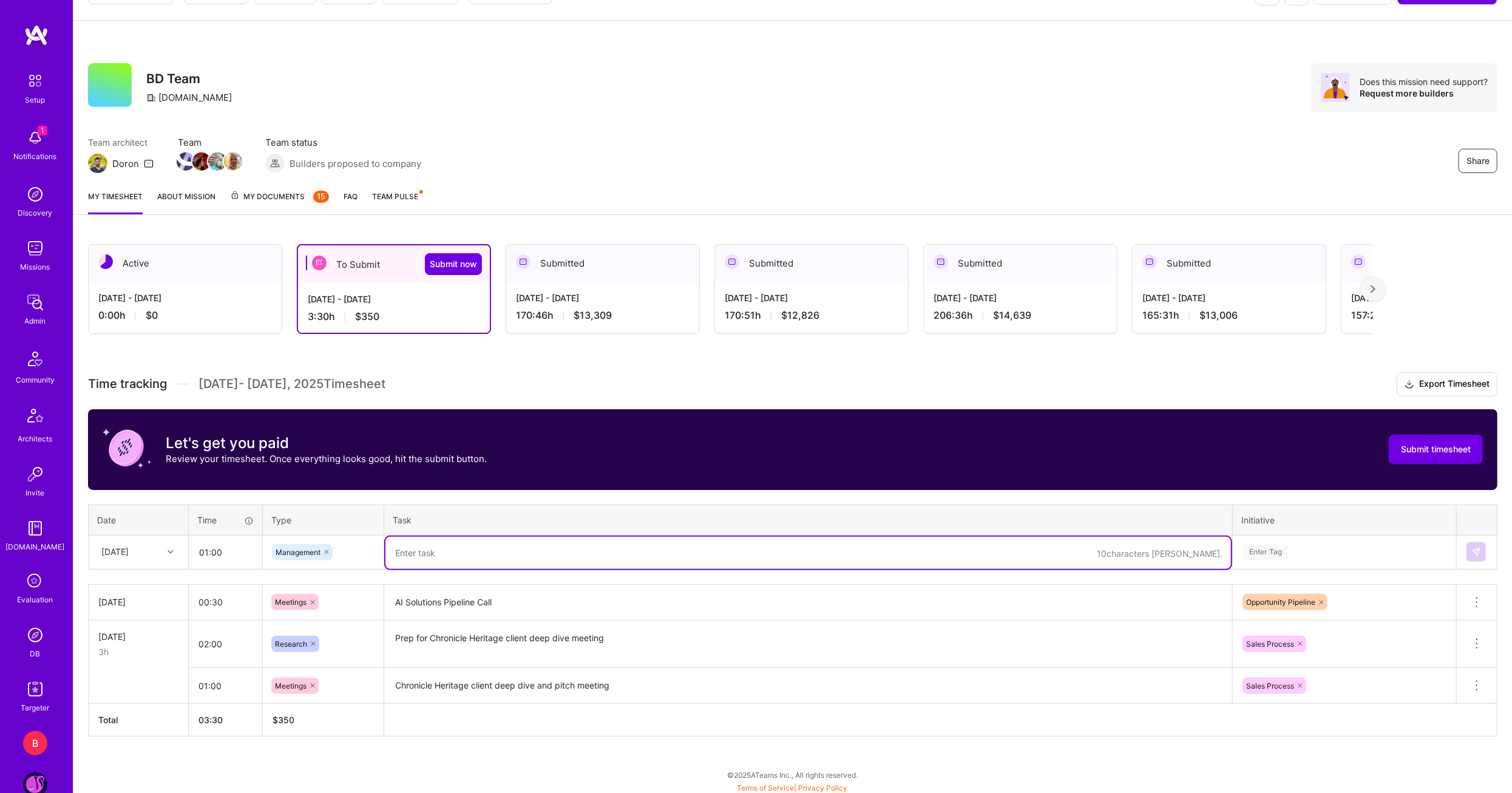
paste textarea "Solution Partner Interview (Mida Pezeshkian)"
type textarea "Solution Partner Interview (Mida Pezeshkian)"
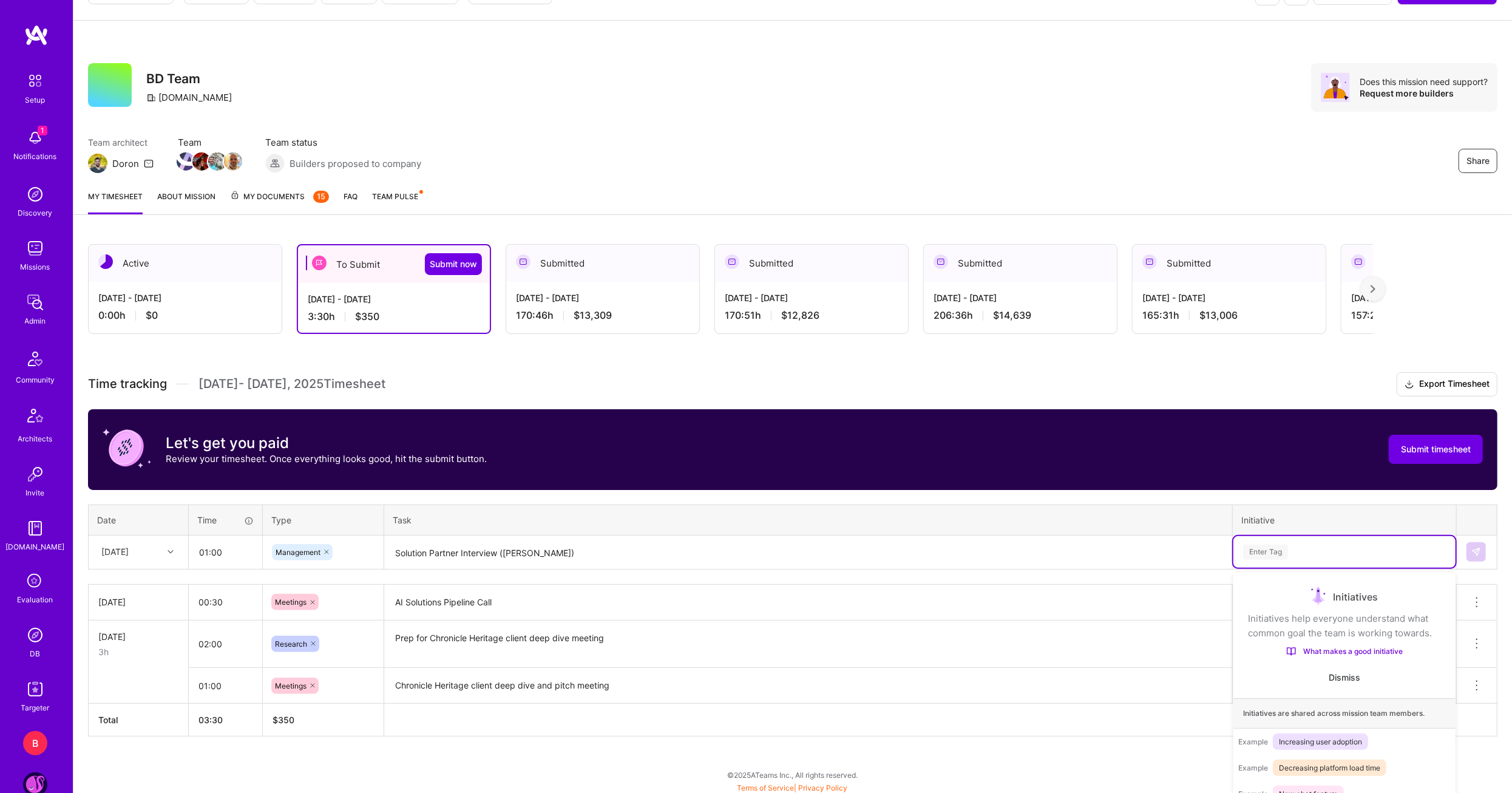
scroll to position [60, 0]
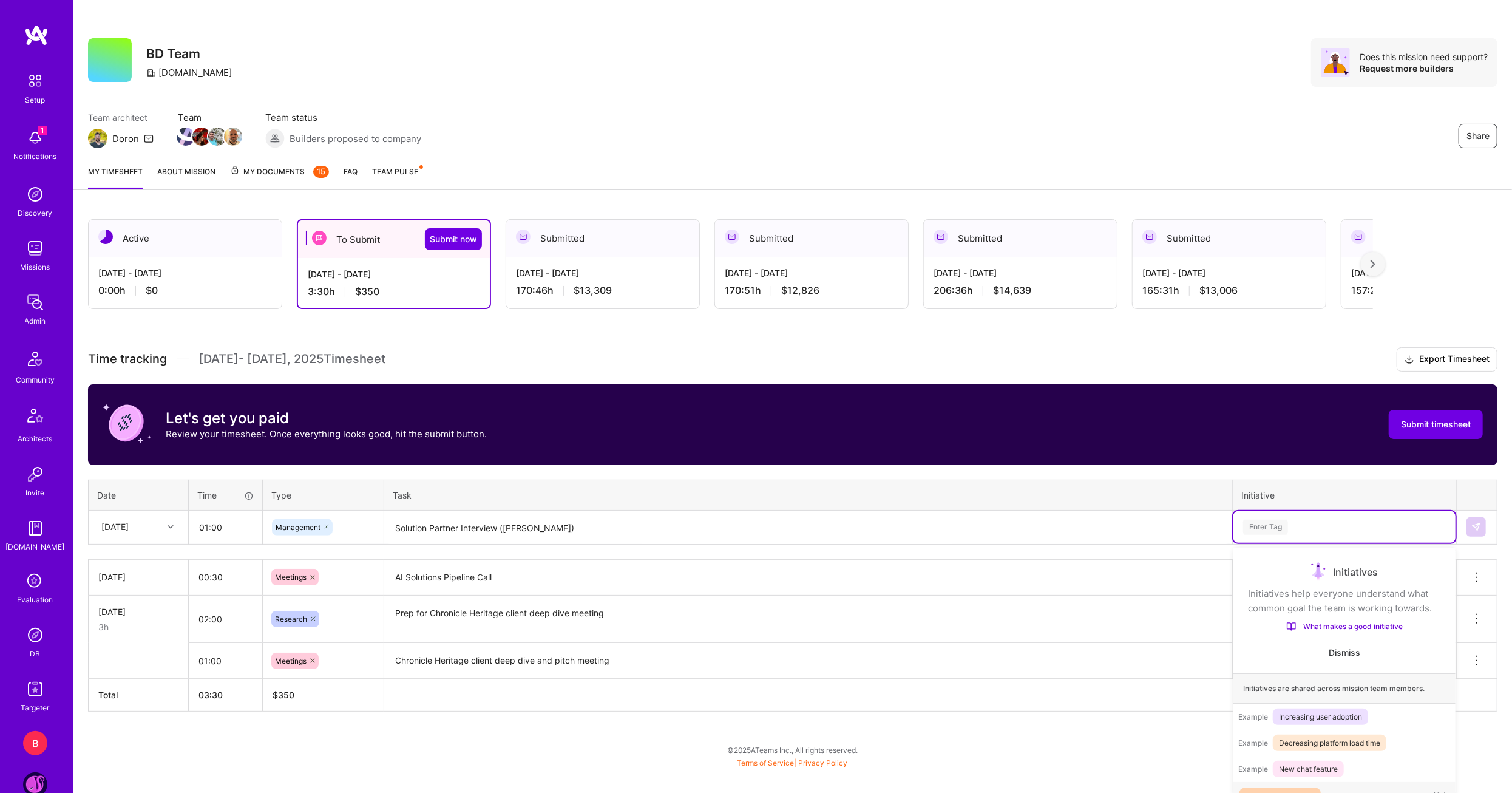
click at [1314, 543] on div "option Opportunity Pipeline, selected. option Opportunity Pipeline focused, 1 o…" at bounding box center [1344, 527] width 222 height 31
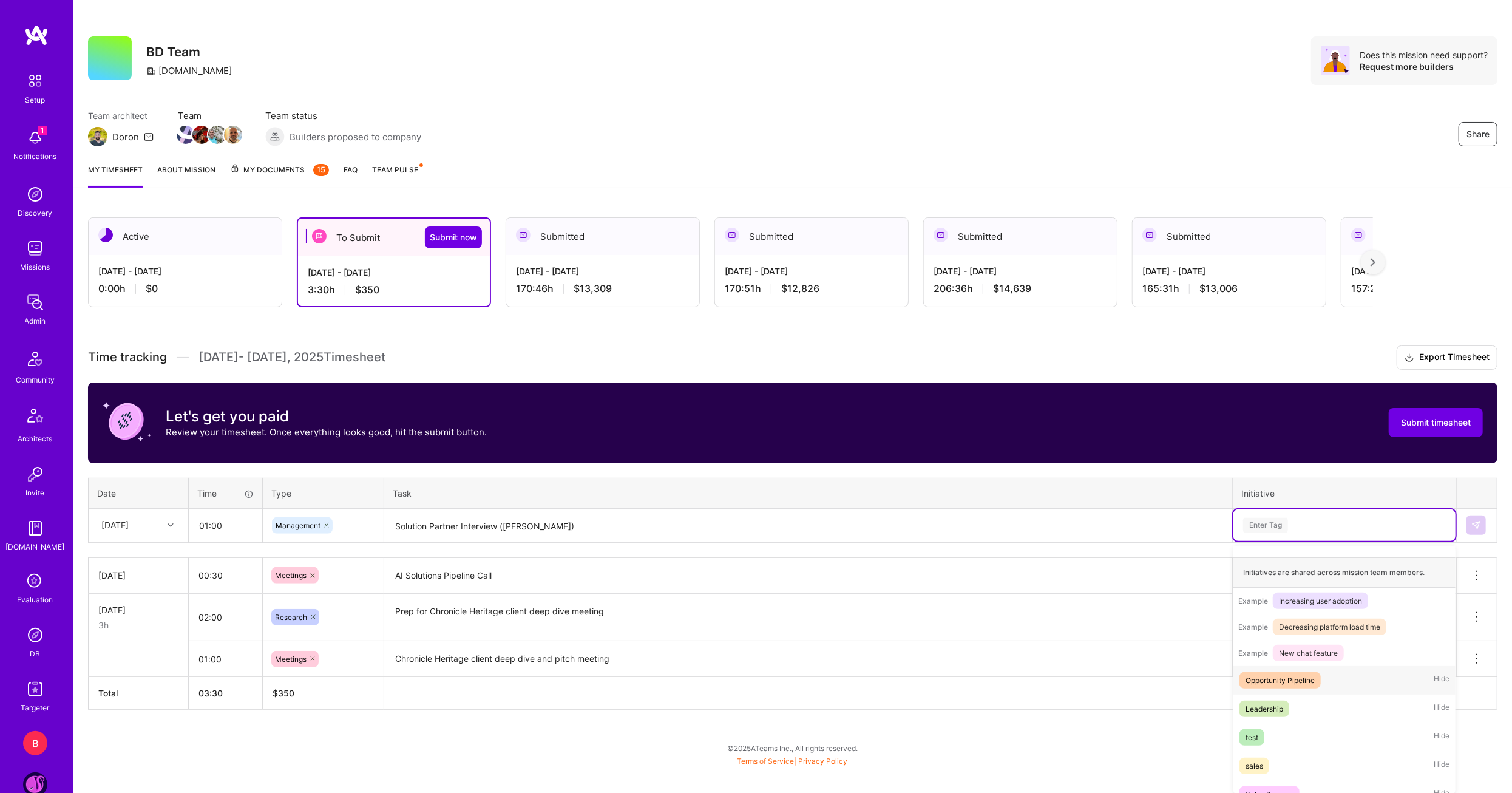
scroll to position [142, 0]
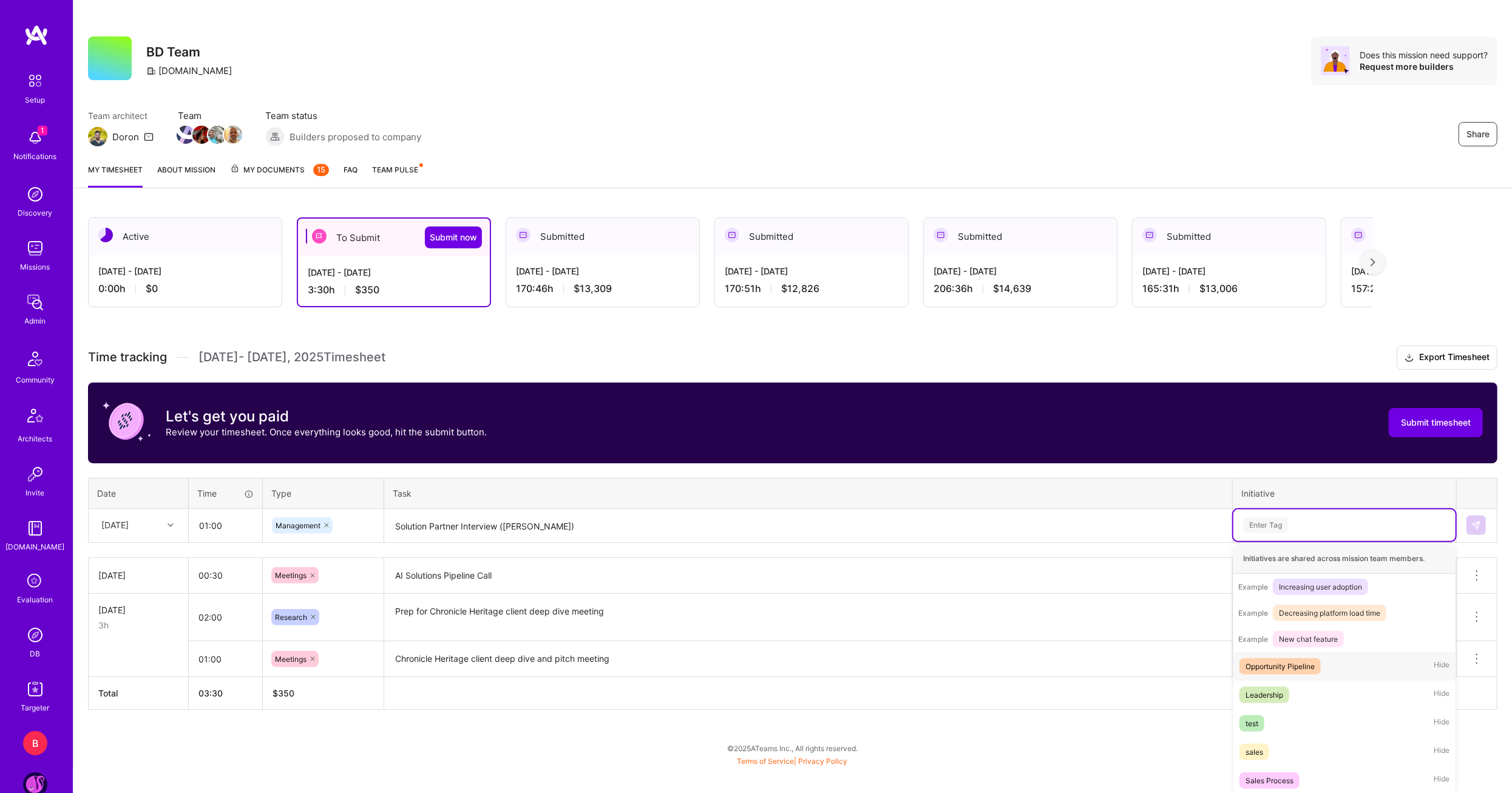
click at [1290, 663] on div "Opportunity Pipeline" at bounding box center [1280, 666] width 69 height 13
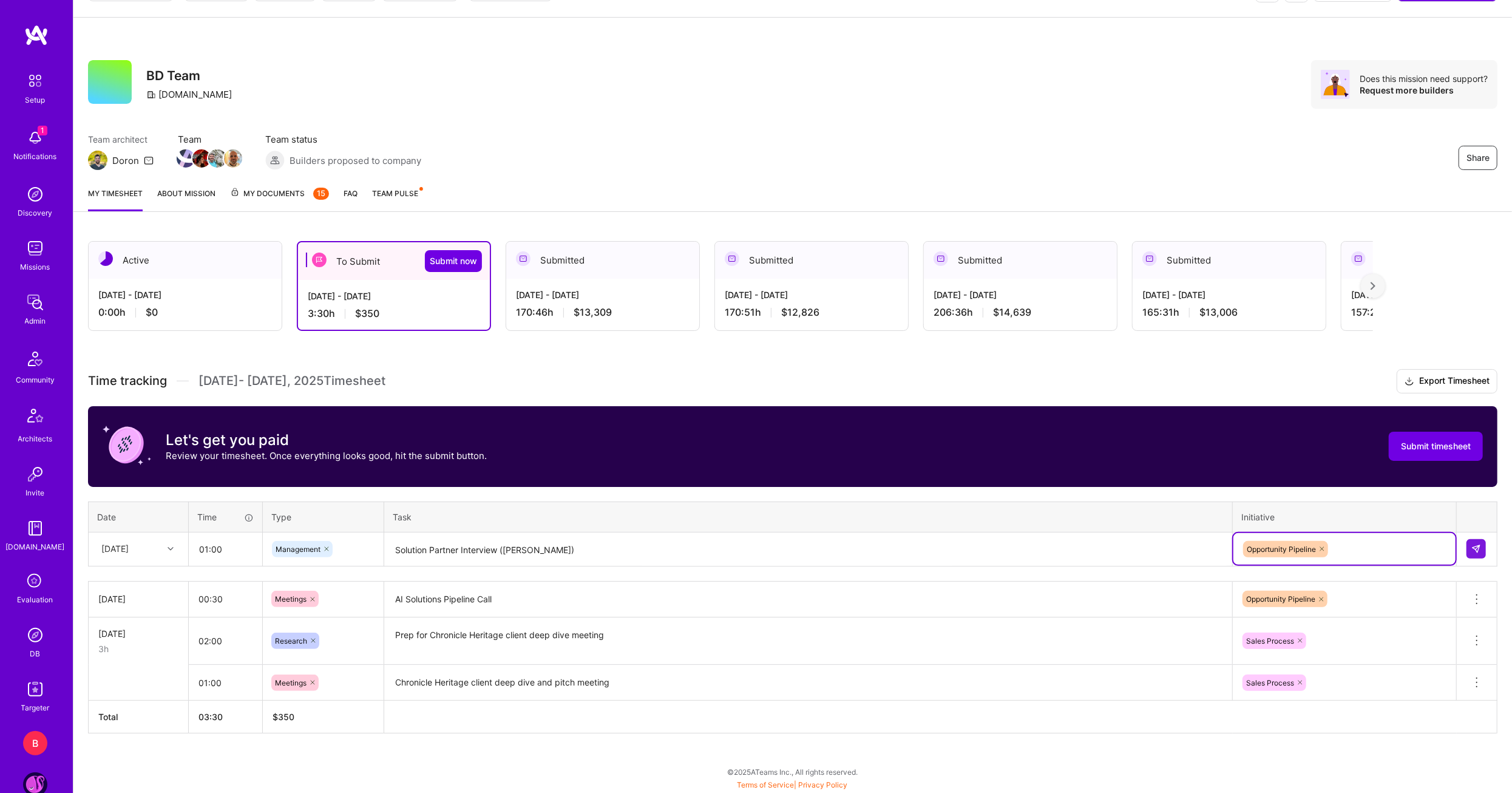
scroll to position [33, 0]
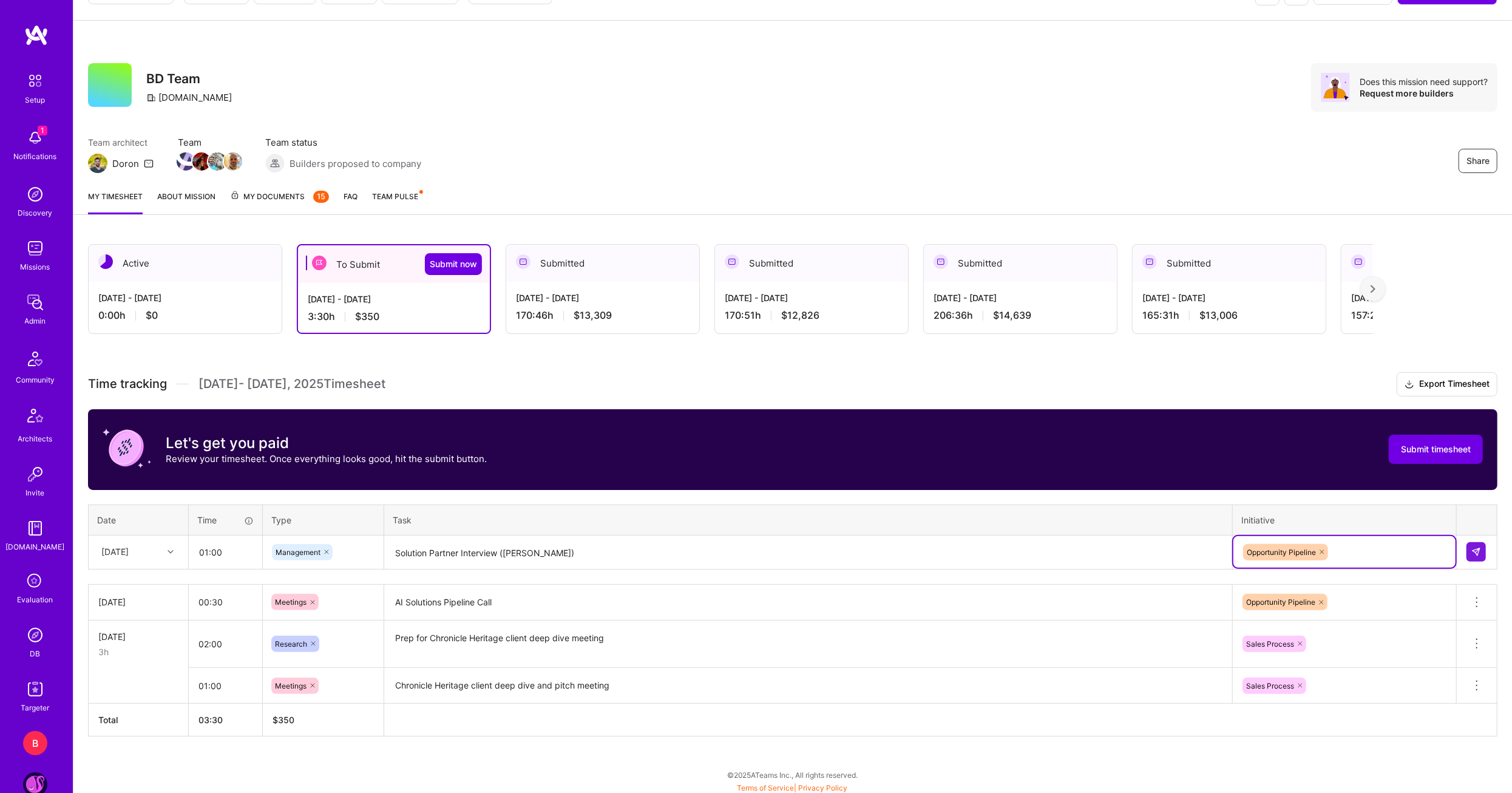
click at [1322, 551] on icon at bounding box center [1321, 551] width 7 height 7
click at [1309, 551] on div "option Opportunity Pipeline, deselected. Select is focused ,type to refine list…" at bounding box center [1344, 551] width 222 height 31
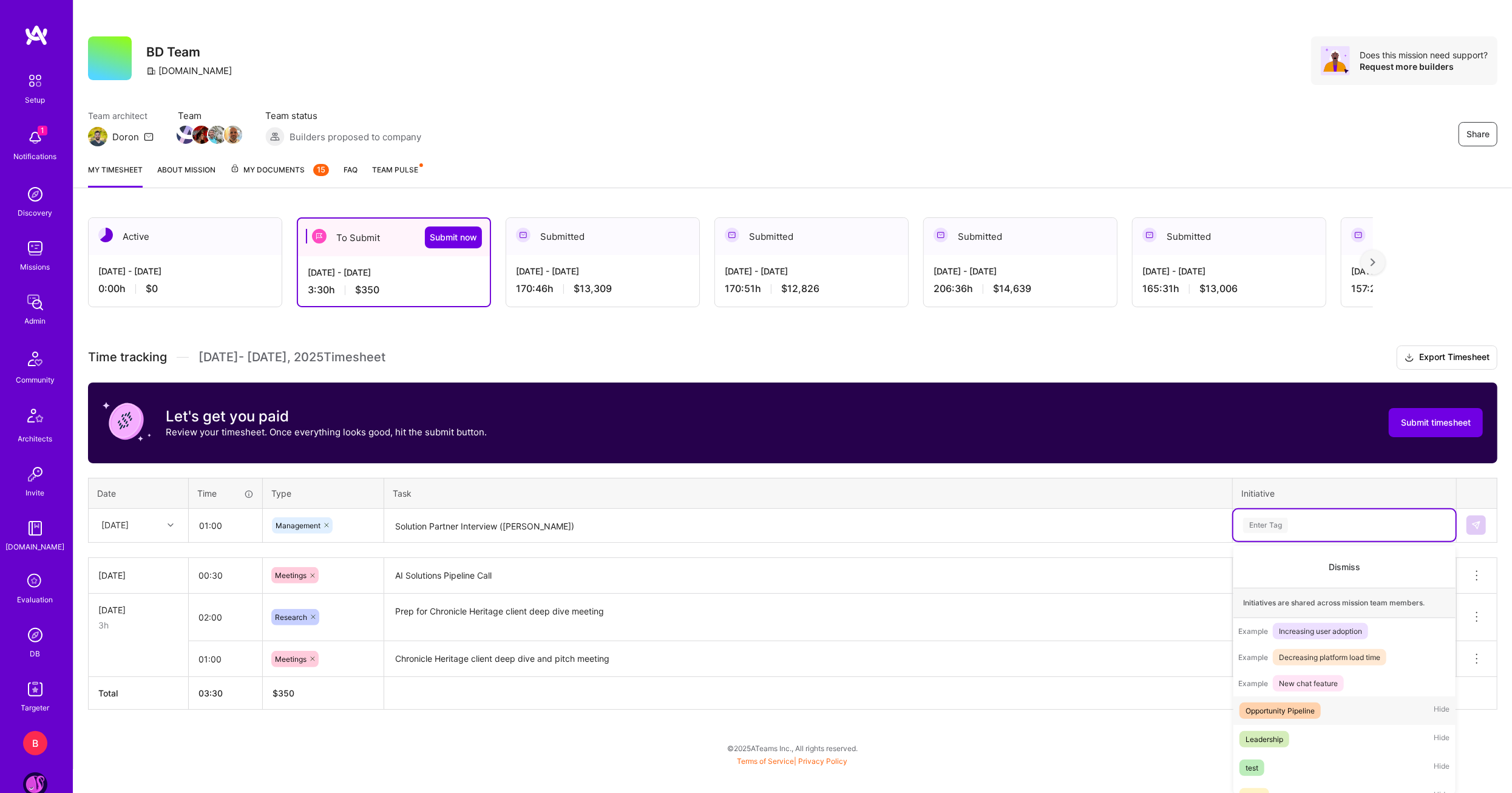
scroll to position [99, 0]
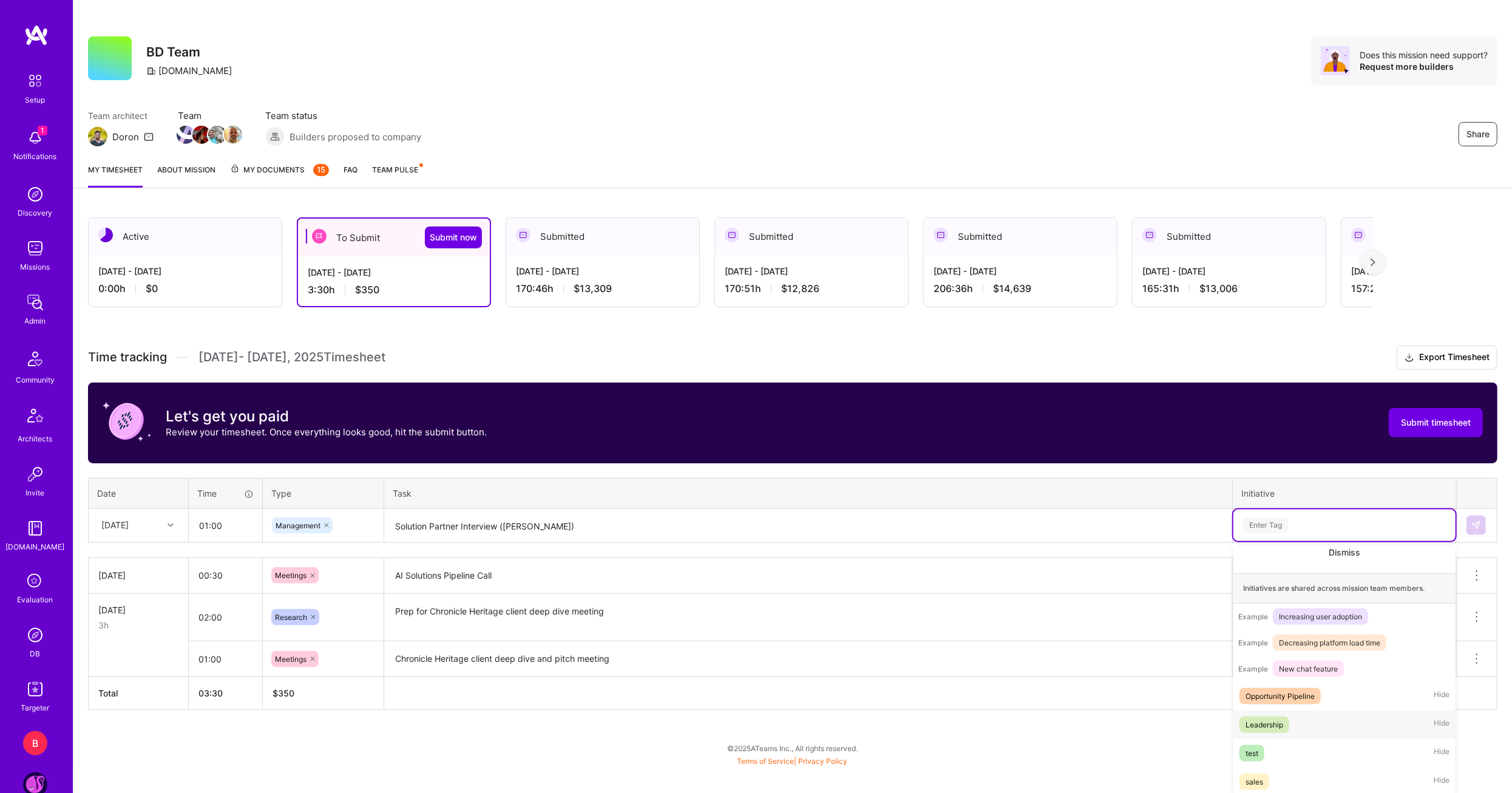
click at [1278, 730] on div "Leadership" at bounding box center [1265, 724] width 37 height 13
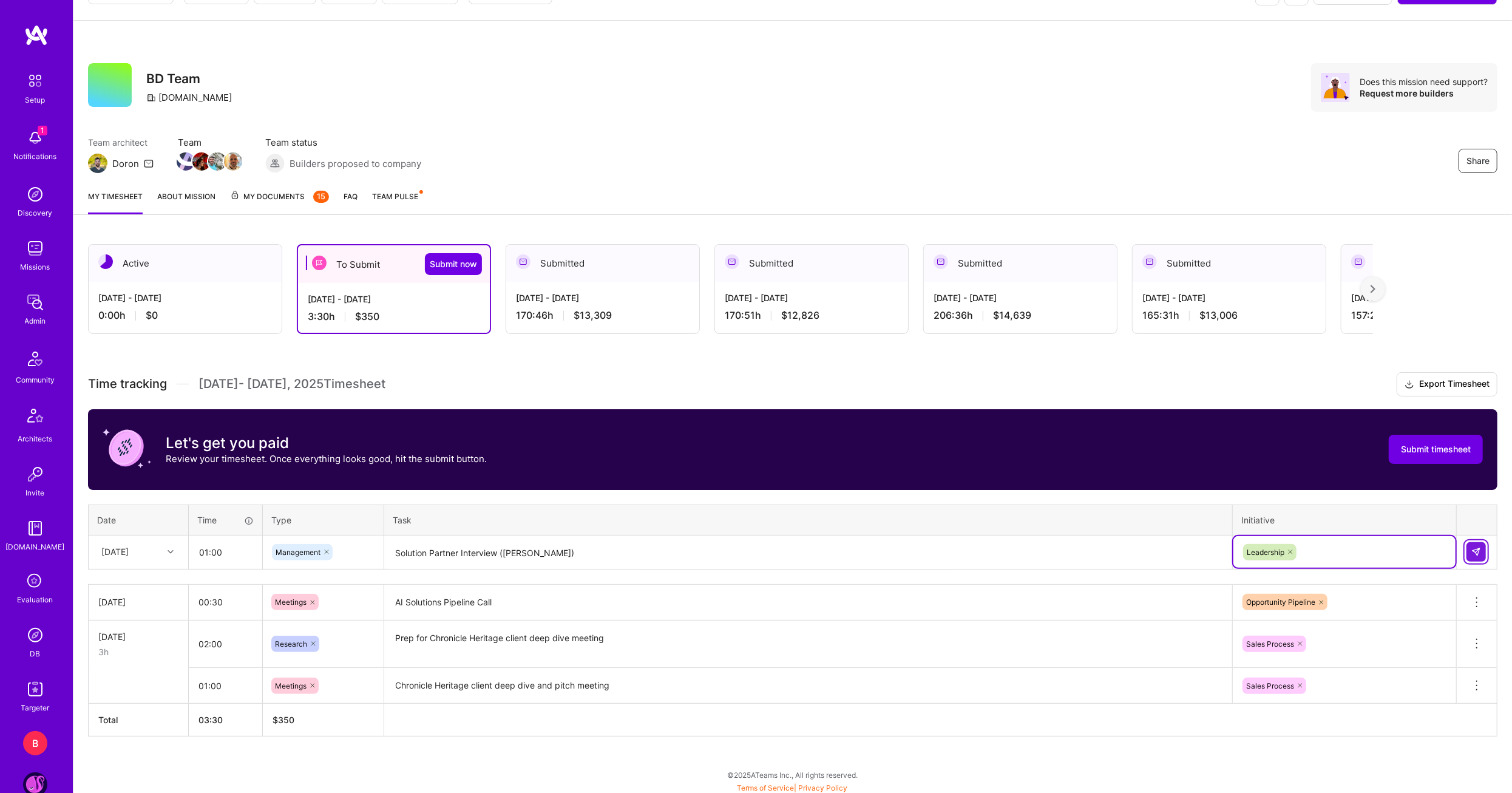
click at [1470, 548] on button at bounding box center [1477, 551] width 20 height 20
